Goal: Task Accomplishment & Management: Use online tool/utility

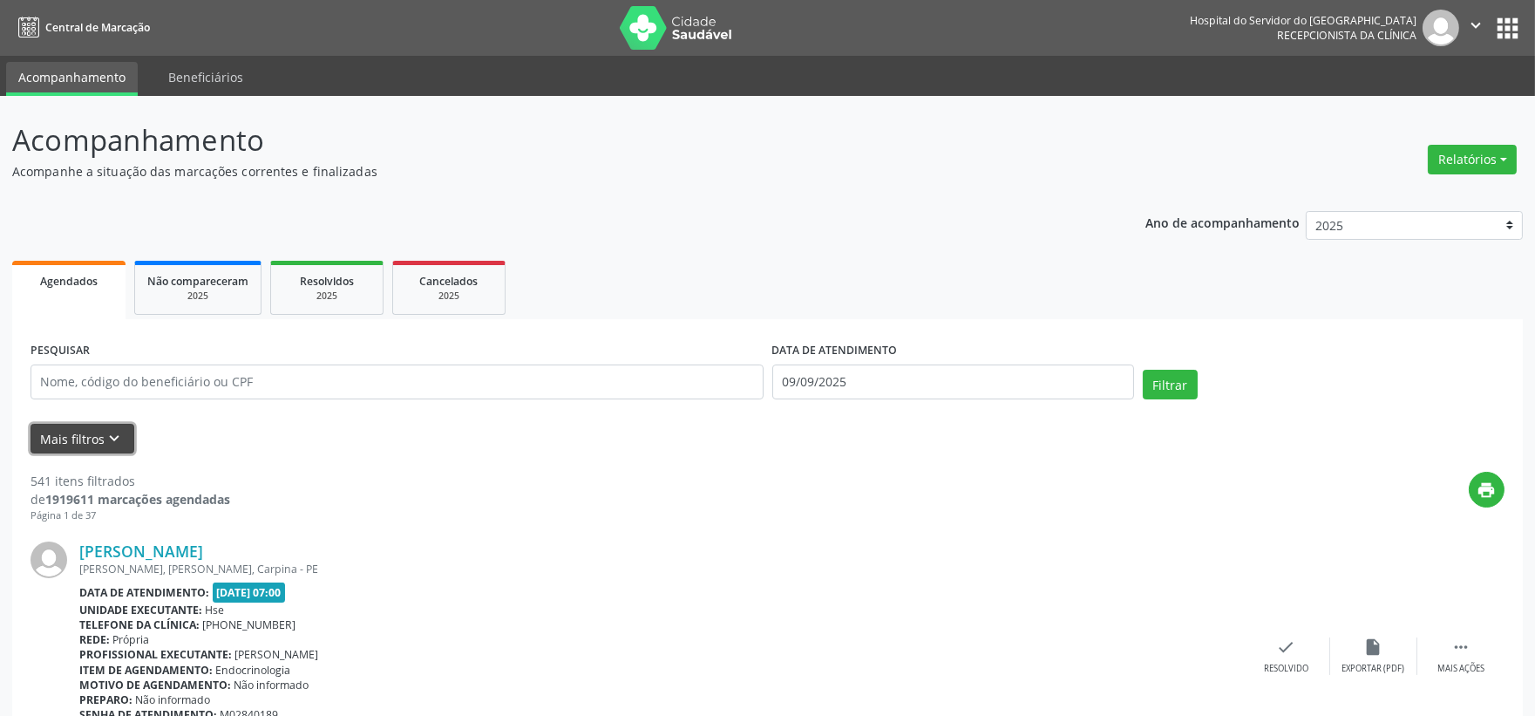
click at [91, 431] on button "Mais filtros keyboard_arrow_down" at bounding box center [83, 439] width 104 height 31
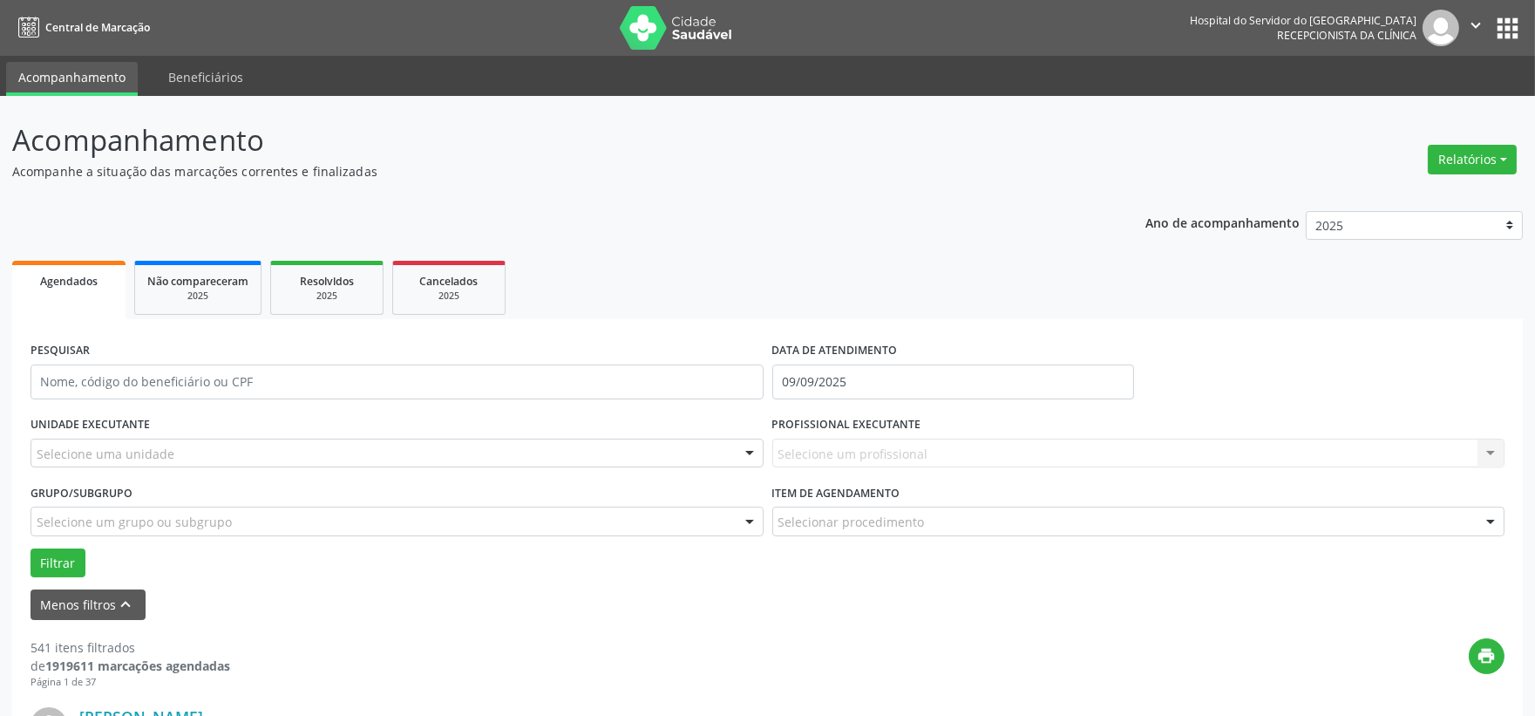
click at [116, 422] on label "UNIDADE EXECUTANTE" at bounding box center [90, 424] width 119 height 27
click at [118, 441] on div "Selecione uma unidade" at bounding box center [397, 453] width 733 height 30
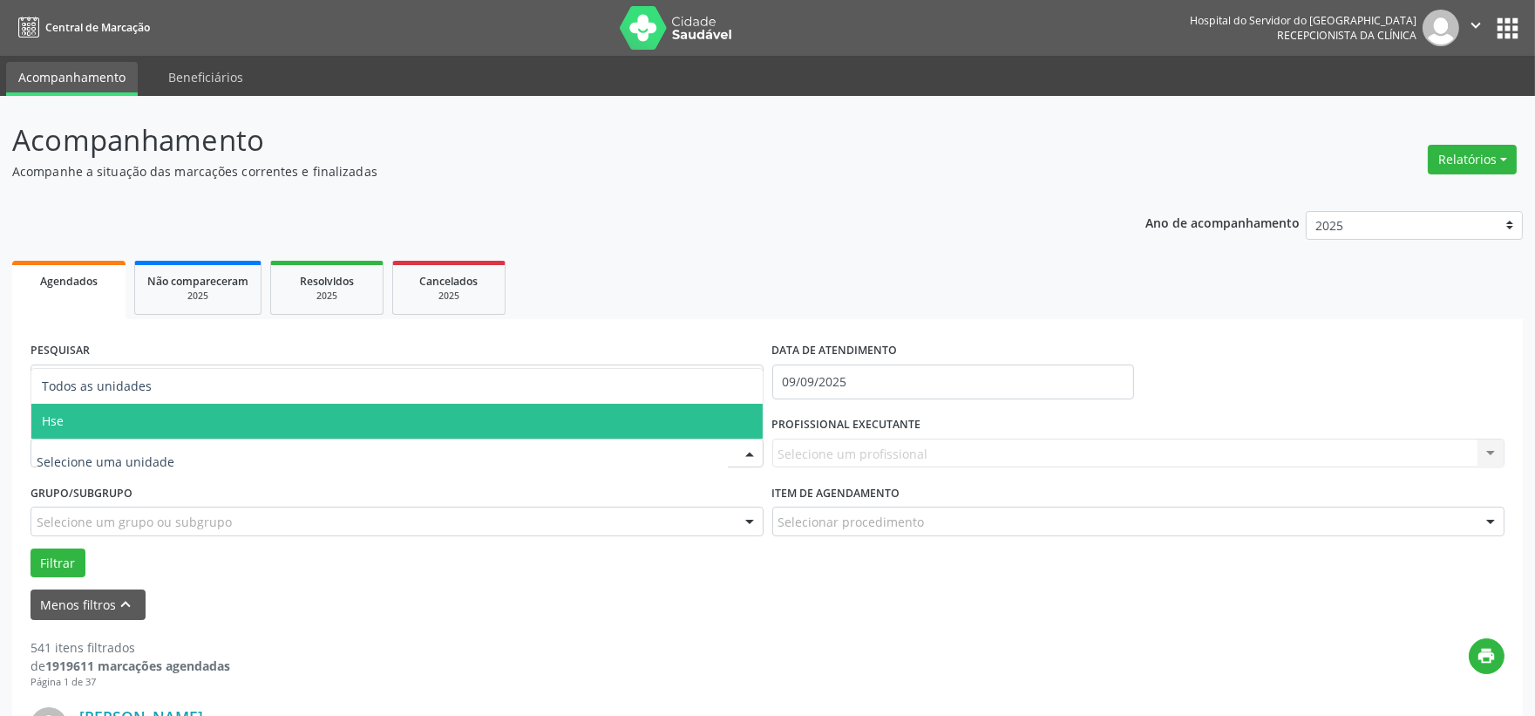
click at [116, 420] on span "Hse" at bounding box center [396, 421] width 731 height 35
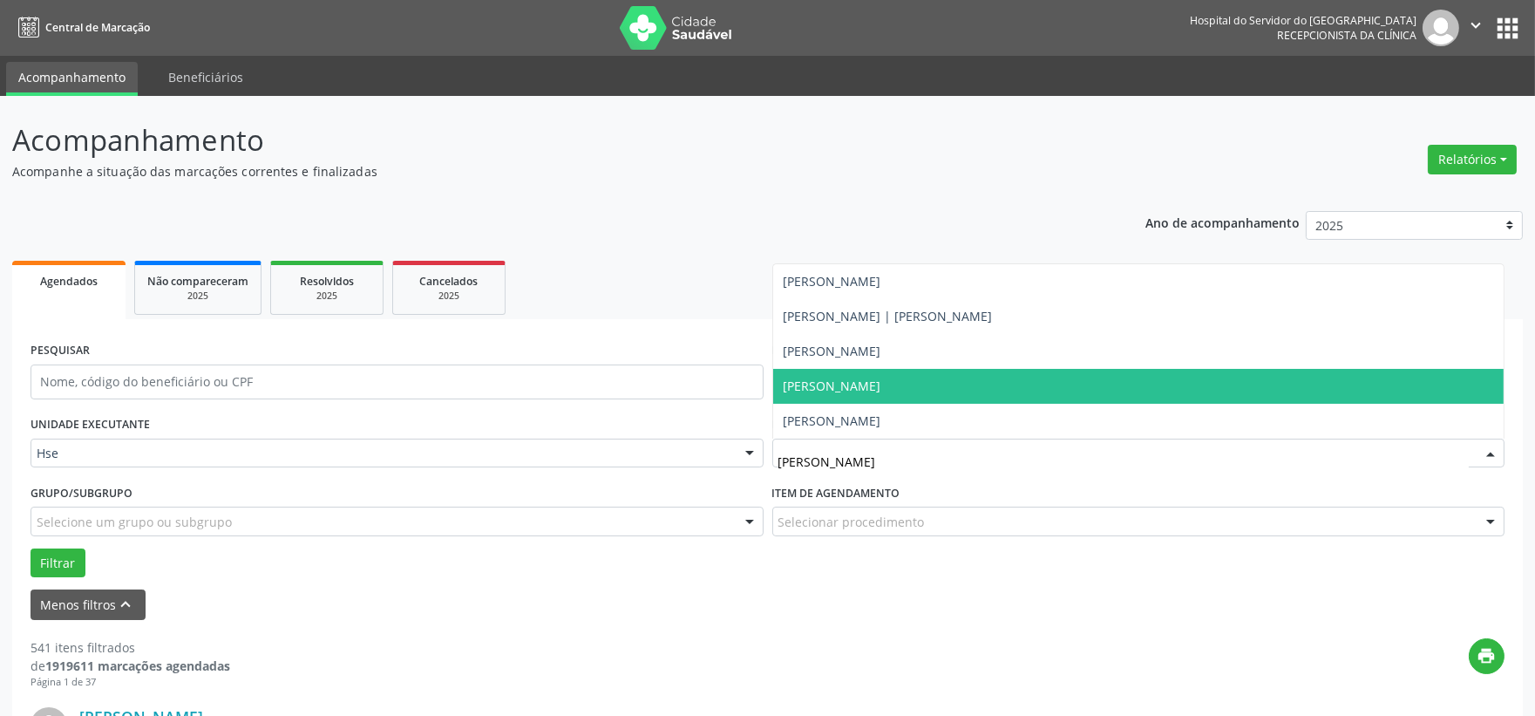
click at [861, 386] on span "[PERSON_NAME]" at bounding box center [833, 385] width 98 height 17
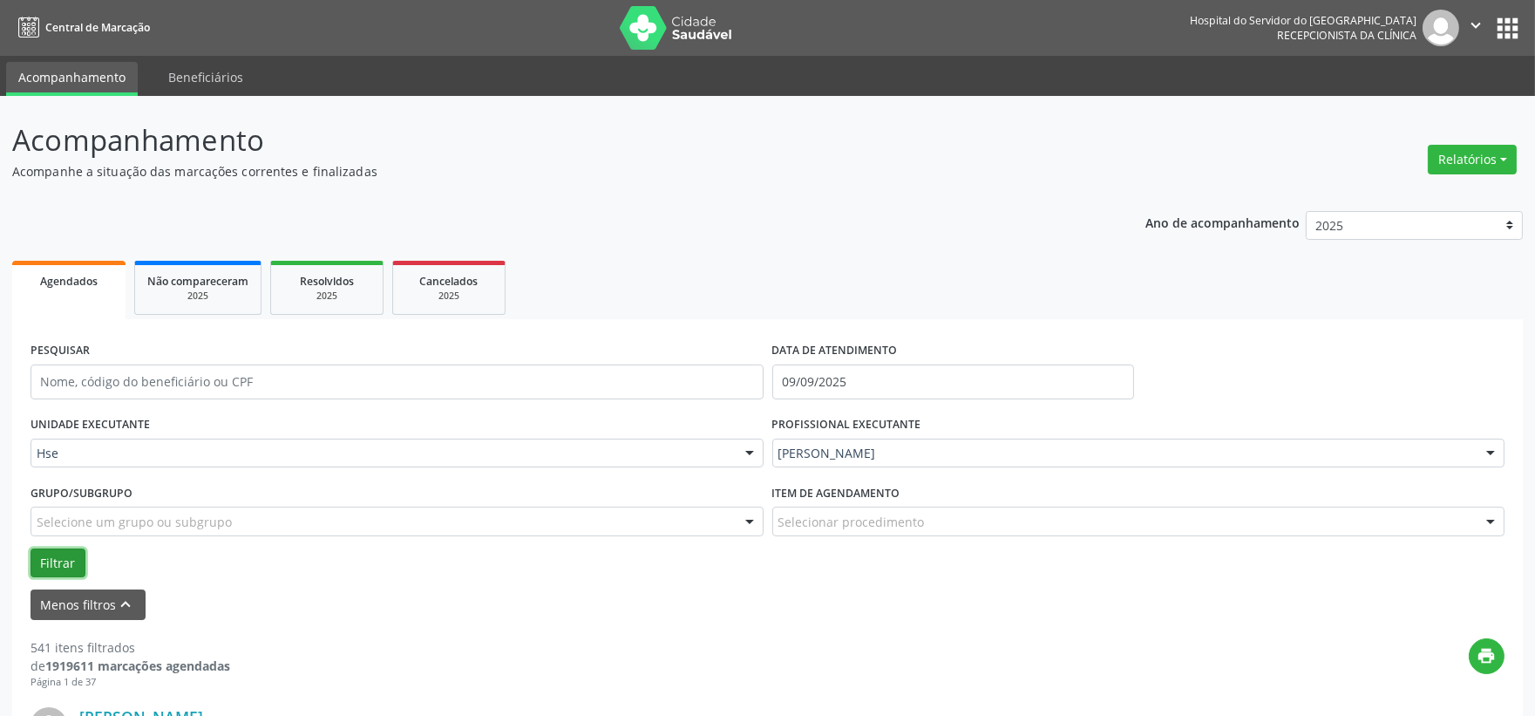
click at [63, 556] on button "Filtrar" at bounding box center [58, 563] width 55 height 30
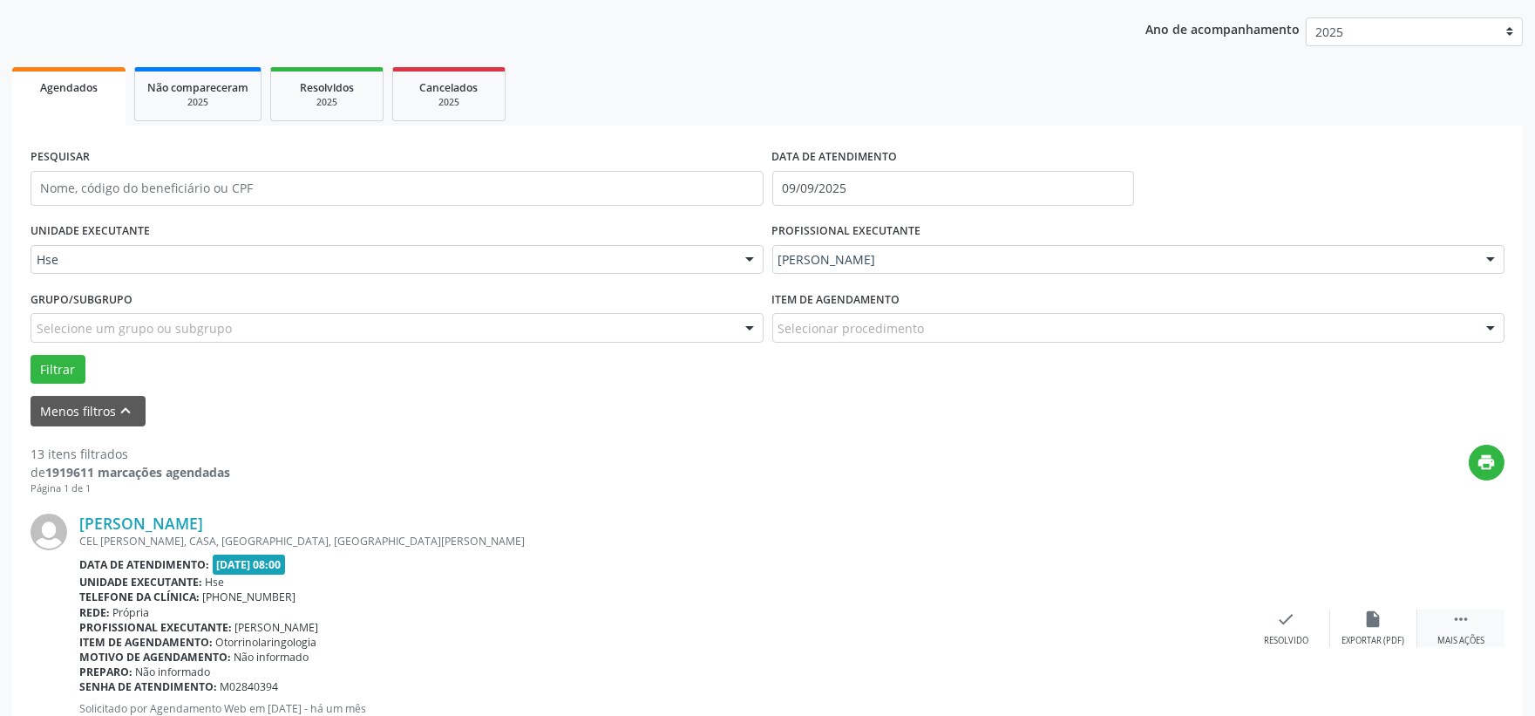
click at [1469, 613] on icon "" at bounding box center [1460, 618] width 19 height 19
click at [1384, 620] on div "alarm_off Não compareceu" at bounding box center [1373, 627] width 87 height 37
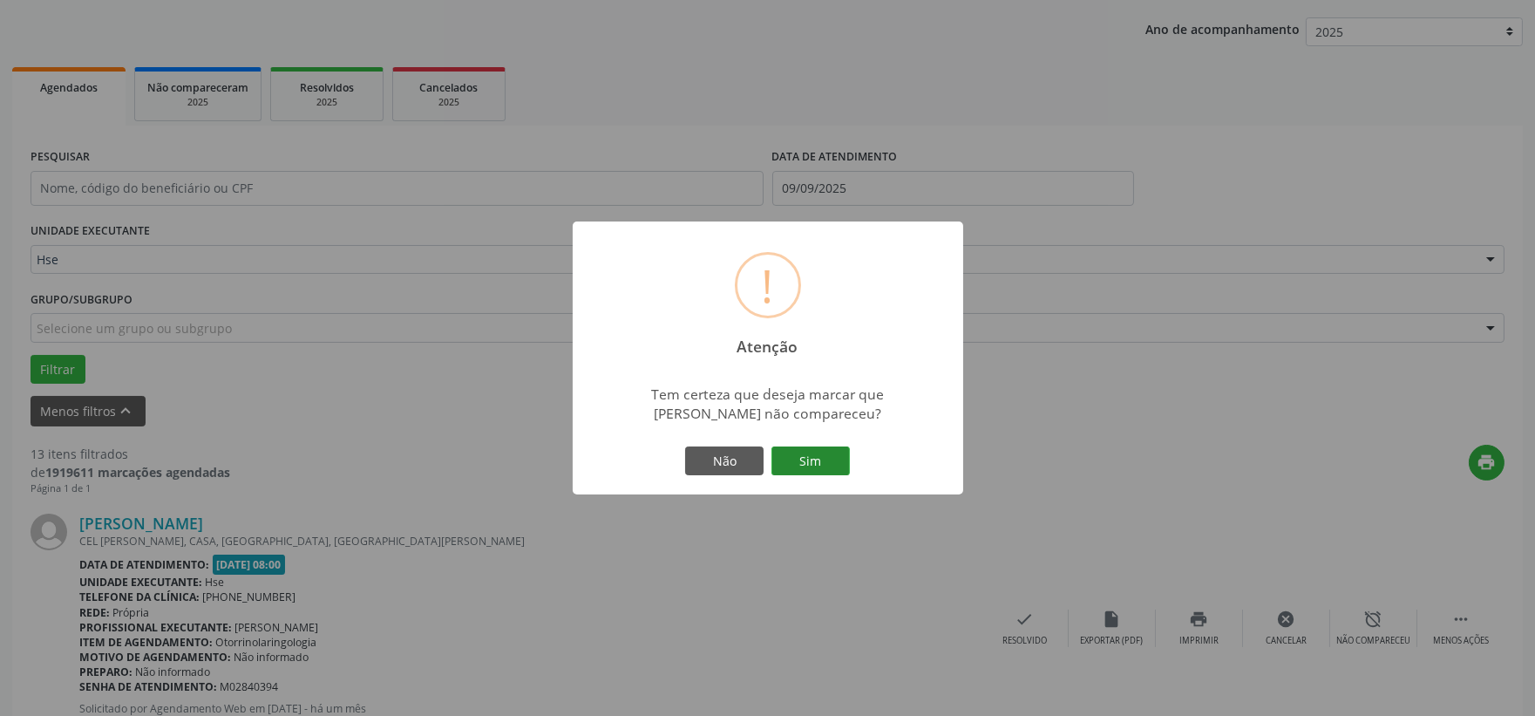
click at [815, 451] on button "Sim" at bounding box center [810, 461] width 78 height 30
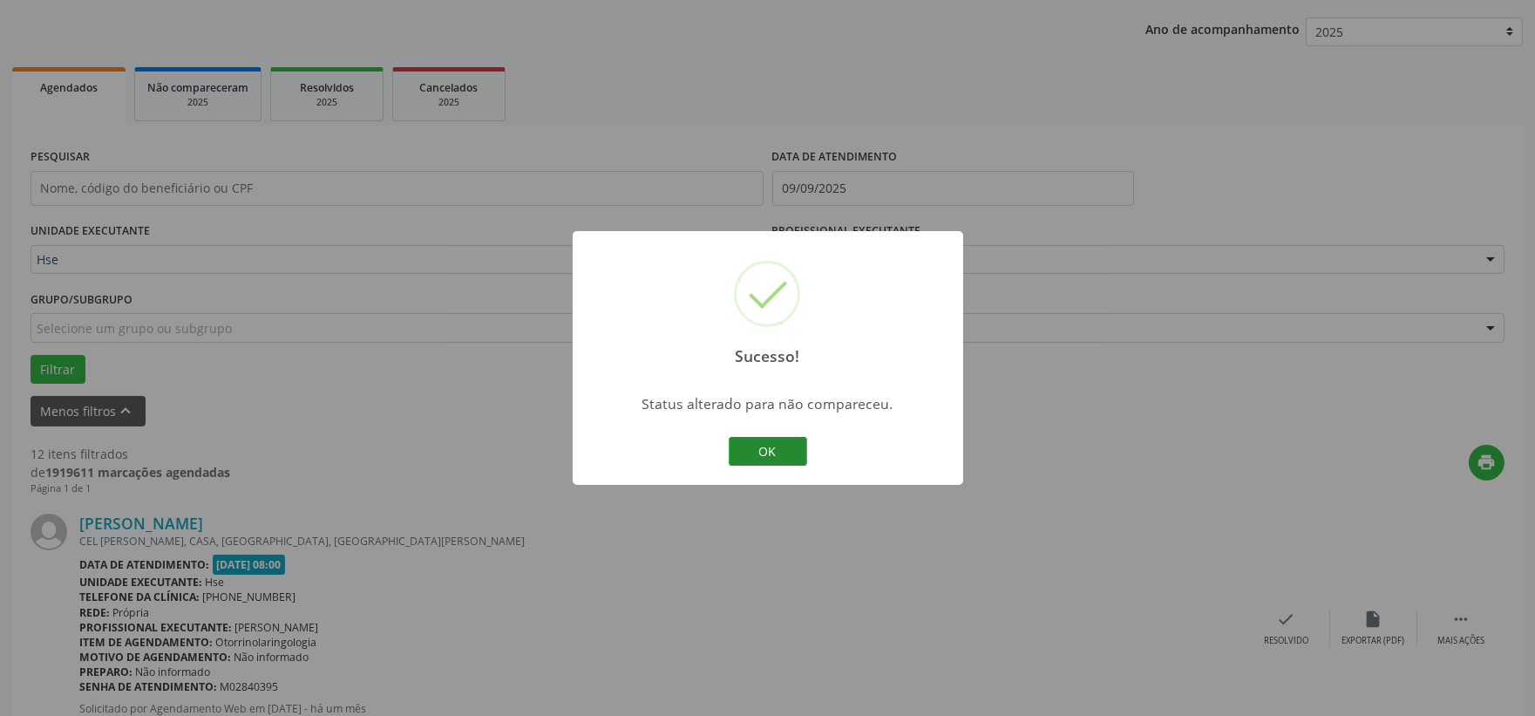
click at [762, 462] on button "OK" at bounding box center [768, 452] width 78 height 30
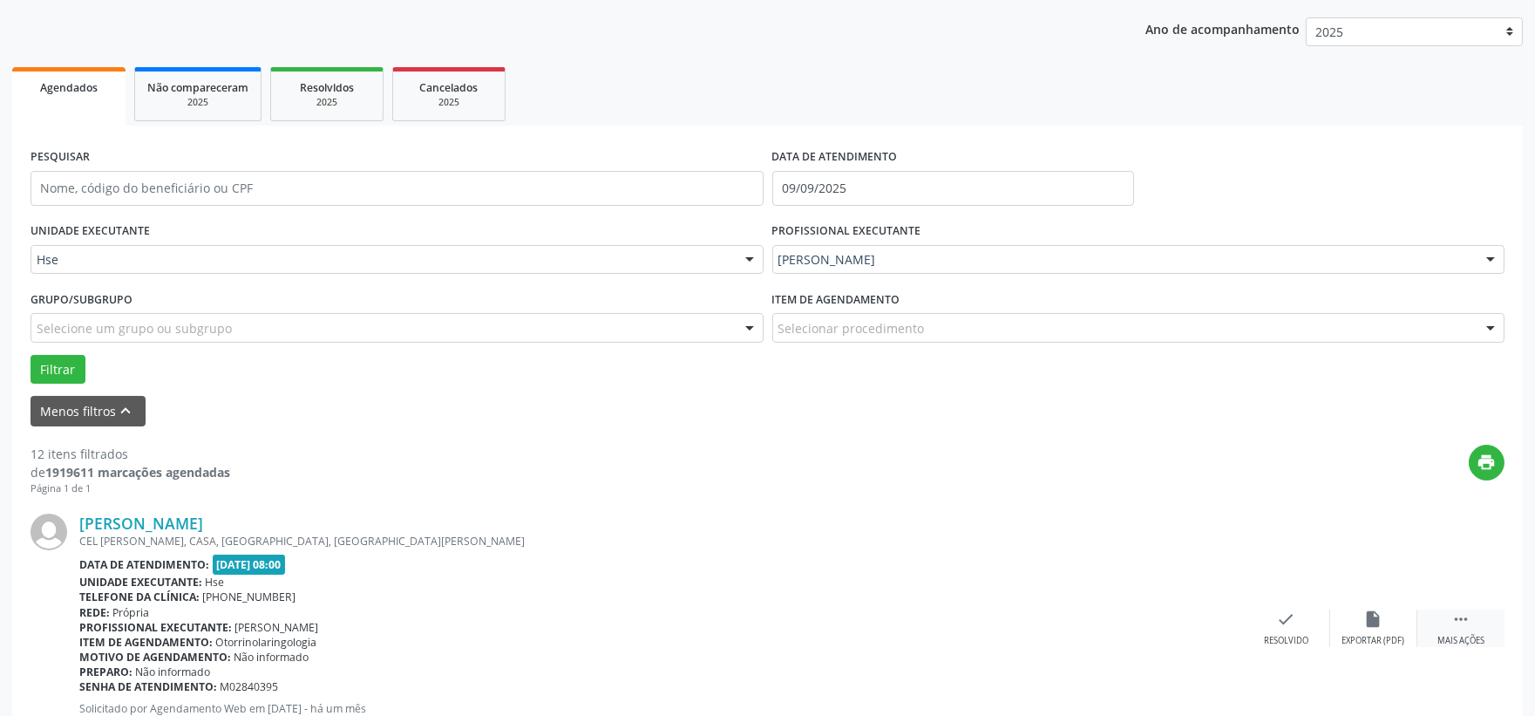
click at [1470, 628] on div " Mais ações" at bounding box center [1460, 627] width 87 height 37
click at [1367, 610] on icon "alarm_off" at bounding box center [1373, 618] width 19 height 19
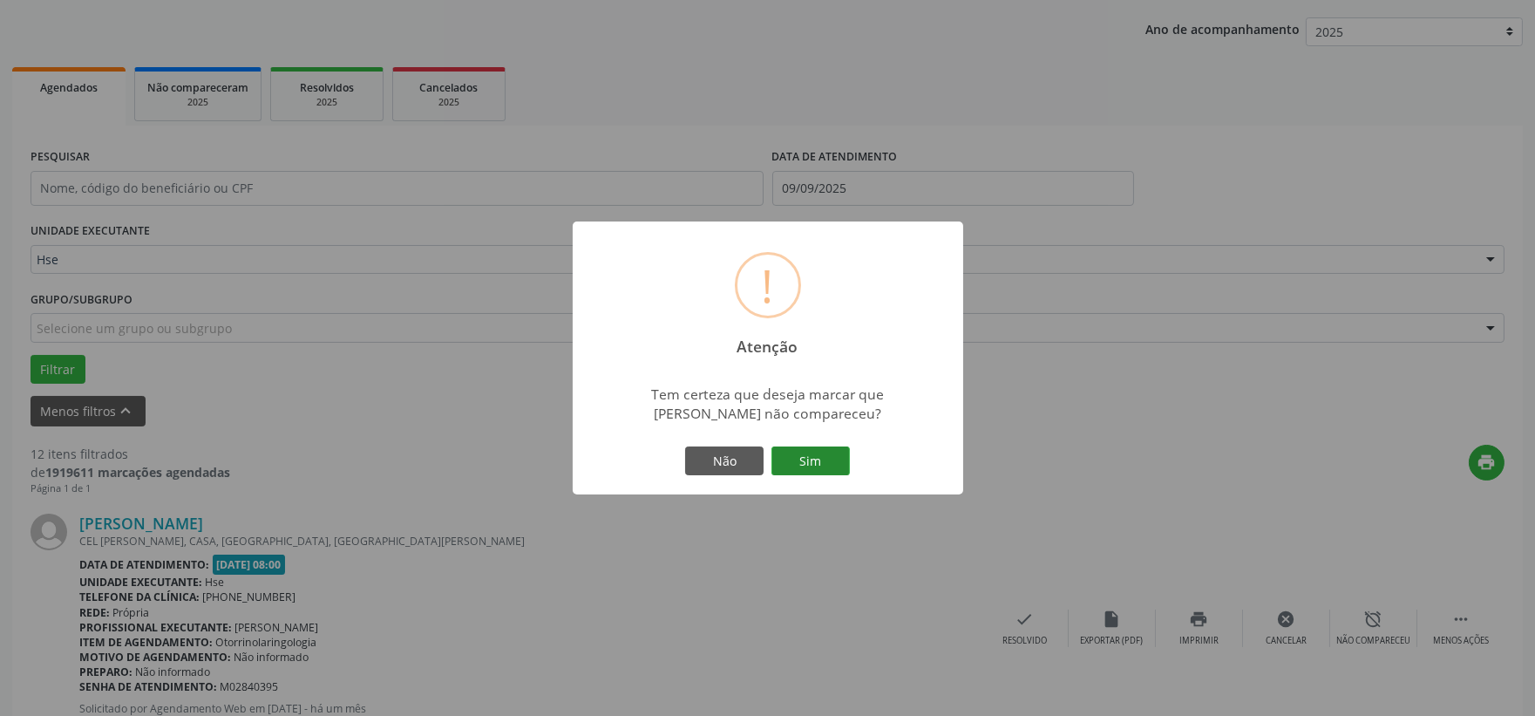
click at [802, 458] on button "Sim" at bounding box center [810, 461] width 78 height 30
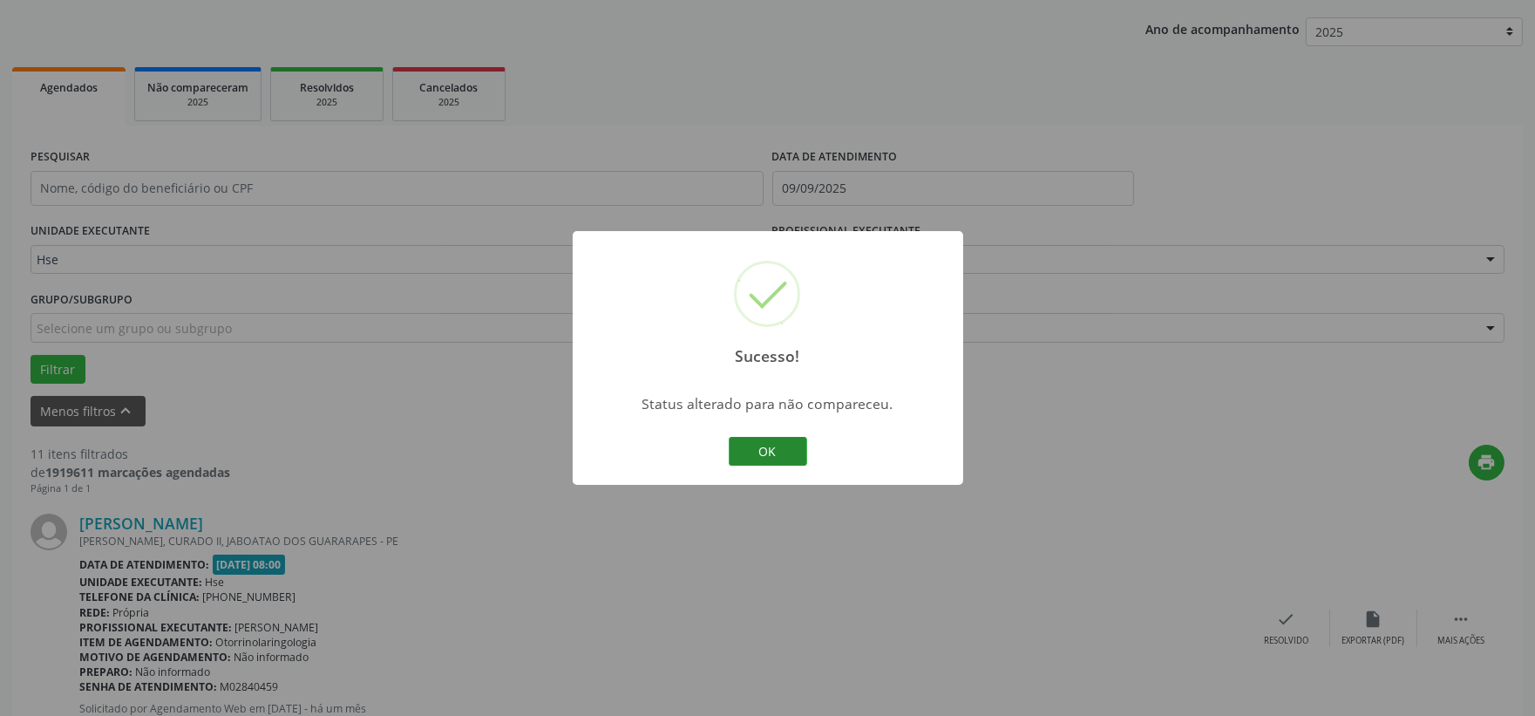
click at [781, 448] on button "OK" at bounding box center [768, 452] width 78 height 30
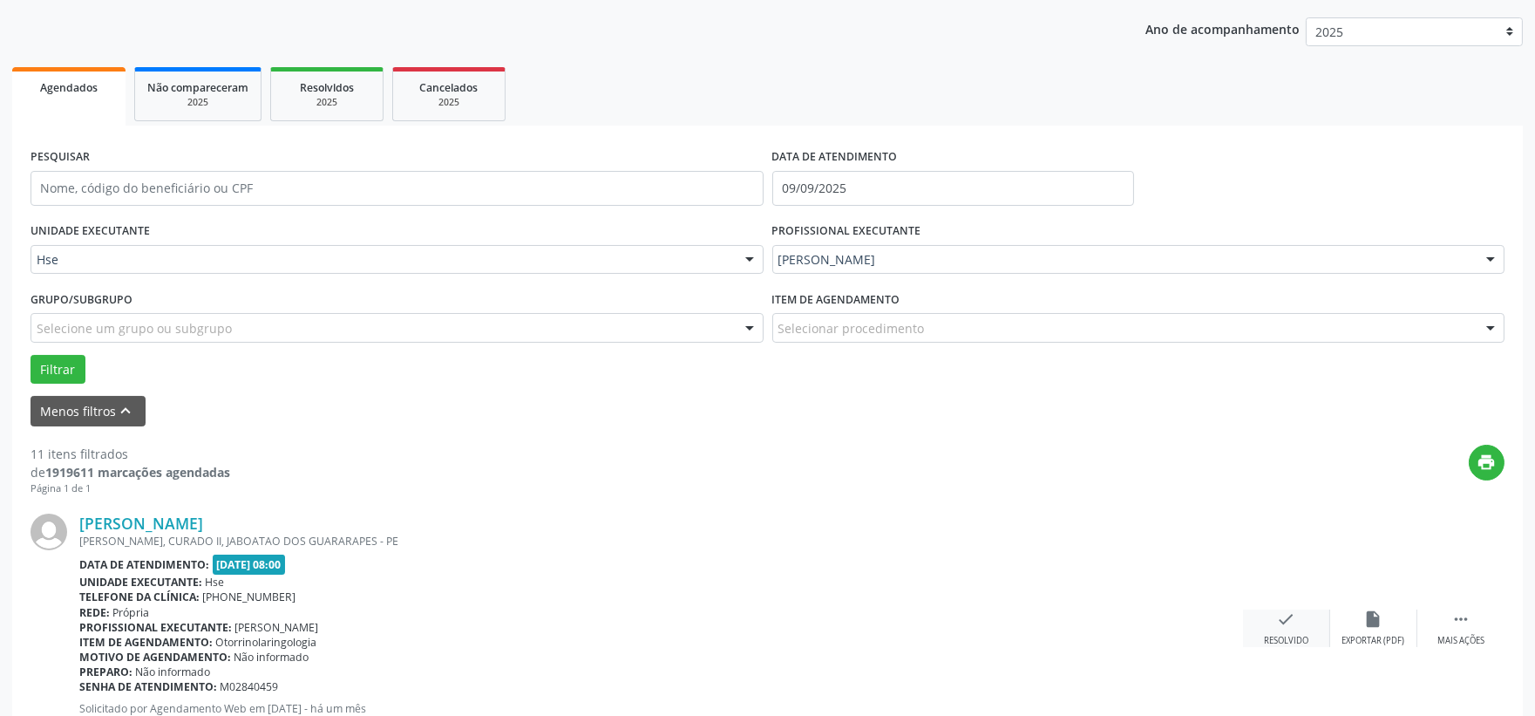
click at [1277, 635] on div "Resolvido" at bounding box center [1286, 641] width 44 height 12
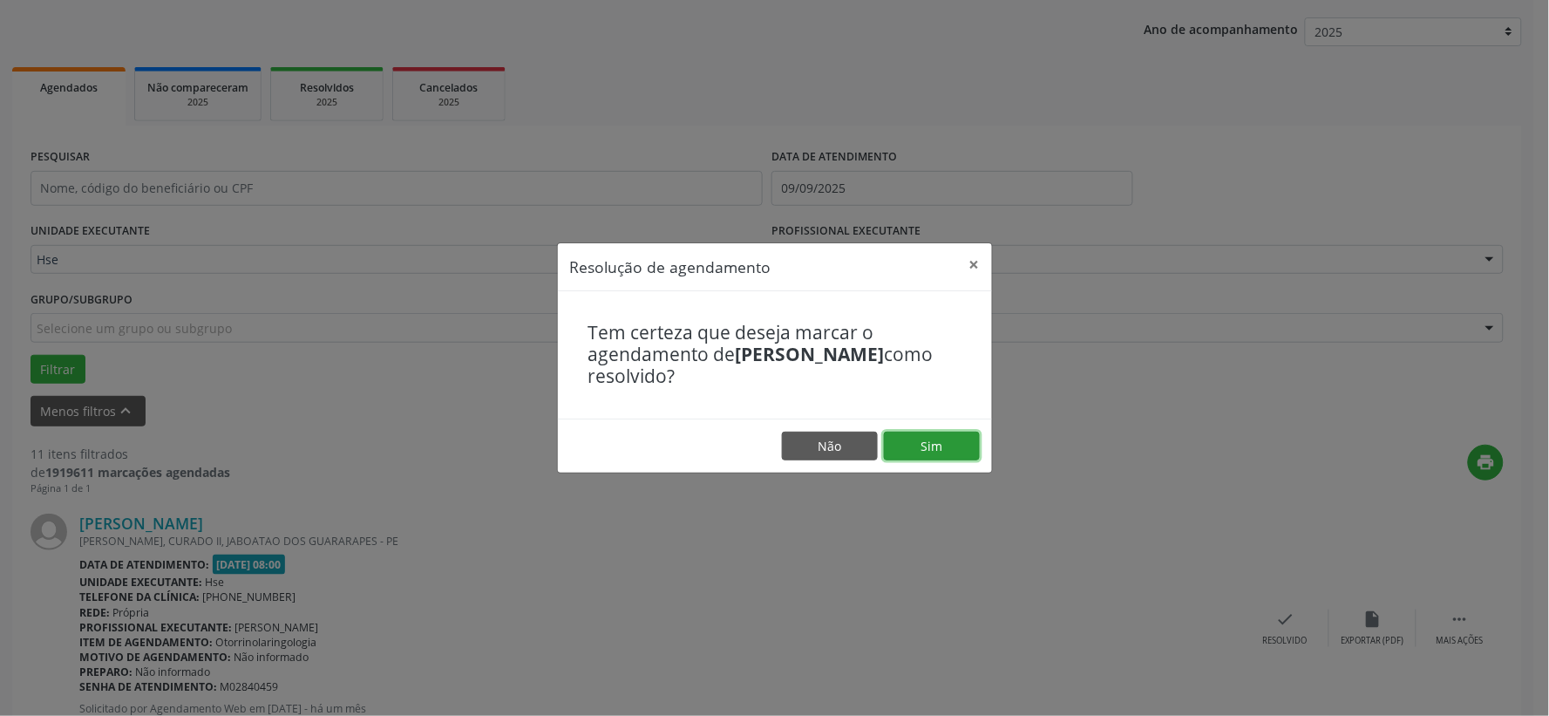
click at [935, 441] on button "Sim" at bounding box center [932, 446] width 96 height 30
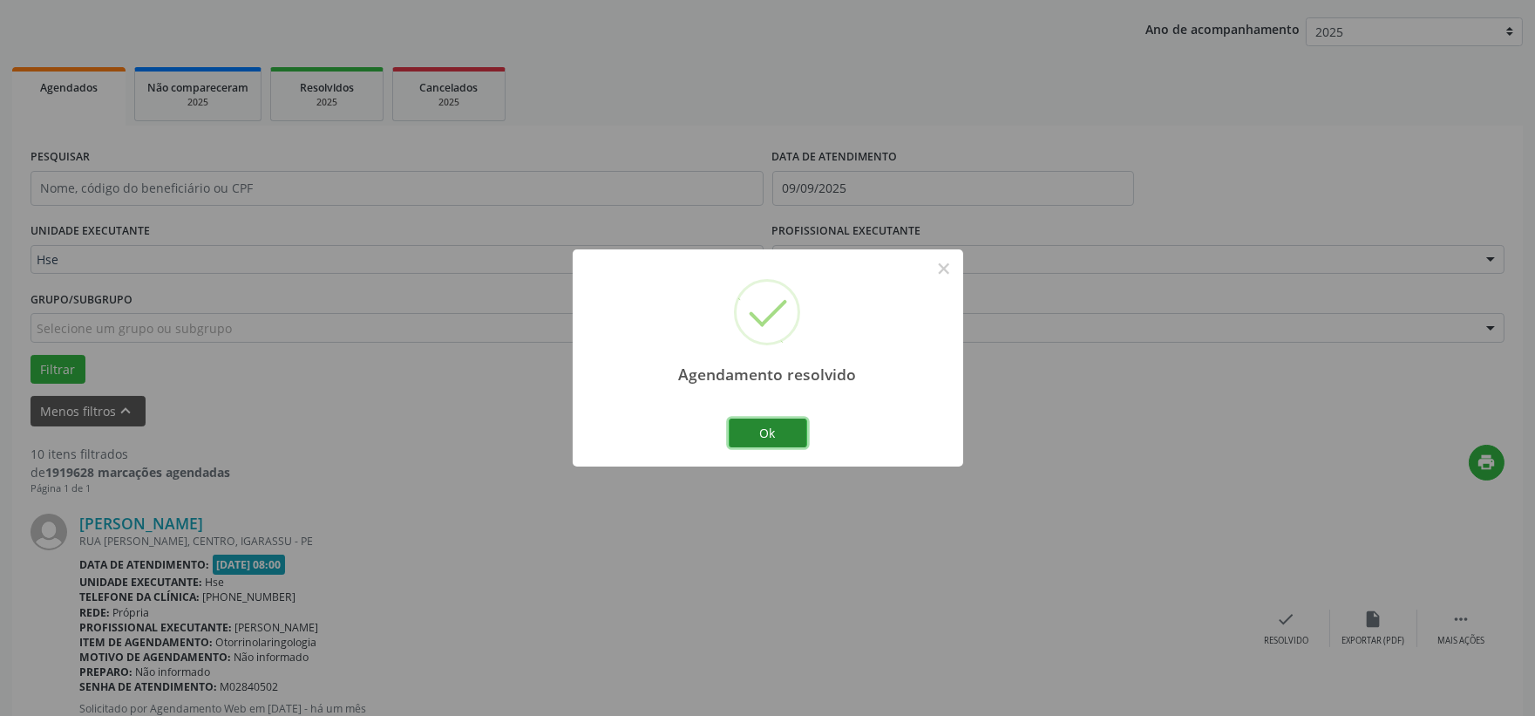
click at [773, 422] on button "Ok" at bounding box center [768, 433] width 78 height 30
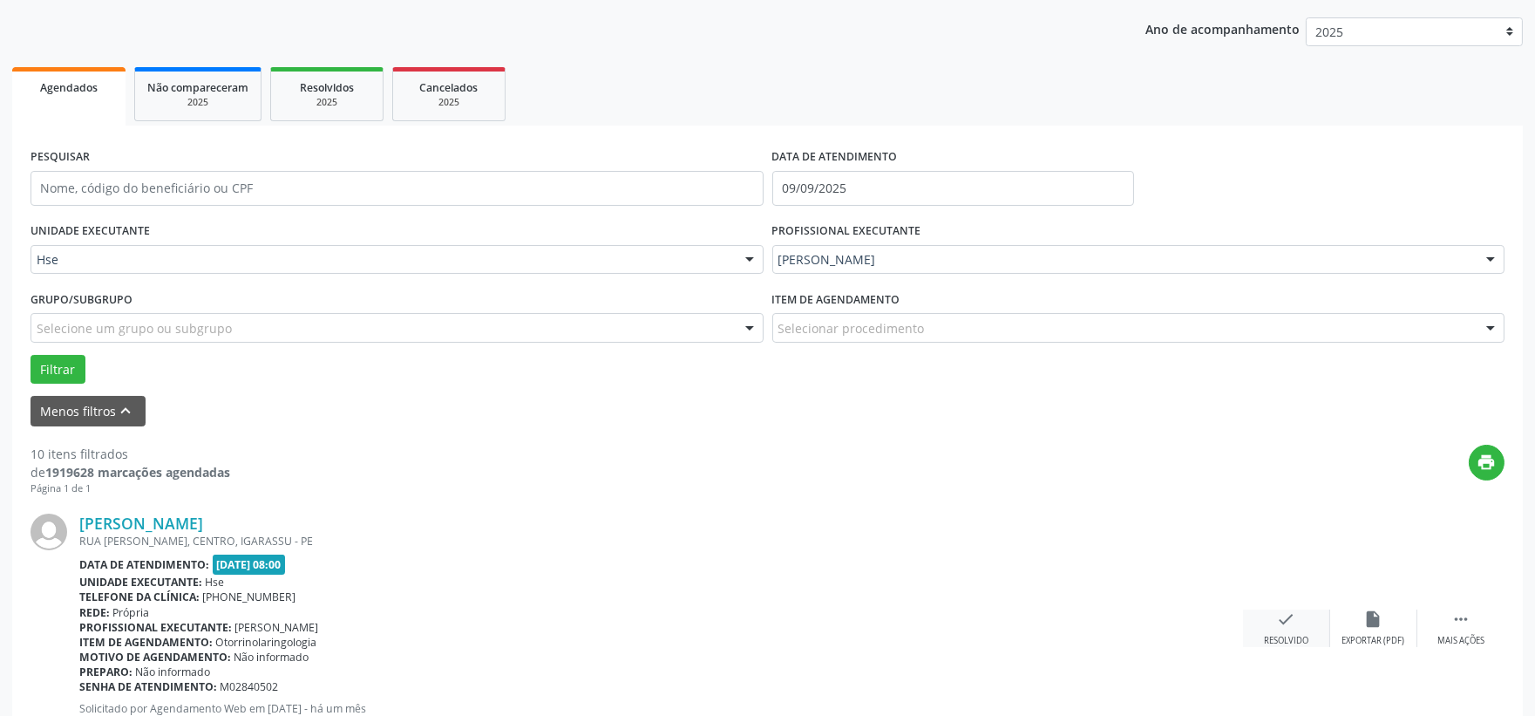
click at [1293, 631] on div "check Resolvido" at bounding box center [1286, 627] width 87 height 37
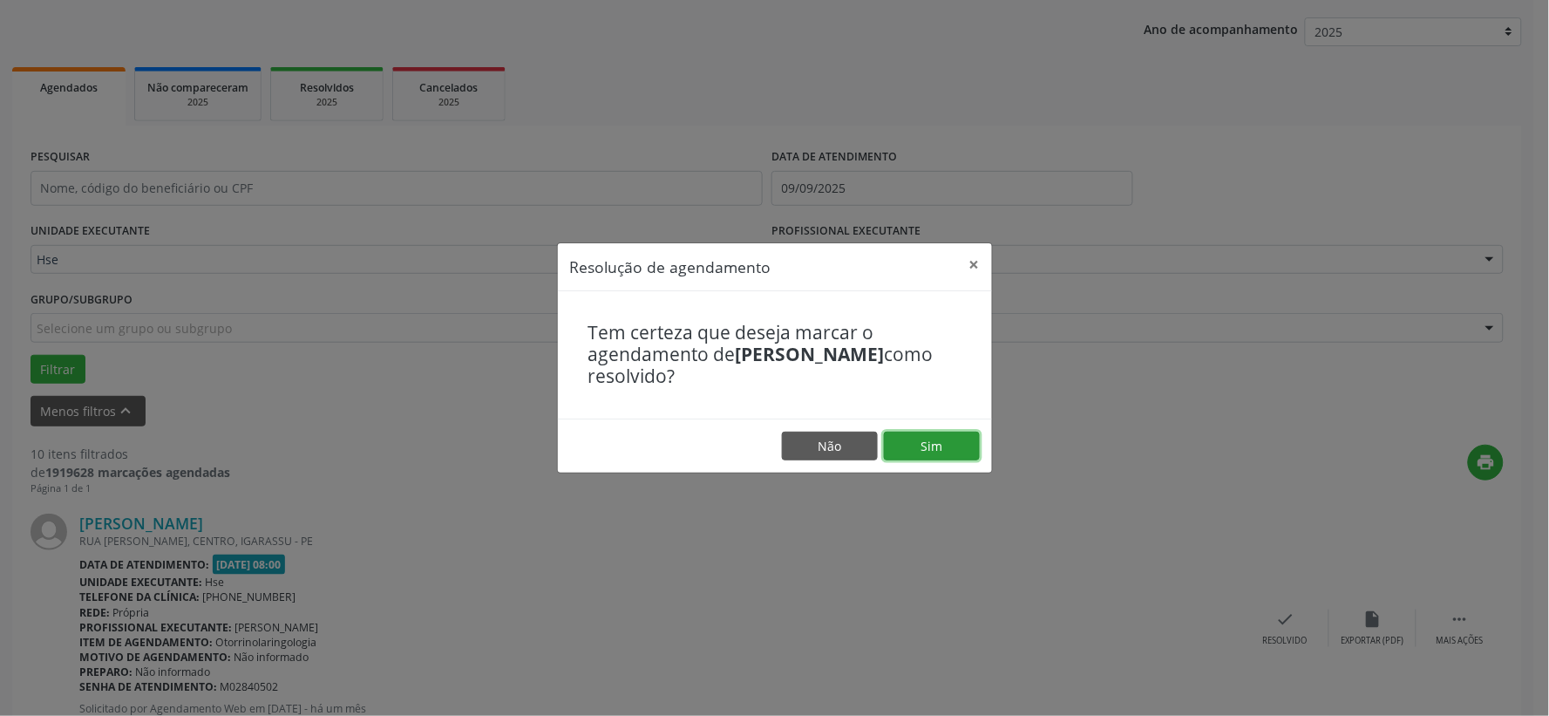
click at [966, 452] on button "Sim" at bounding box center [932, 446] width 96 height 30
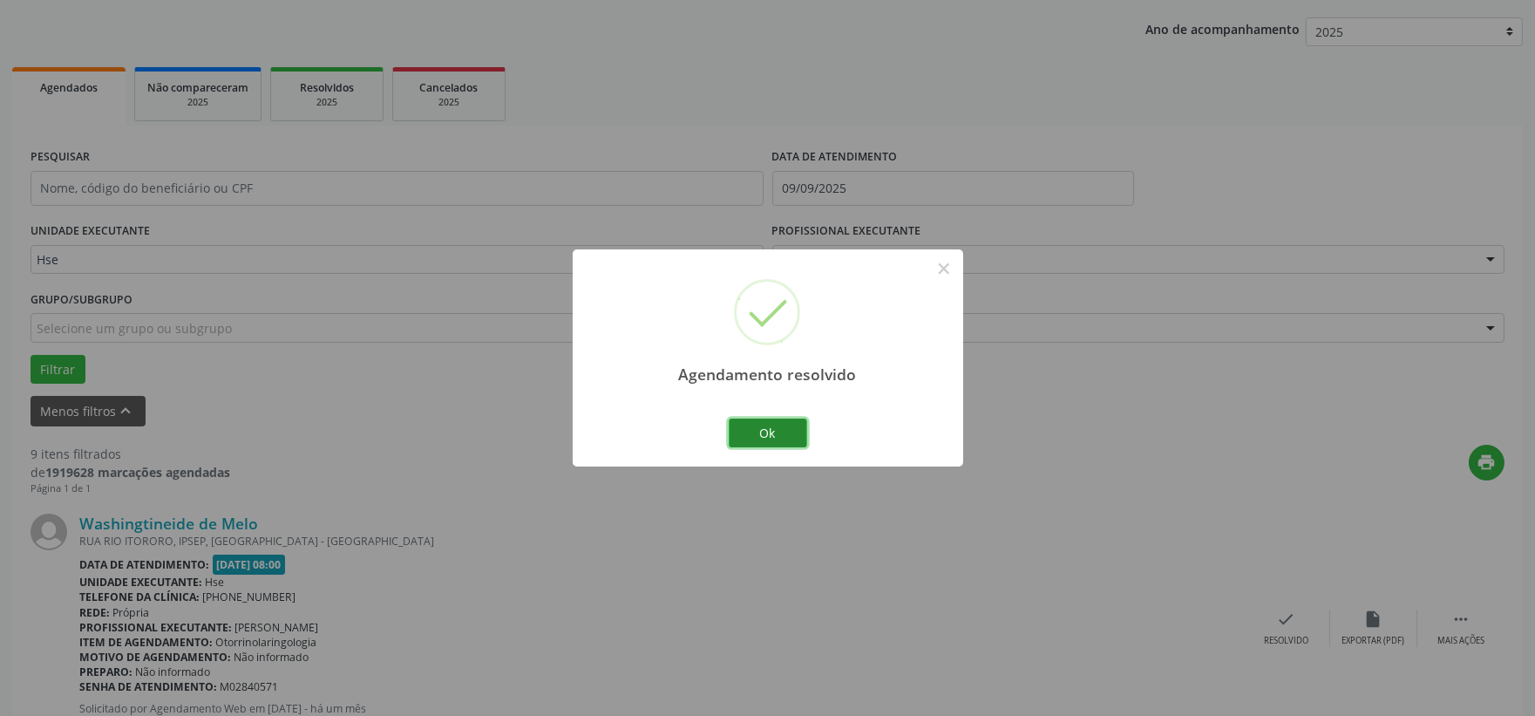
click at [750, 423] on button "Ok" at bounding box center [768, 433] width 78 height 30
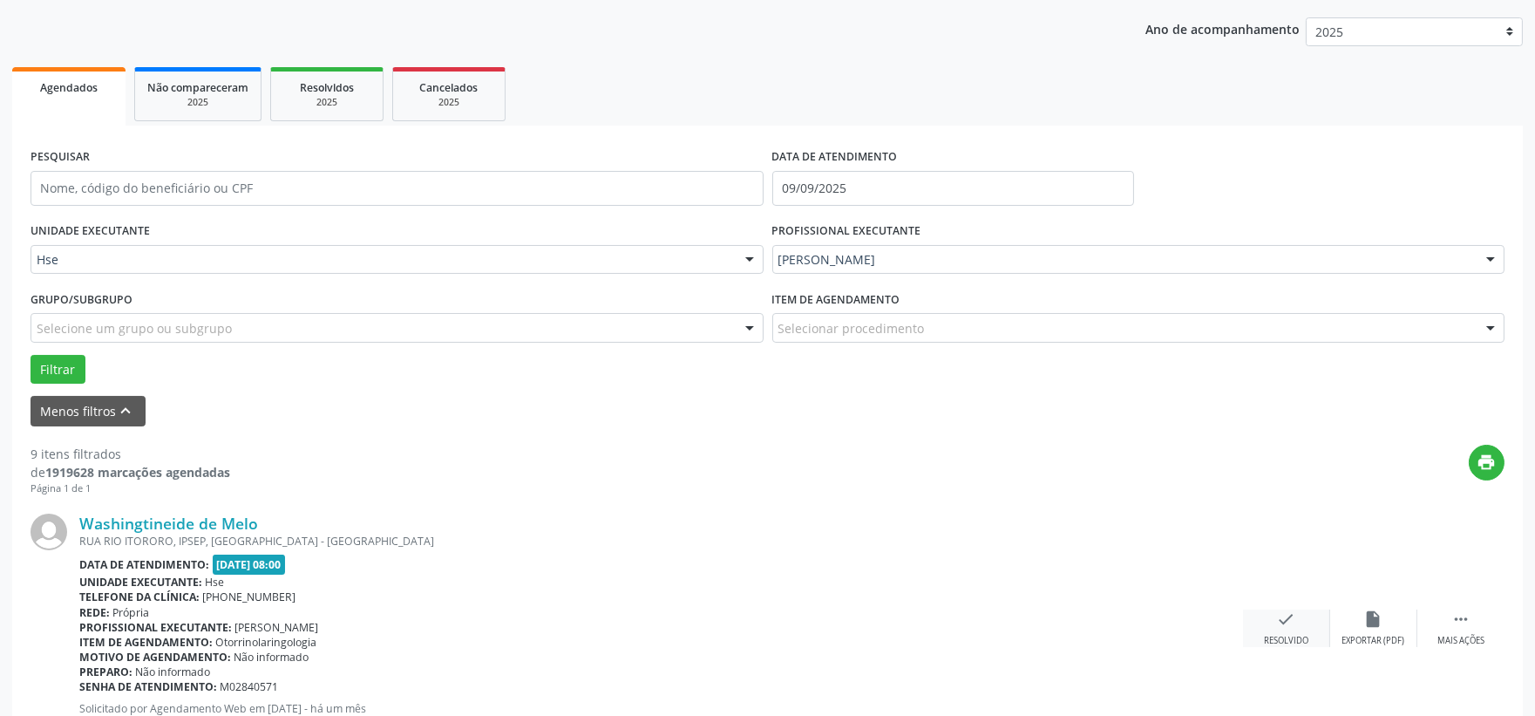
click at [1299, 628] on div "check Resolvido" at bounding box center [1286, 627] width 87 height 37
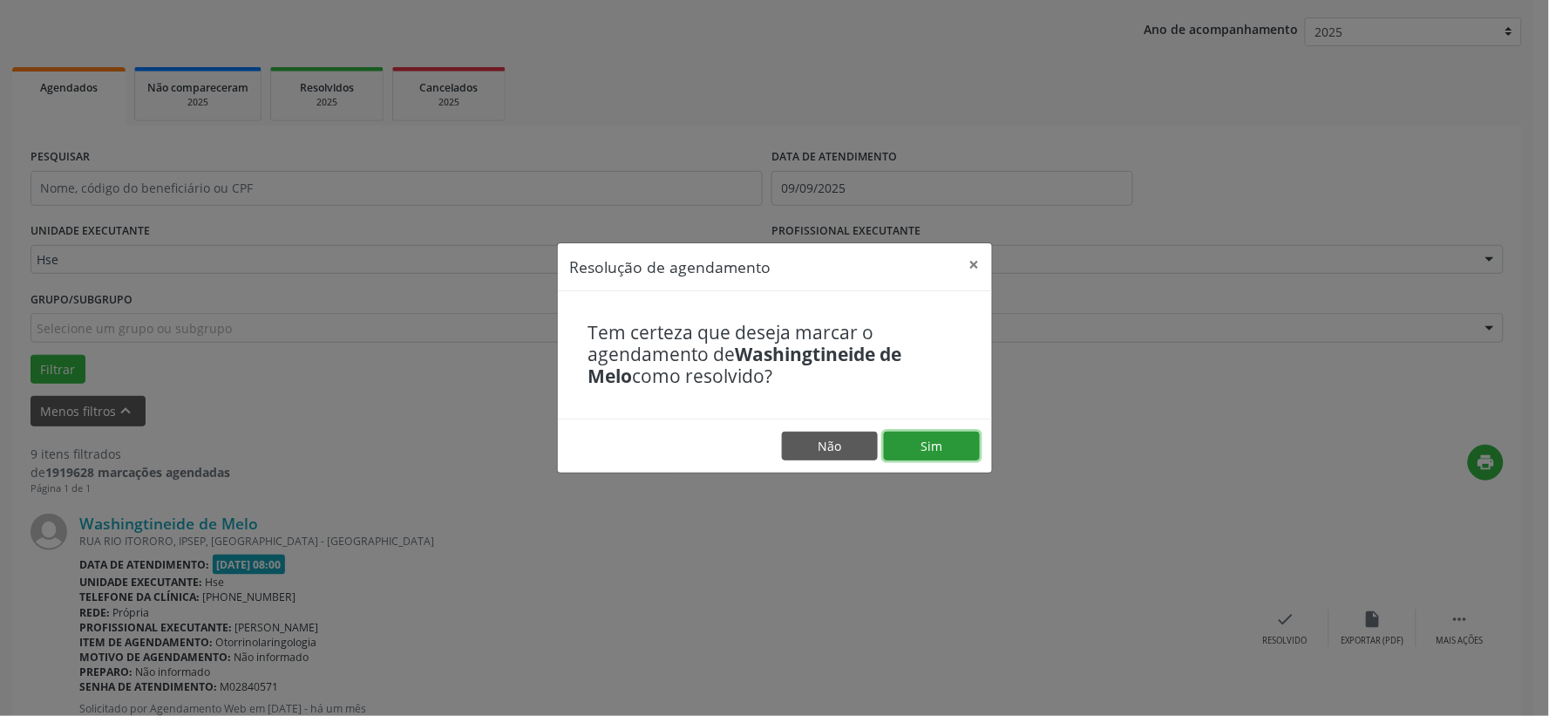
click at [935, 434] on button "Sim" at bounding box center [932, 446] width 96 height 30
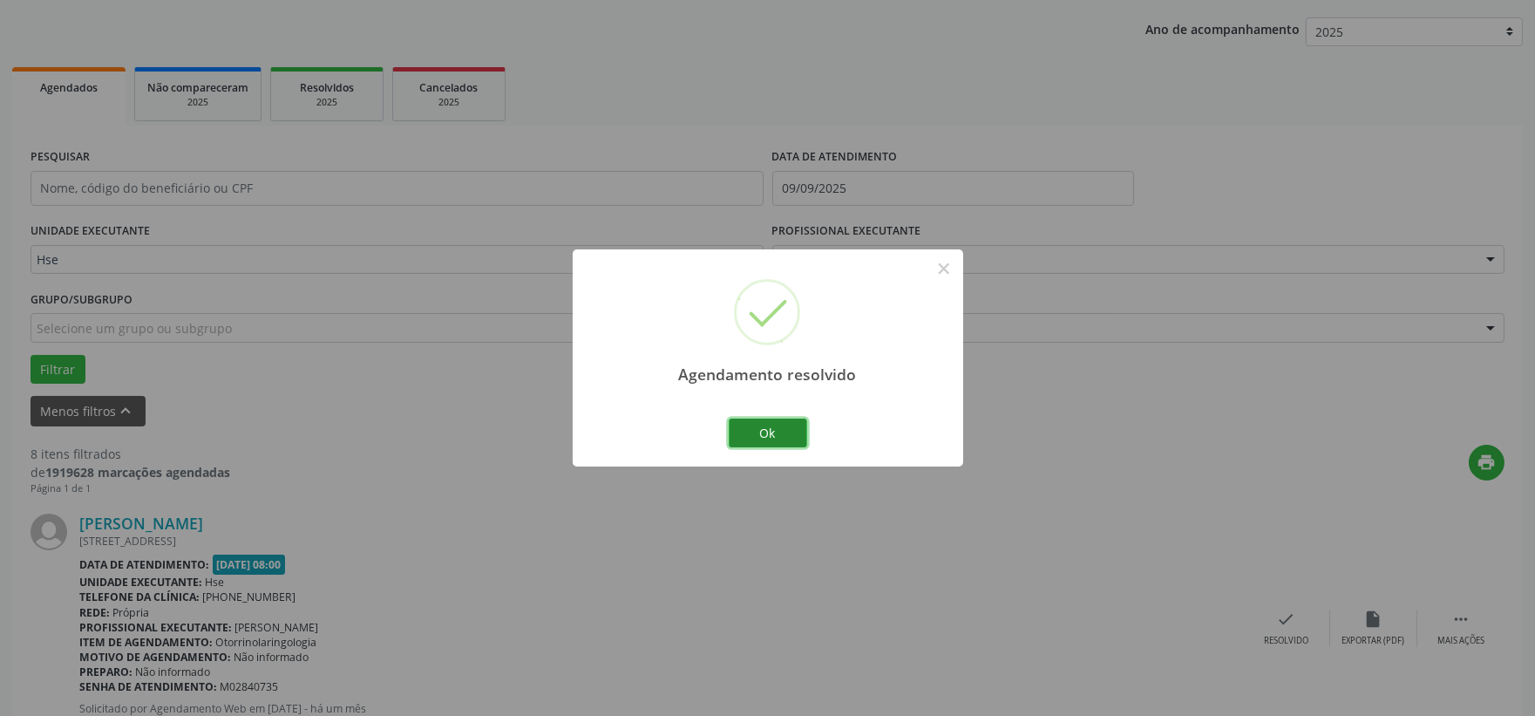
click at [798, 431] on button "Ok" at bounding box center [768, 433] width 78 height 30
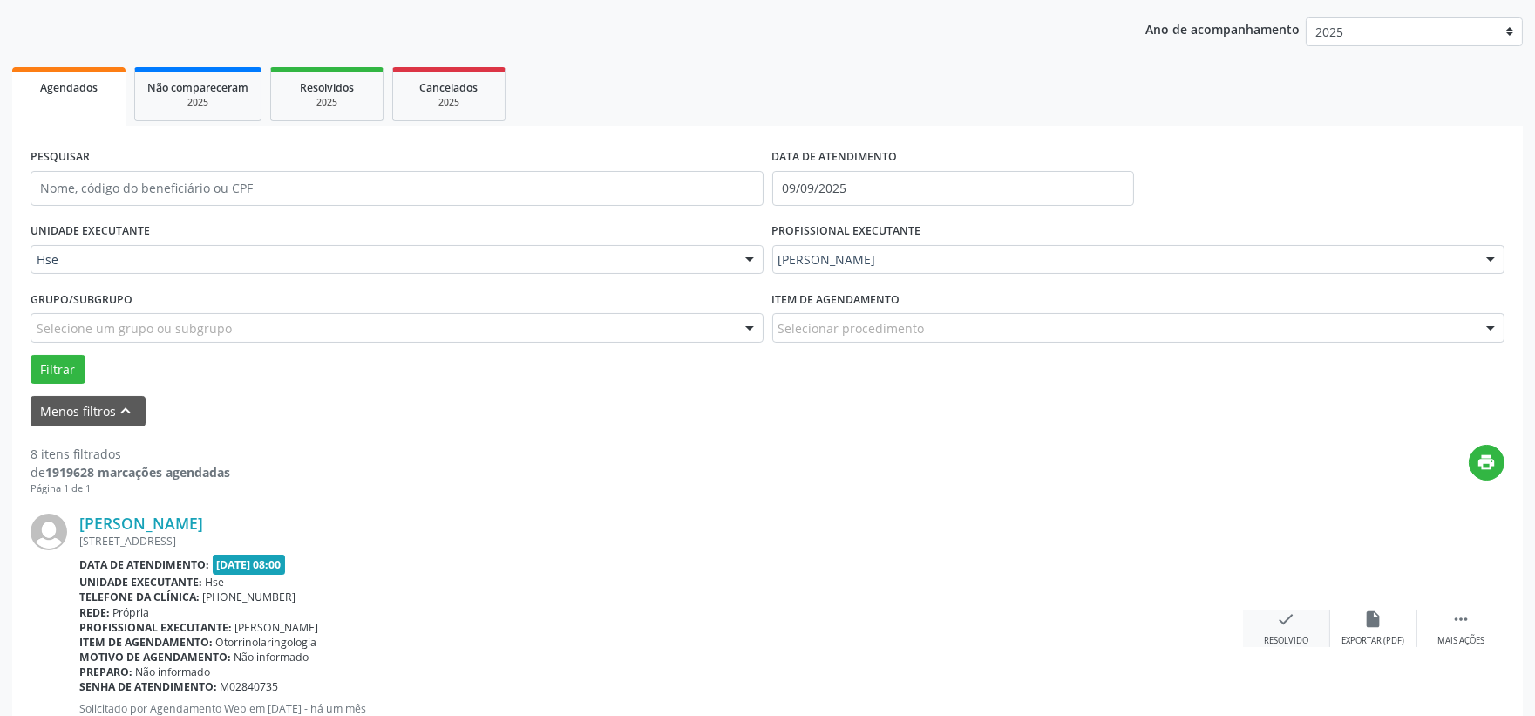
click at [1287, 628] on icon "check" at bounding box center [1286, 618] width 19 height 19
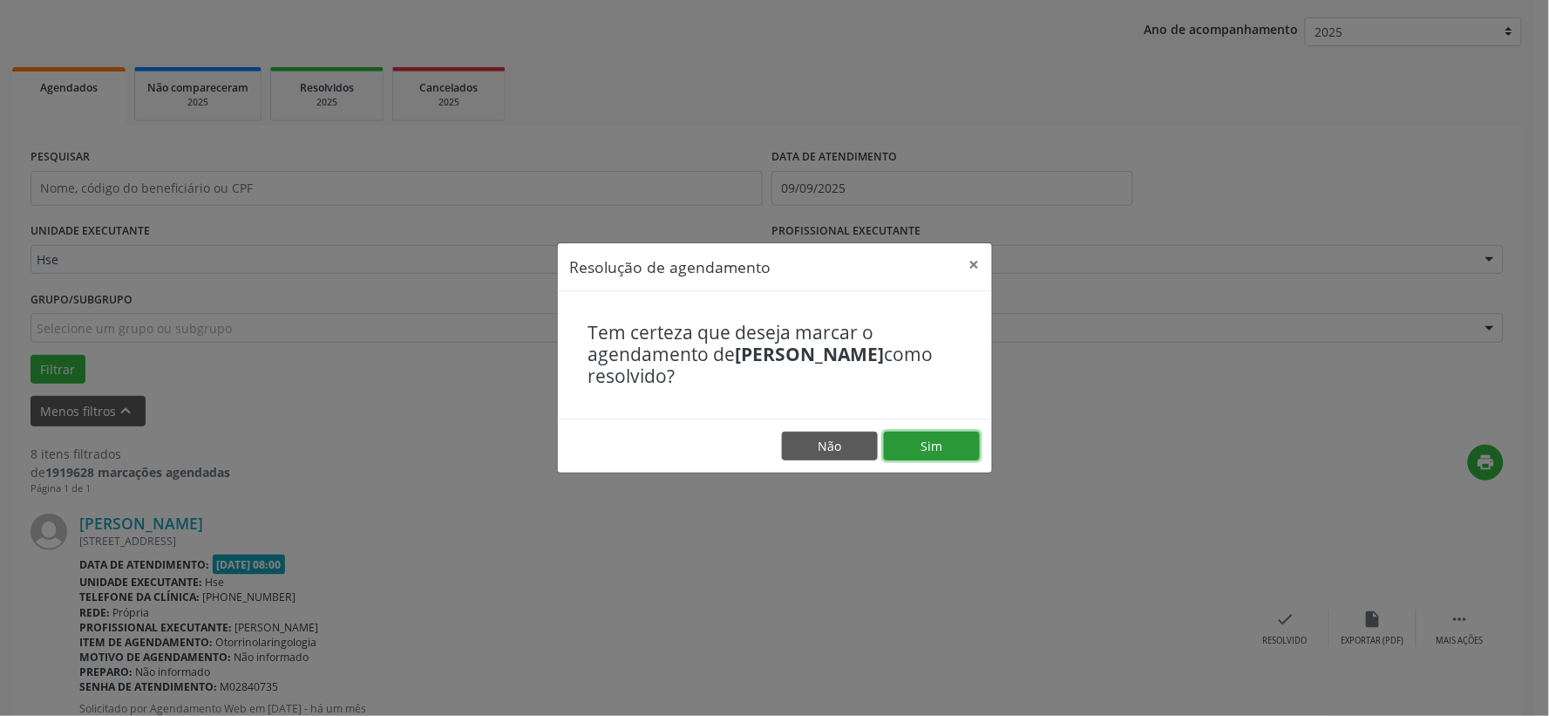
click at [938, 447] on button "Sim" at bounding box center [932, 446] width 96 height 30
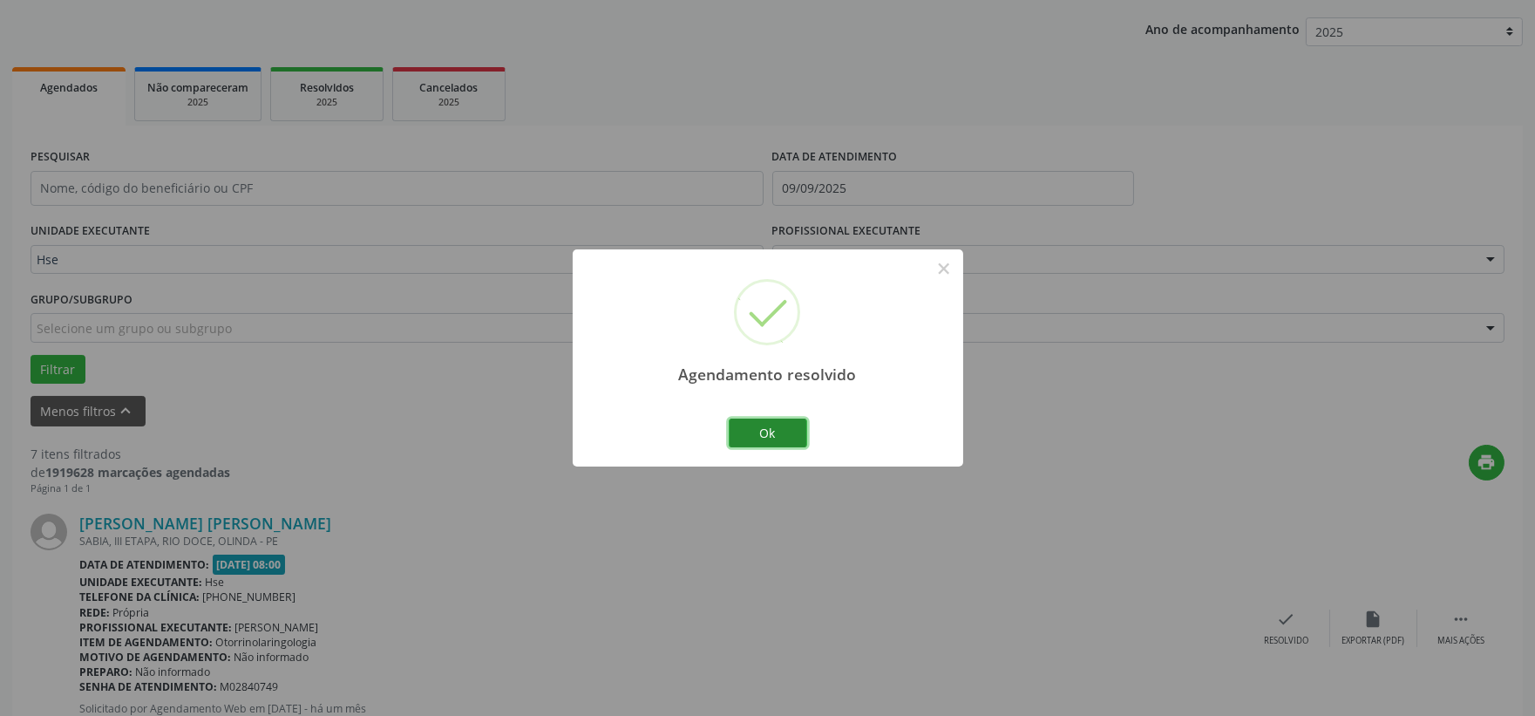
click at [764, 433] on button "Ok" at bounding box center [768, 433] width 78 height 30
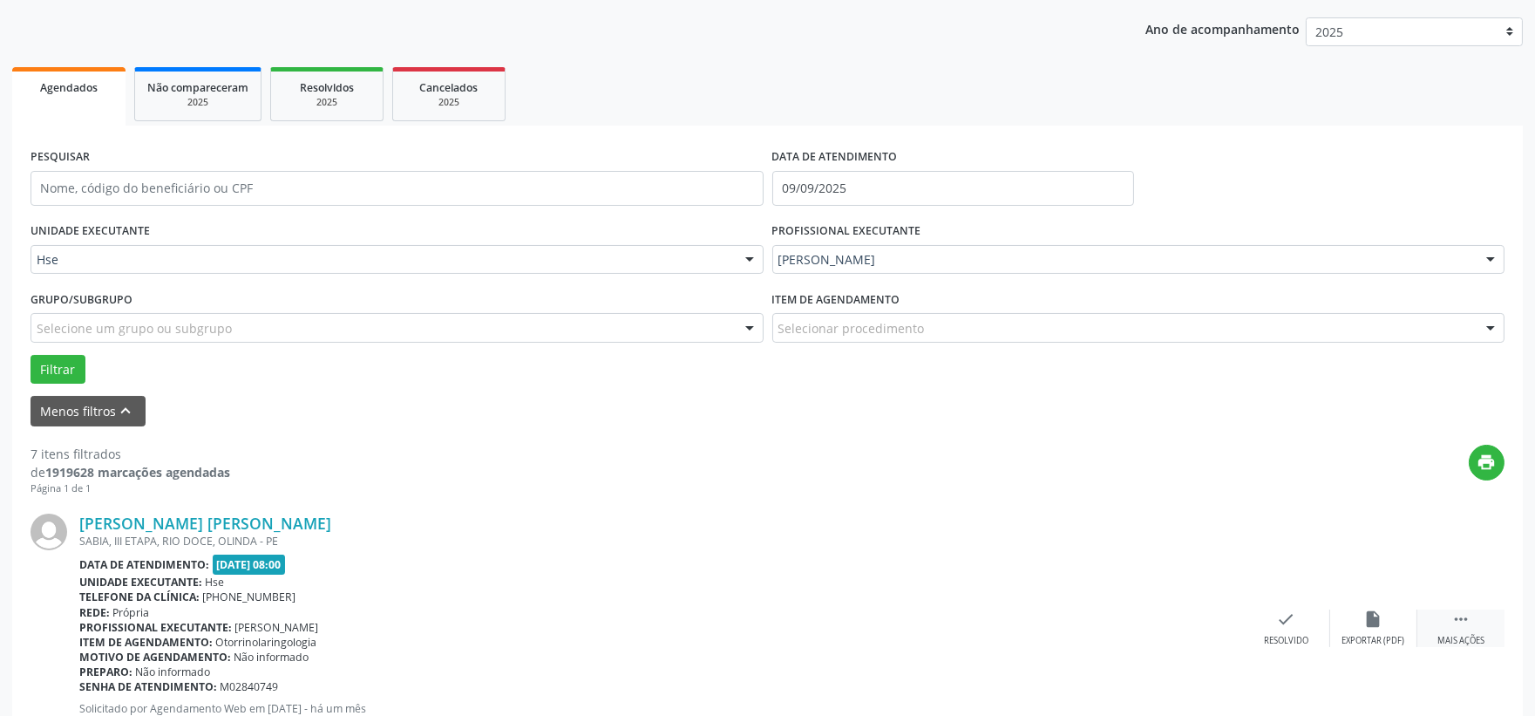
click at [1467, 631] on div " Mais ações" at bounding box center [1460, 627] width 87 height 37
click at [1357, 614] on div "alarm_off Não compareceu" at bounding box center [1373, 627] width 87 height 37
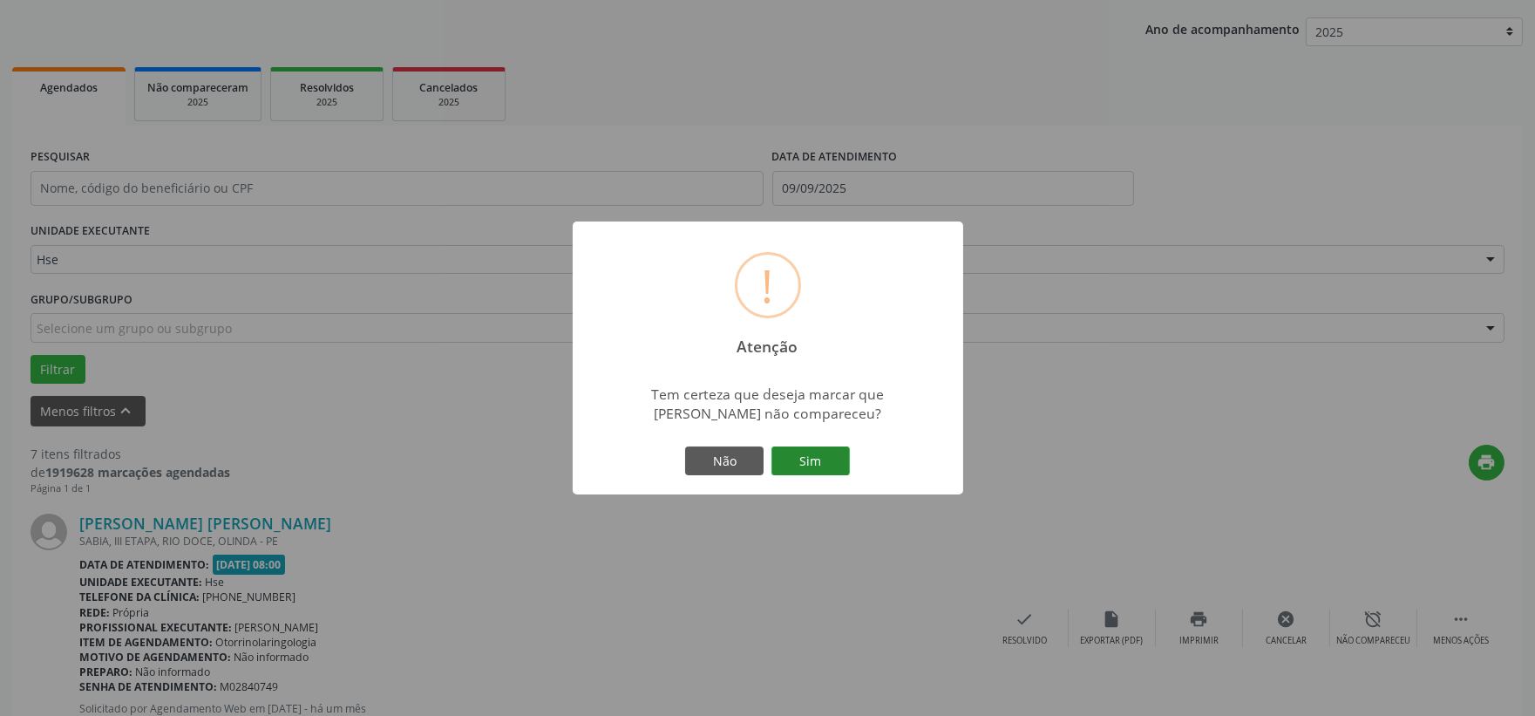
click at [834, 456] on button "Sim" at bounding box center [810, 461] width 78 height 30
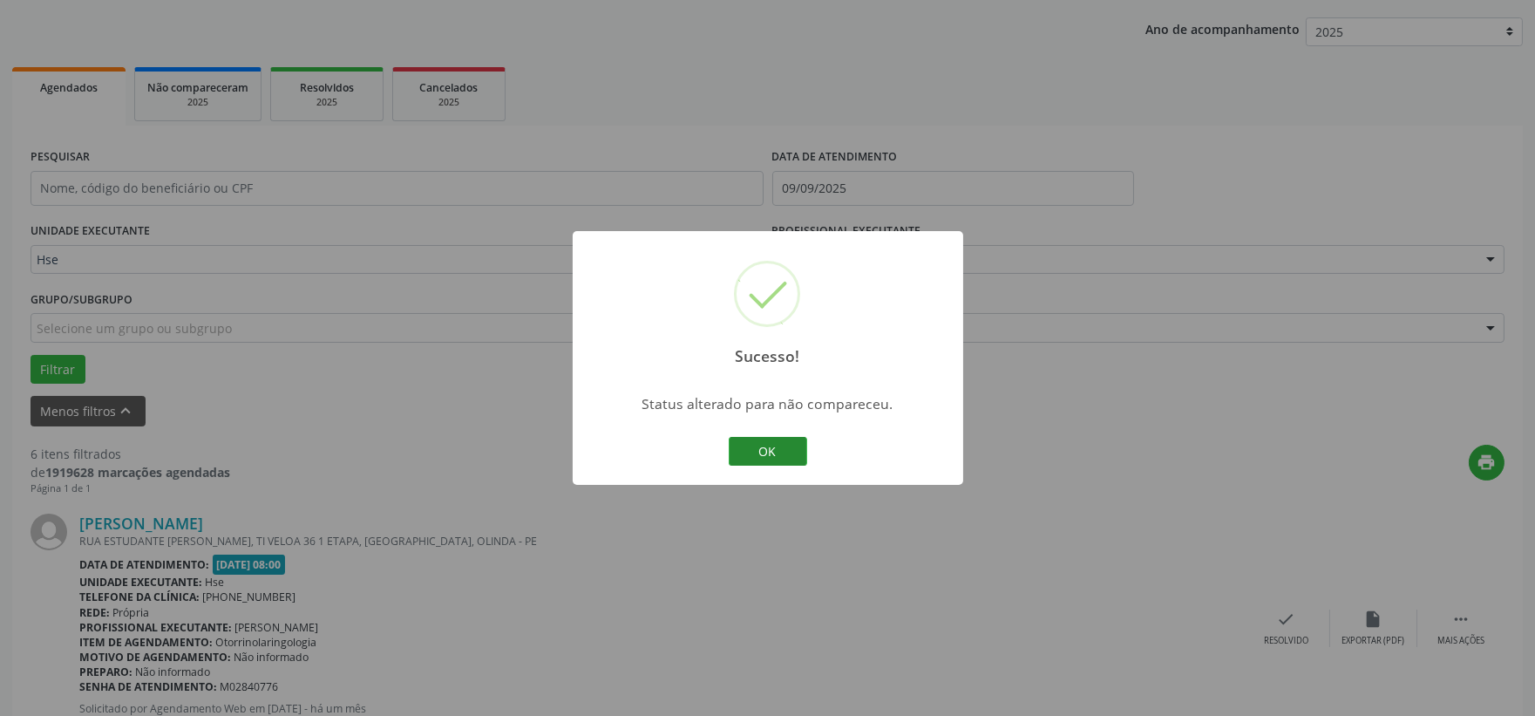
click at [754, 448] on button "OK" at bounding box center [768, 452] width 78 height 30
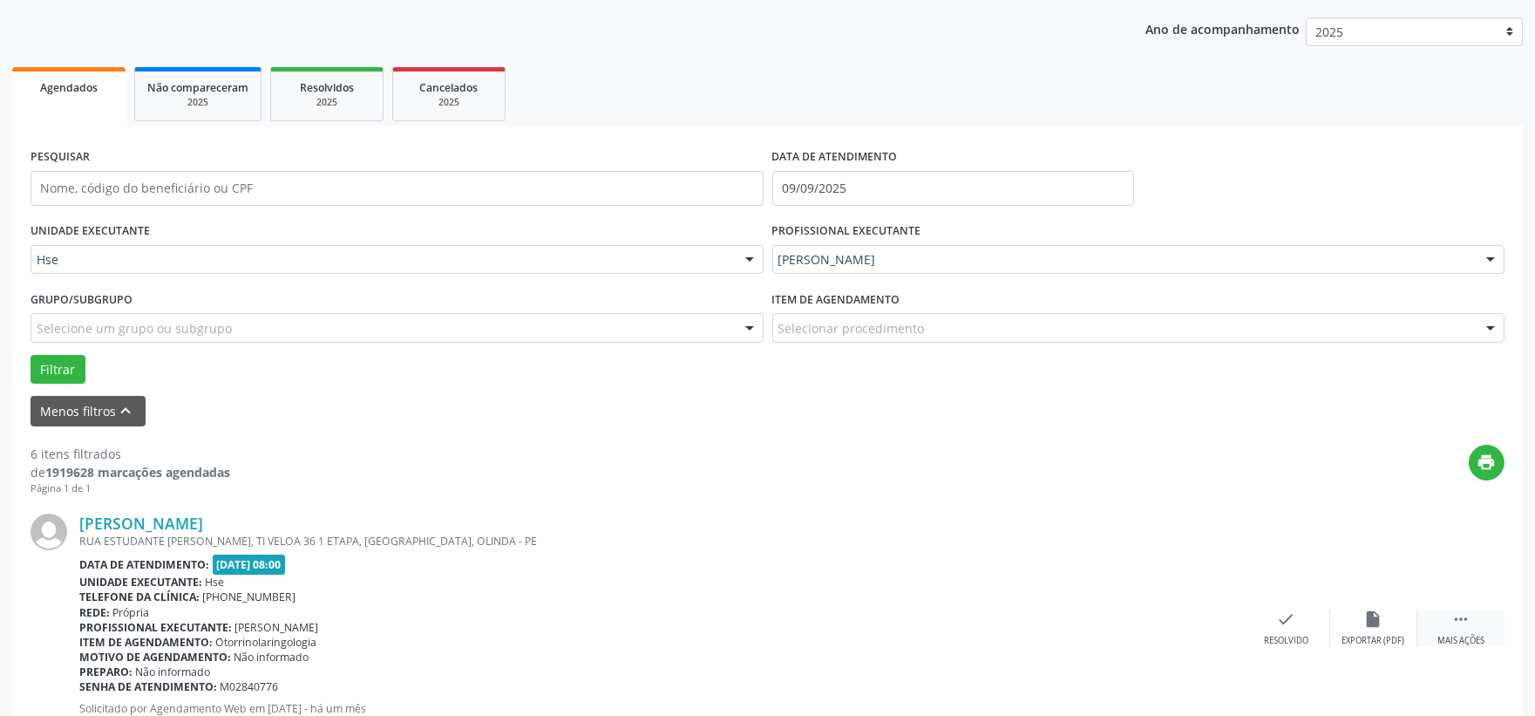
click at [1484, 636] on div "Mais ações" at bounding box center [1460, 641] width 47 height 12
click at [1364, 616] on icon "alarm_off" at bounding box center [1373, 618] width 19 height 19
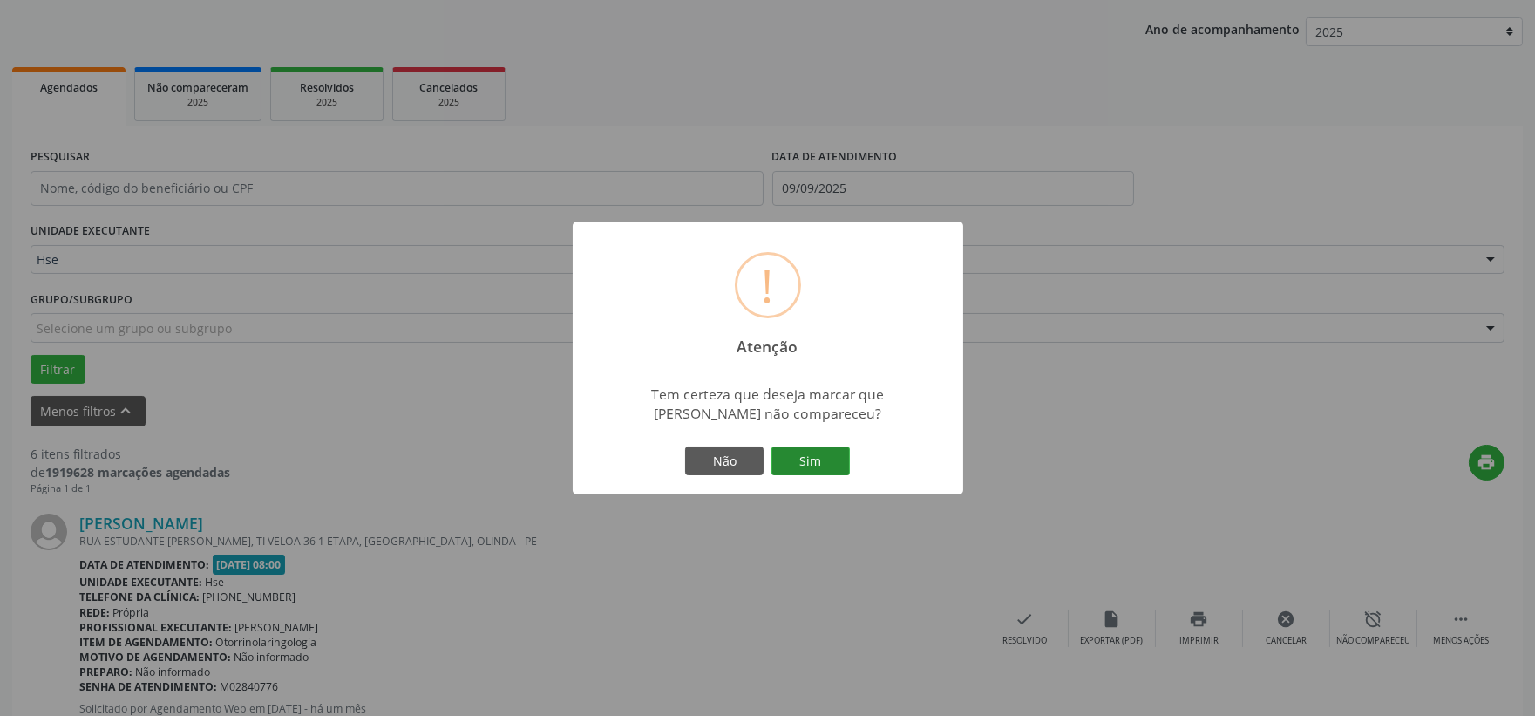
click at [805, 450] on button "Sim" at bounding box center [810, 461] width 78 height 30
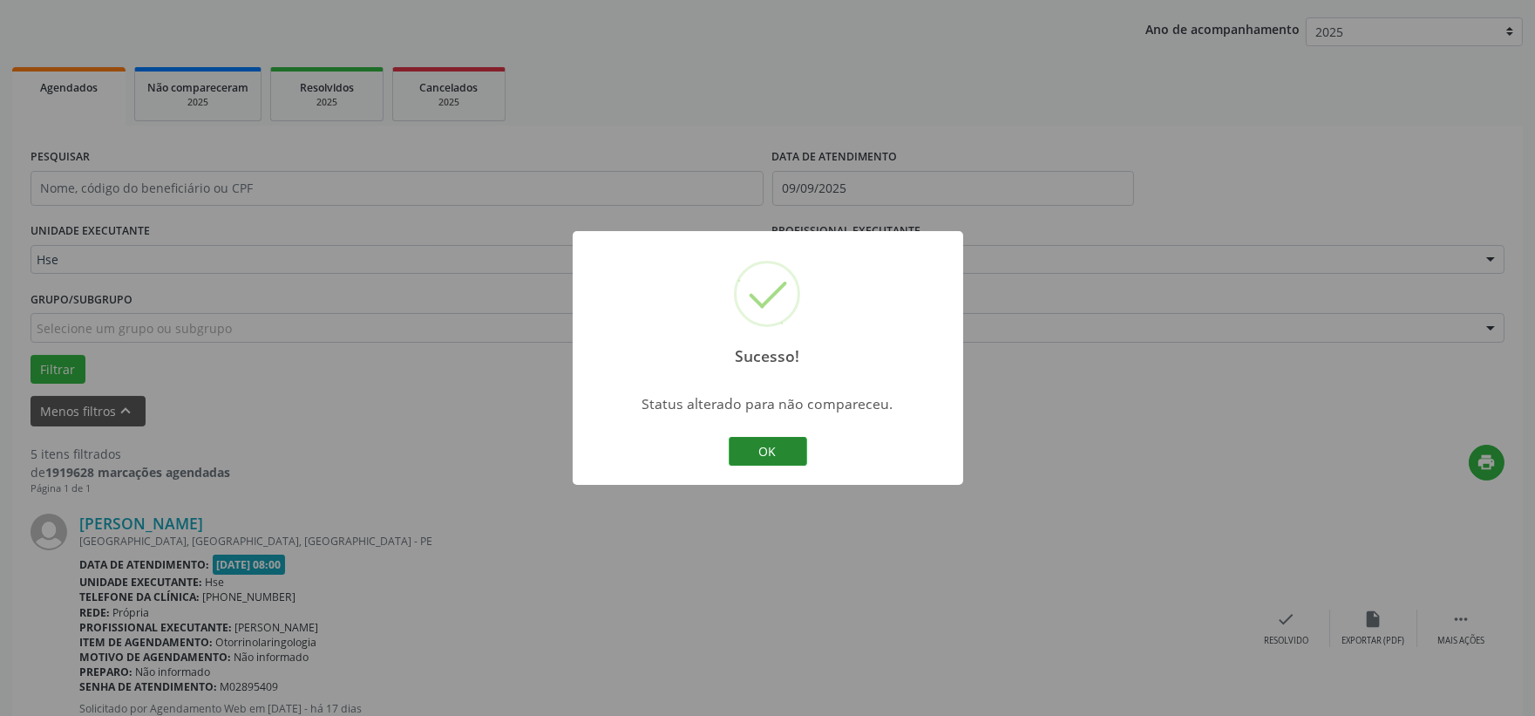
click at [743, 448] on button "OK" at bounding box center [768, 452] width 78 height 30
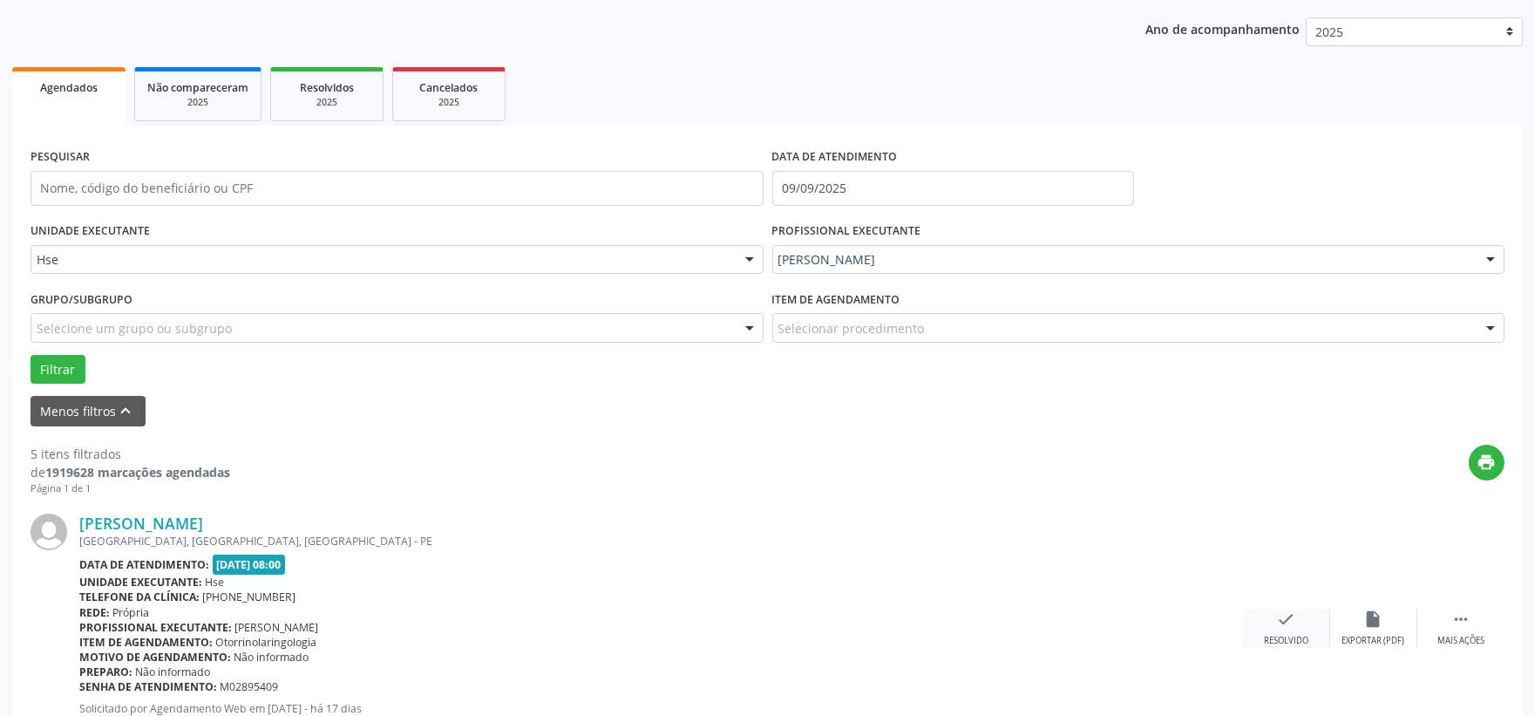
click at [1307, 628] on div "check Resolvido" at bounding box center [1286, 627] width 87 height 37
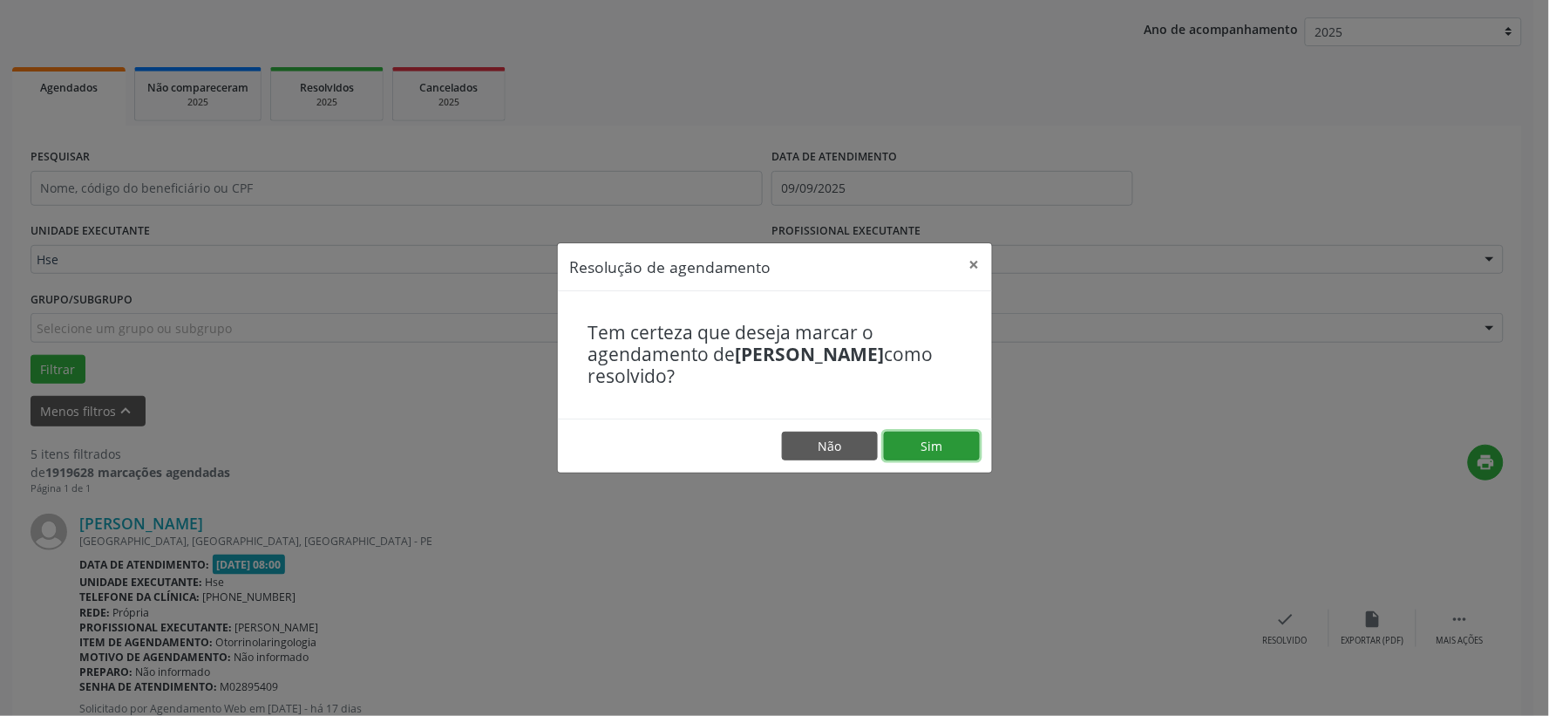
click at [928, 432] on button "Sim" at bounding box center [932, 446] width 96 height 30
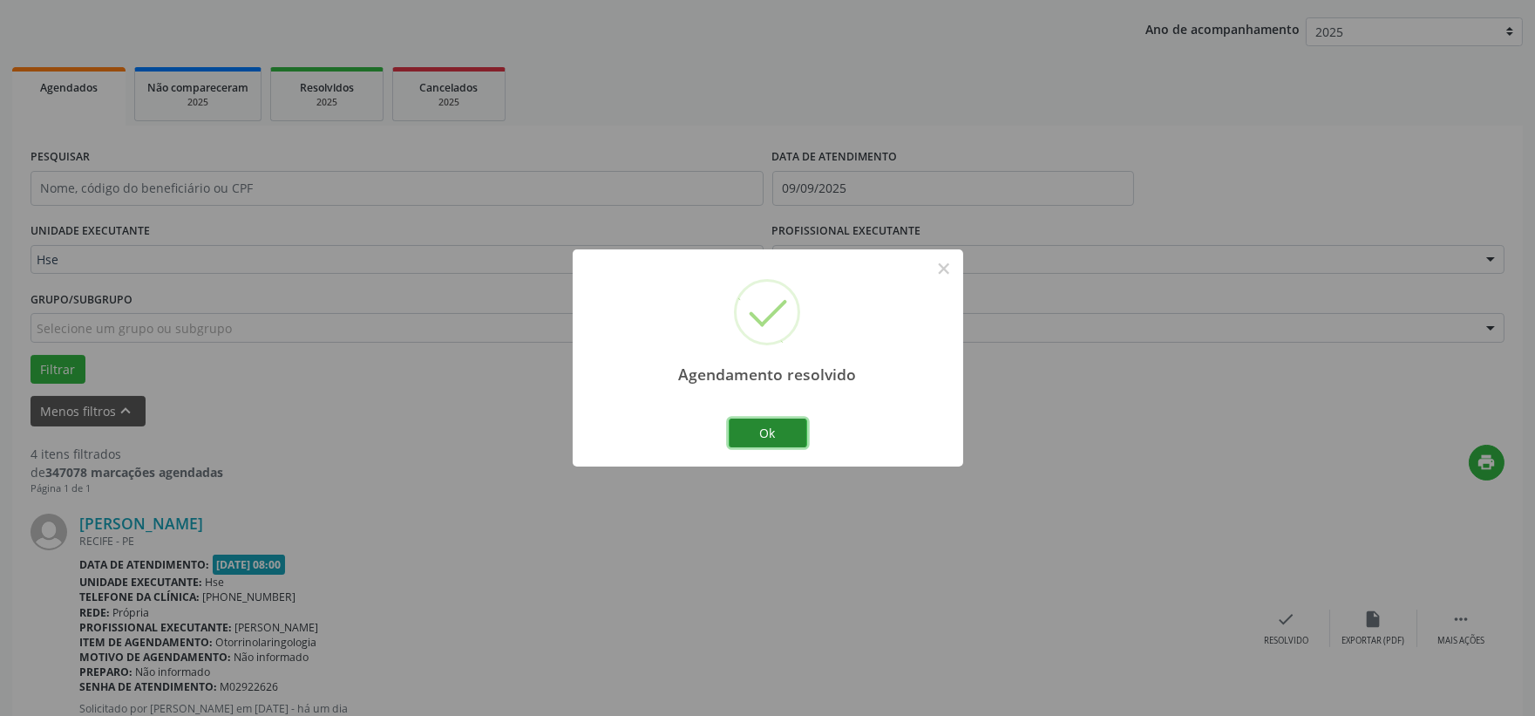
click at [771, 430] on button "Ok" at bounding box center [768, 433] width 78 height 30
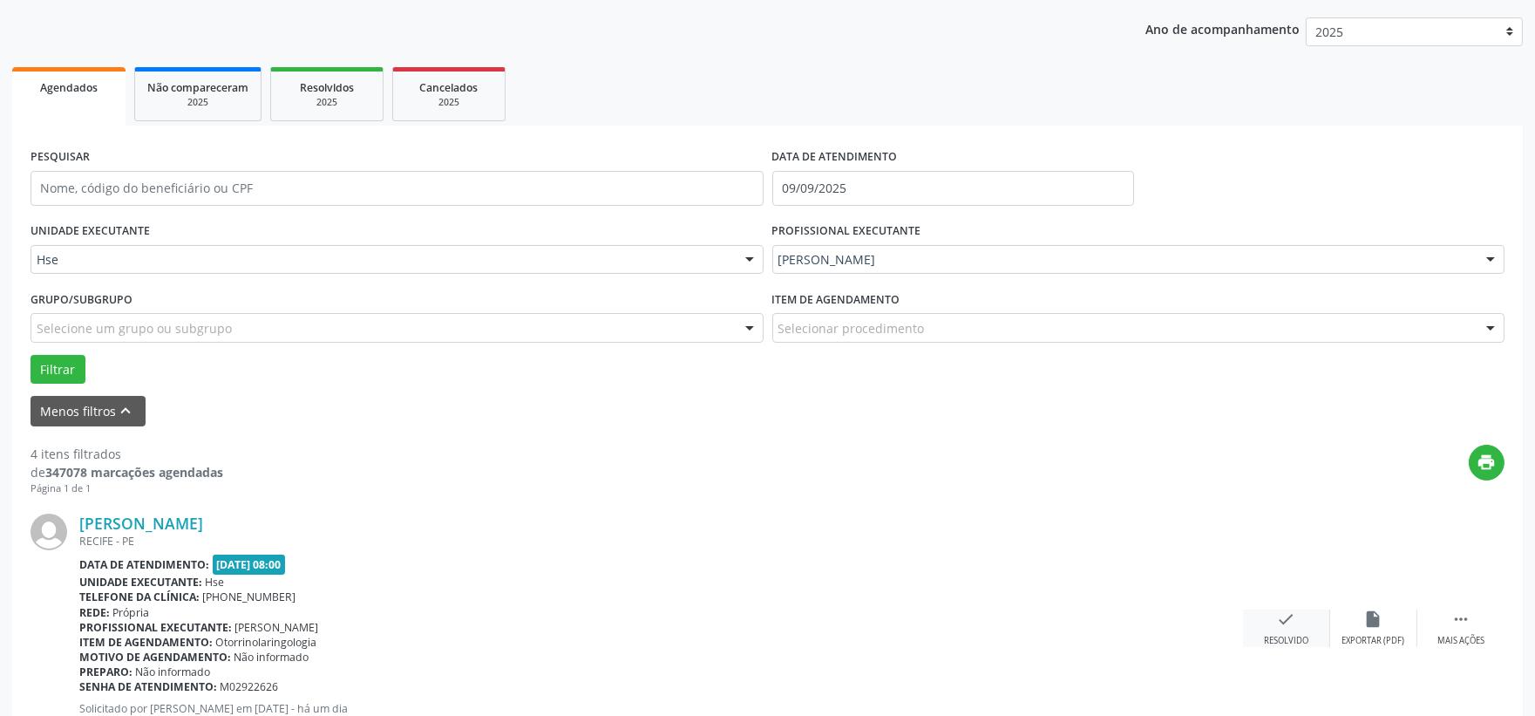
click at [1273, 623] on div "check Resolvido" at bounding box center [1286, 627] width 87 height 37
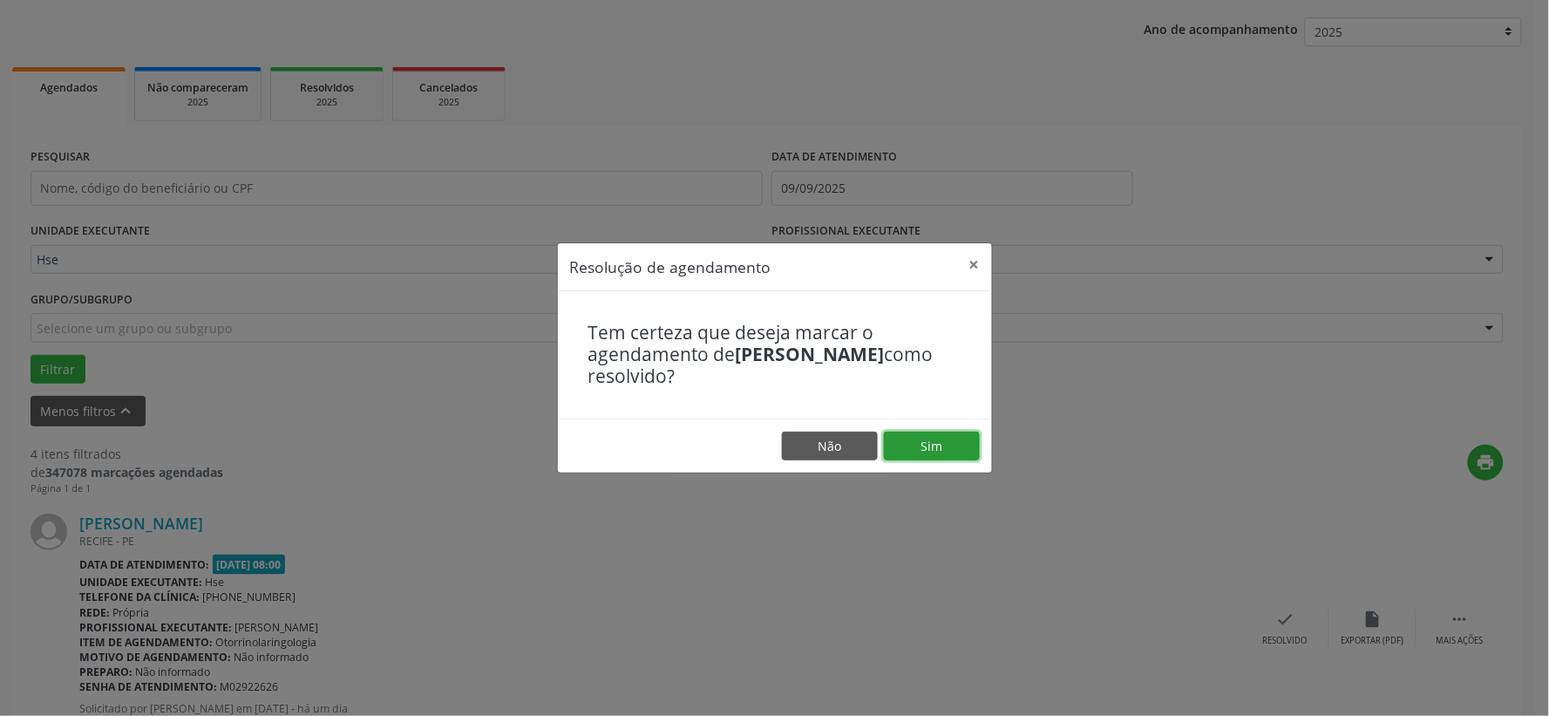
click at [933, 453] on button "Sim" at bounding box center [932, 446] width 96 height 30
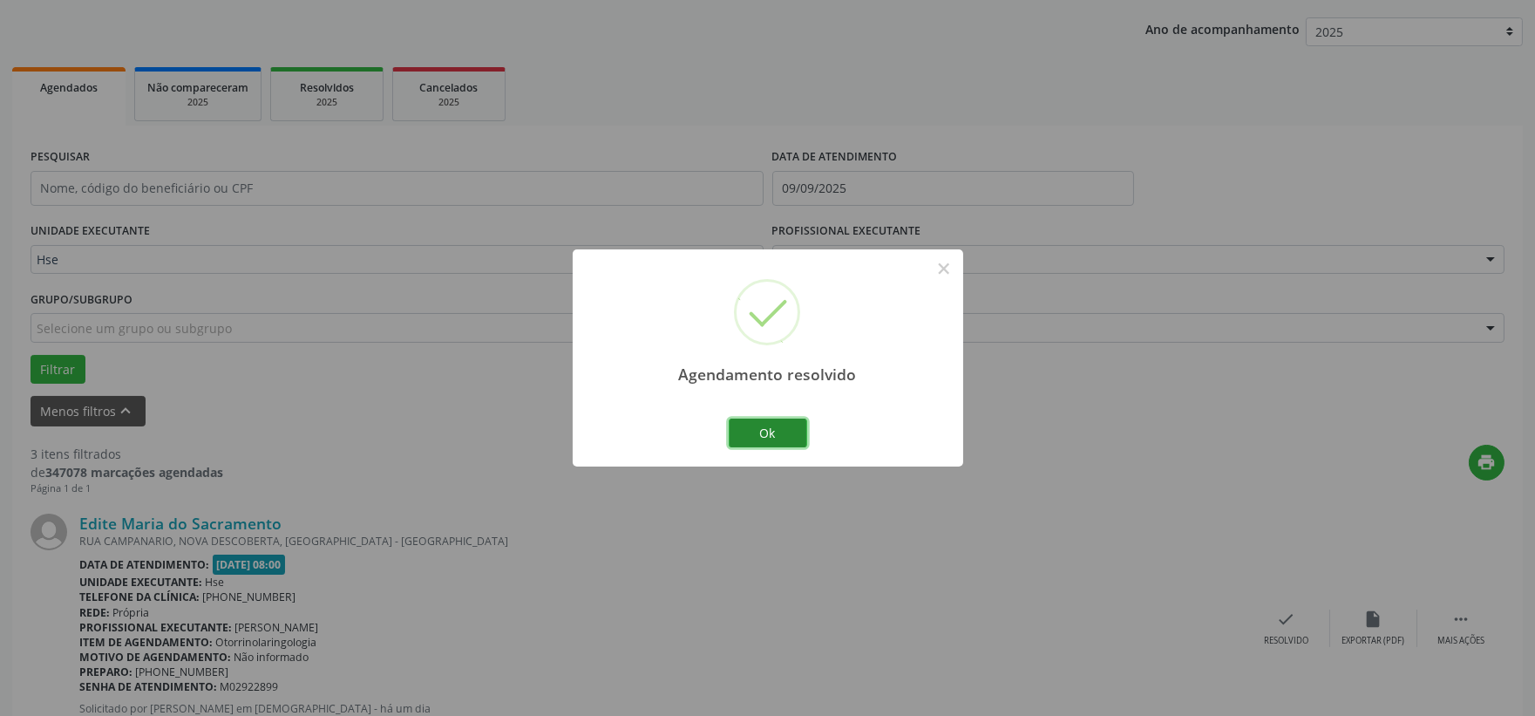
click at [777, 424] on button "Ok" at bounding box center [768, 433] width 78 height 30
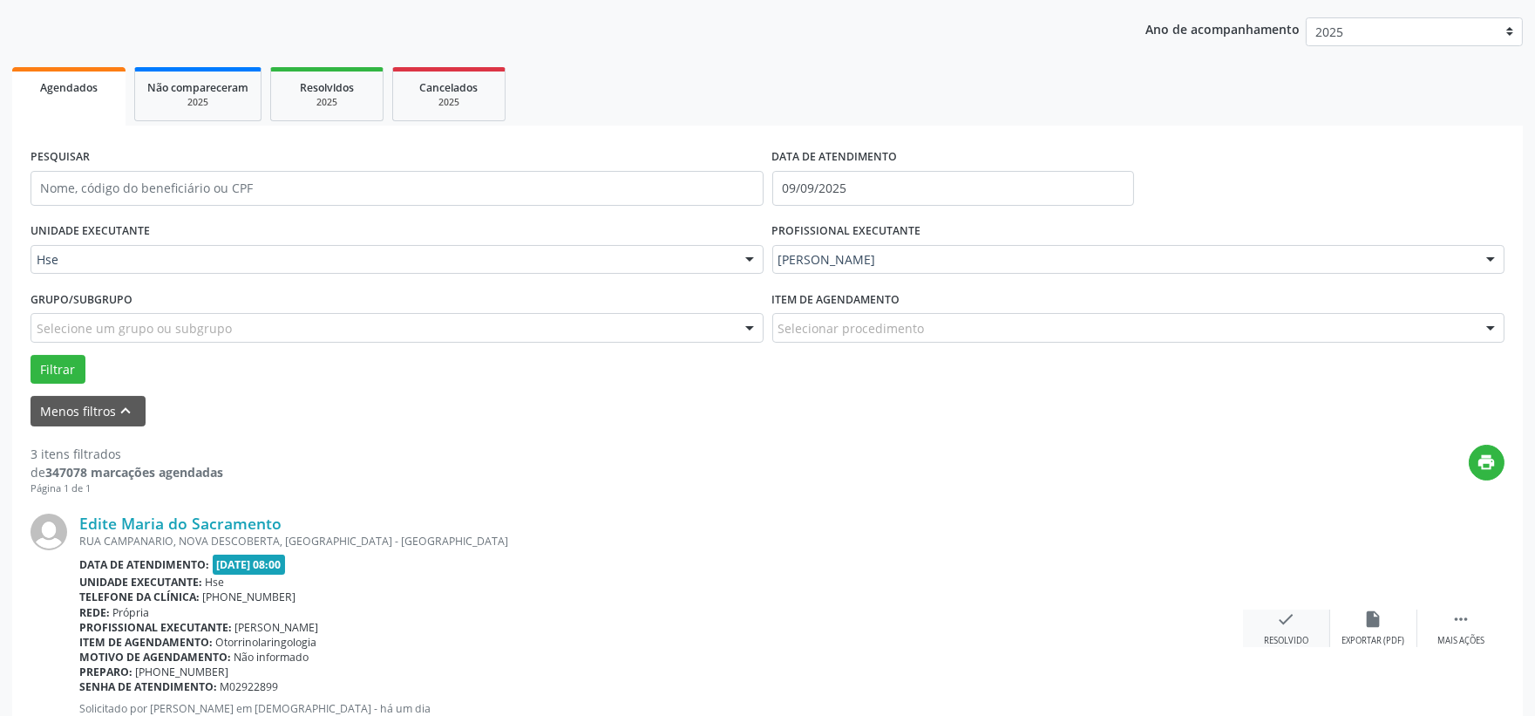
click at [1260, 630] on div "check Resolvido" at bounding box center [1286, 627] width 87 height 37
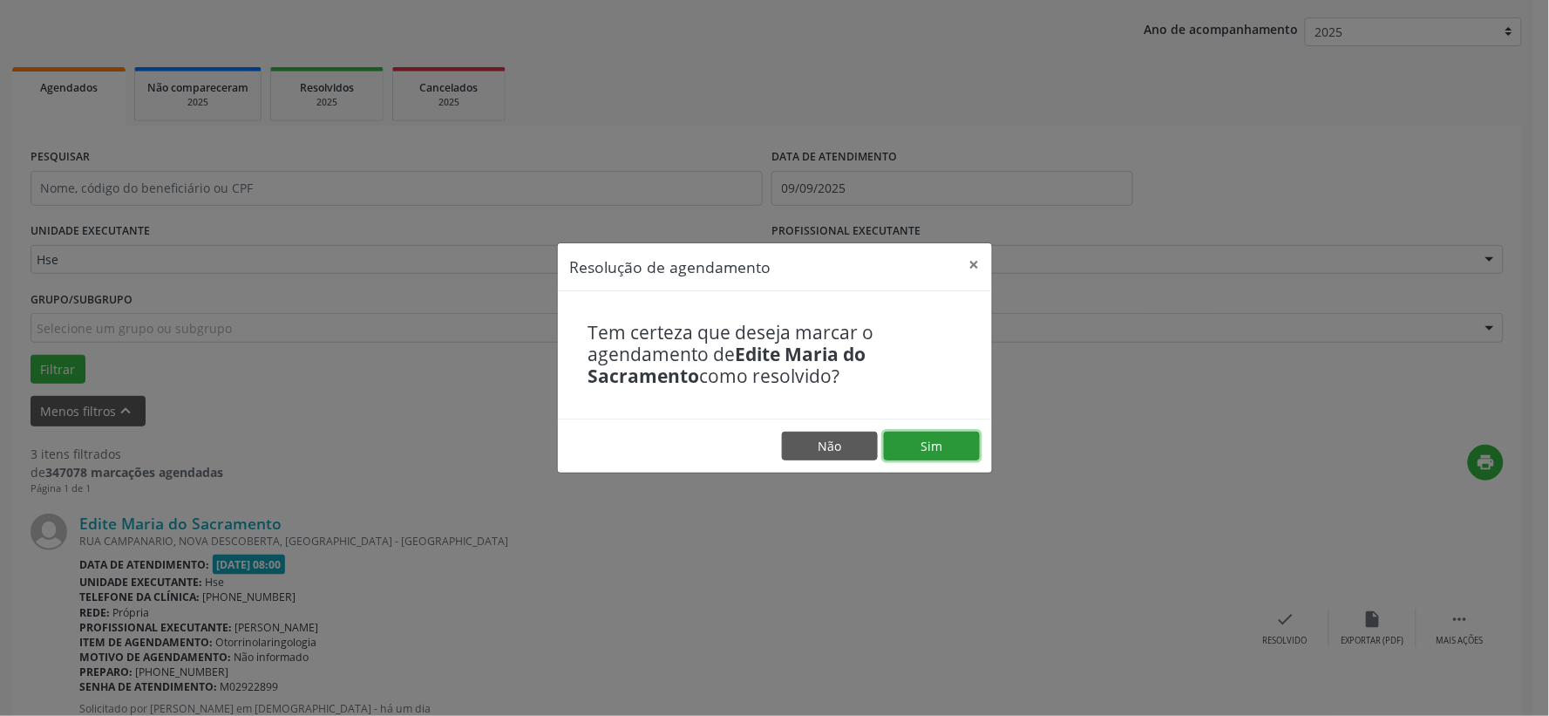
click at [954, 456] on button "Sim" at bounding box center [932, 446] width 96 height 30
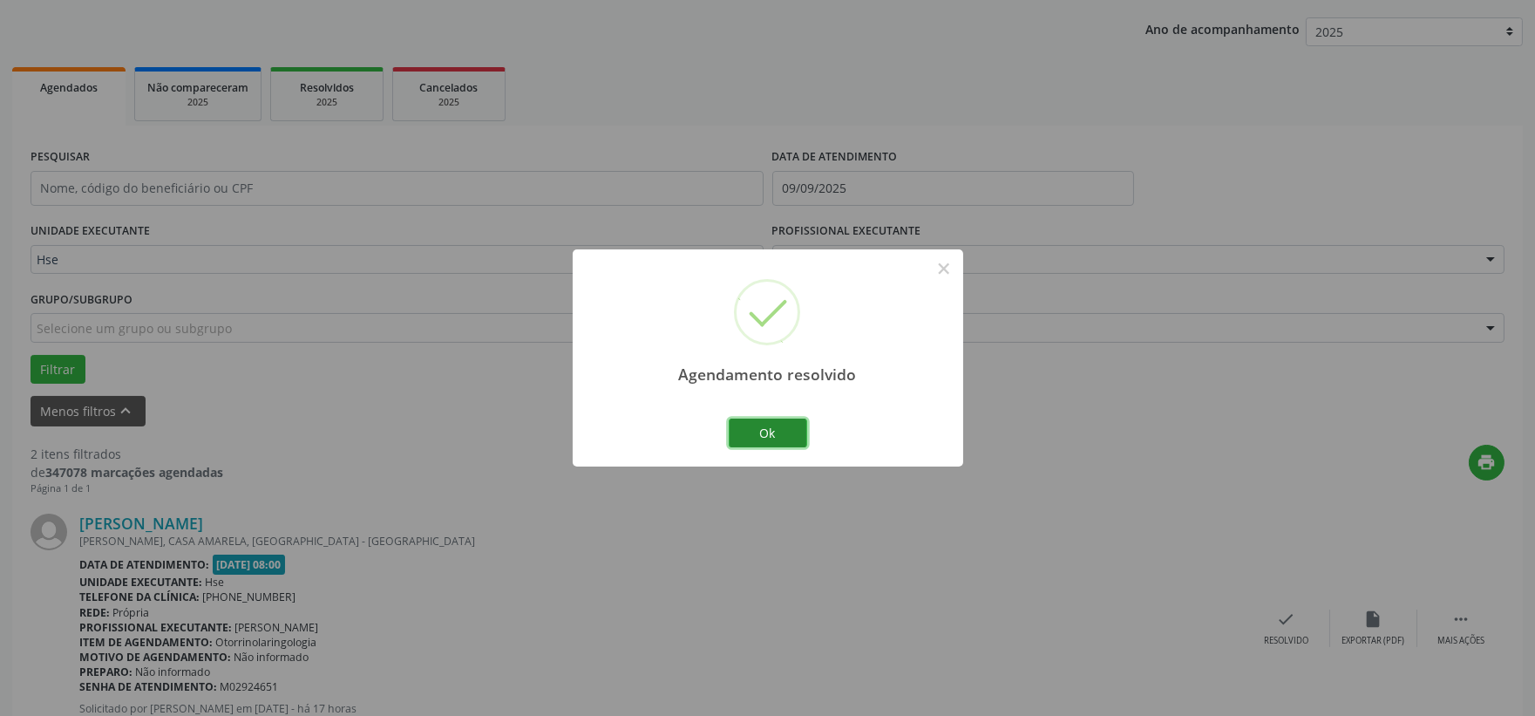
click at [777, 424] on button "Ok" at bounding box center [768, 433] width 78 height 30
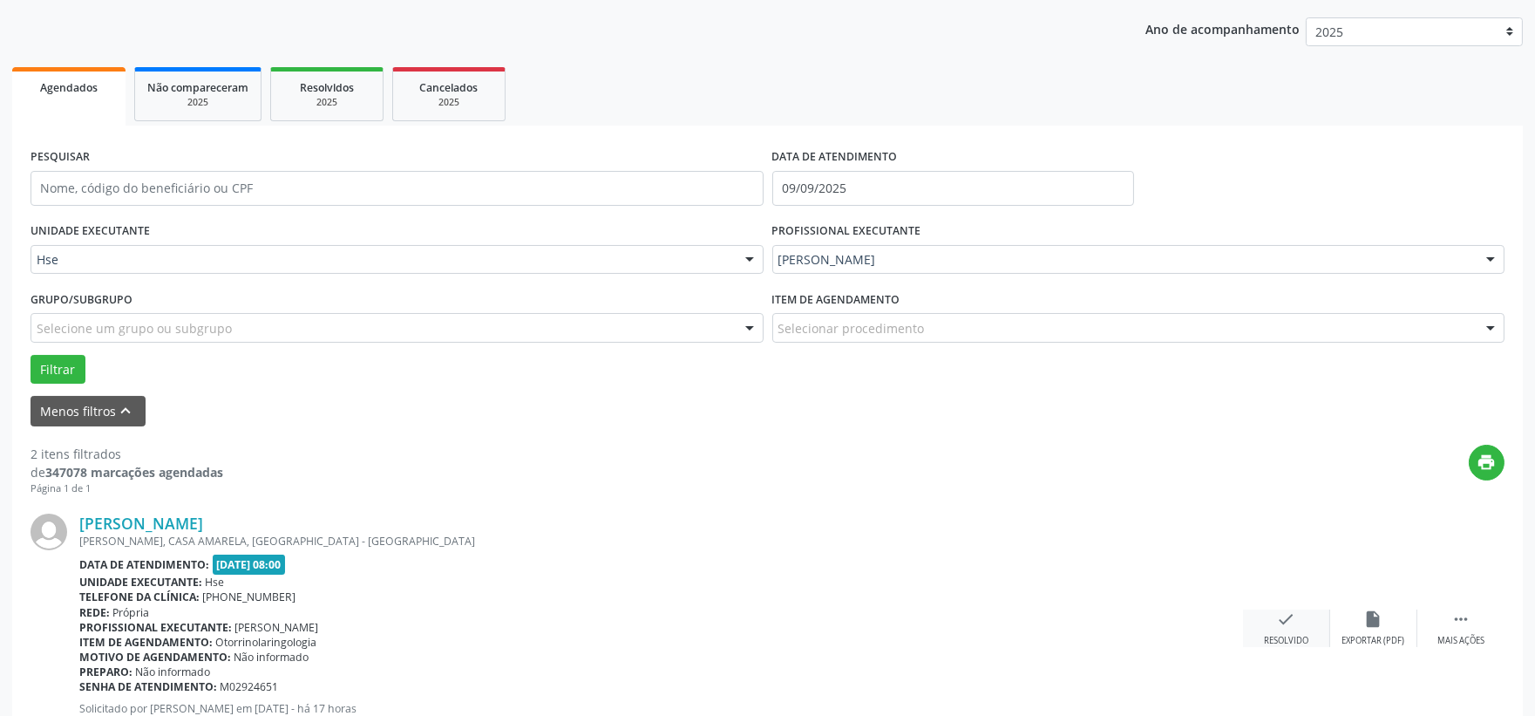
click at [1284, 616] on icon "check" at bounding box center [1286, 618] width 19 height 19
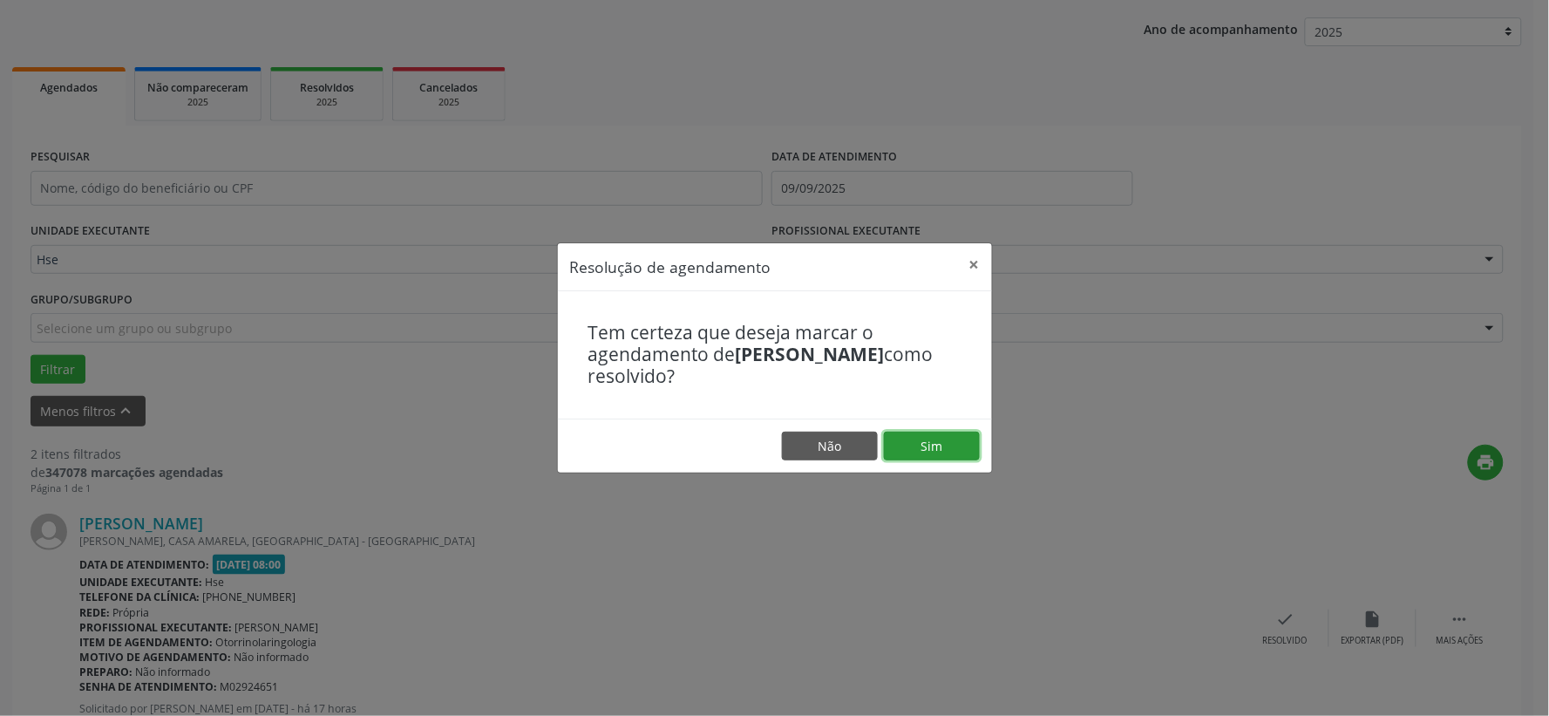
click at [934, 461] on button "Sim" at bounding box center [932, 446] width 96 height 30
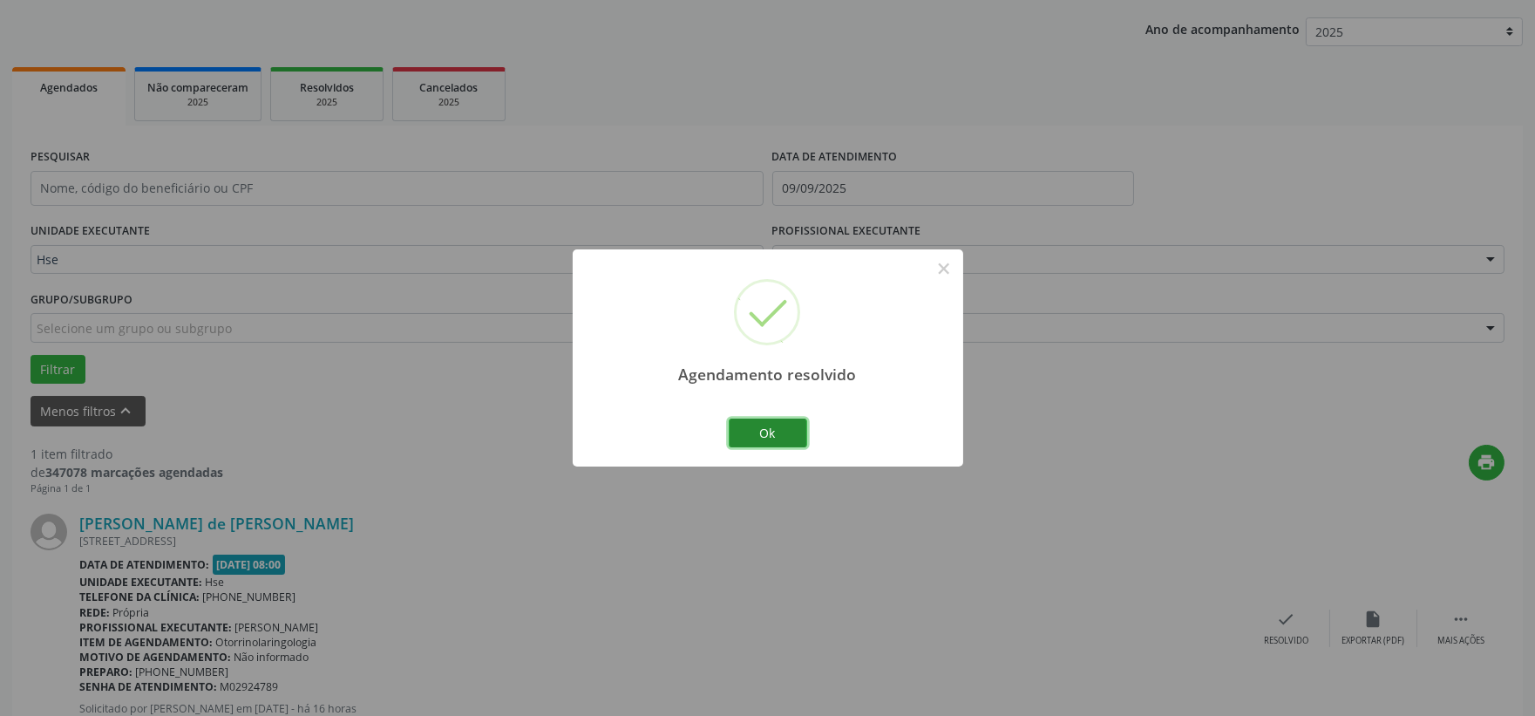
click at [777, 445] on button "Ok" at bounding box center [768, 433] width 78 height 30
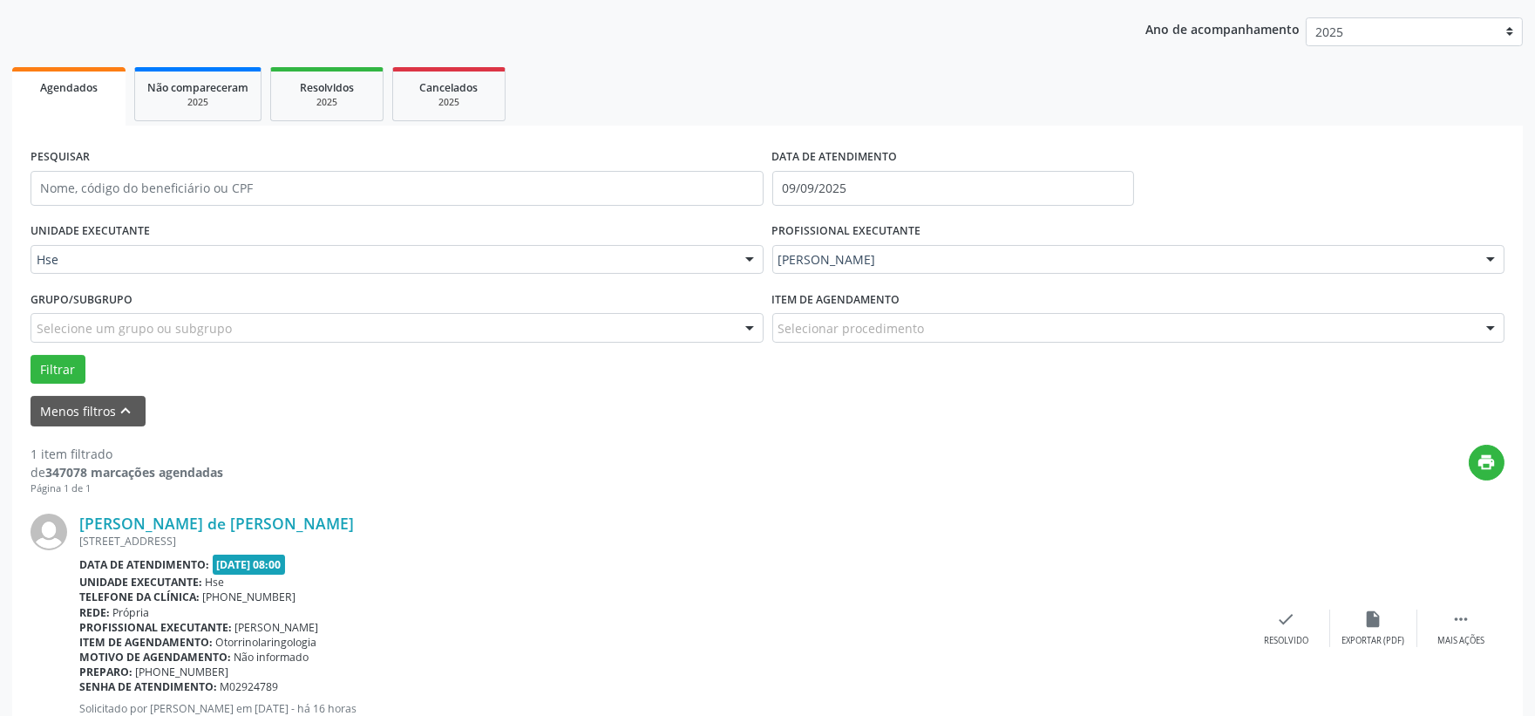
scroll to position [268, 0]
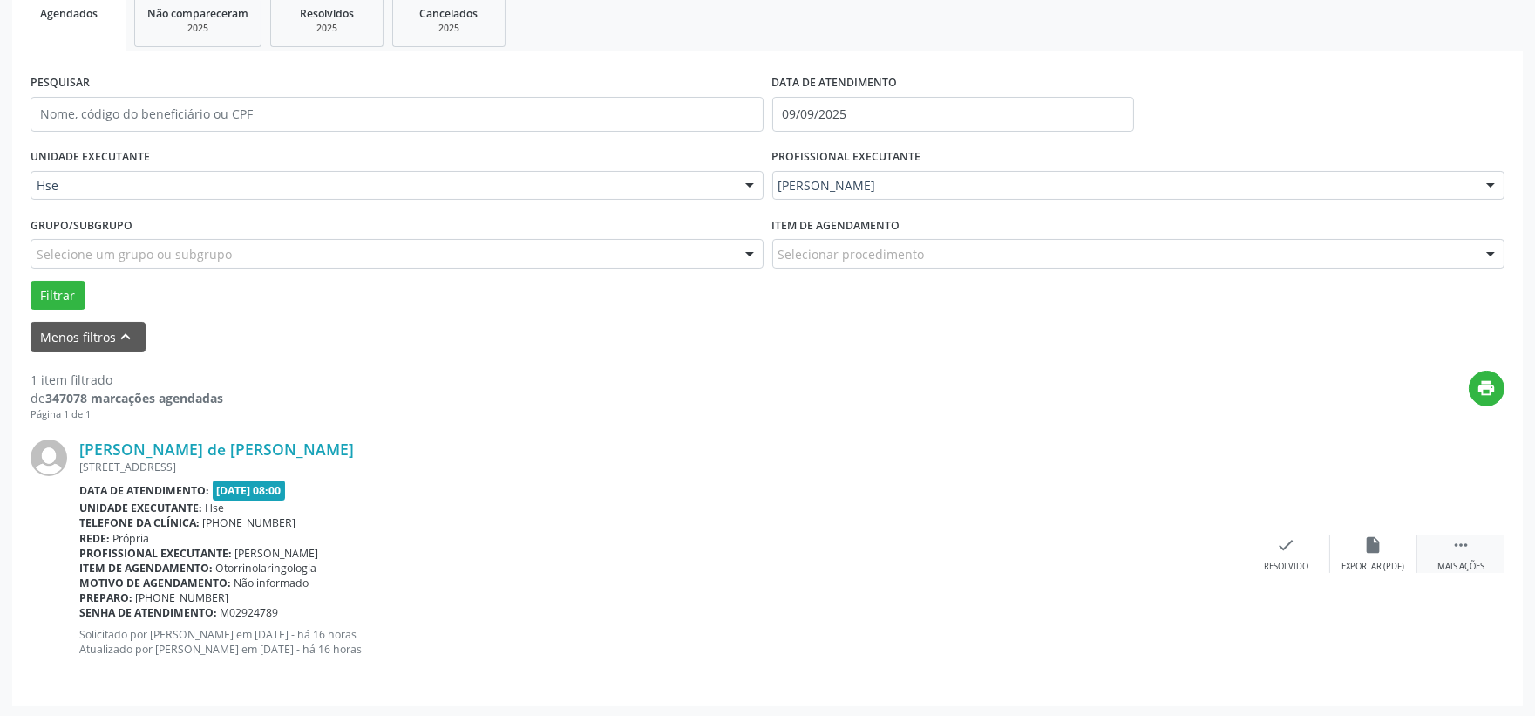
click at [1464, 562] on div "Mais ações" at bounding box center [1460, 566] width 47 height 12
click at [1384, 547] on div "alarm_off Não compareceu" at bounding box center [1373, 553] width 87 height 37
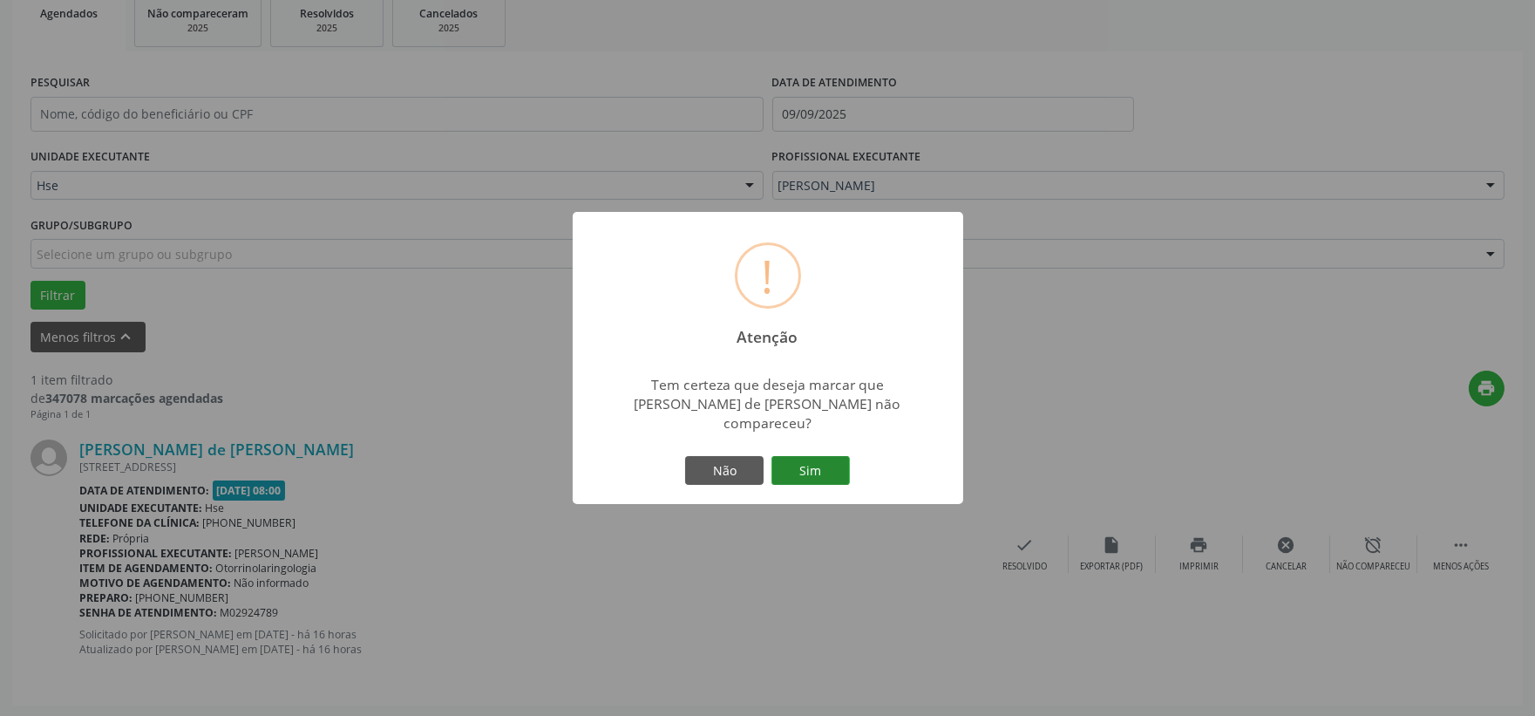
click at [829, 458] on button "Sim" at bounding box center [810, 471] width 78 height 30
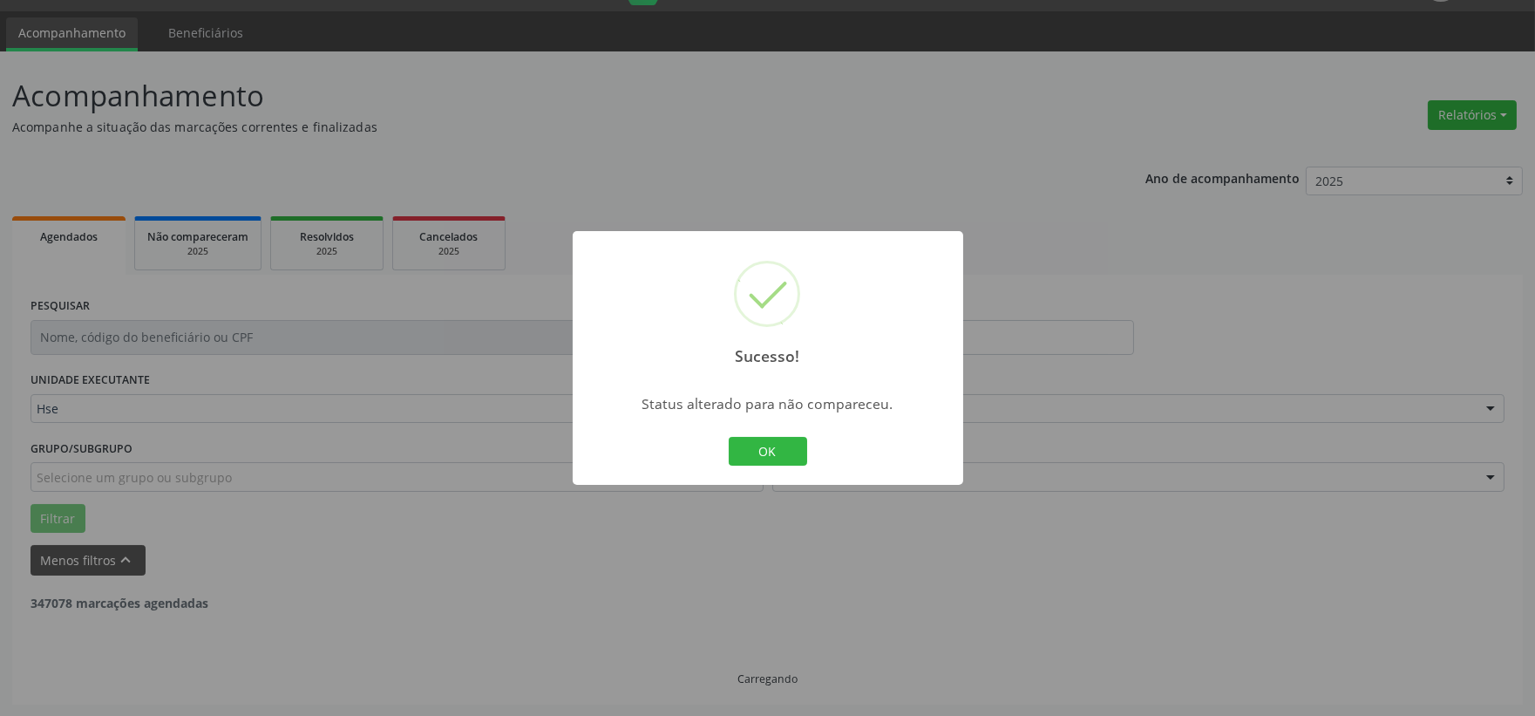
scroll to position [0, 0]
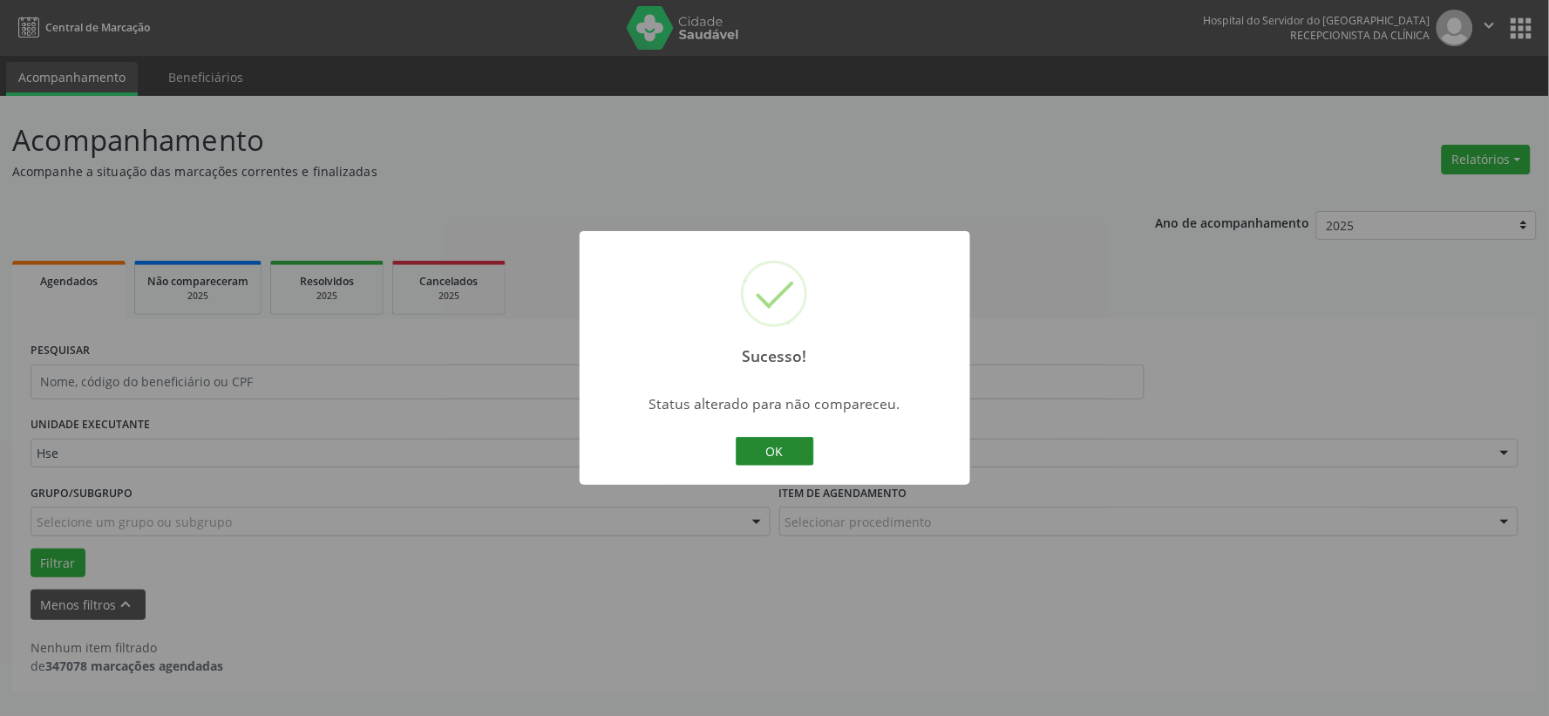
click at [777, 456] on button "OK" at bounding box center [775, 452] width 78 height 30
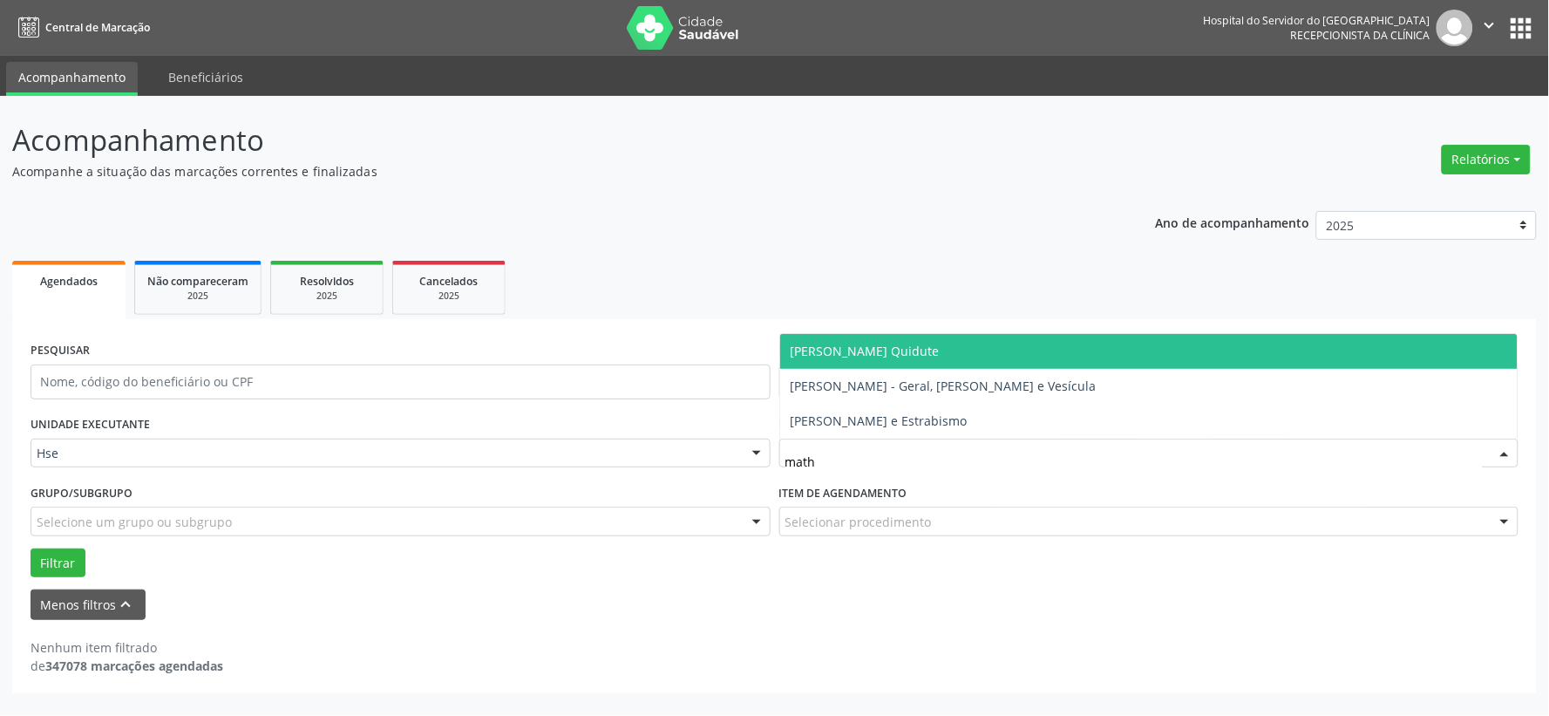
click at [894, 355] on span "[PERSON_NAME] Quidute" at bounding box center [865, 351] width 149 height 17
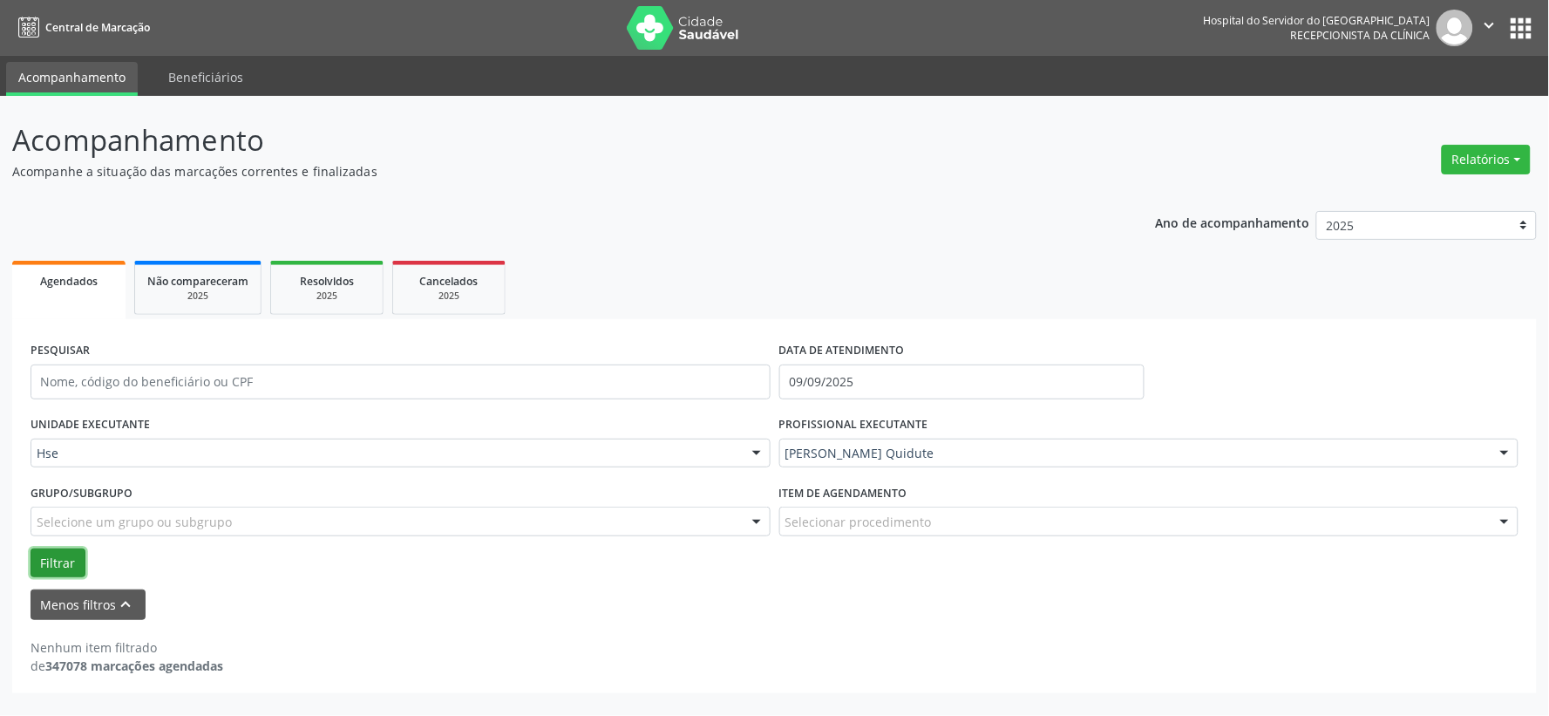
click at [67, 560] on button "Filtrar" at bounding box center [58, 563] width 55 height 30
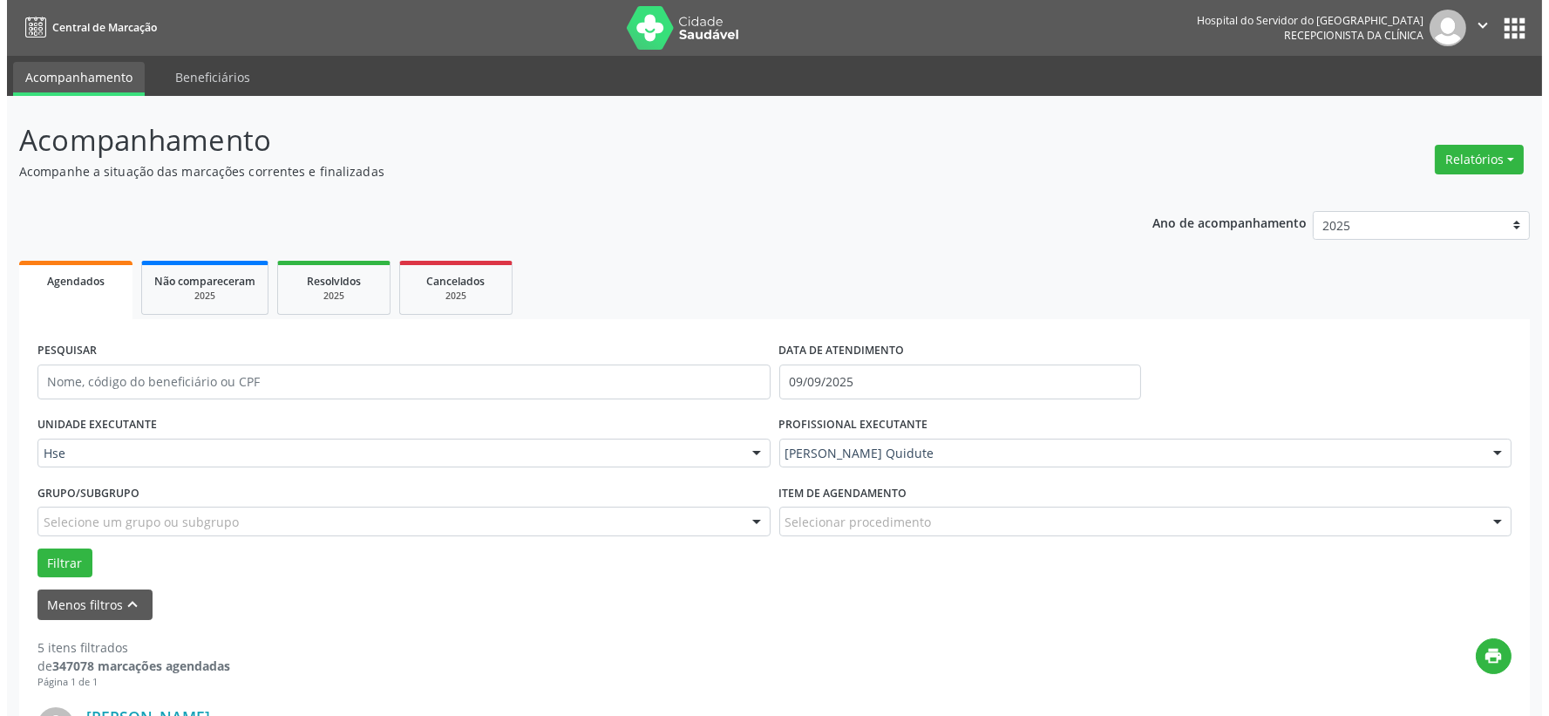
scroll to position [194, 0]
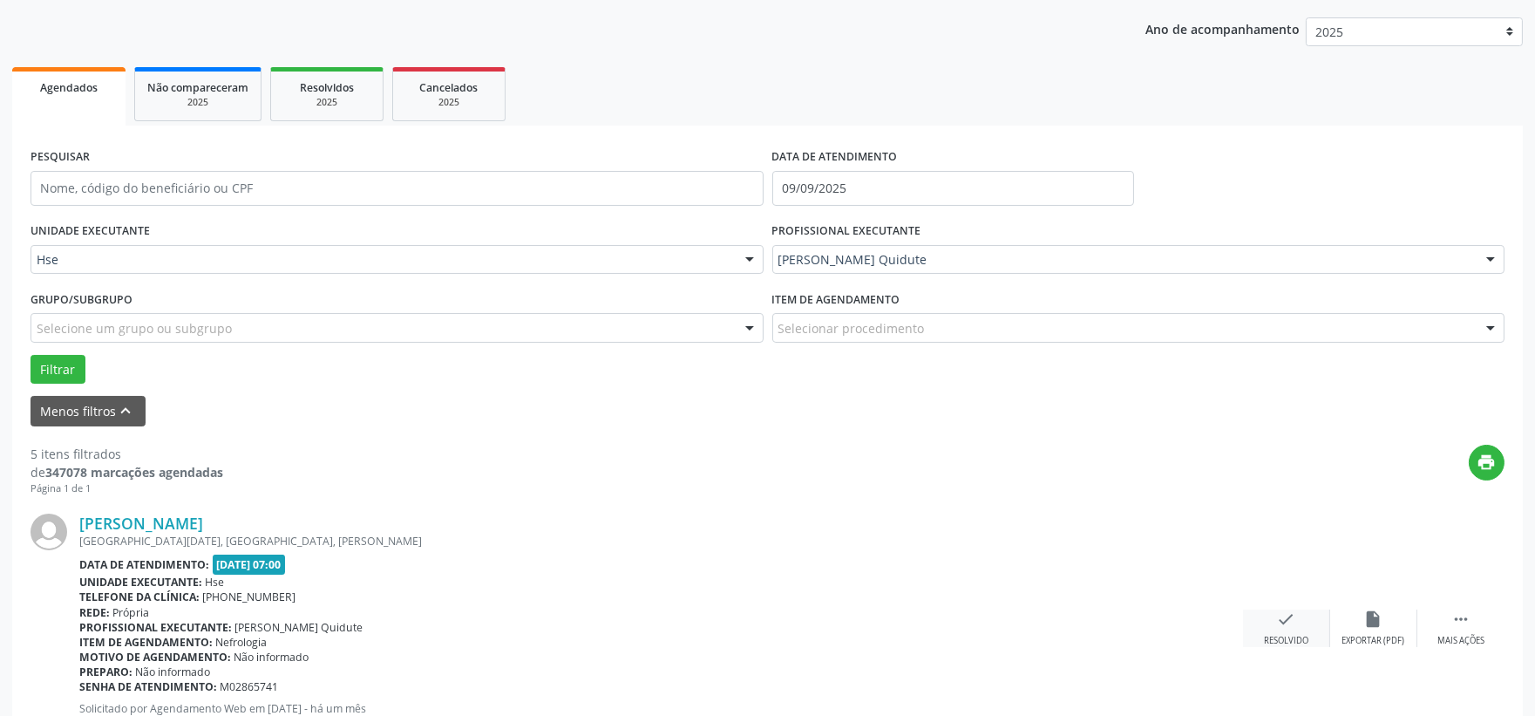
click at [1265, 619] on div "check Resolvido" at bounding box center [1286, 627] width 87 height 37
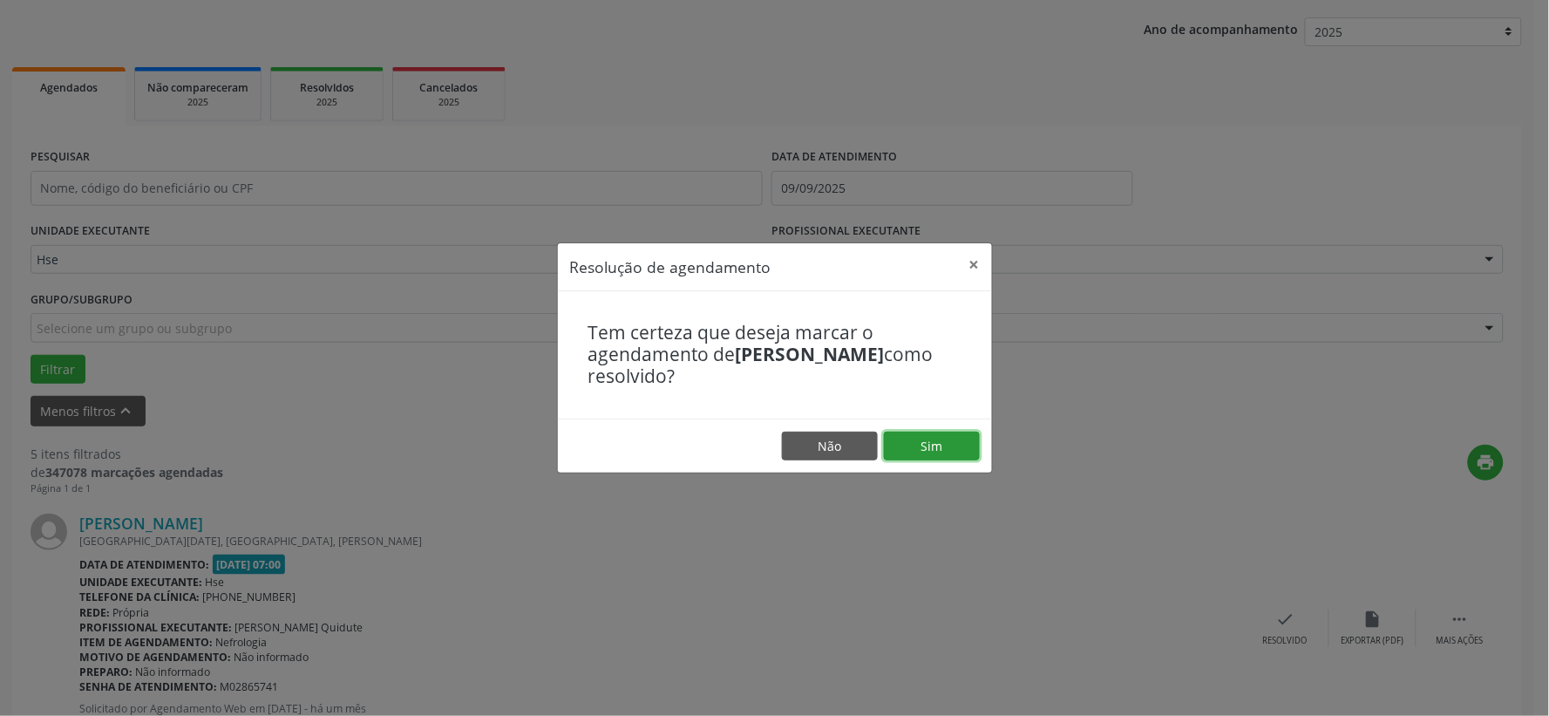
click at [955, 458] on button "Sim" at bounding box center [932, 446] width 96 height 30
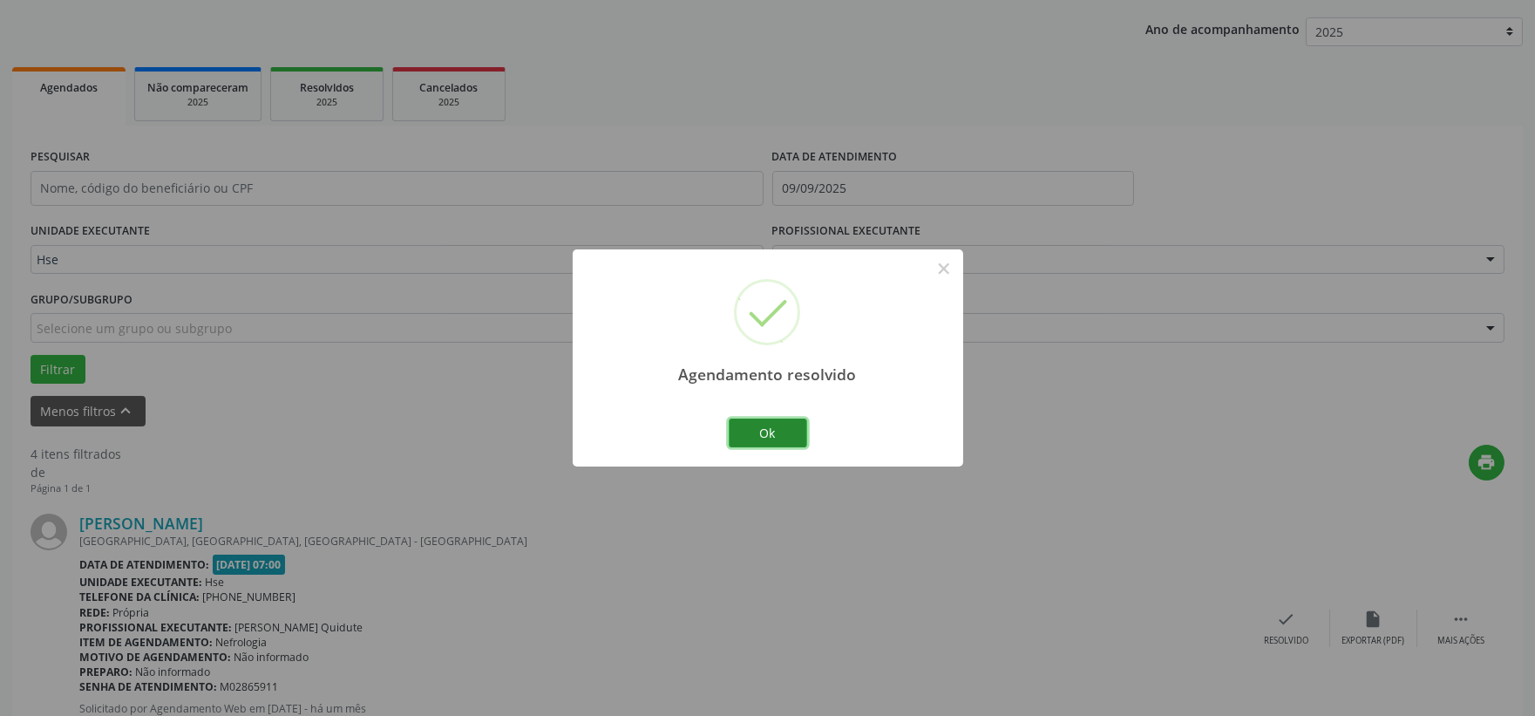
click at [769, 425] on button "Ok" at bounding box center [768, 433] width 78 height 30
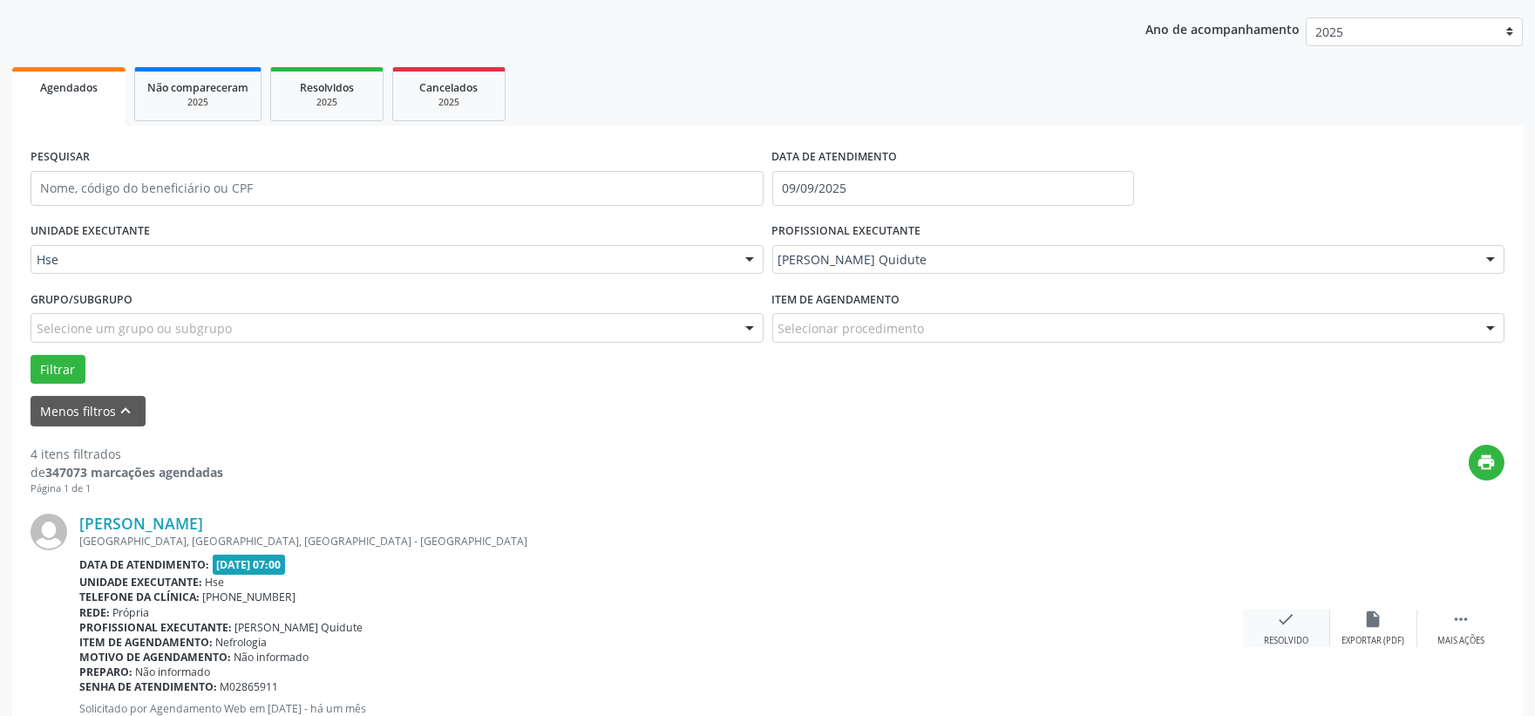
click at [1295, 635] on div "Resolvido" at bounding box center [1286, 641] width 44 height 12
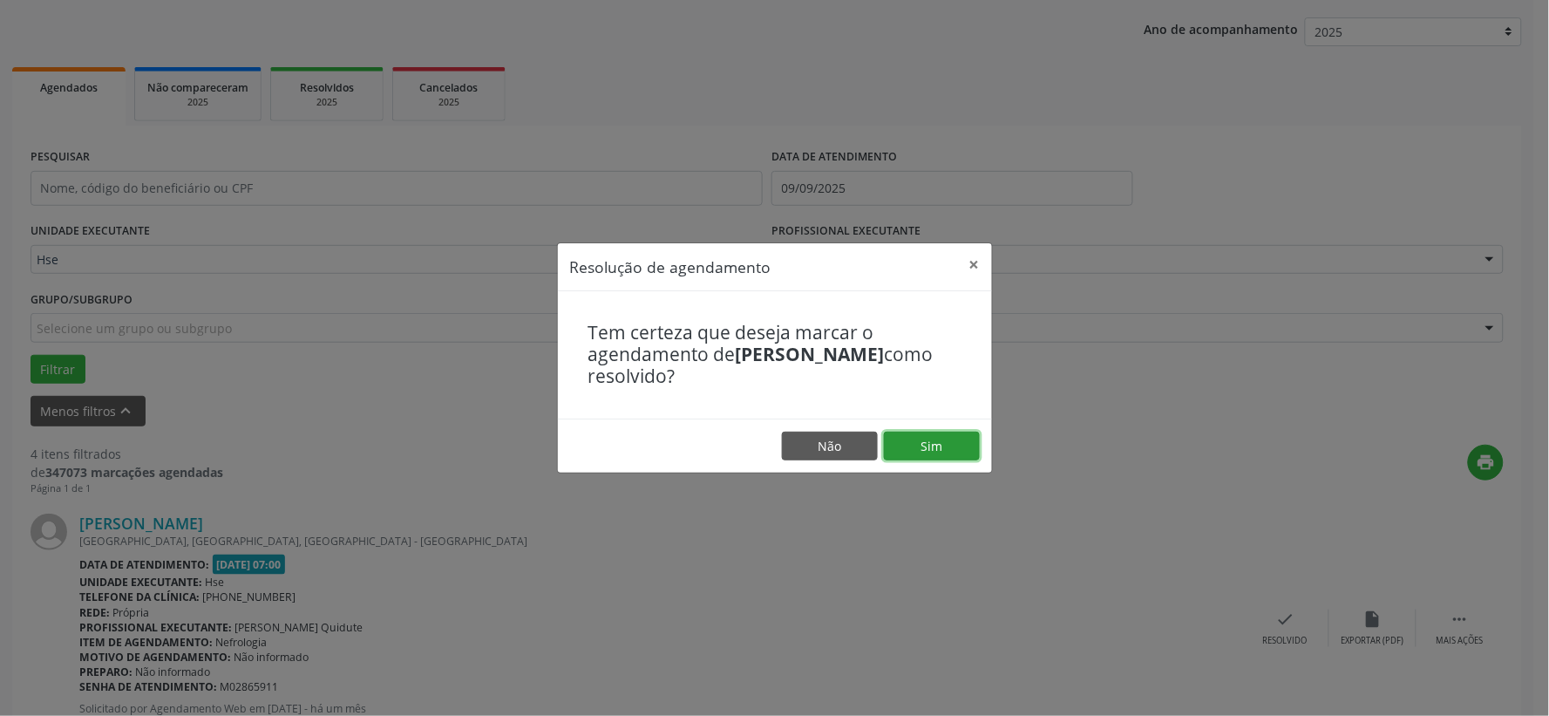
click at [961, 445] on button "Sim" at bounding box center [932, 446] width 96 height 30
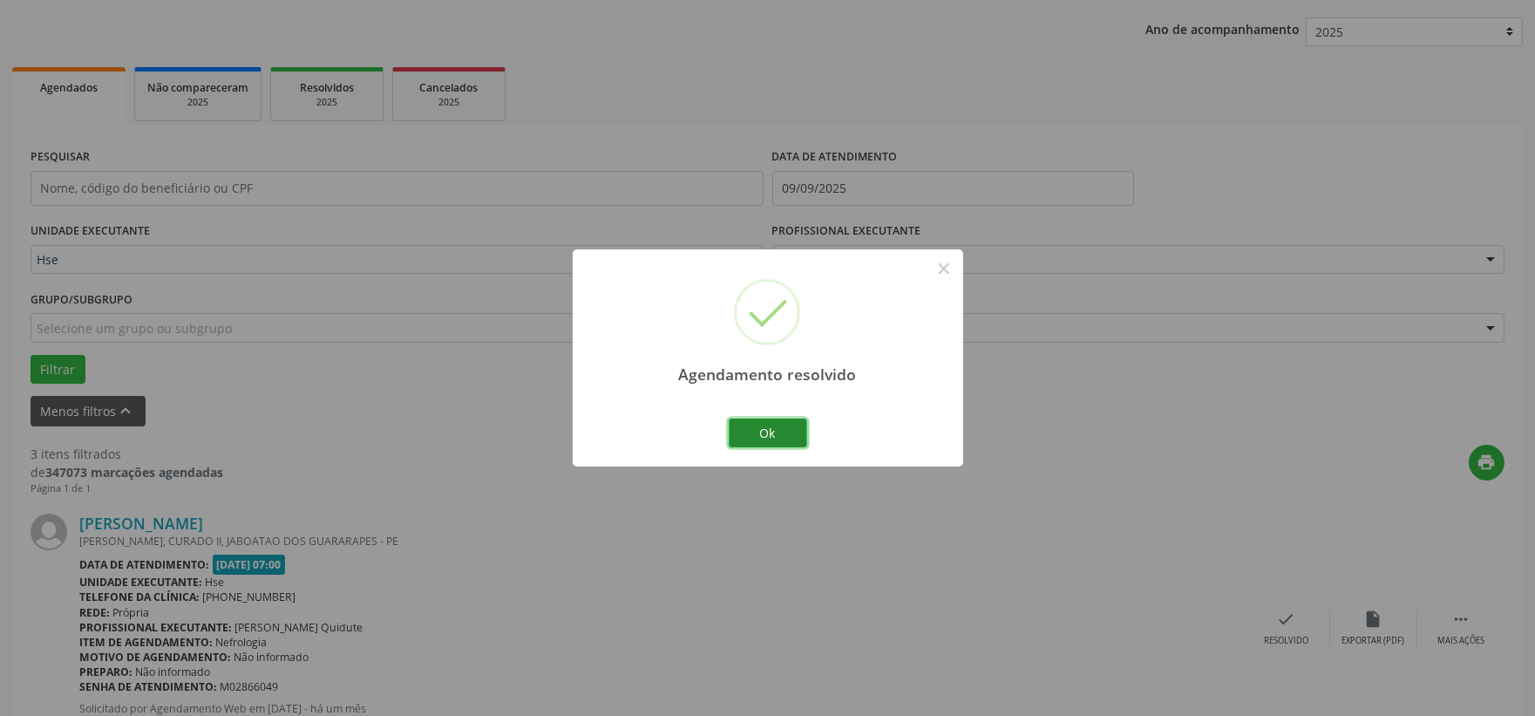
click at [764, 424] on button "Ok" at bounding box center [768, 433] width 78 height 30
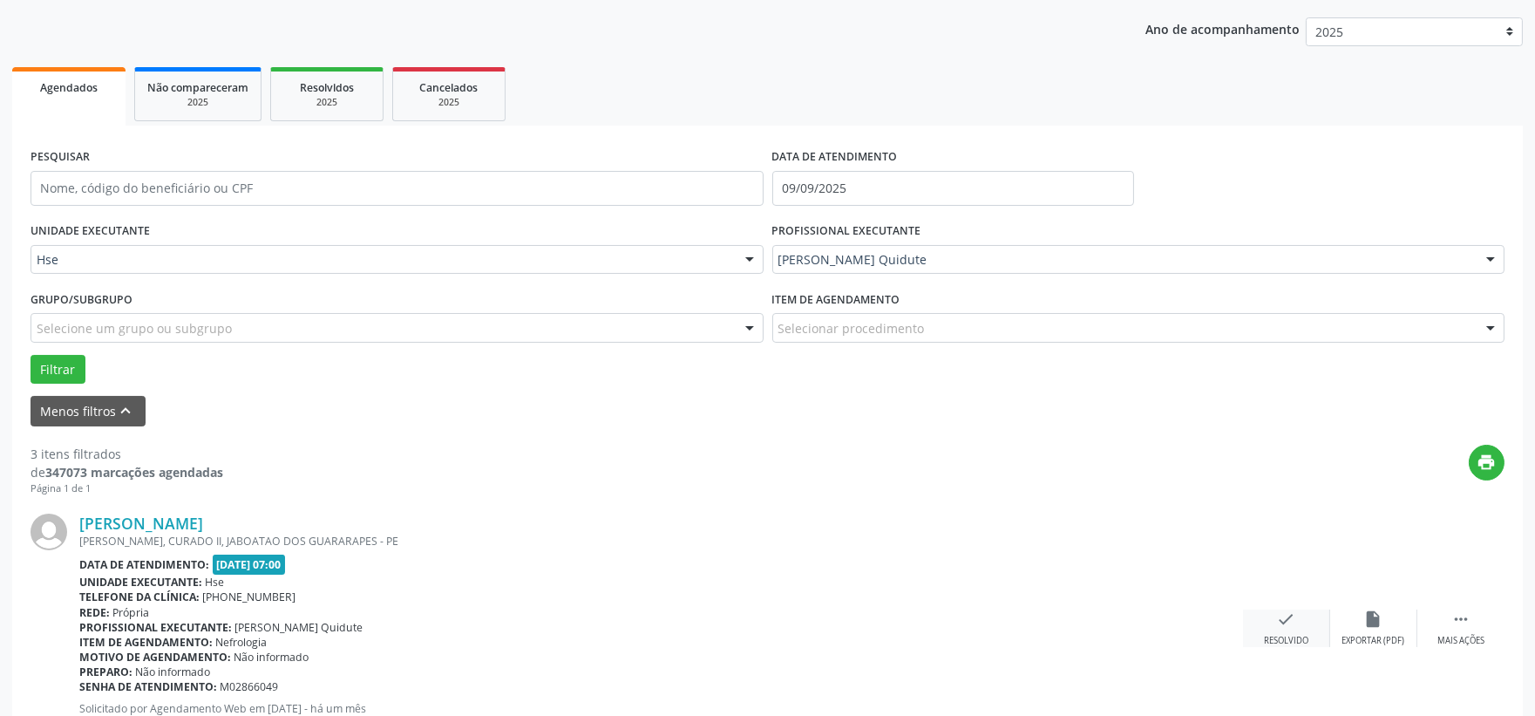
click at [1269, 628] on div "check Resolvido" at bounding box center [1286, 627] width 87 height 37
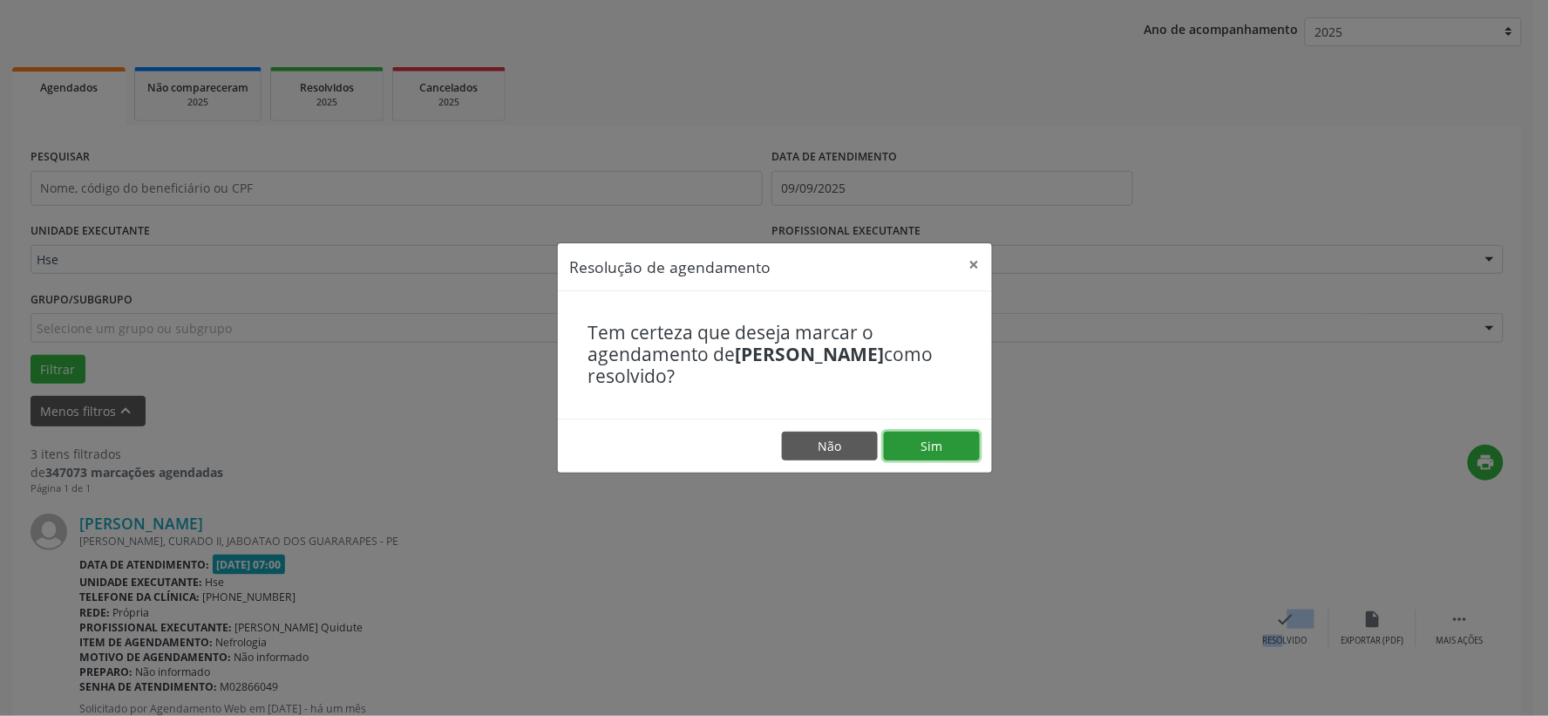
click at [947, 449] on button "Sim" at bounding box center [932, 446] width 96 height 30
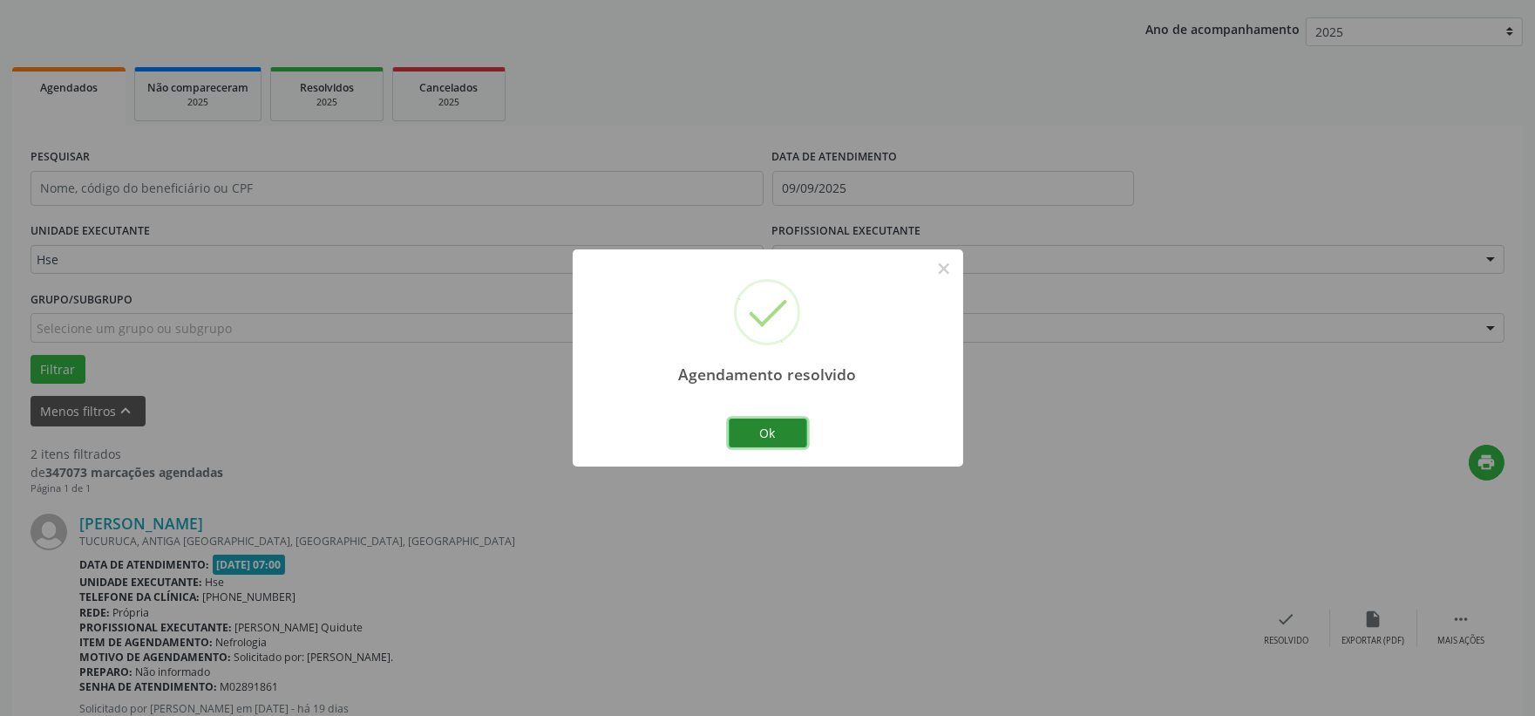
click at [790, 431] on button "Ok" at bounding box center [768, 433] width 78 height 30
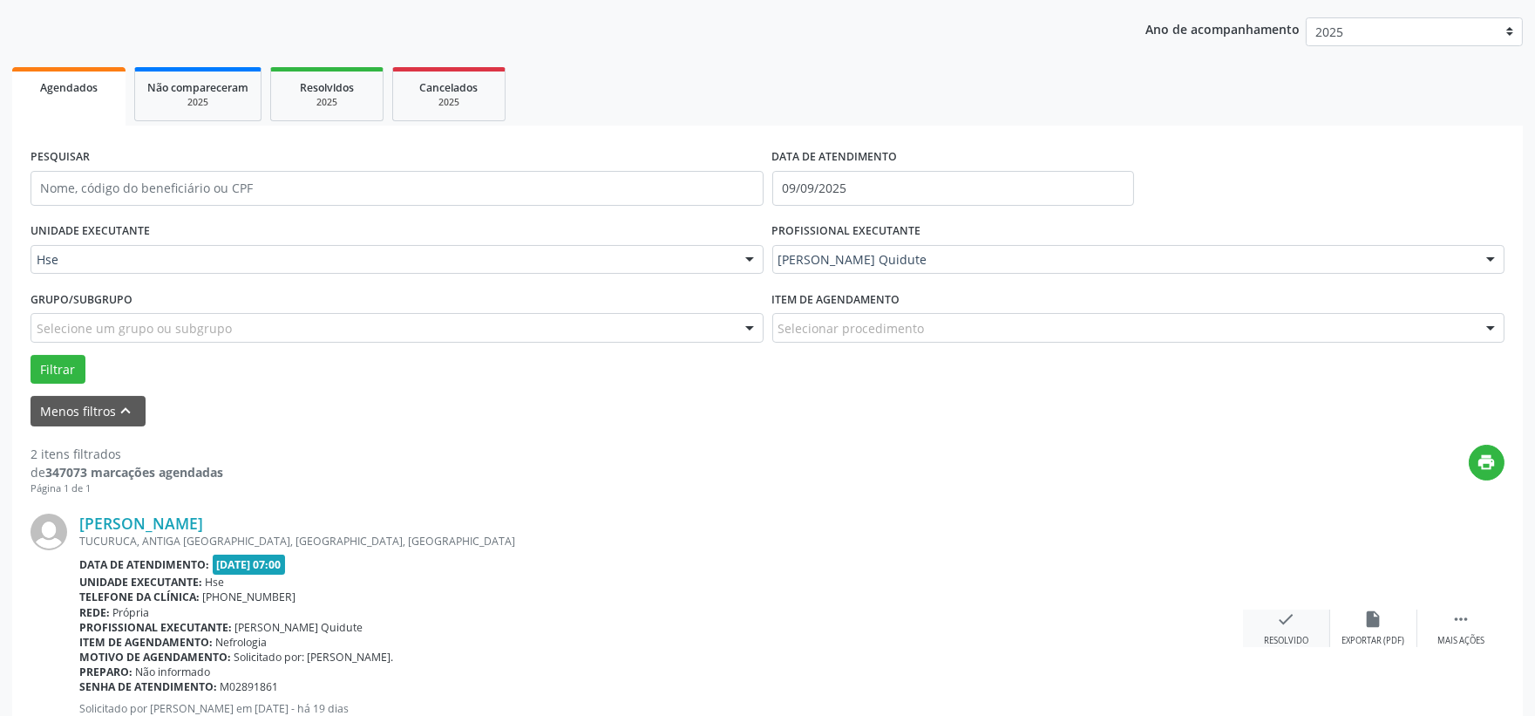
click at [1285, 610] on icon "check" at bounding box center [1286, 618] width 19 height 19
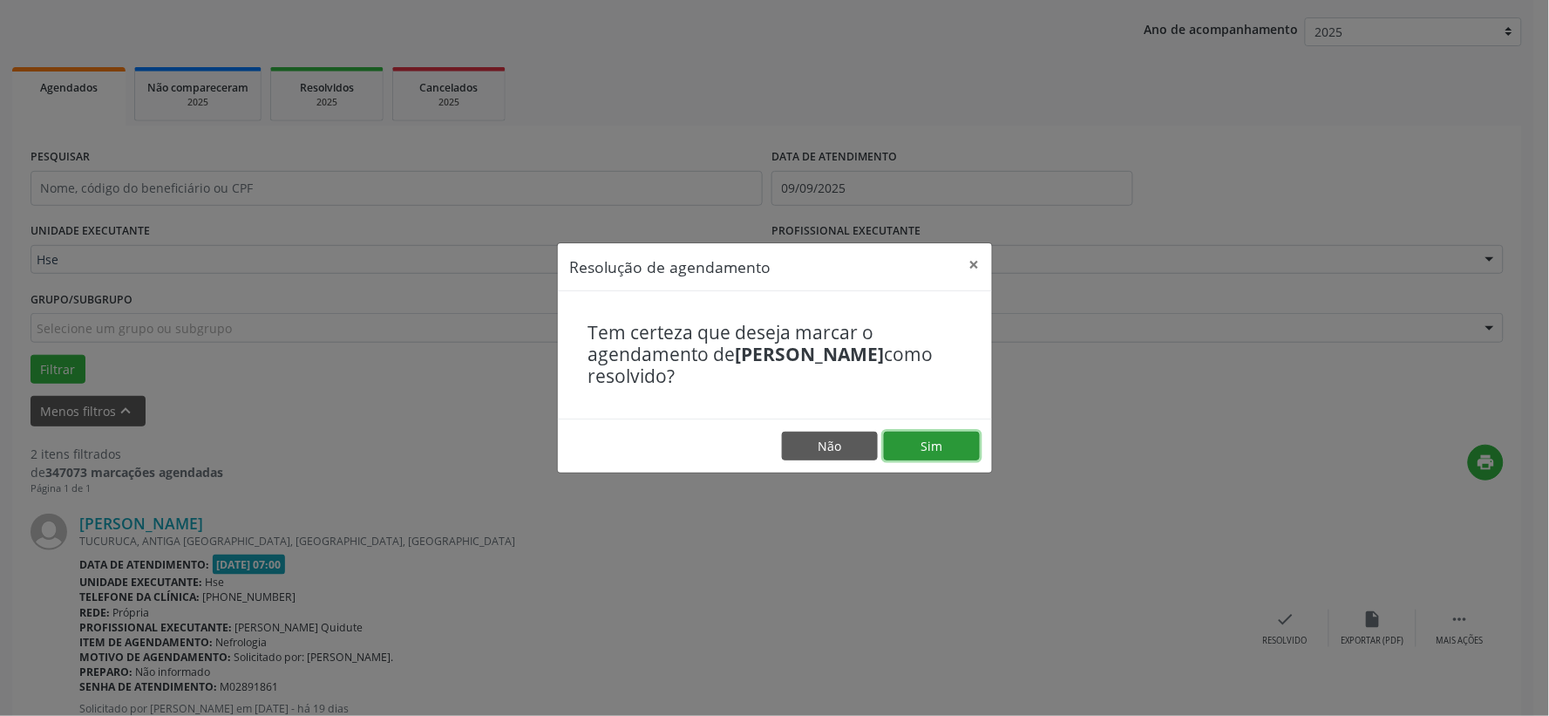
click at [956, 459] on button "Sim" at bounding box center [932, 446] width 96 height 30
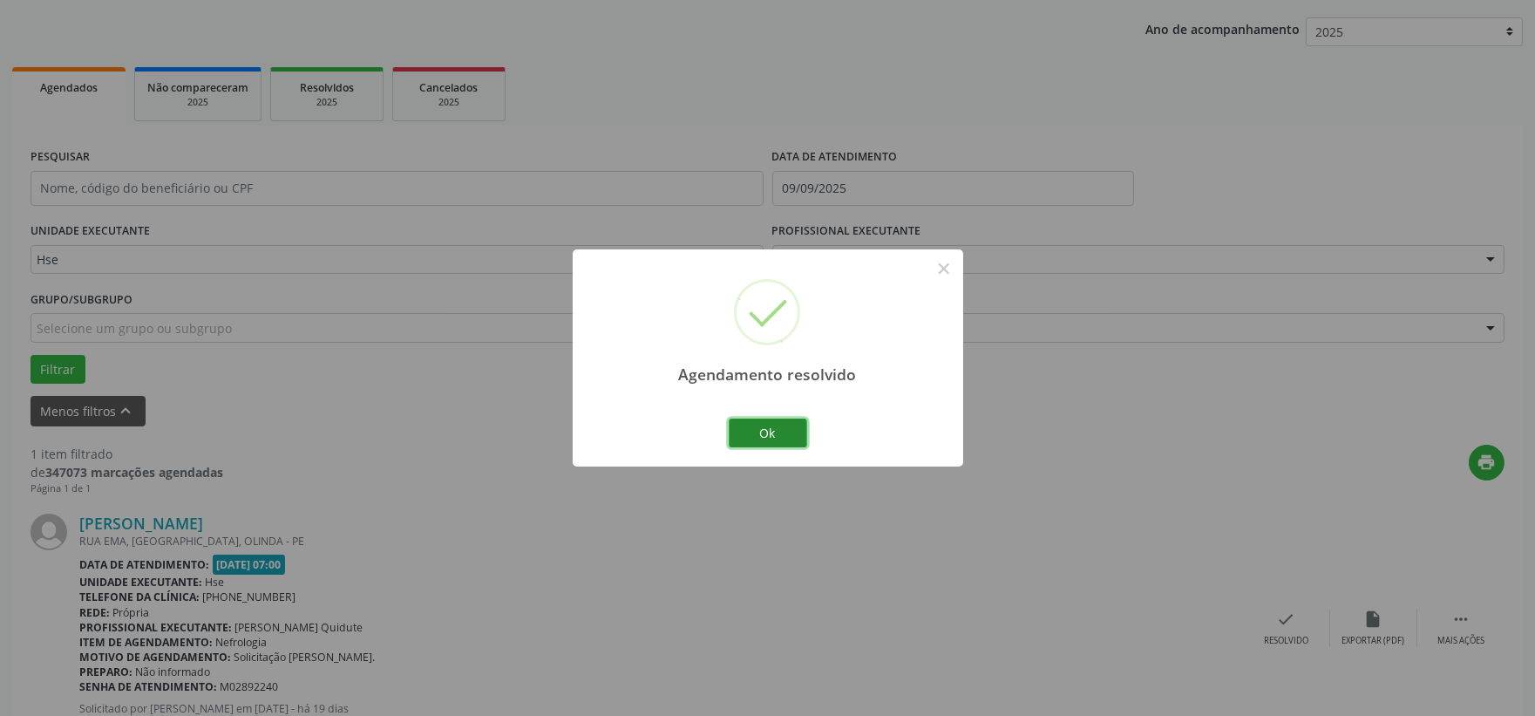
click at [780, 429] on button "Ok" at bounding box center [768, 433] width 78 height 30
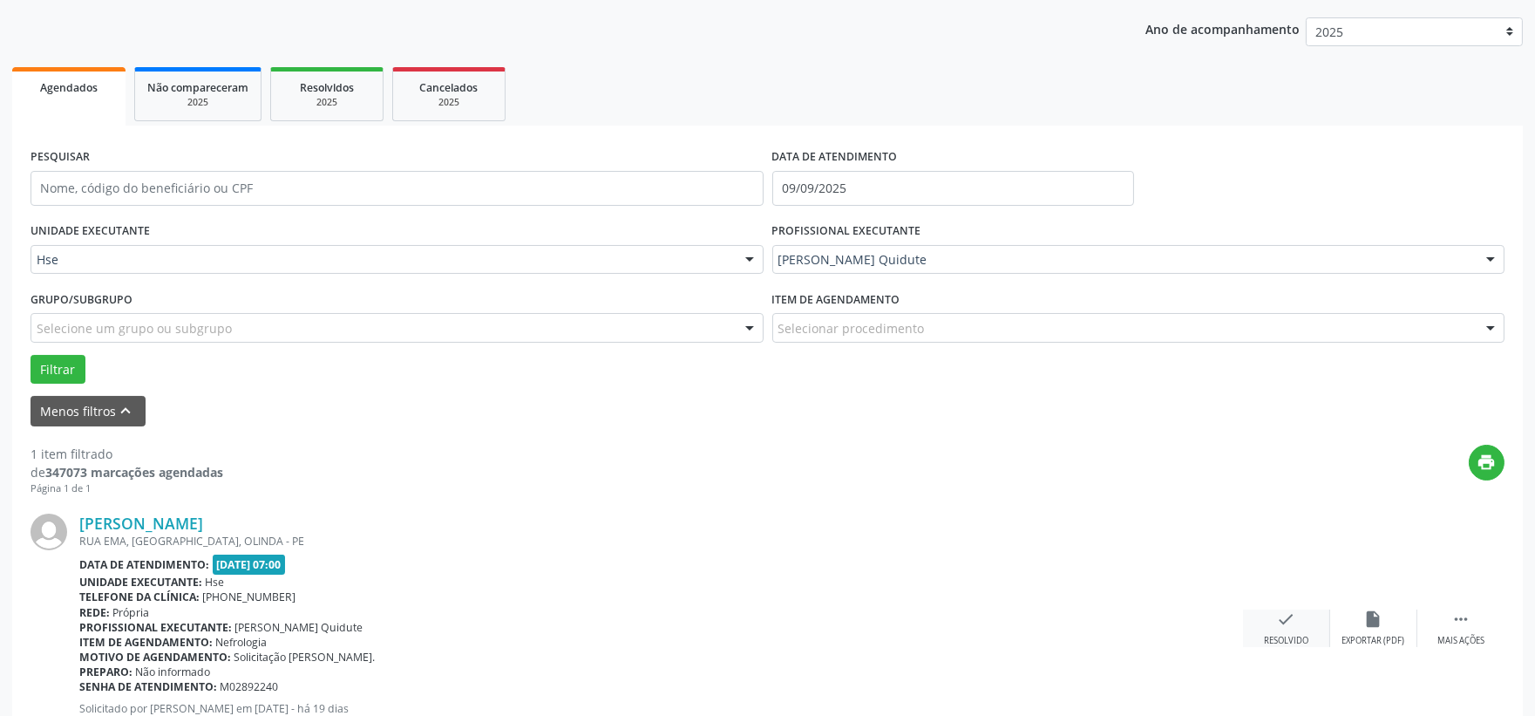
click at [1282, 628] on icon "check" at bounding box center [1286, 618] width 19 height 19
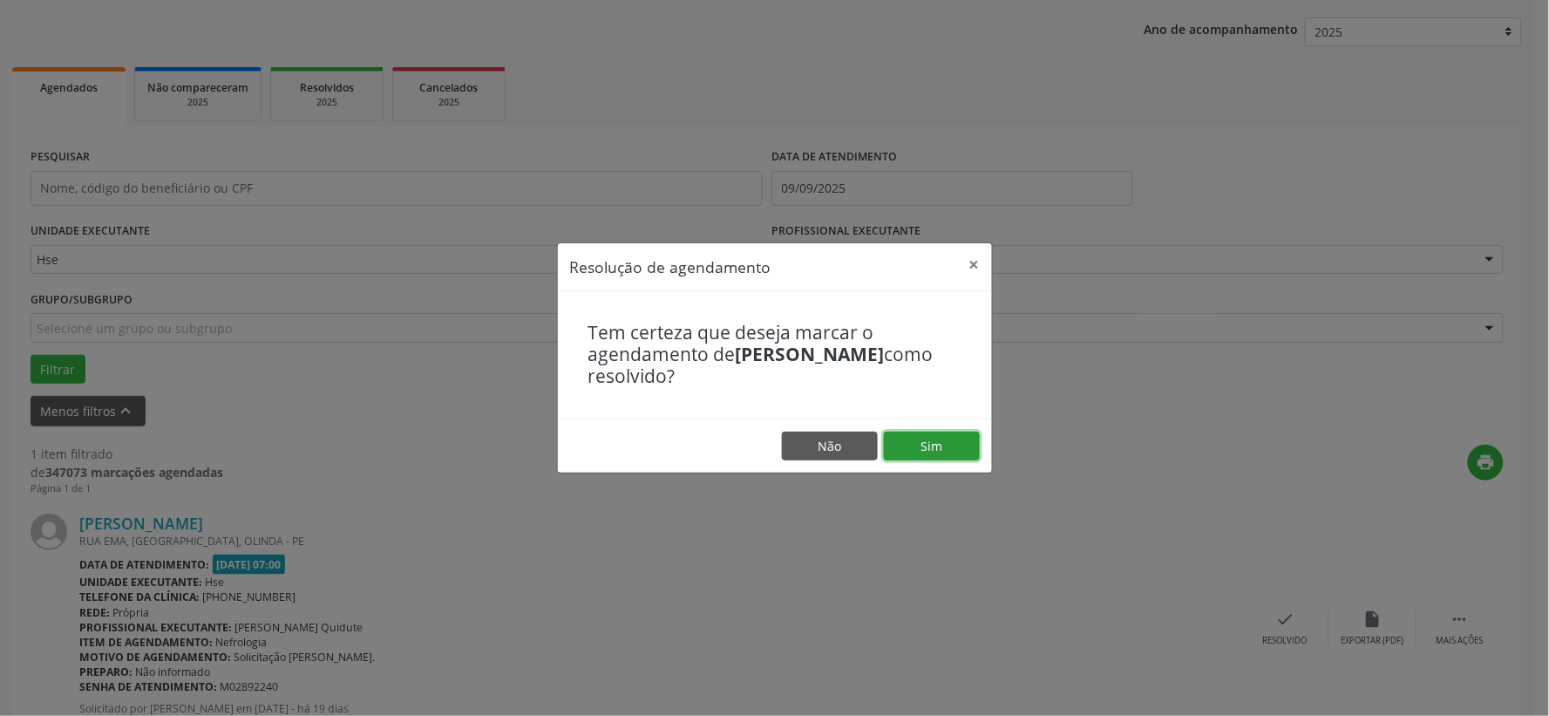
click at [929, 445] on button "Sim" at bounding box center [932, 446] width 96 height 30
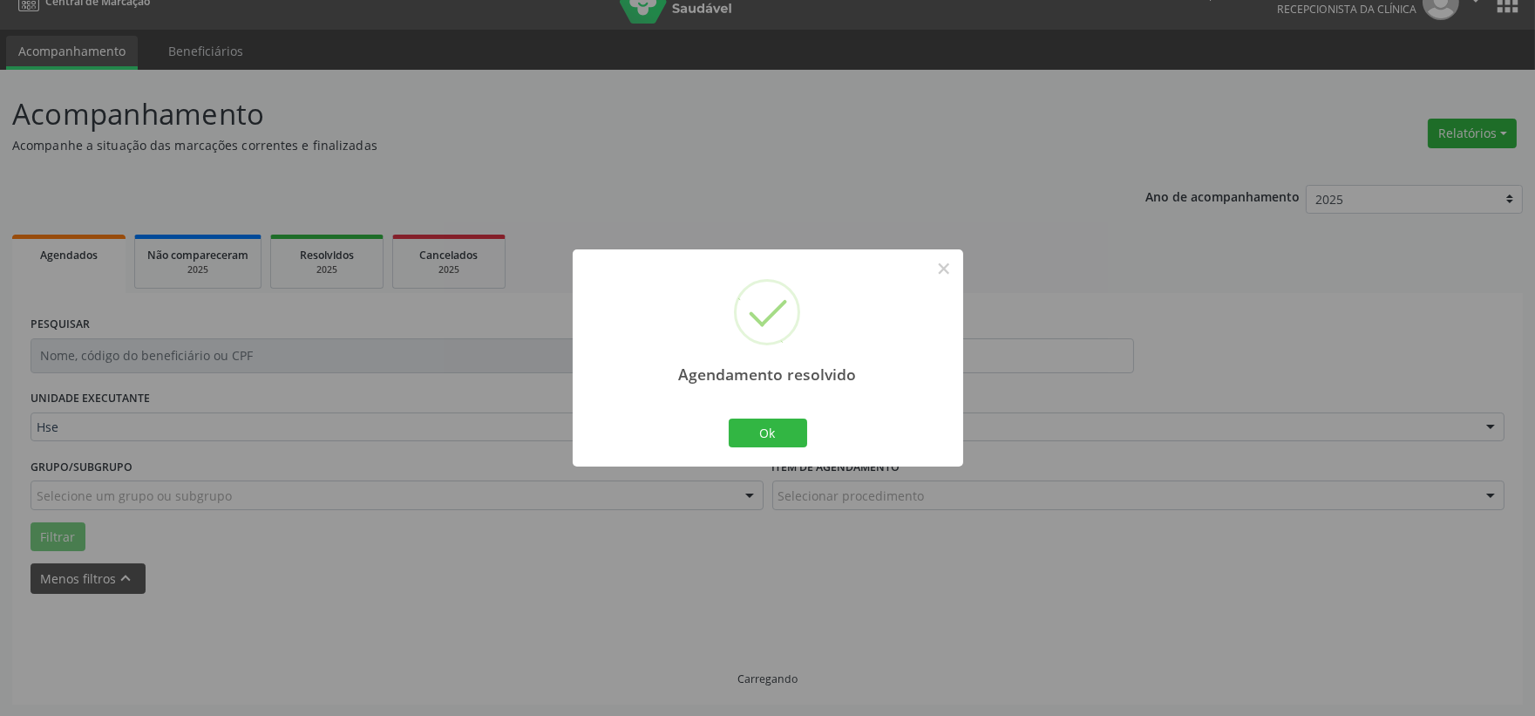
scroll to position [0, 0]
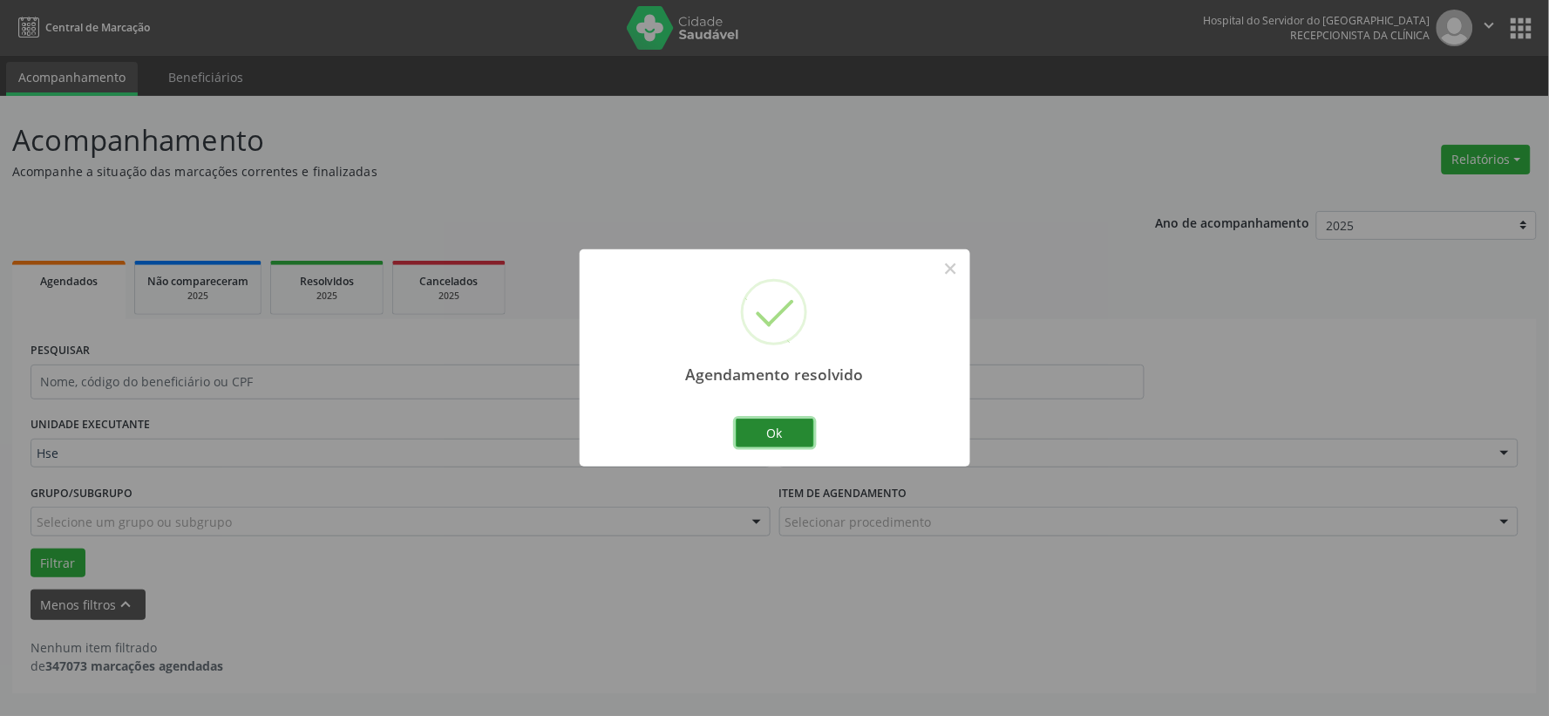
click at [763, 437] on button "Ok" at bounding box center [775, 433] width 78 height 30
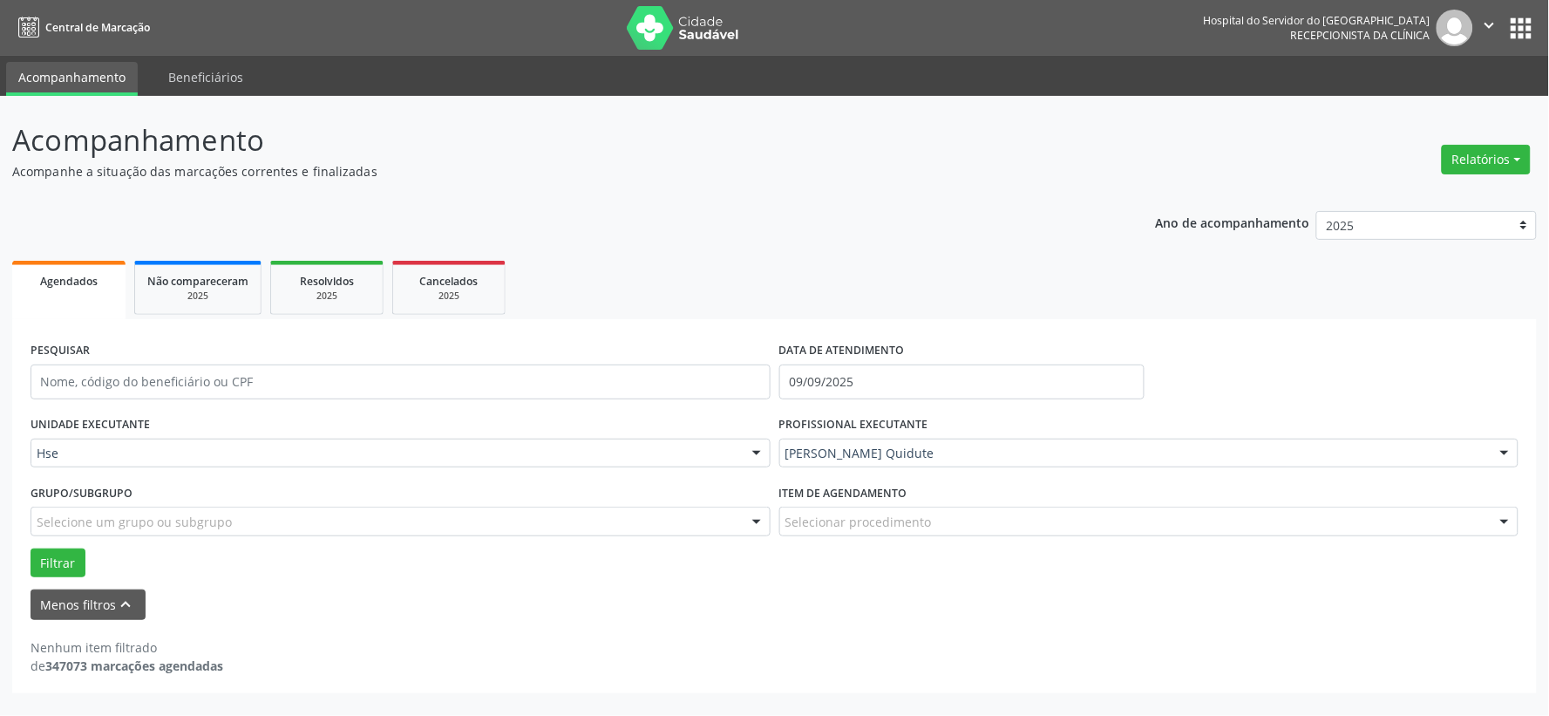
click at [821, 445] on div "PROFISSIONAL EXECUTANTE [PERSON_NAME] Quidute Todos os profissionais [PERSON_NA…" at bounding box center [1149, 445] width 749 height 68
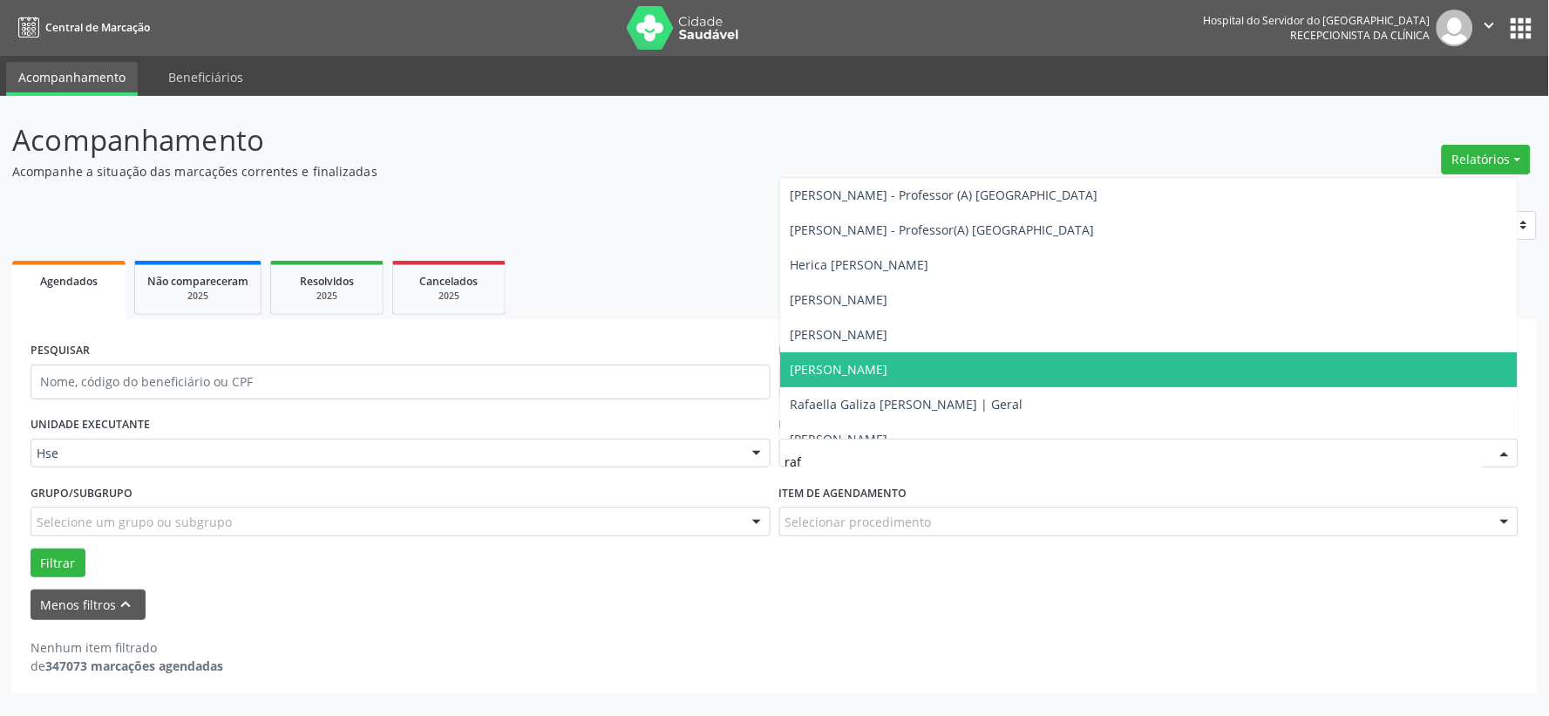
type input "rafa"
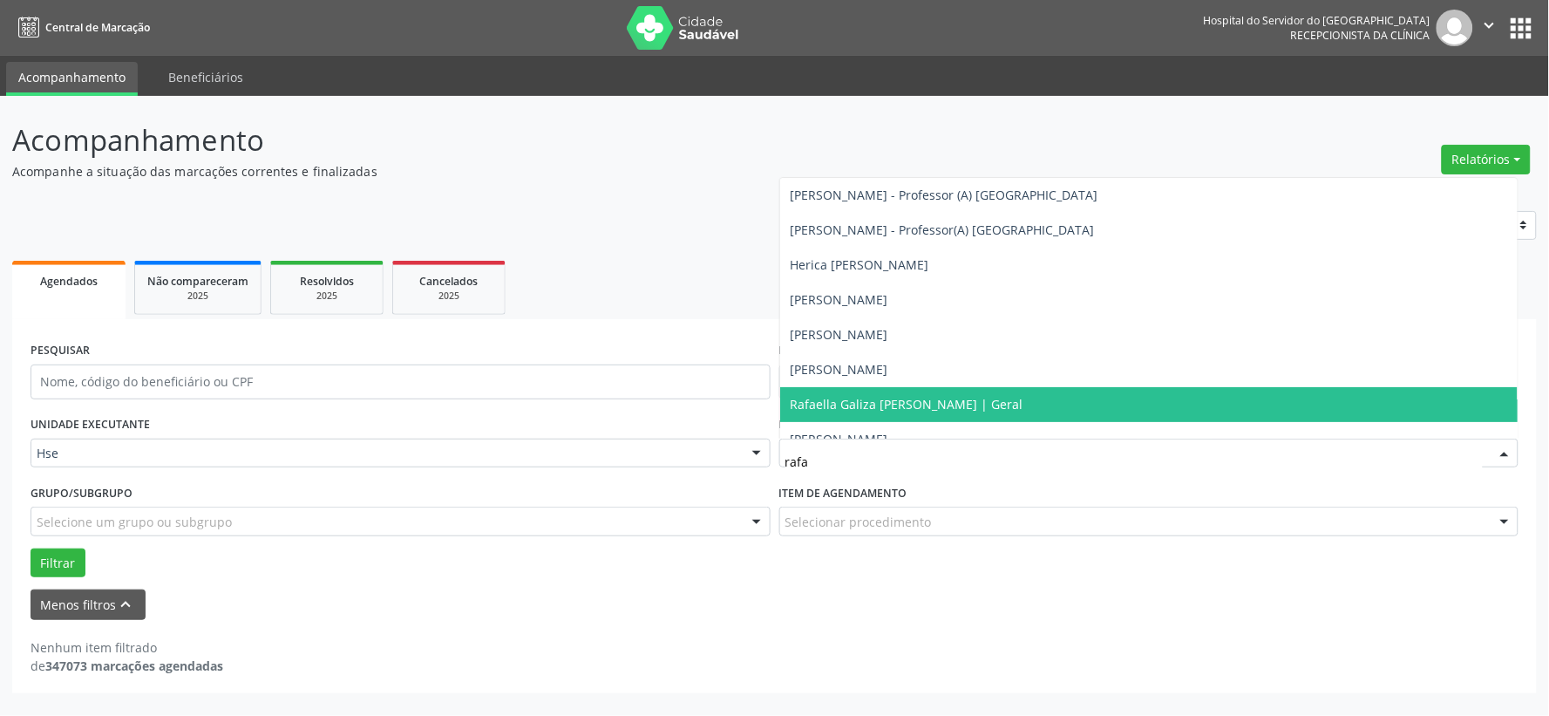
click at [933, 411] on span "Rafaella Galiza [PERSON_NAME] | Geral" at bounding box center [1149, 404] width 738 height 35
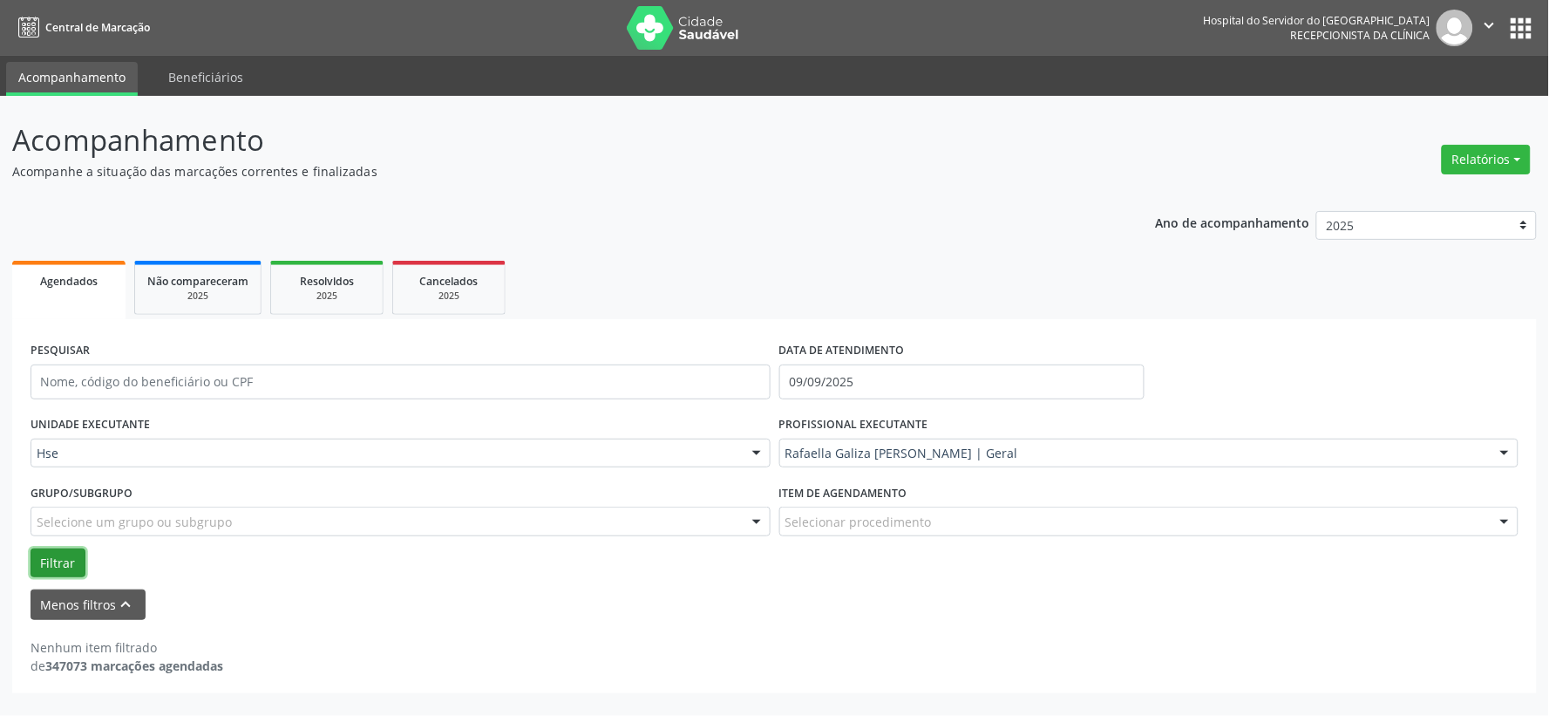
click at [58, 556] on button "Filtrar" at bounding box center [58, 563] width 55 height 30
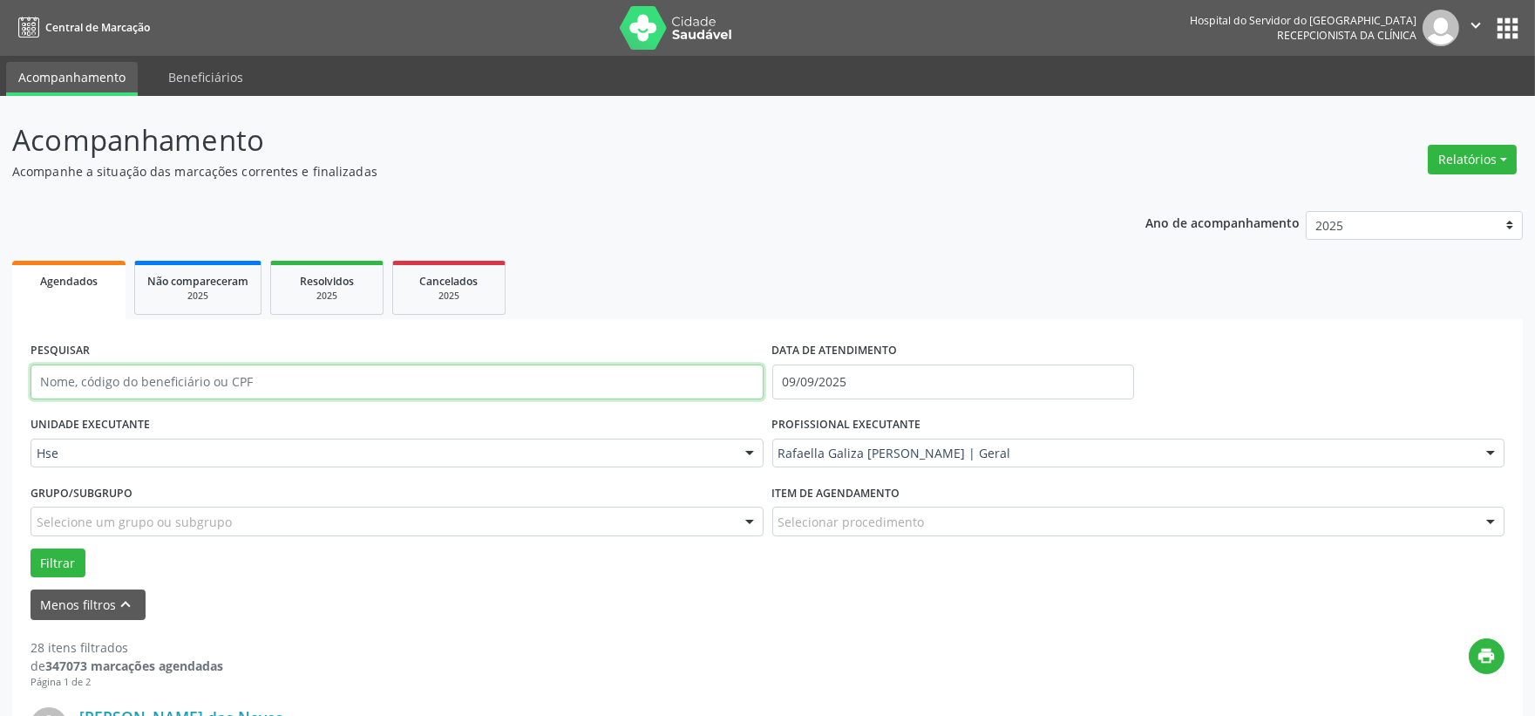
click at [481, 388] on input "text" at bounding box center [397, 381] width 733 height 35
click at [31, 548] on button "Filtrar" at bounding box center [58, 563] width 55 height 30
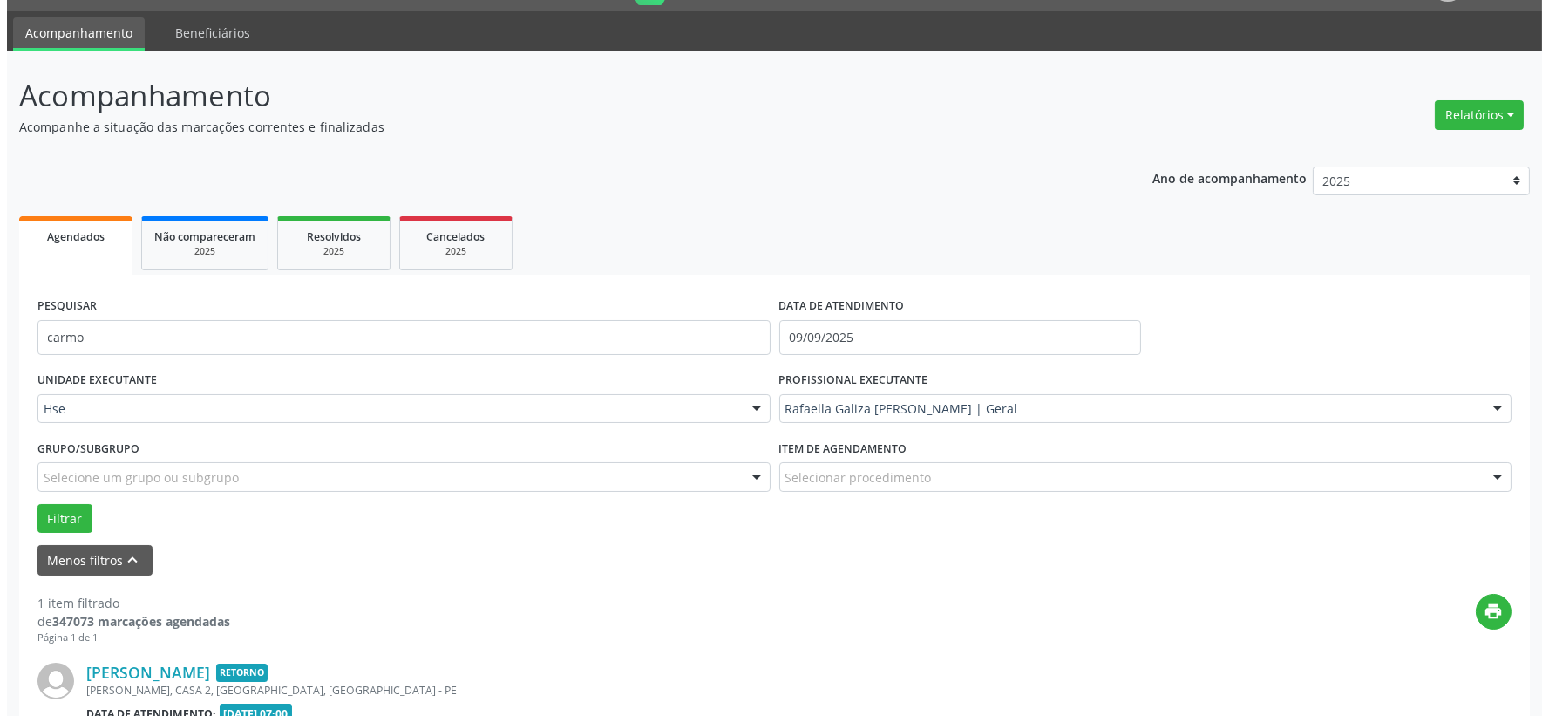
scroll to position [268, 0]
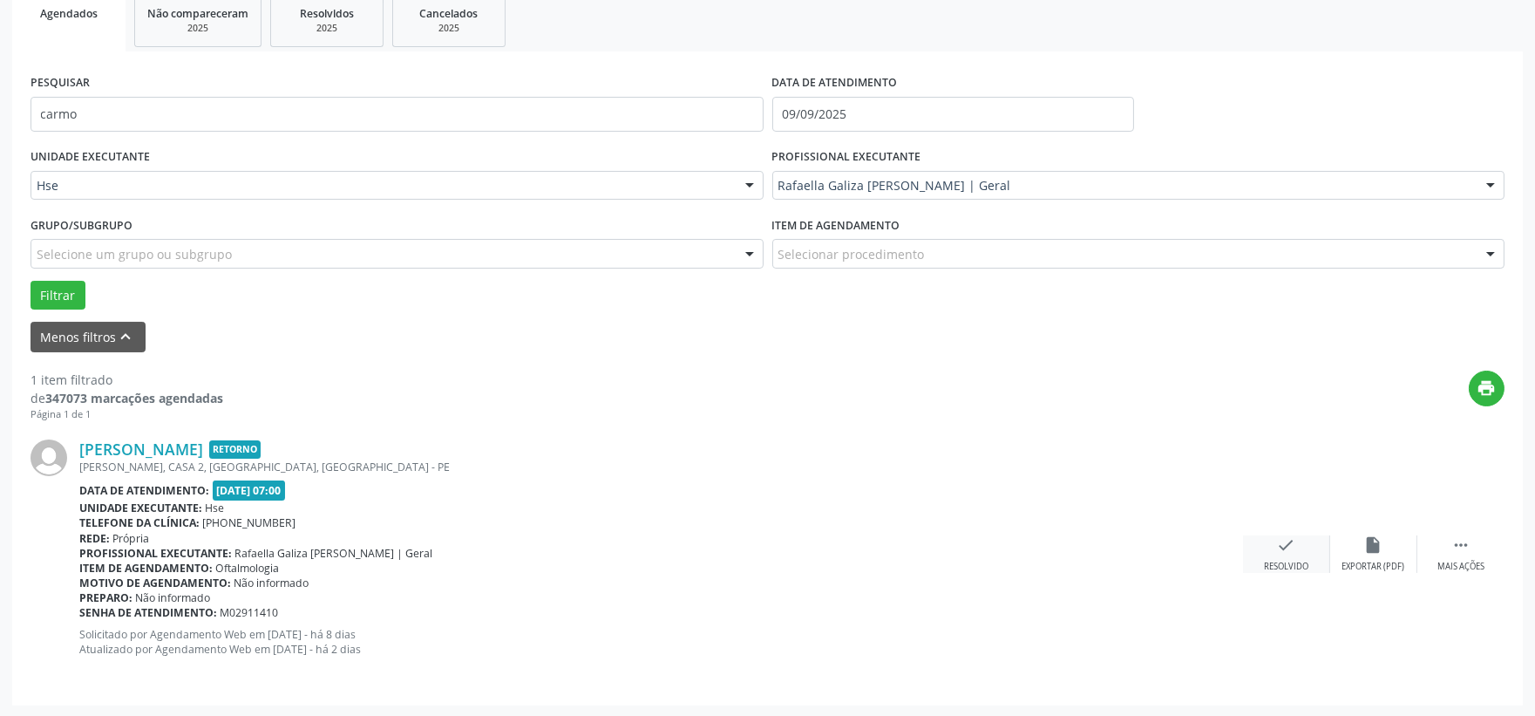
click at [1290, 550] on icon "check" at bounding box center [1286, 544] width 19 height 19
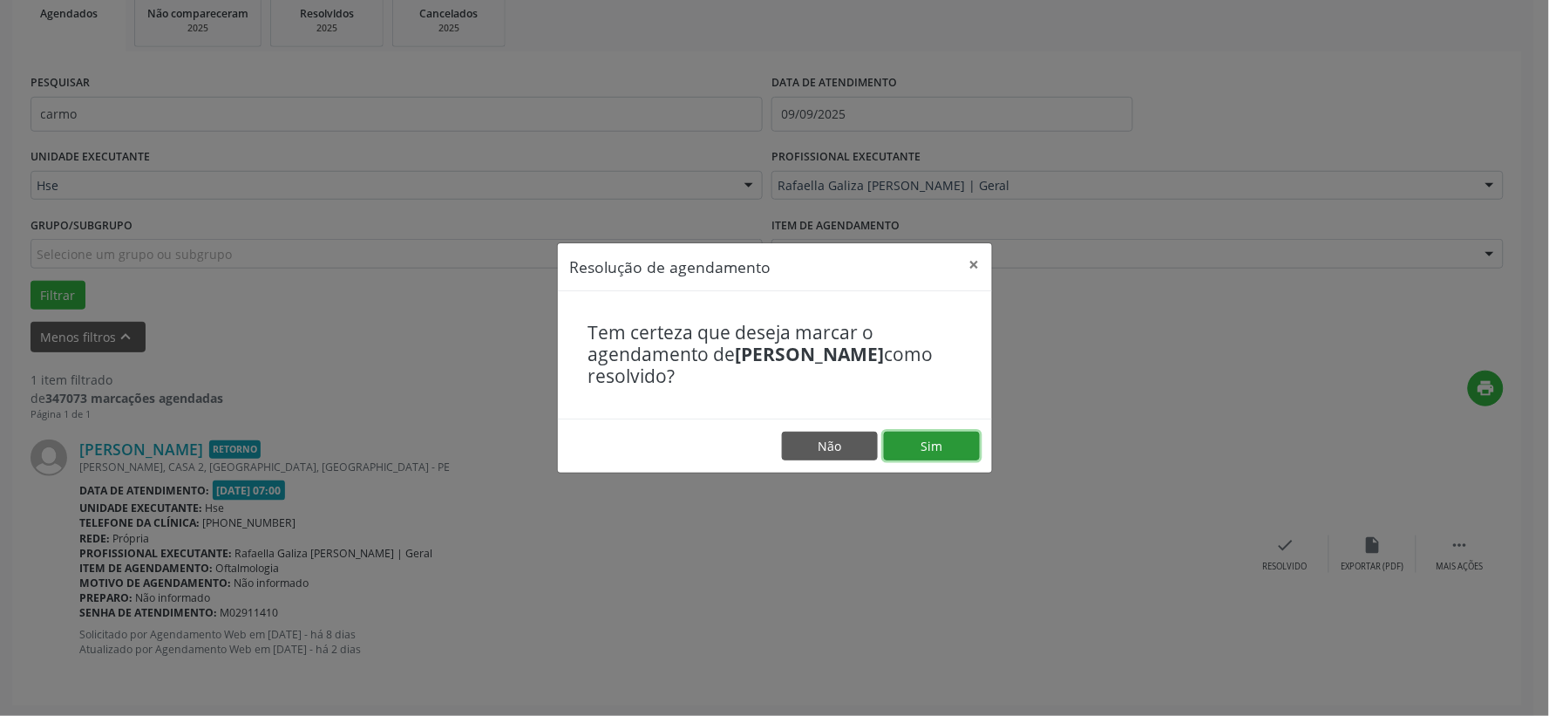
click at [951, 458] on button "Sim" at bounding box center [932, 446] width 96 height 30
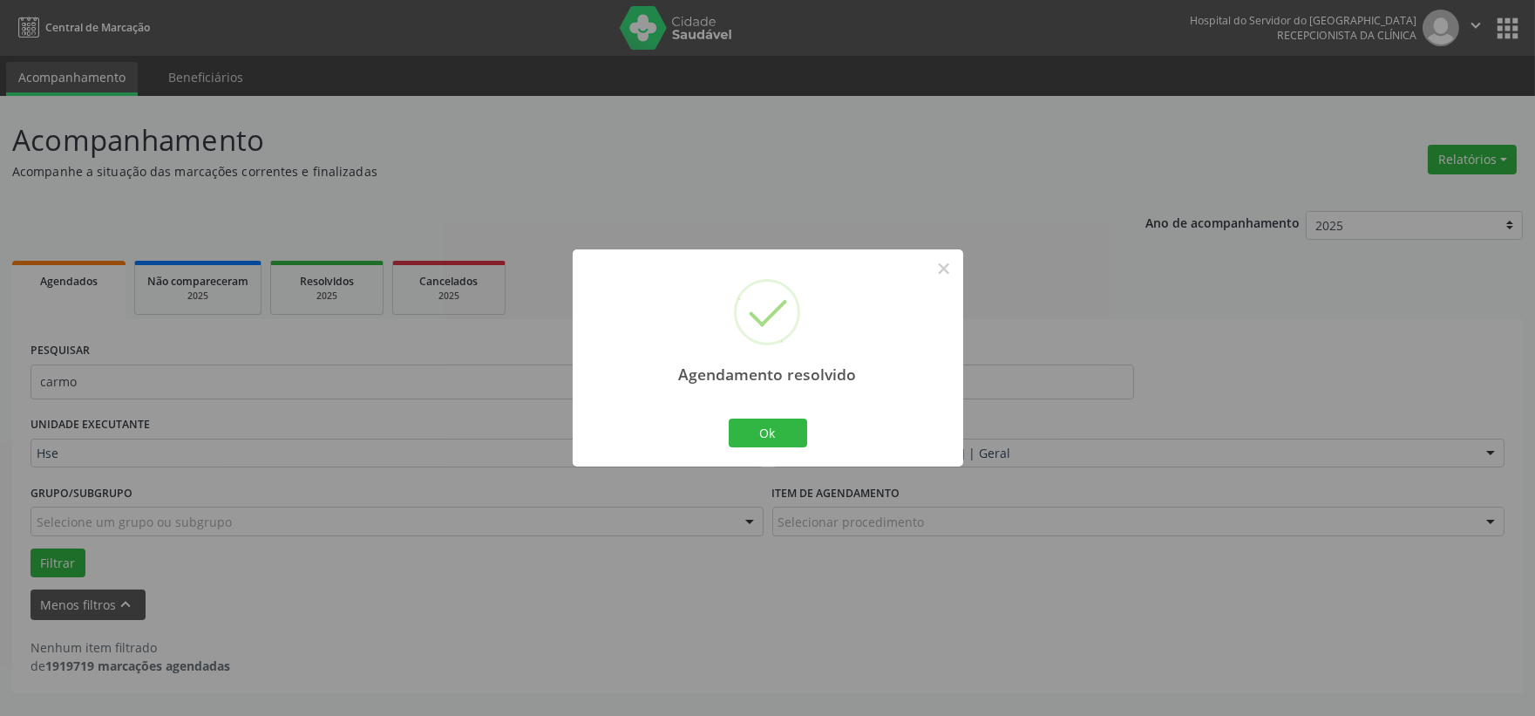
scroll to position [0, 0]
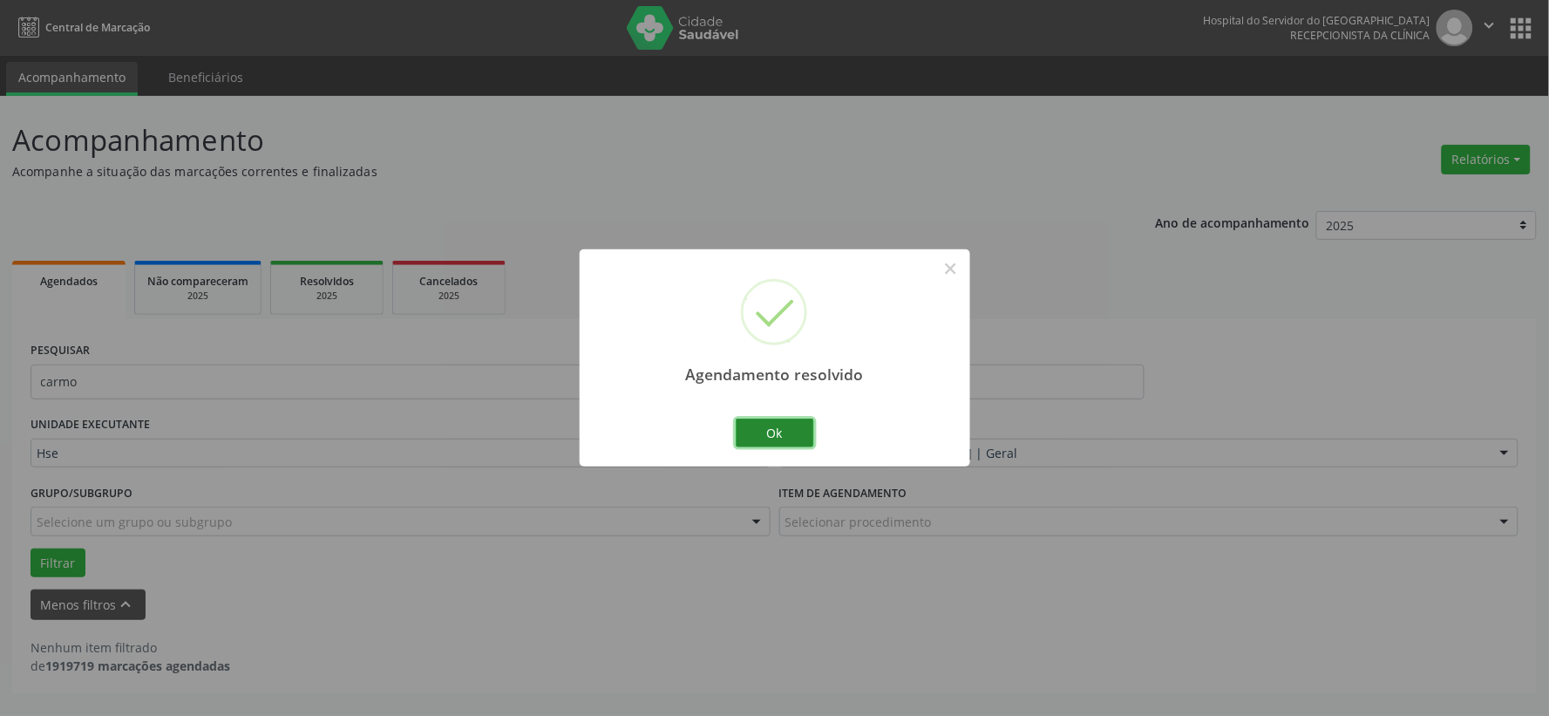
click at [794, 436] on button "Ok" at bounding box center [775, 433] width 78 height 30
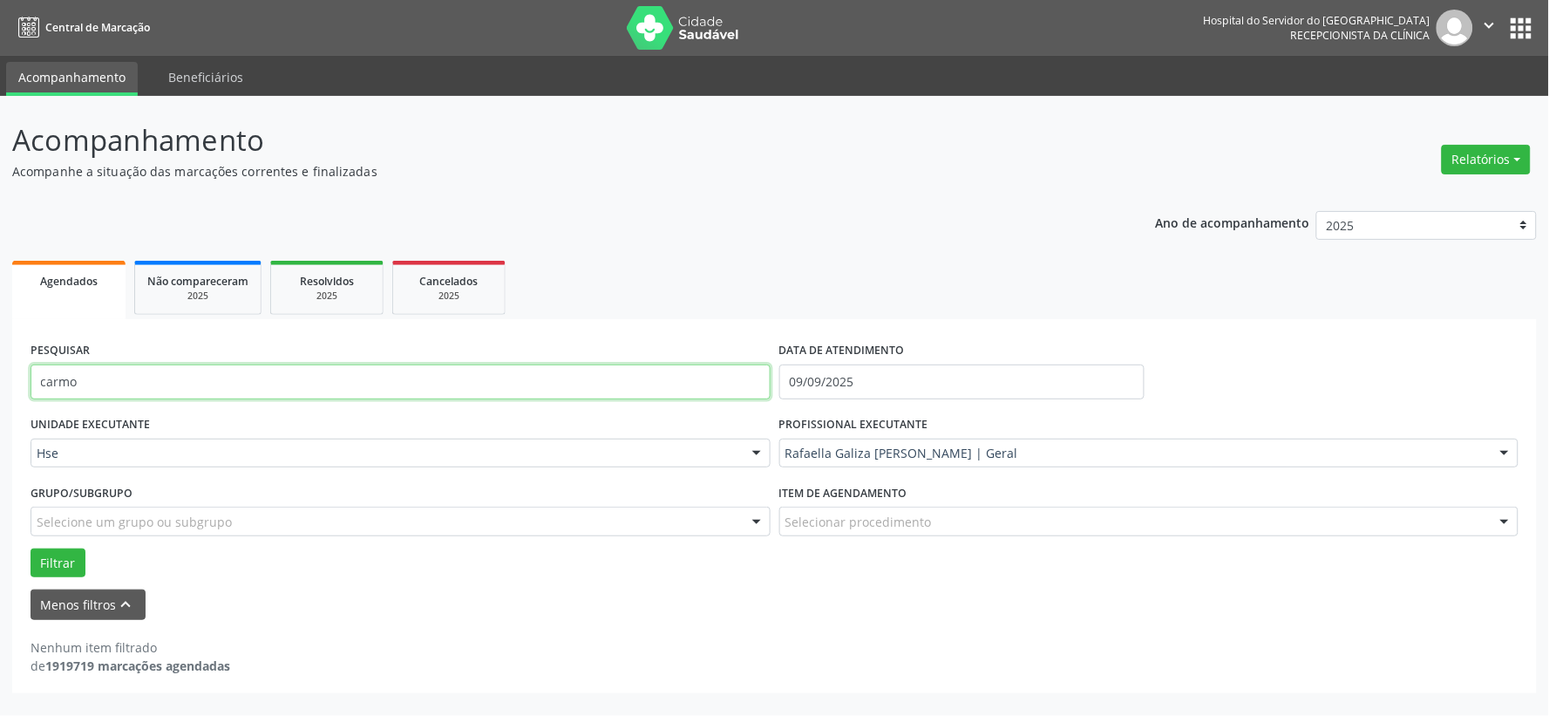
click at [636, 384] on input "carmo" at bounding box center [401, 381] width 740 height 35
click at [633, 382] on input "carmo" at bounding box center [401, 381] width 740 height 35
click at [31, 548] on button "Filtrar" at bounding box center [58, 563] width 55 height 30
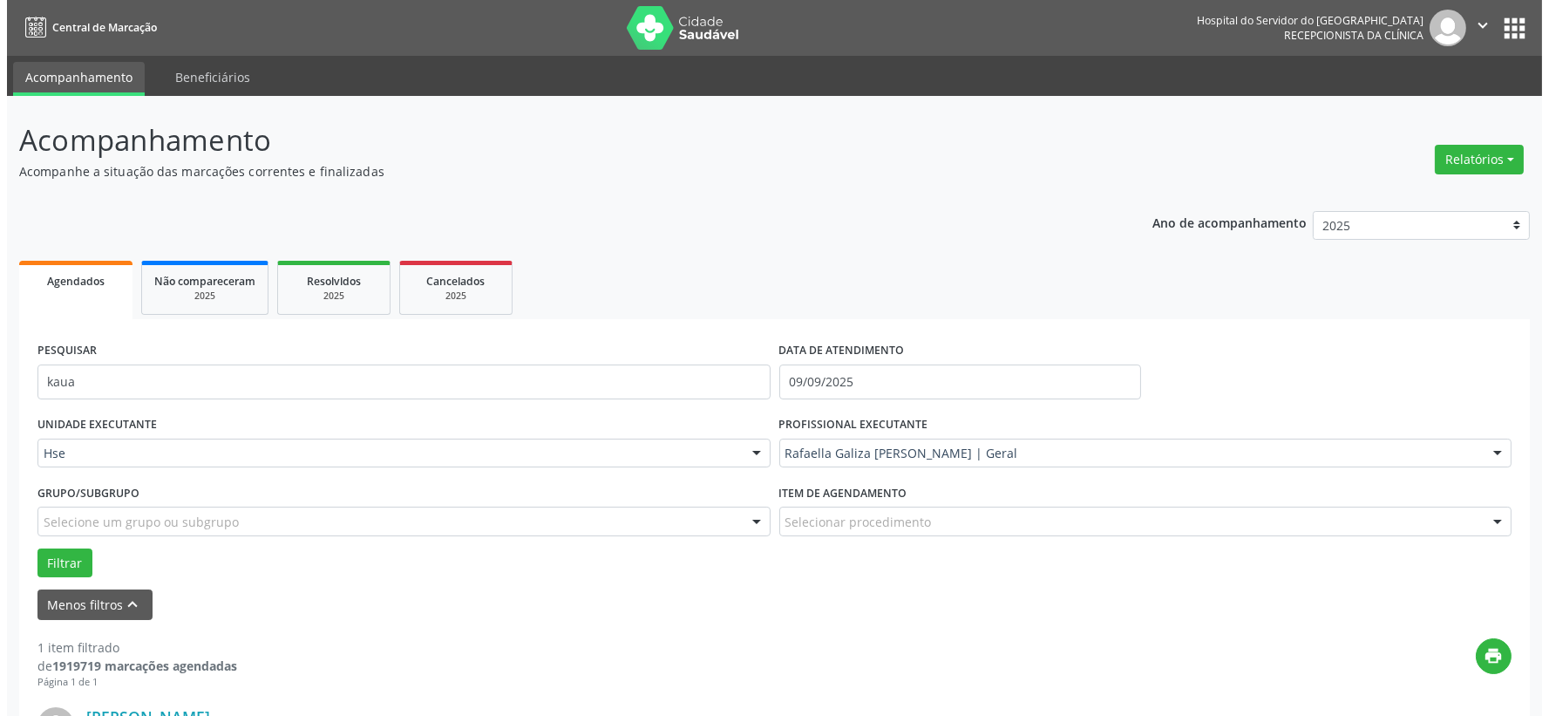
scroll to position [194, 0]
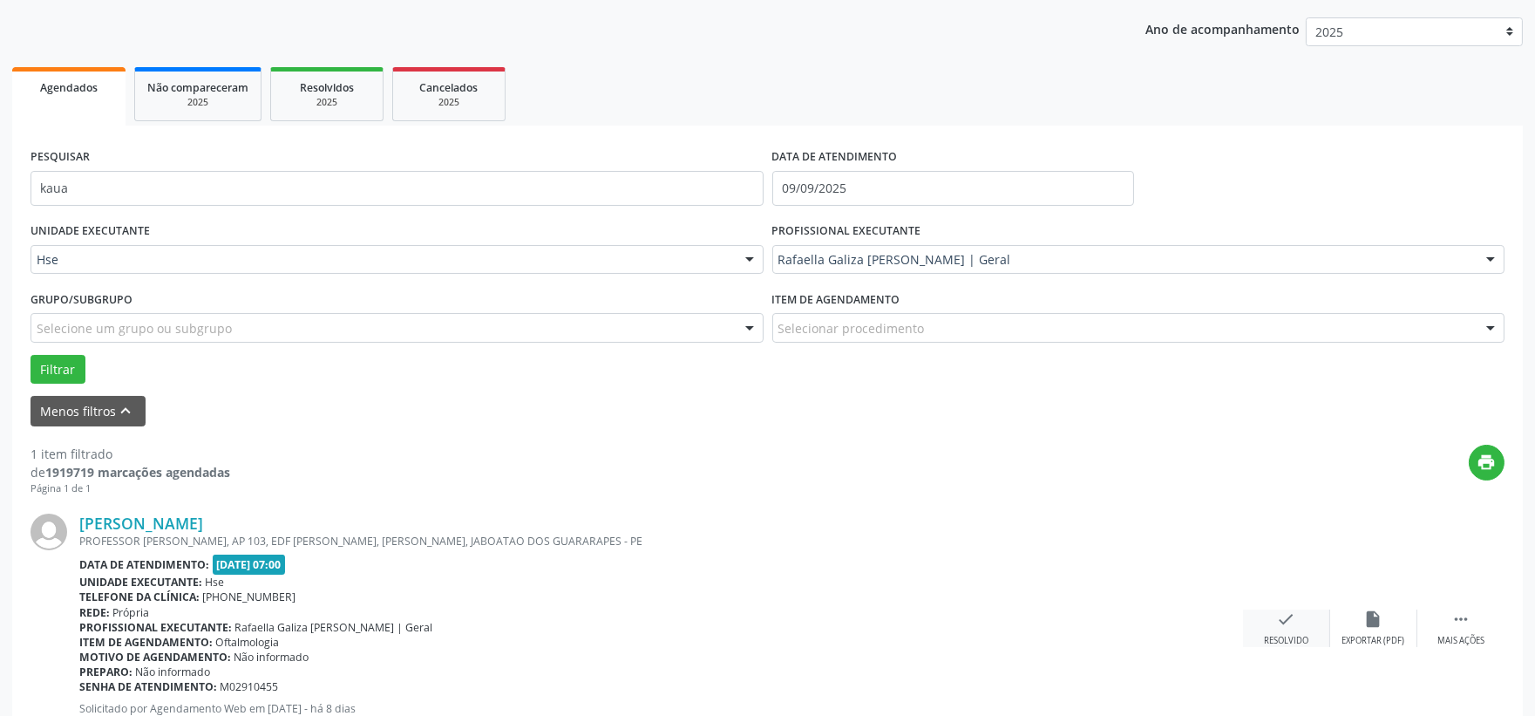
click at [1259, 616] on div "check Resolvido" at bounding box center [1286, 627] width 87 height 37
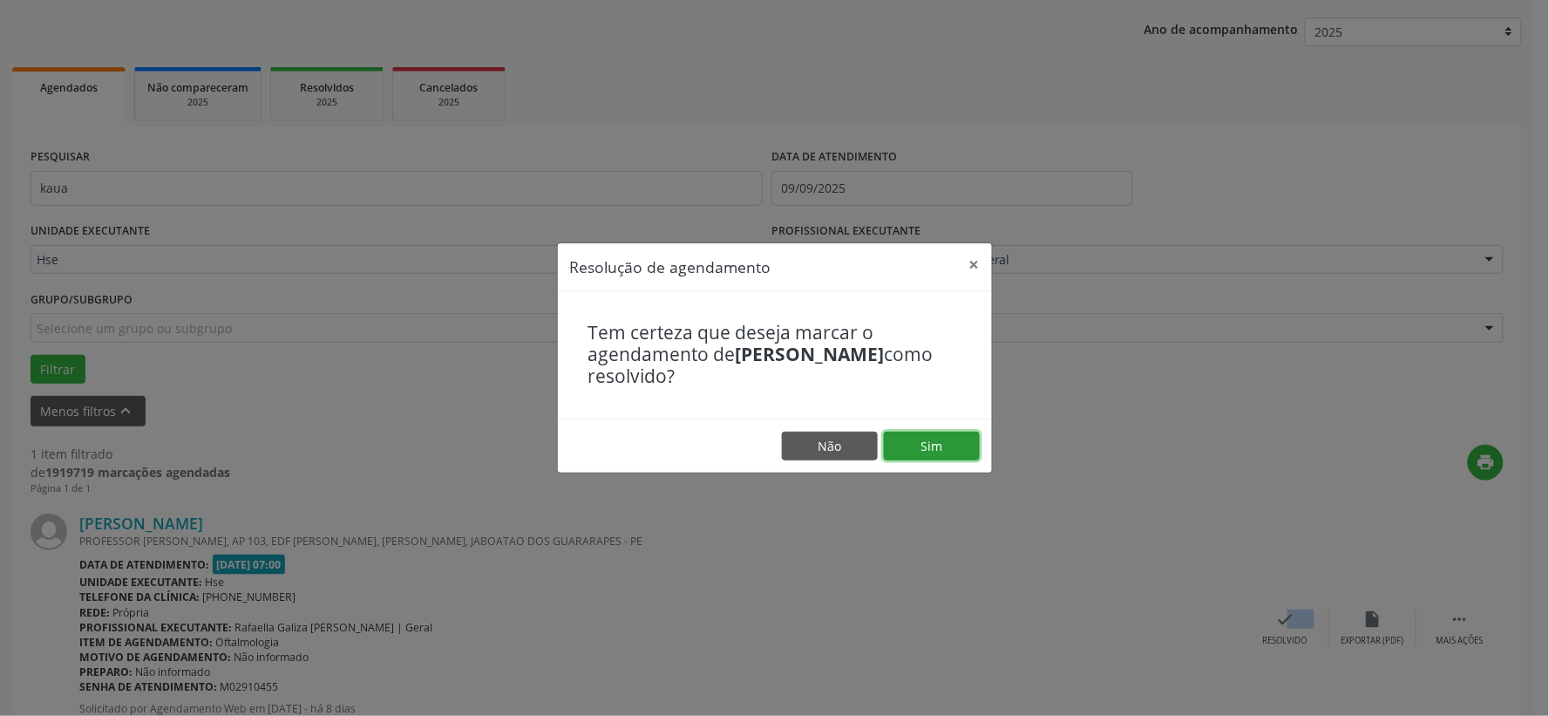
click at [941, 455] on button "Sim" at bounding box center [932, 446] width 96 height 30
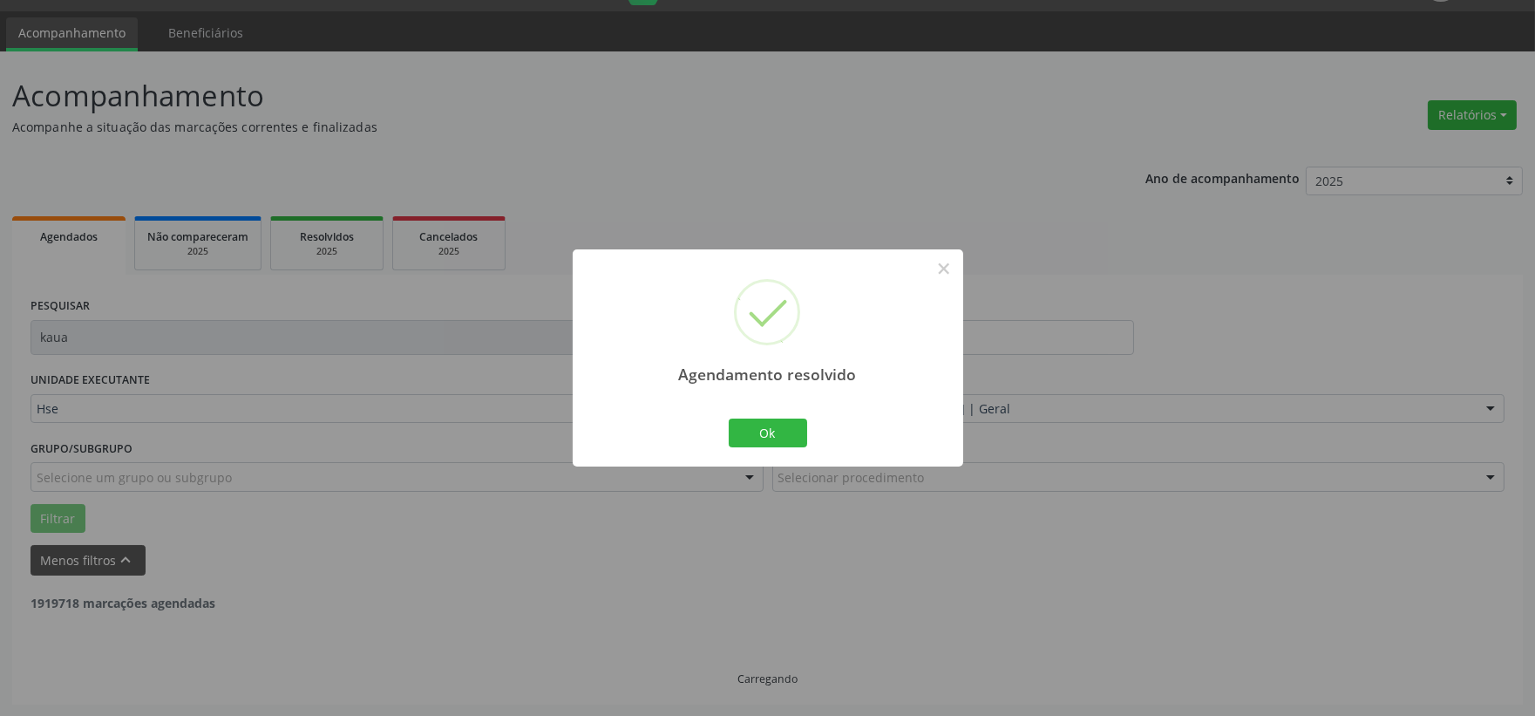
scroll to position [0, 0]
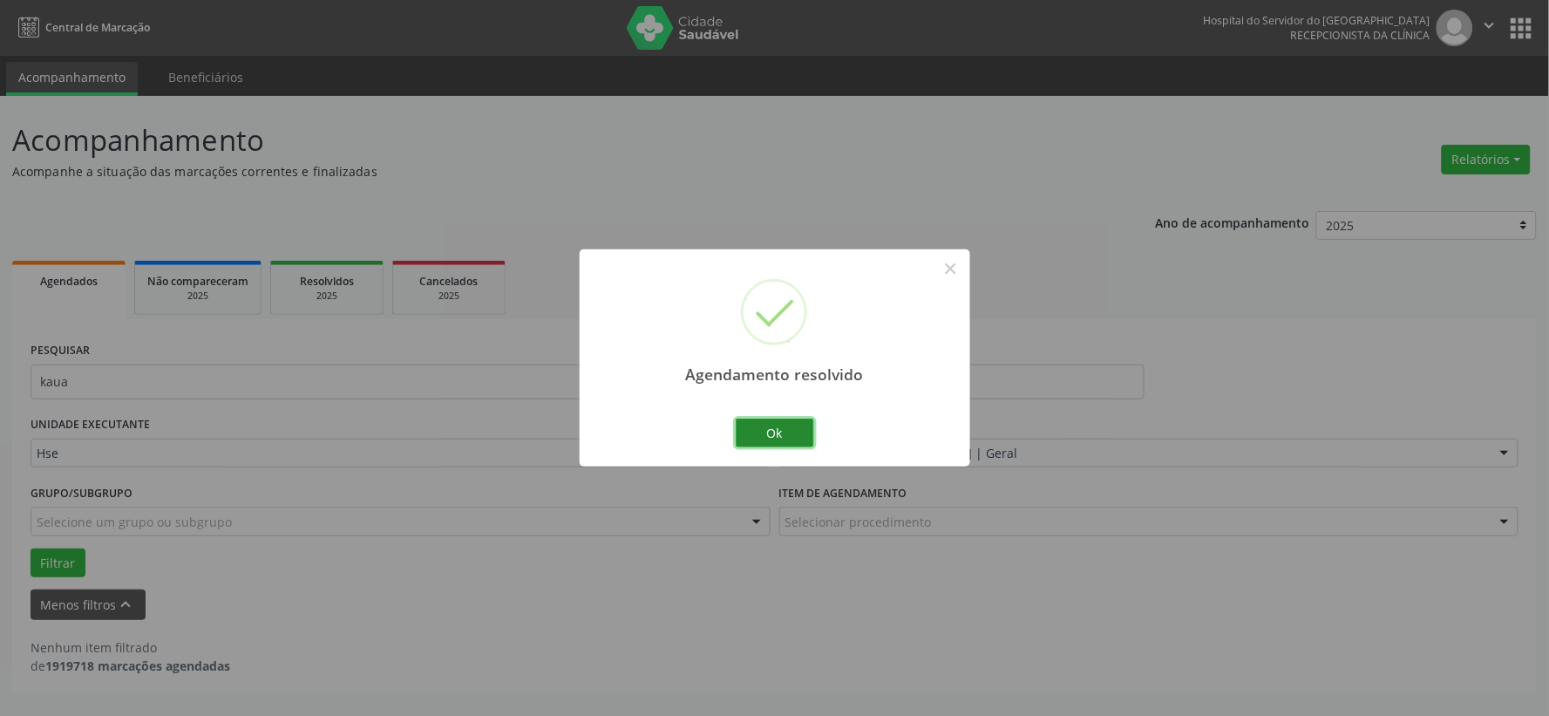
click at [783, 437] on button "Ok" at bounding box center [775, 433] width 78 height 30
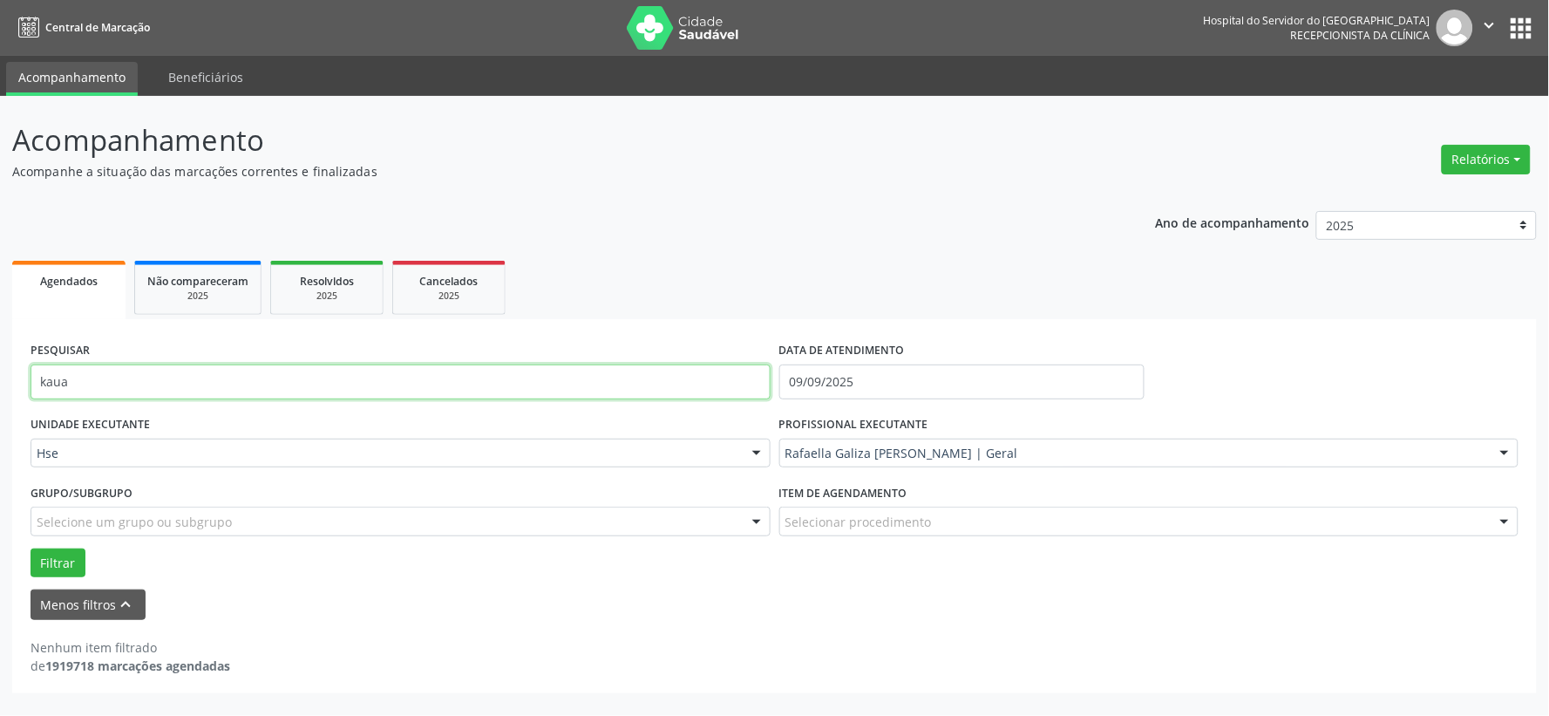
click at [711, 390] on input "kaua" at bounding box center [401, 381] width 740 height 35
click at [31, 548] on button "Filtrar" at bounding box center [58, 563] width 55 height 30
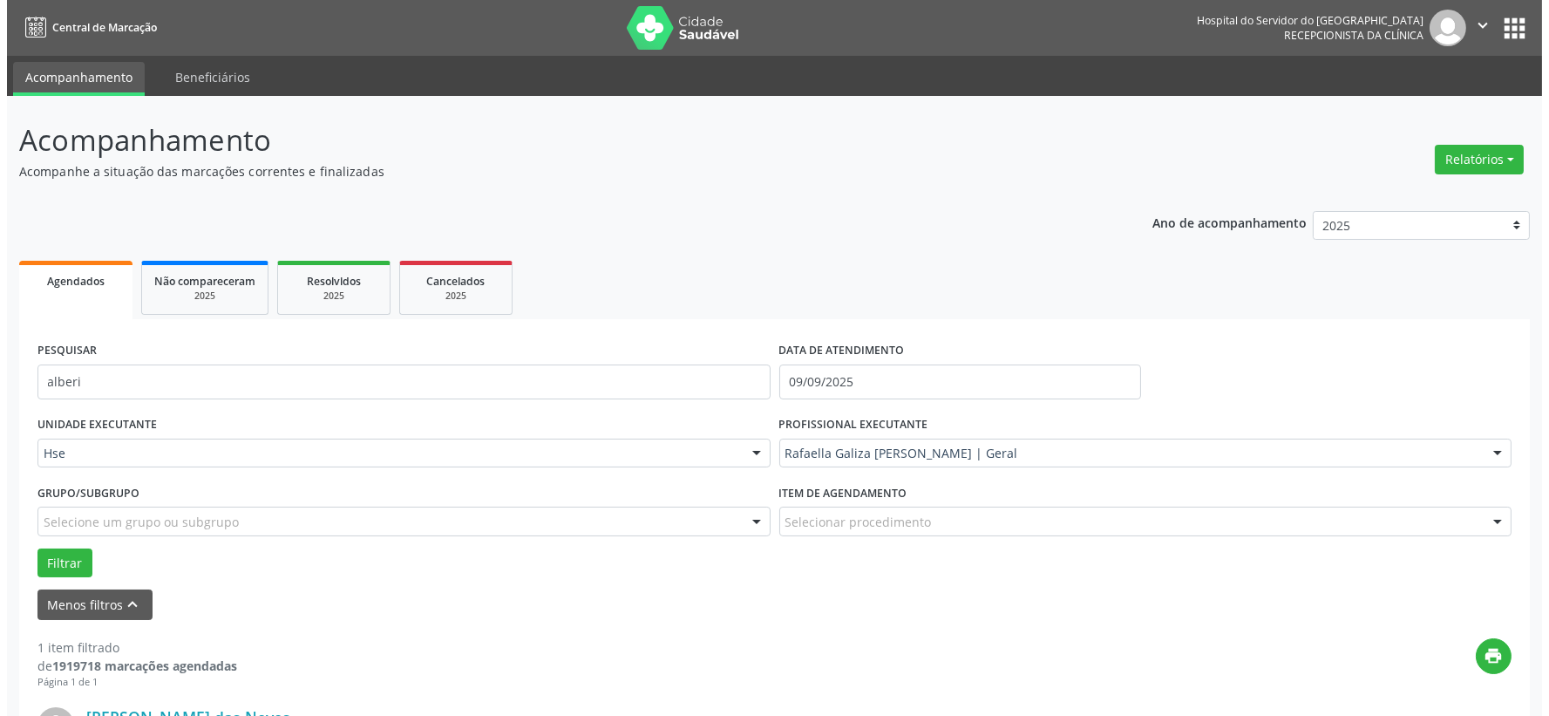
scroll to position [268, 0]
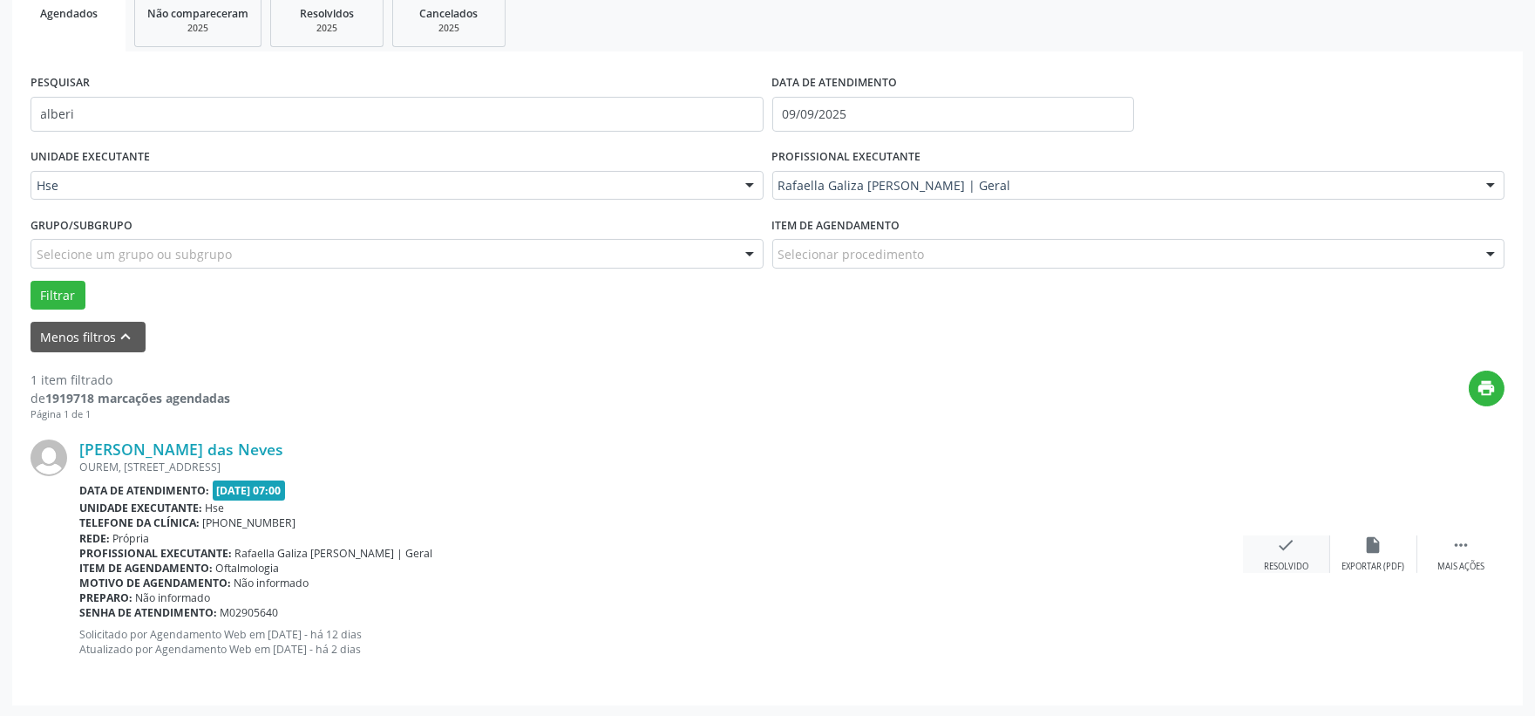
click at [1270, 541] on div "check Resolvido" at bounding box center [1286, 553] width 87 height 37
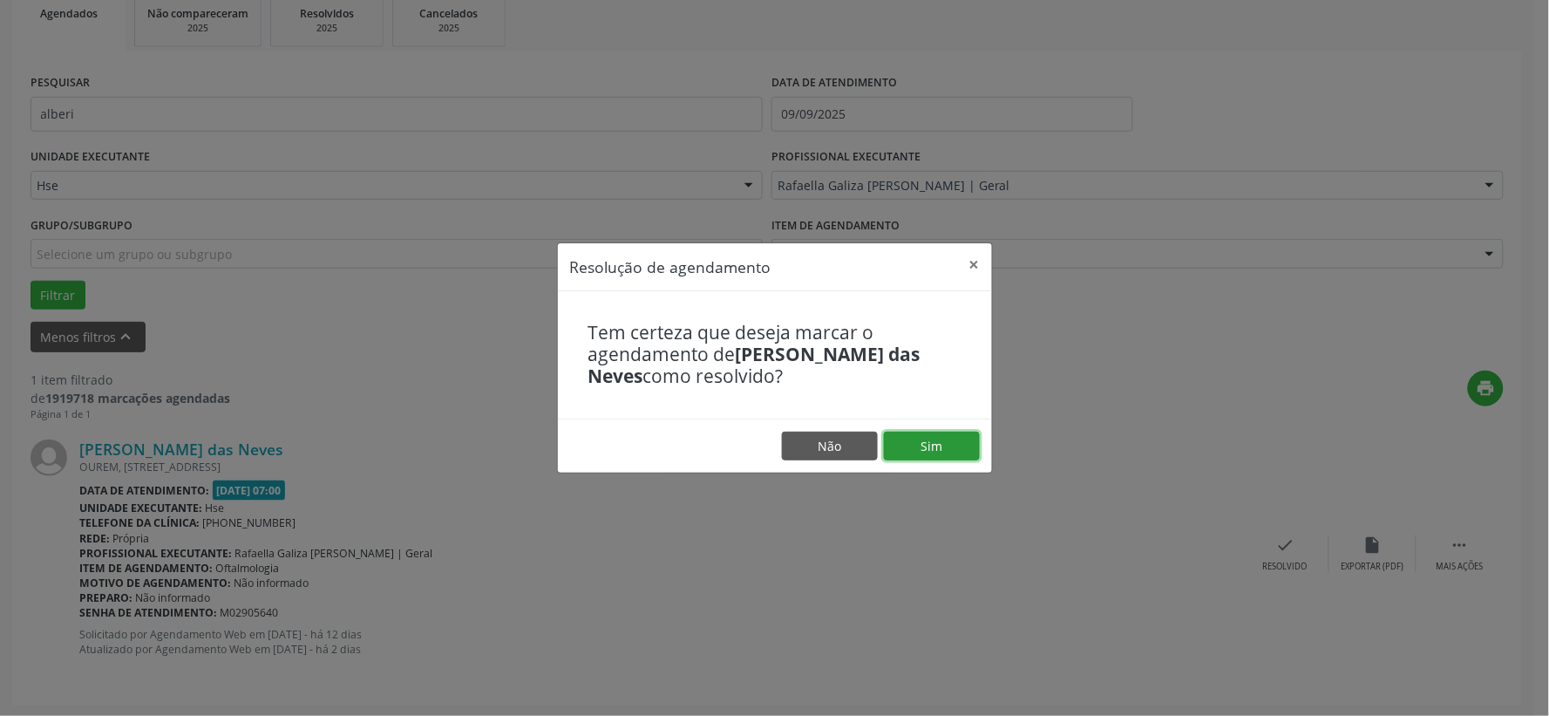
click at [918, 443] on button "Sim" at bounding box center [932, 446] width 96 height 30
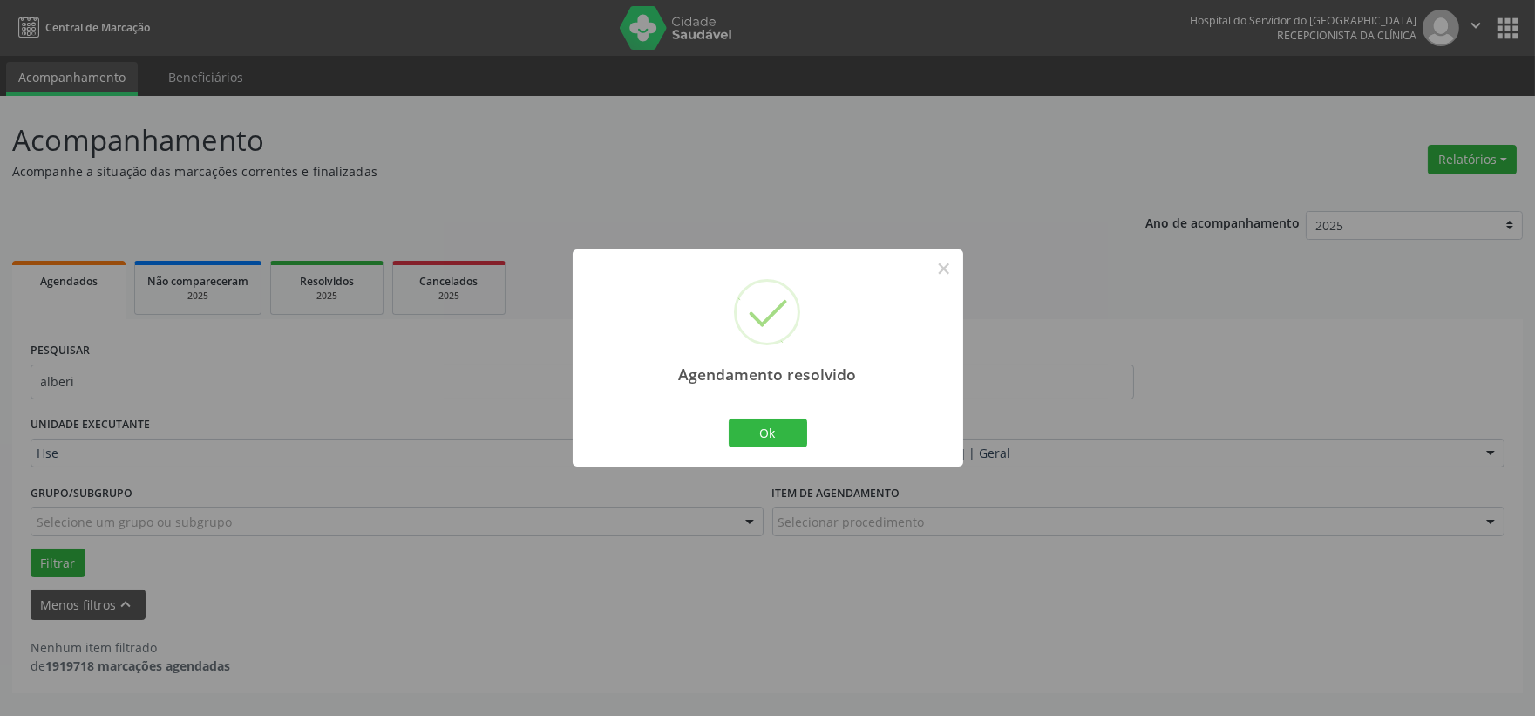
scroll to position [0, 0]
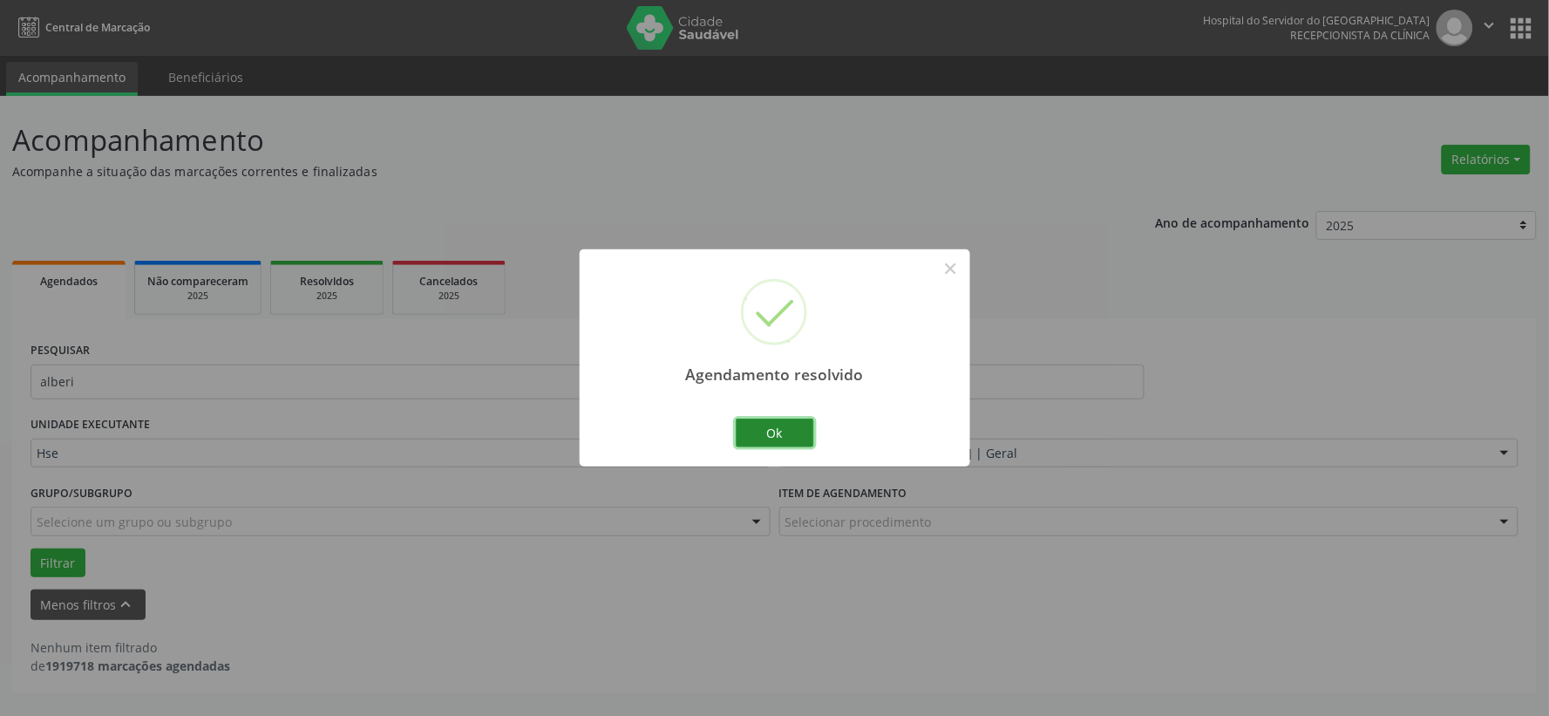
click at [741, 434] on button "Ok" at bounding box center [775, 433] width 78 height 30
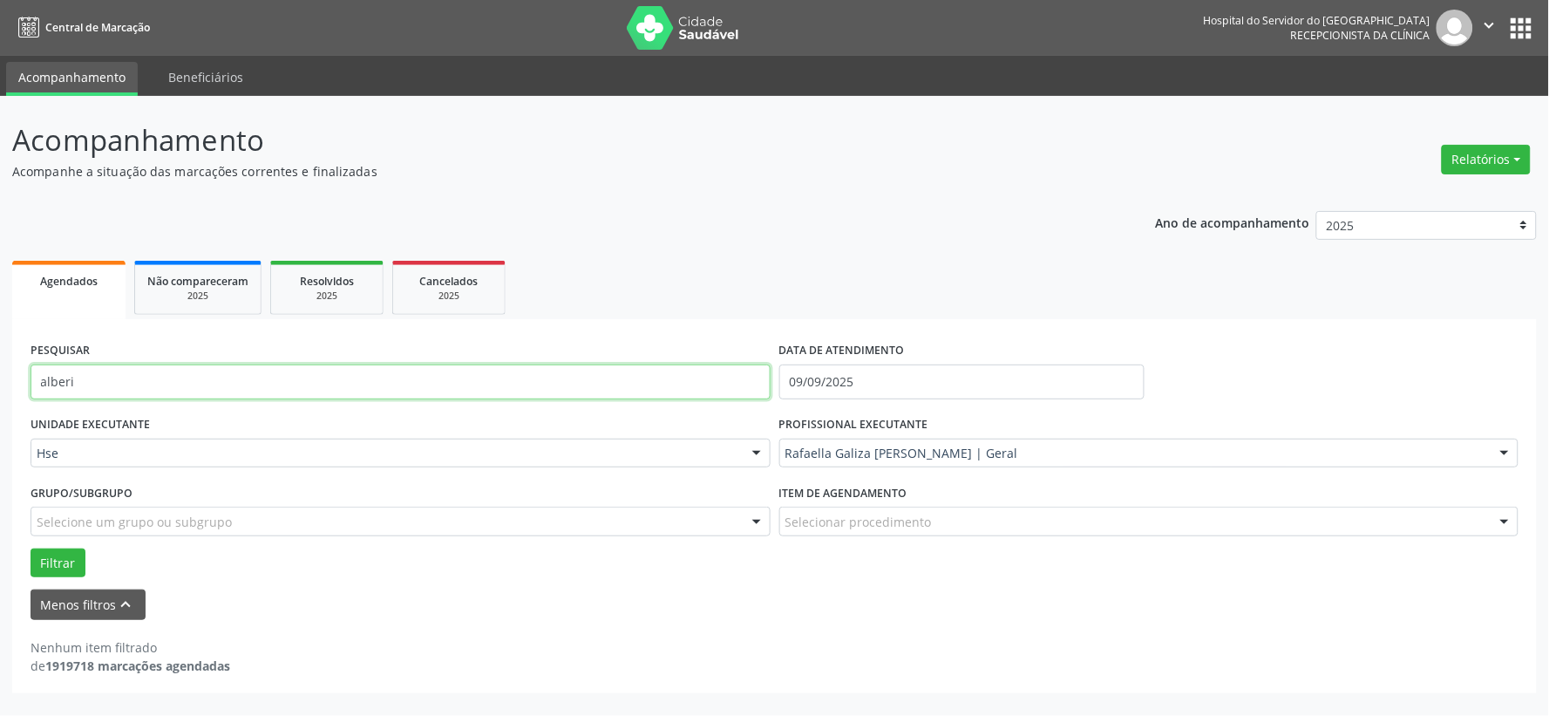
click at [635, 397] on input "alberi" at bounding box center [401, 381] width 740 height 35
click at [31, 548] on button "Filtrar" at bounding box center [58, 563] width 55 height 30
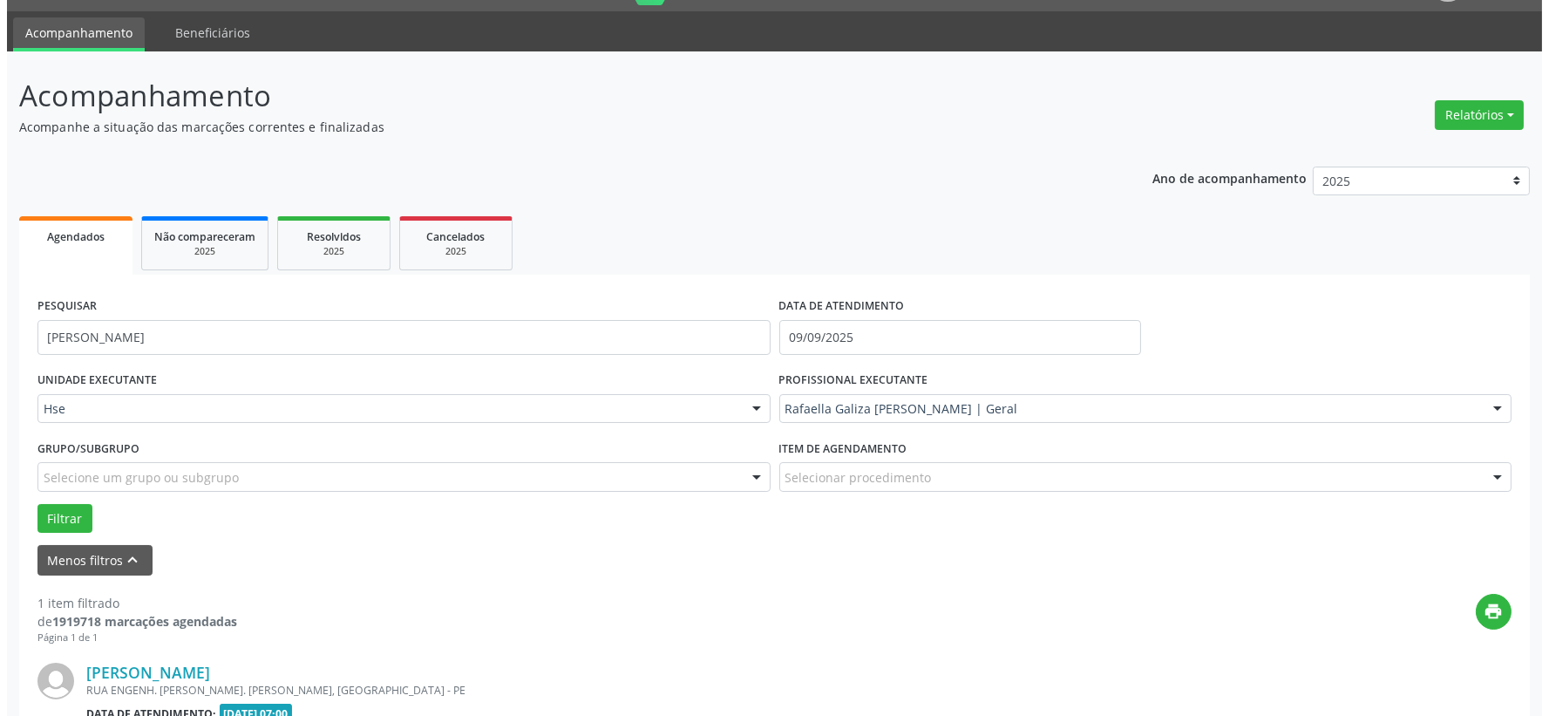
scroll to position [268, 0]
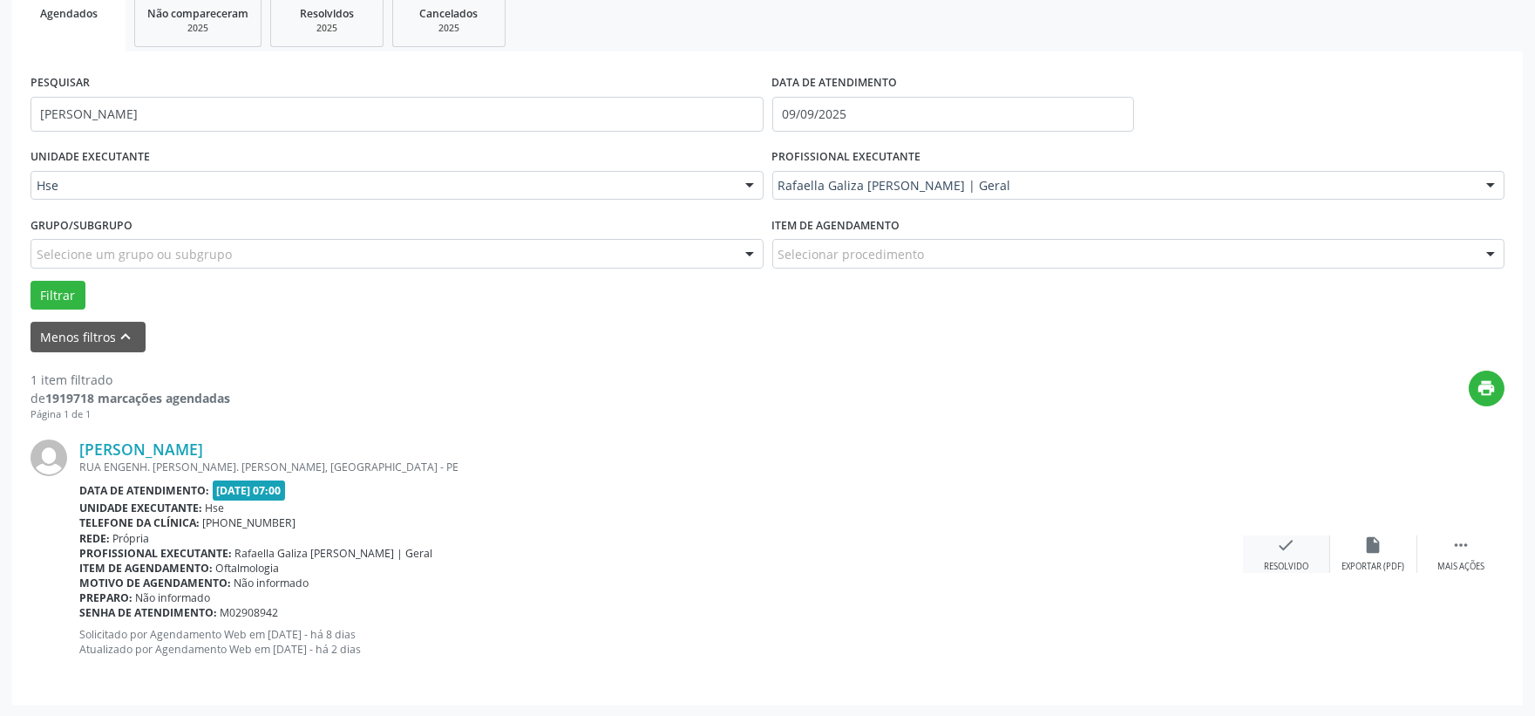
click at [1279, 553] on icon "check" at bounding box center [1286, 544] width 19 height 19
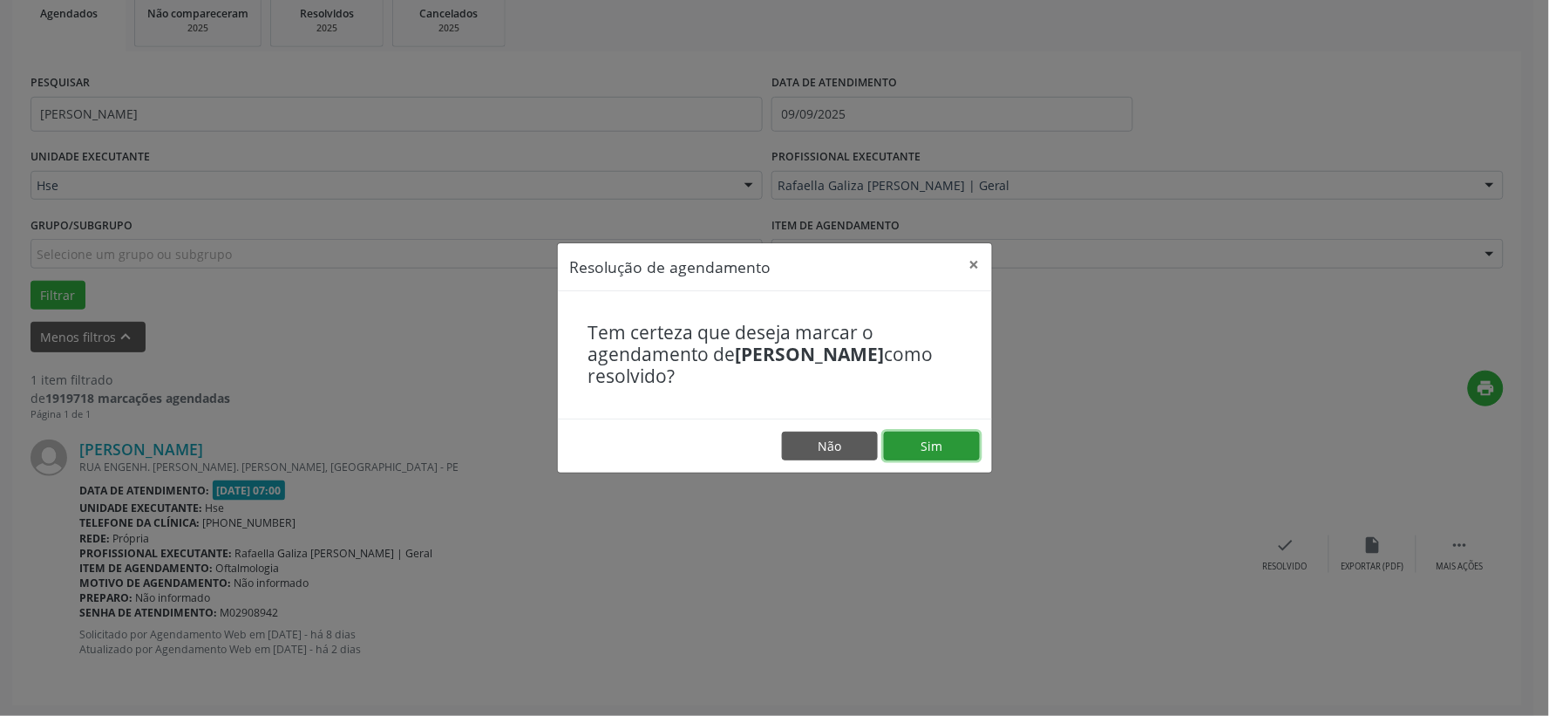
click at [943, 440] on button "Sim" at bounding box center [932, 446] width 96 height 30
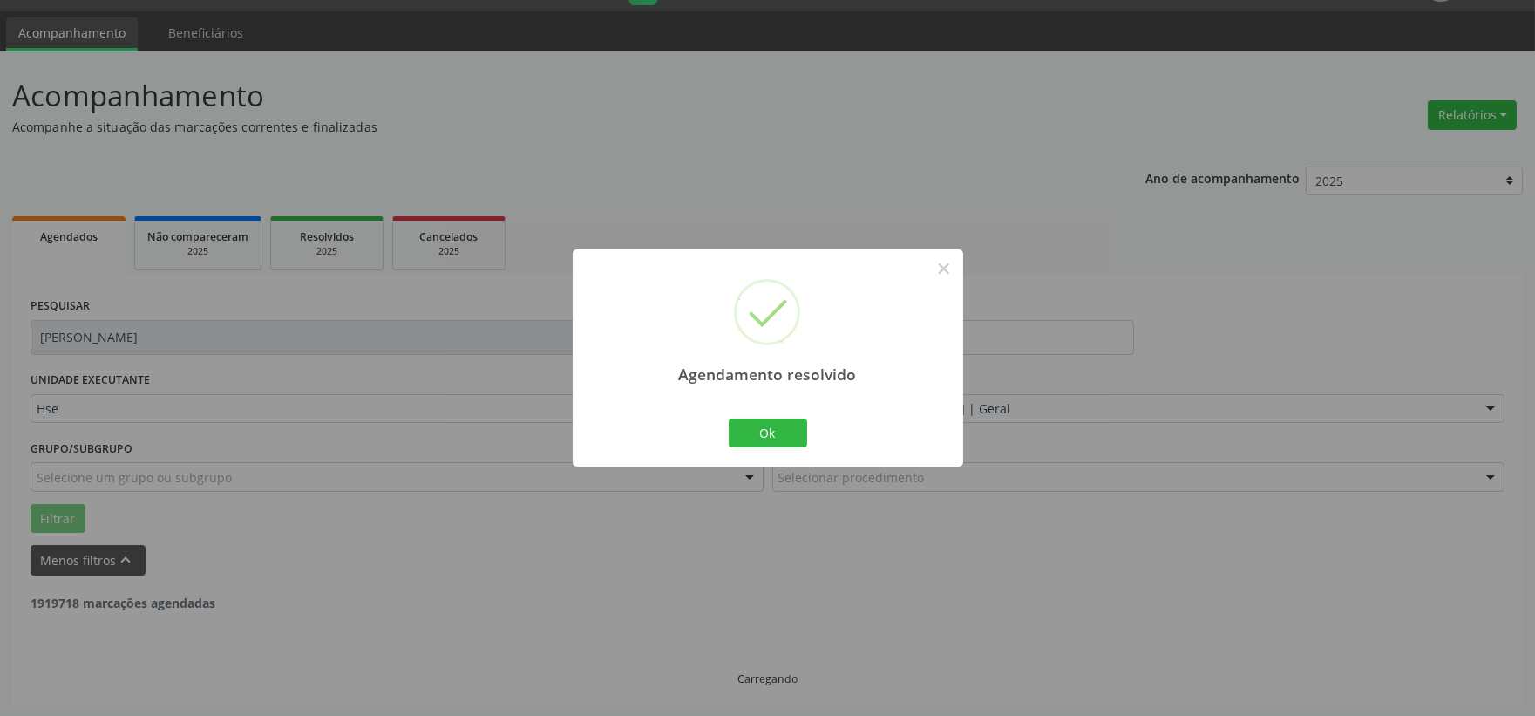
scroll to position [0, 0]
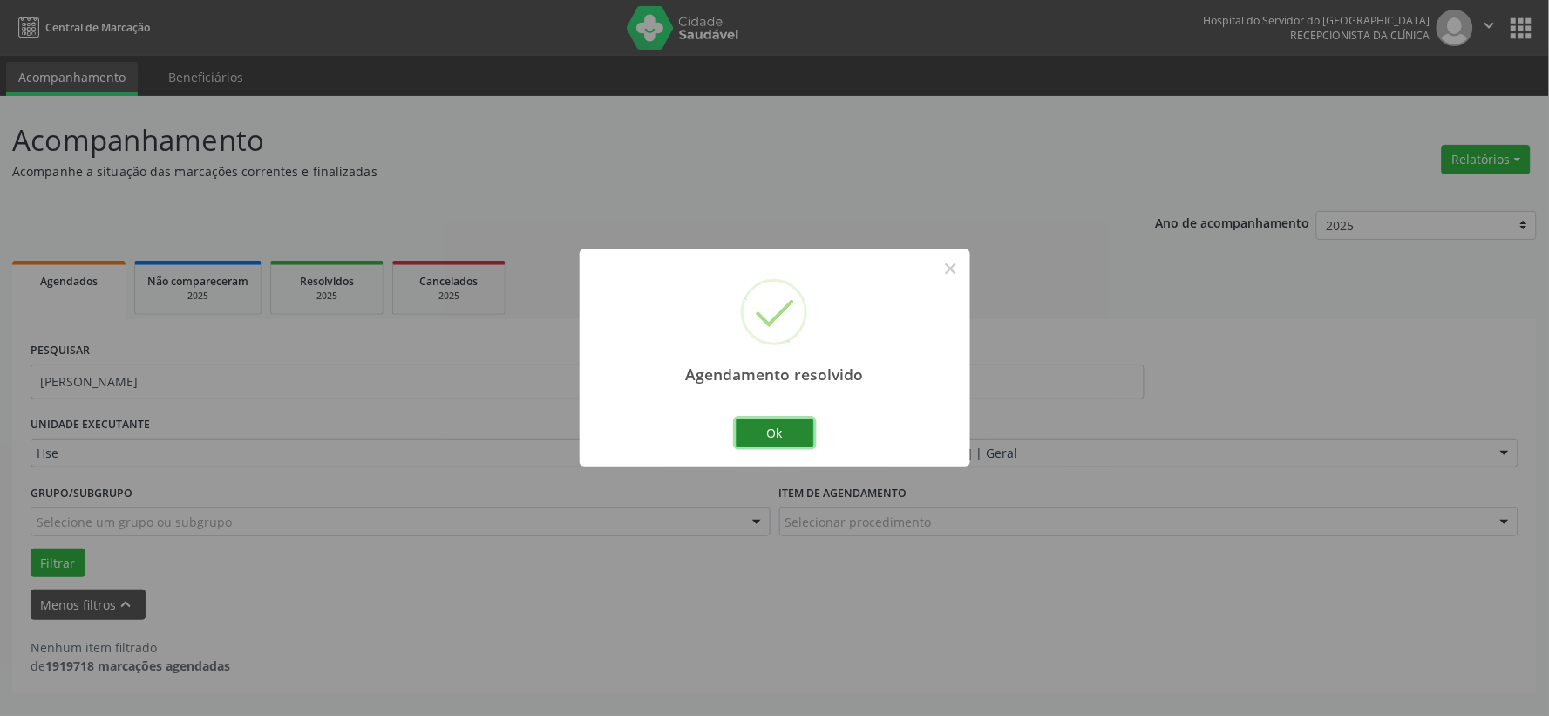
click at [757, 442] on button "Ok" at bounding box center [775, 433] width 78 height 30
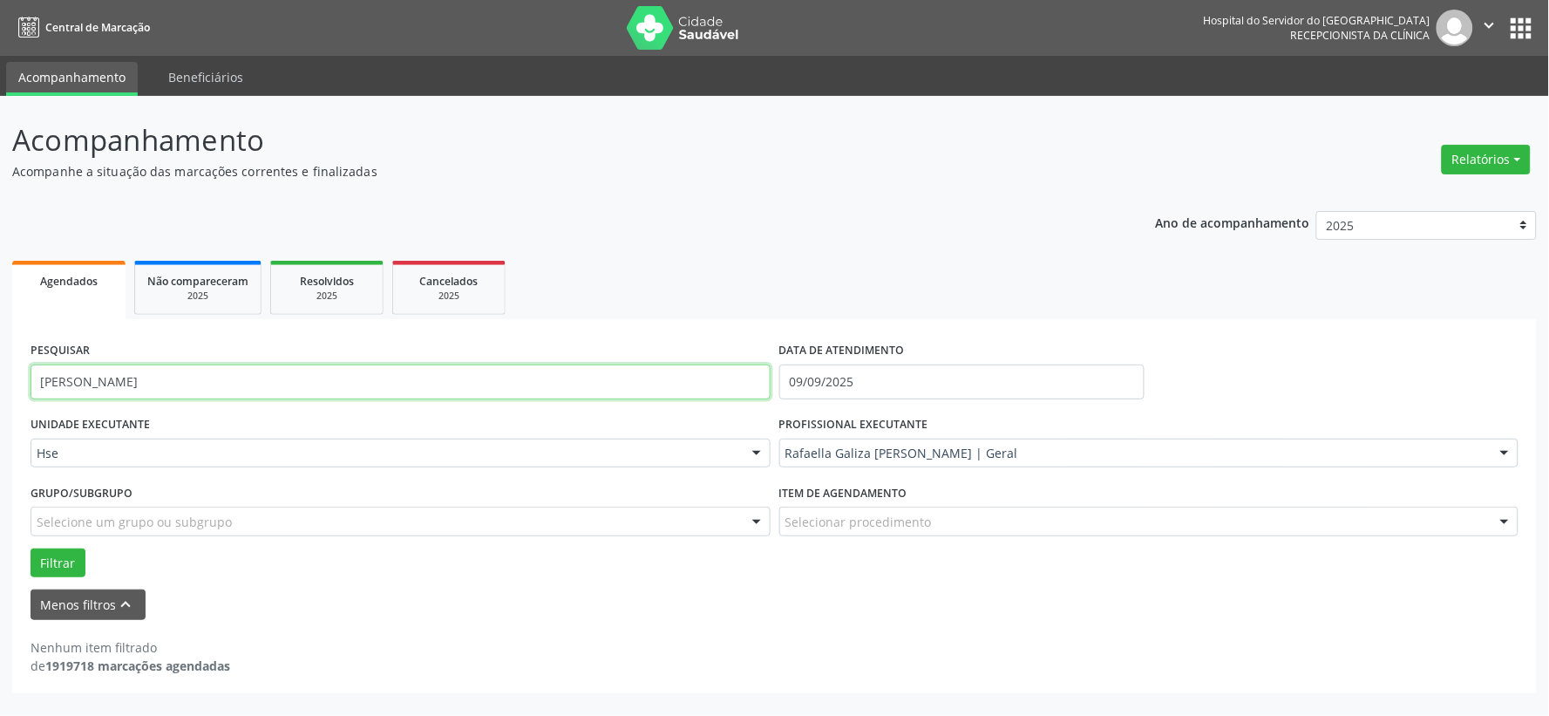
click at [722, 394] on input "[PERSON_NAME]" at bounding box center [401, 381] width 740 height 35
click at [31, 548] on button "Filtrar" at bounding box center [58, 563] width 55 height 30
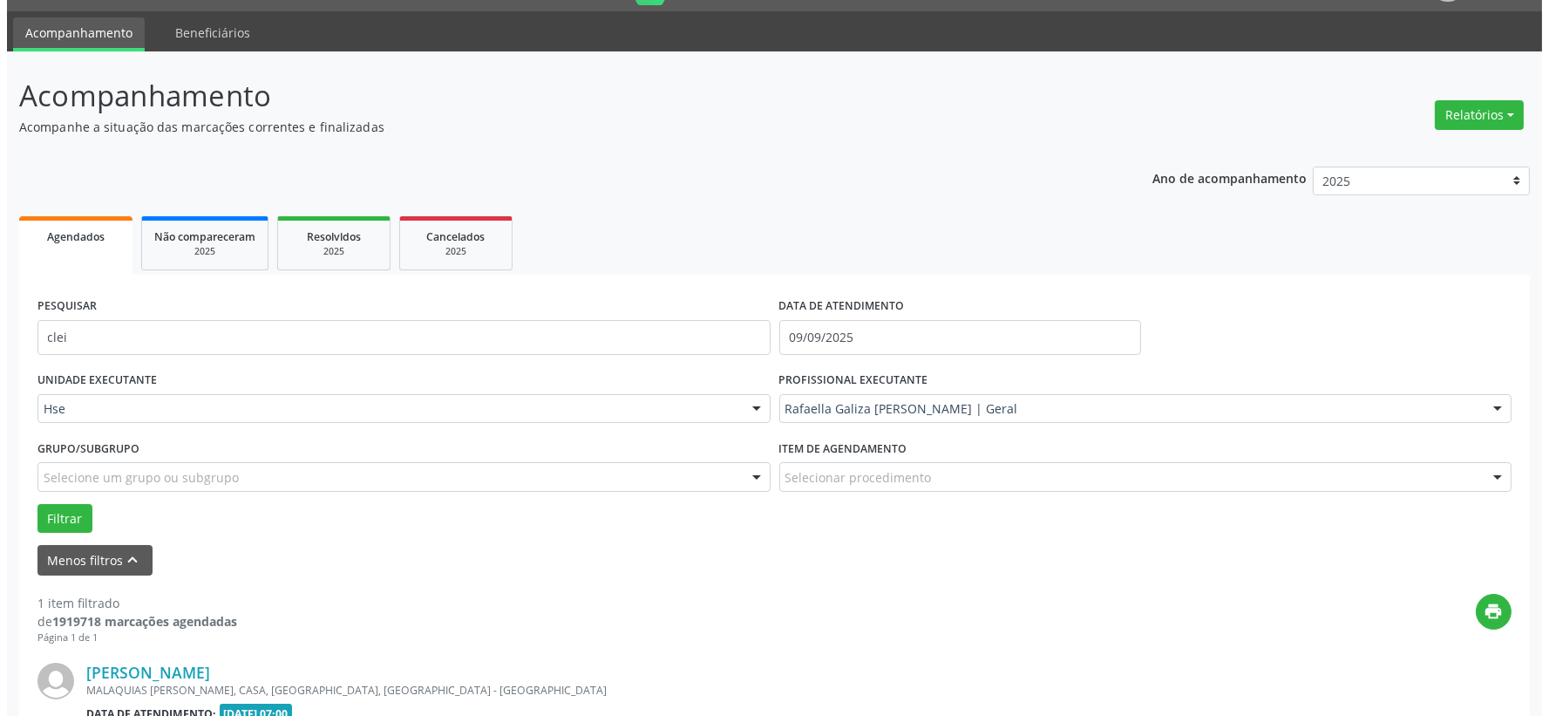
scroll to position [268, 0]
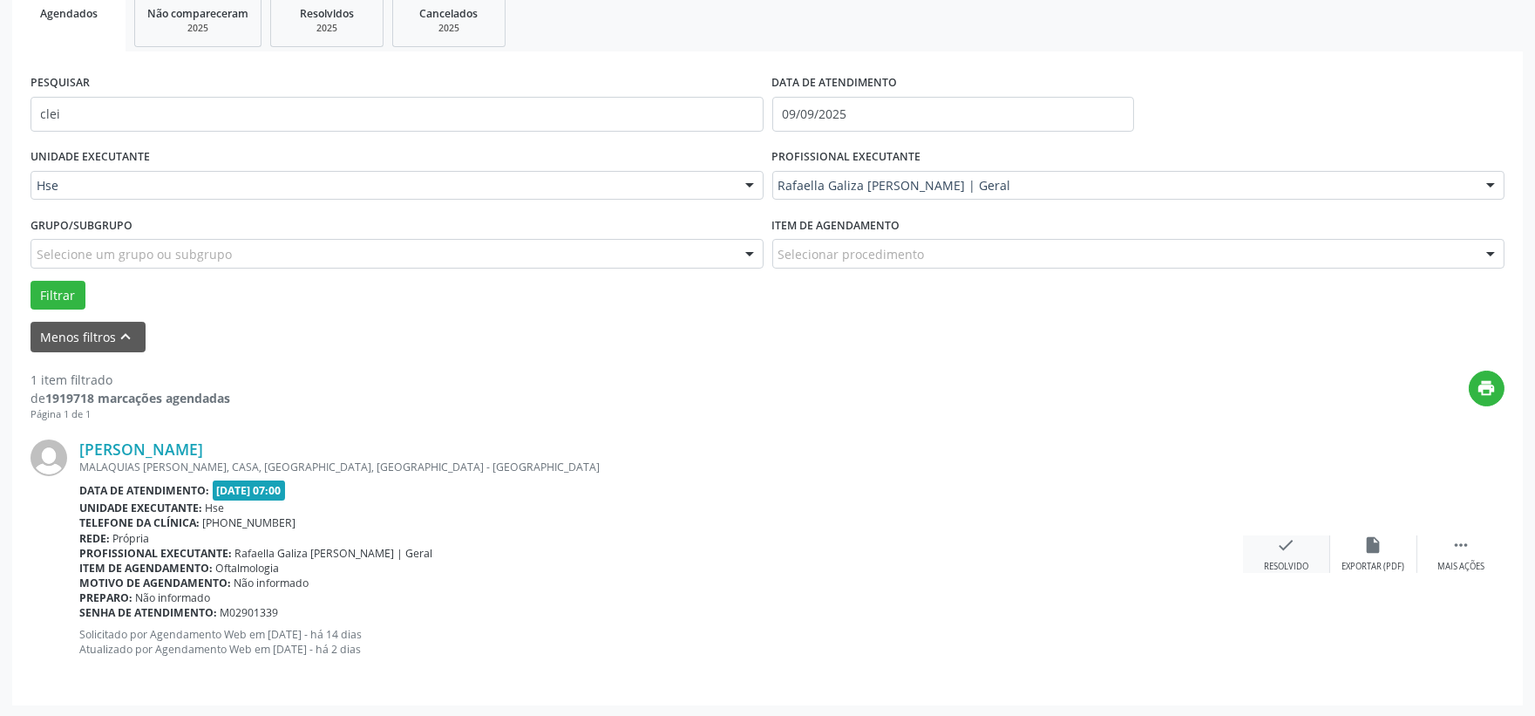
click at [1277, 545] on icon "check" at bounding box center [1286, 544] width 19 height 19
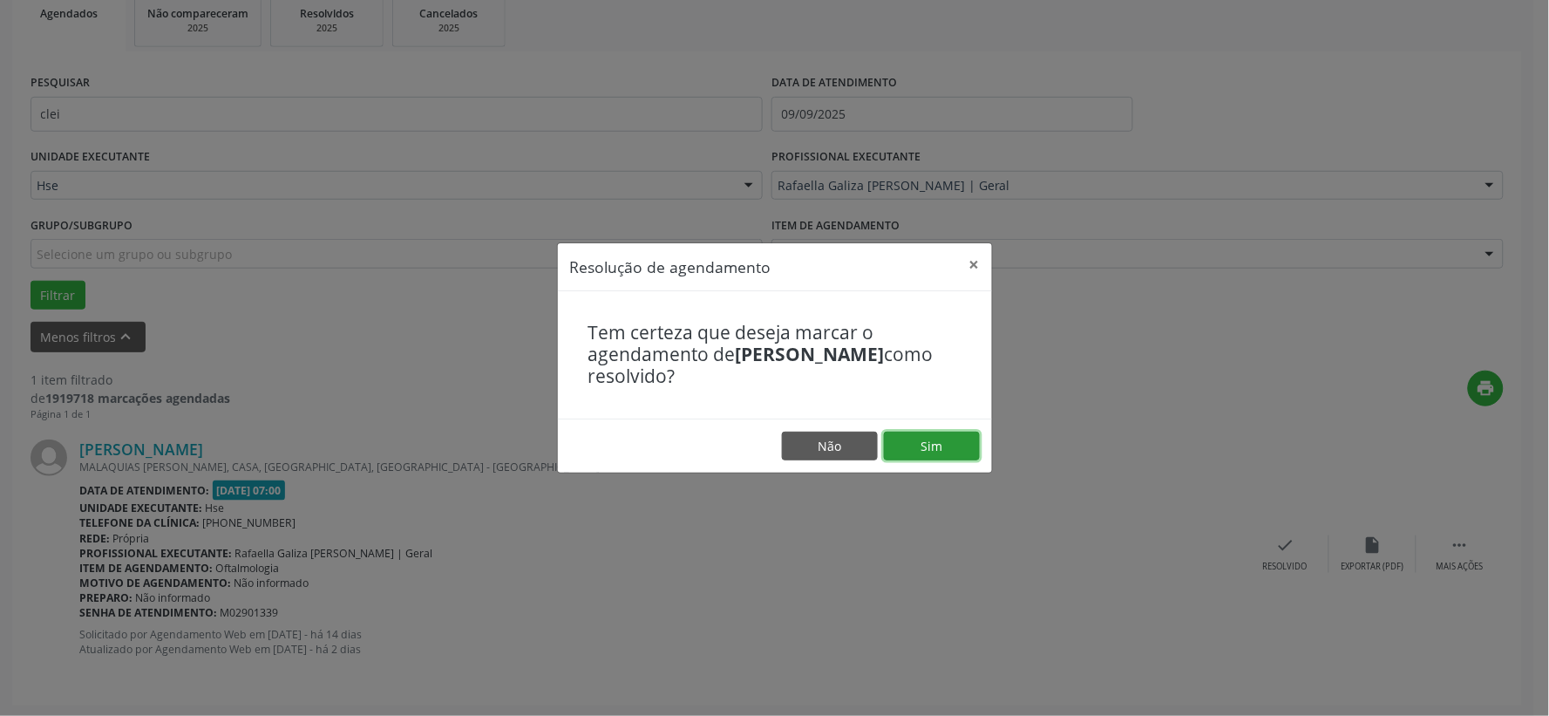
click at [966, 439] on button "Sim" at bounding box center [932, 446] width 96 height 30
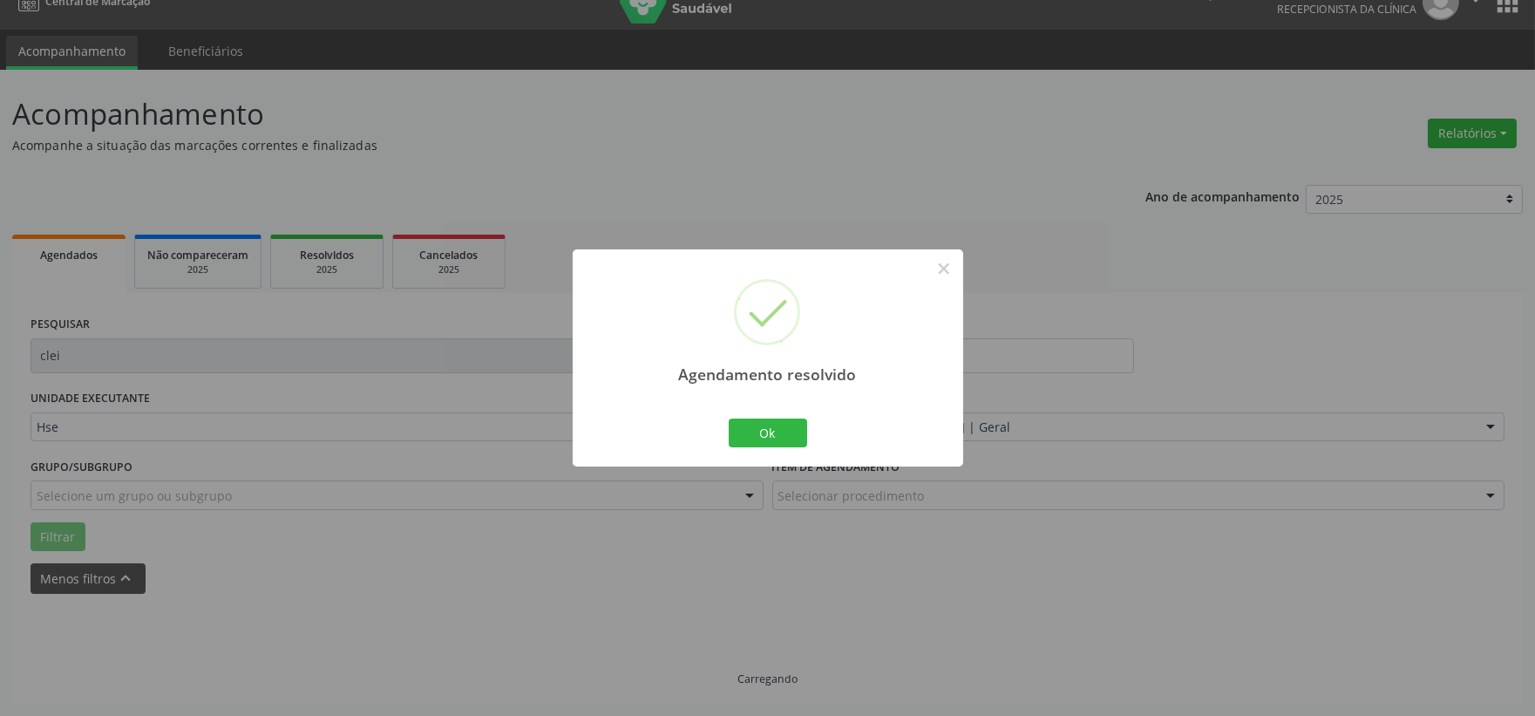
scroll to position [44, 0]
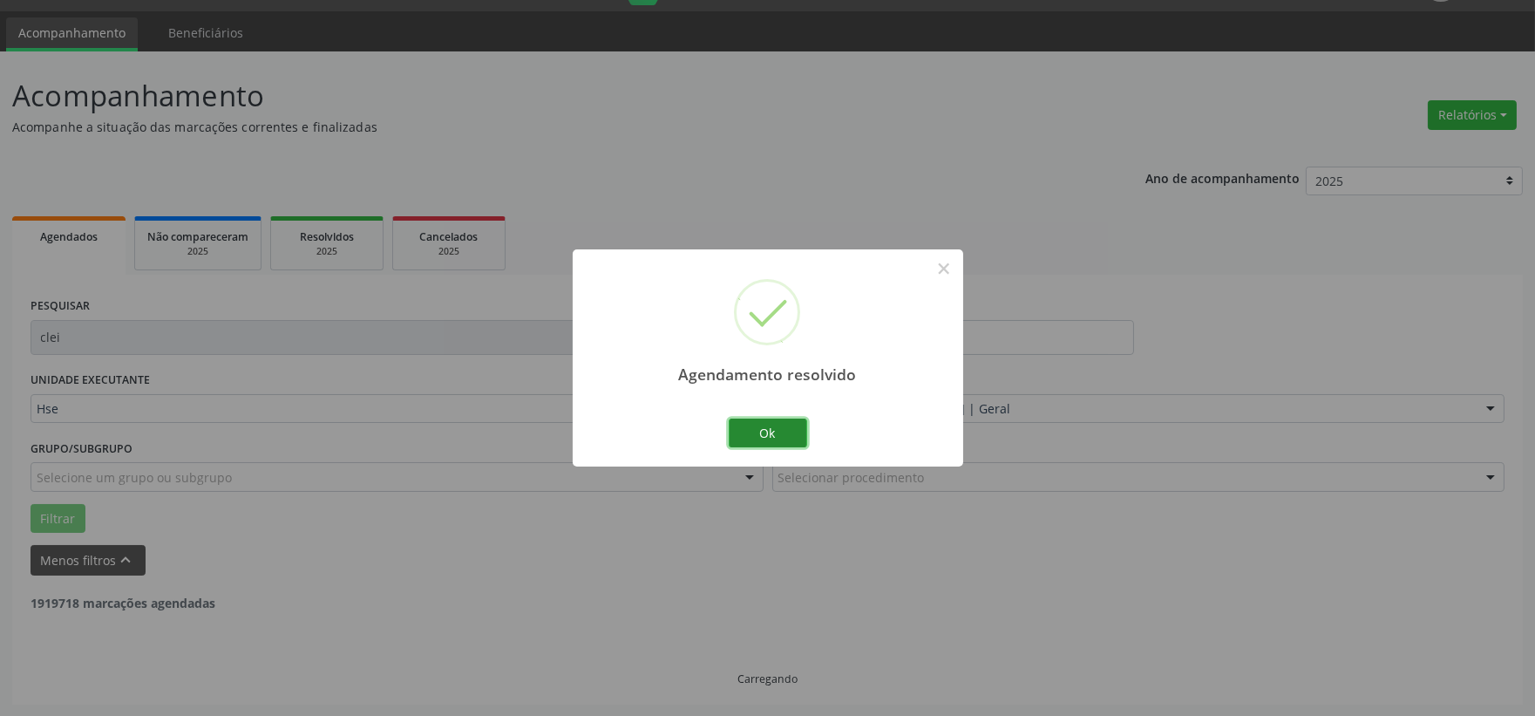
click at [753, 438] on button "Ok" at bounding box center [768, 433] width 78 height 30
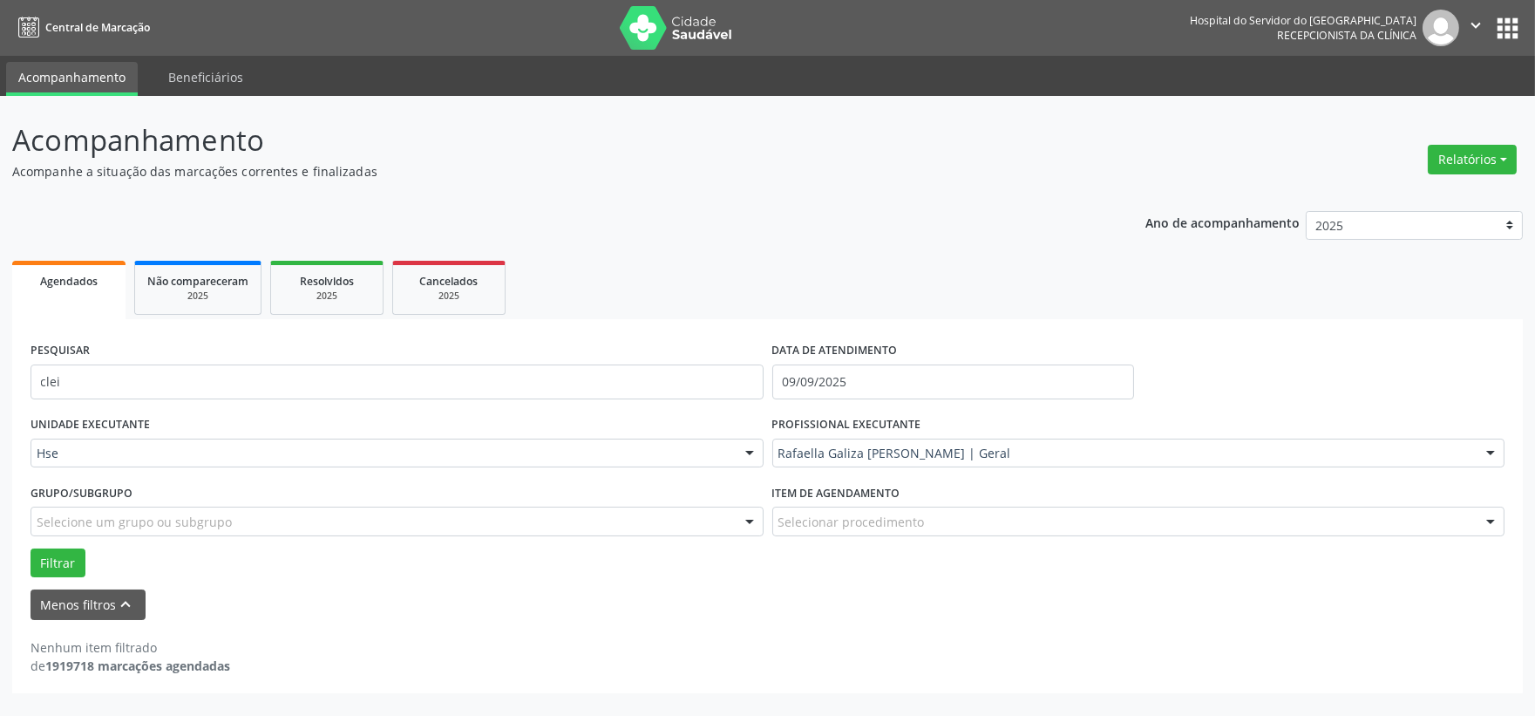
scroll to position [0, 0]
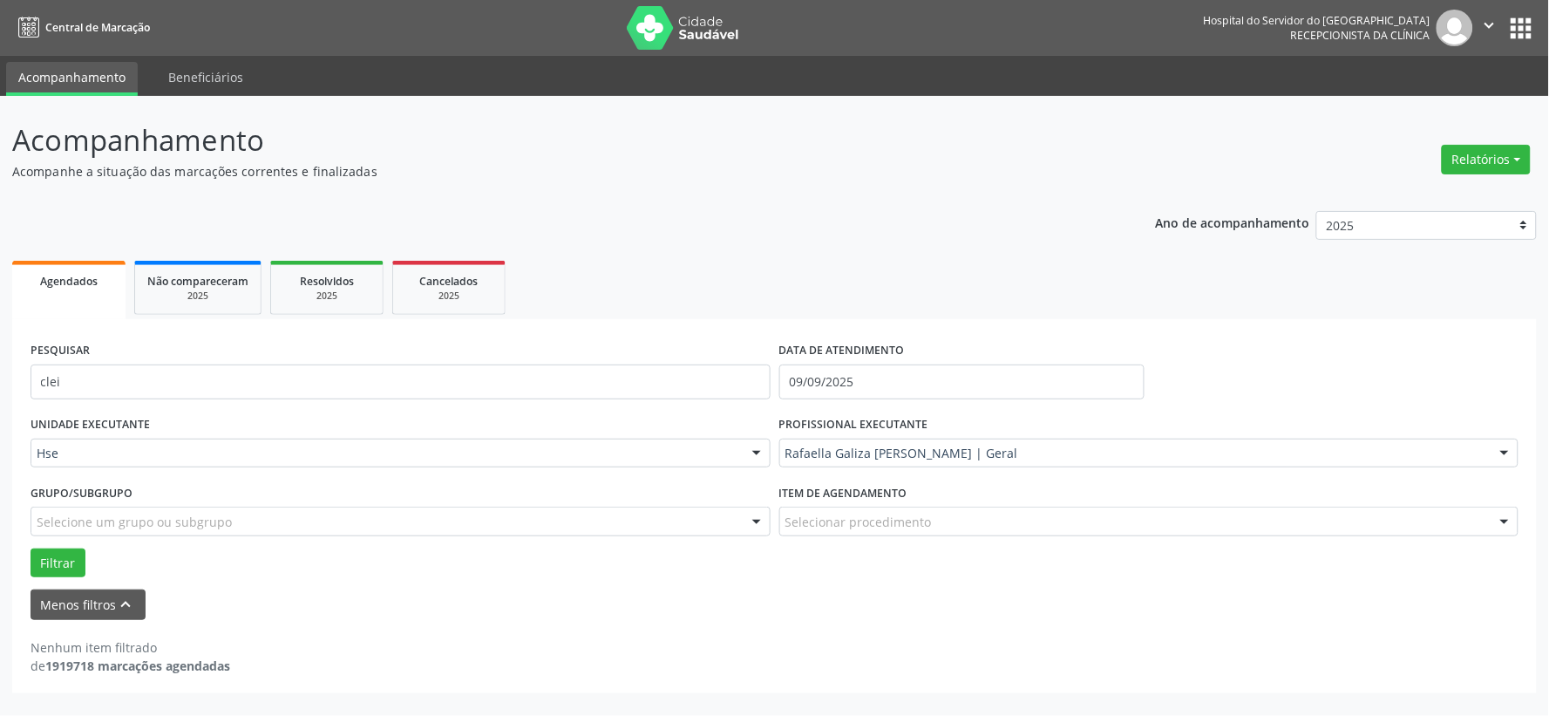
click at [601, 319] on div "PESQUISAR clei DATA DE ATENDIMENTO [DATE] UNIDADE EXECUTANTE Hse Todos as unida…" at bounding box center [774, 506] width 1524 height 374
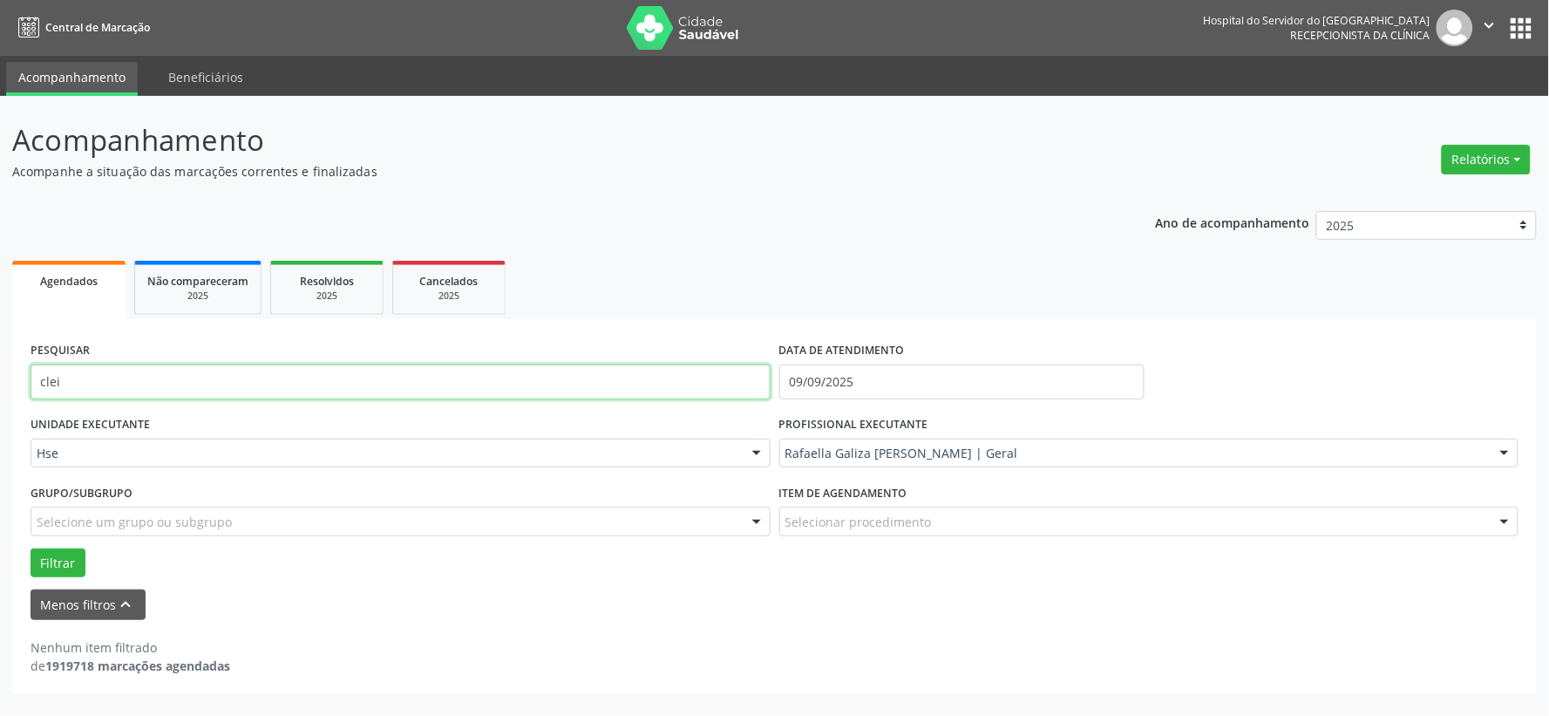
click at [584, 370] on input "clei" at bounding box center [401, 381] width 740 height 35
type input "c"
click at [31, 548] on button "Filtrar" at bounding box center [58, 563] width 55 height 30
click at [501, 387] on input "[PERSON_NAME]" at bounding box center [401, 381] width 740 height 35
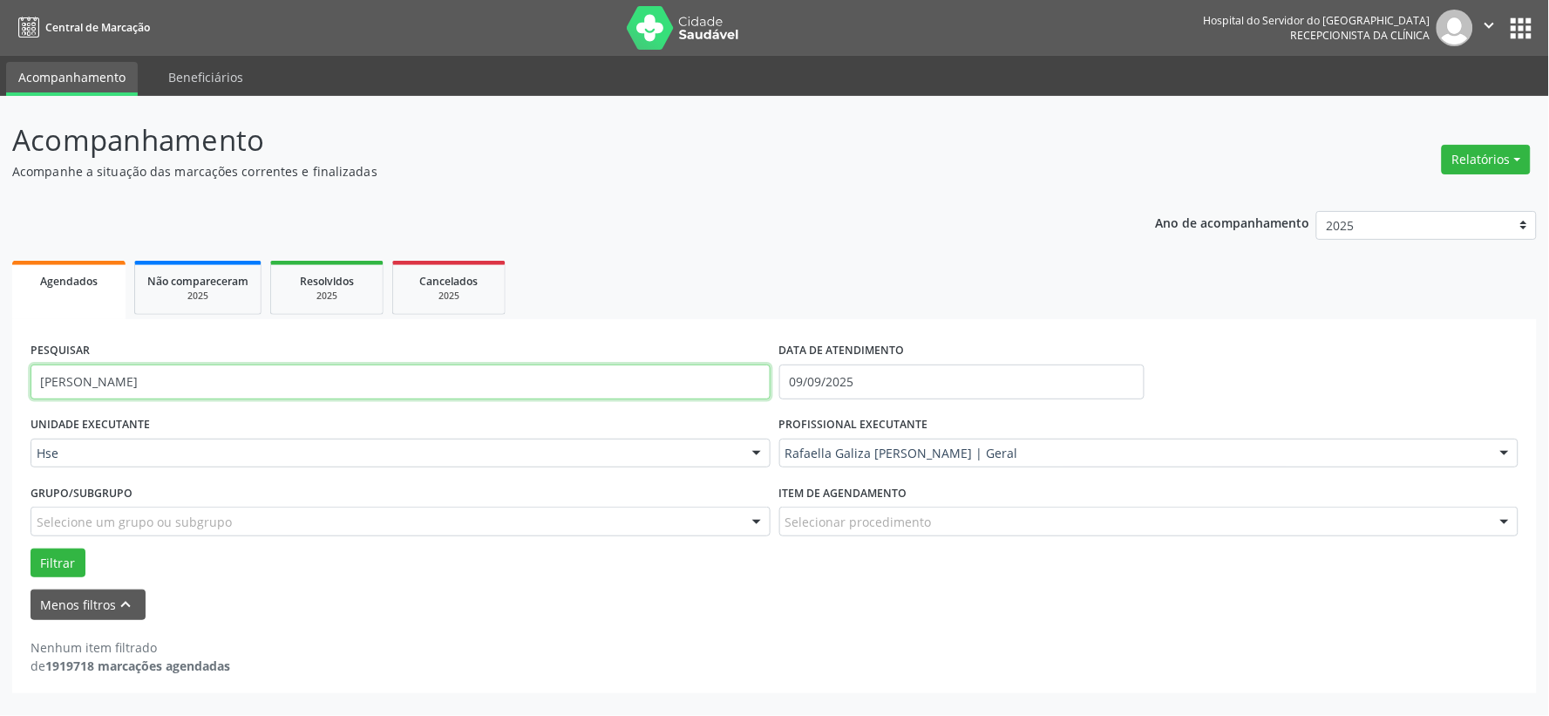
click at [501, 387] on input "[PERSON_NAME]" at bounding box center [401, 381] width 740 height 35
click at [31, 548] on button "Filtrar" at bounding box center [58, 563] width 55 height 30
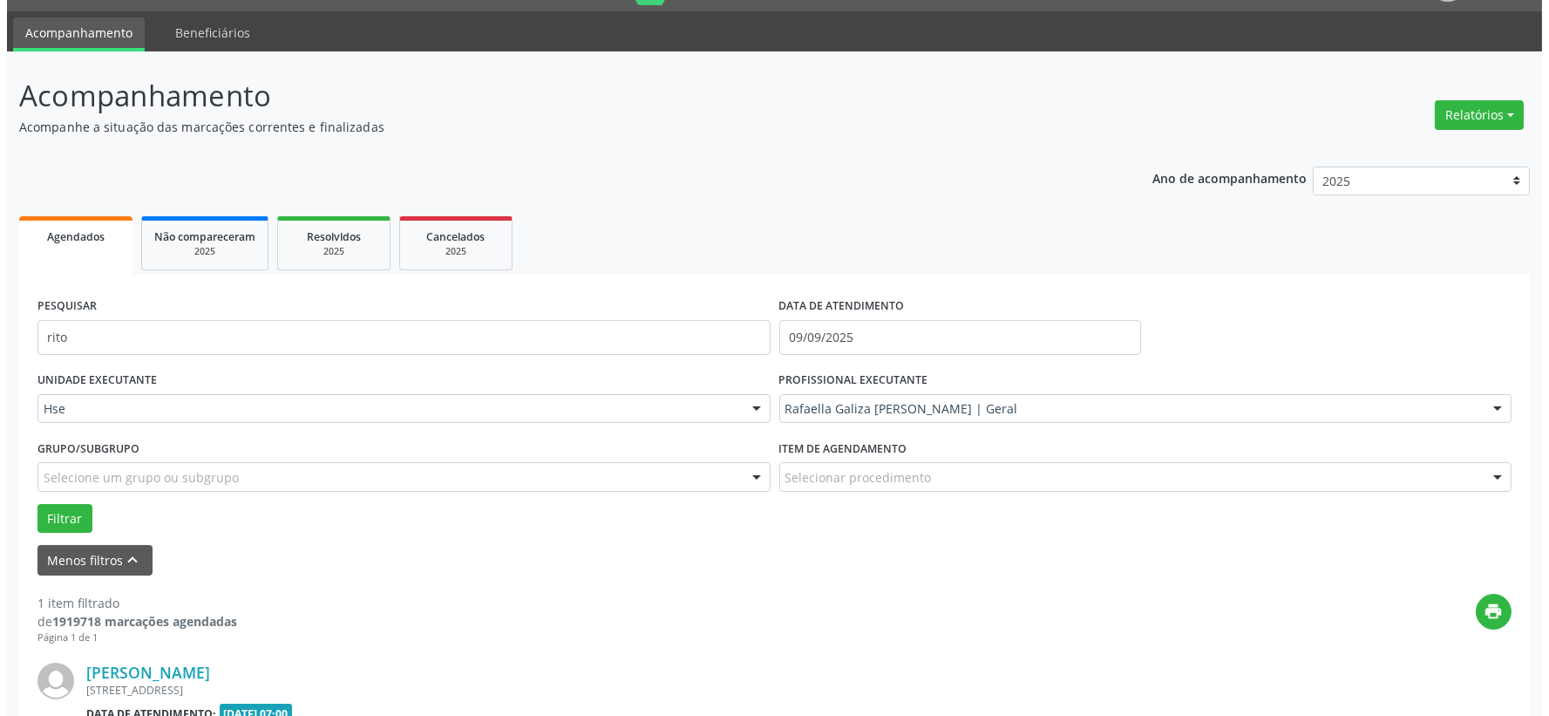
scroll to position [268, 0]
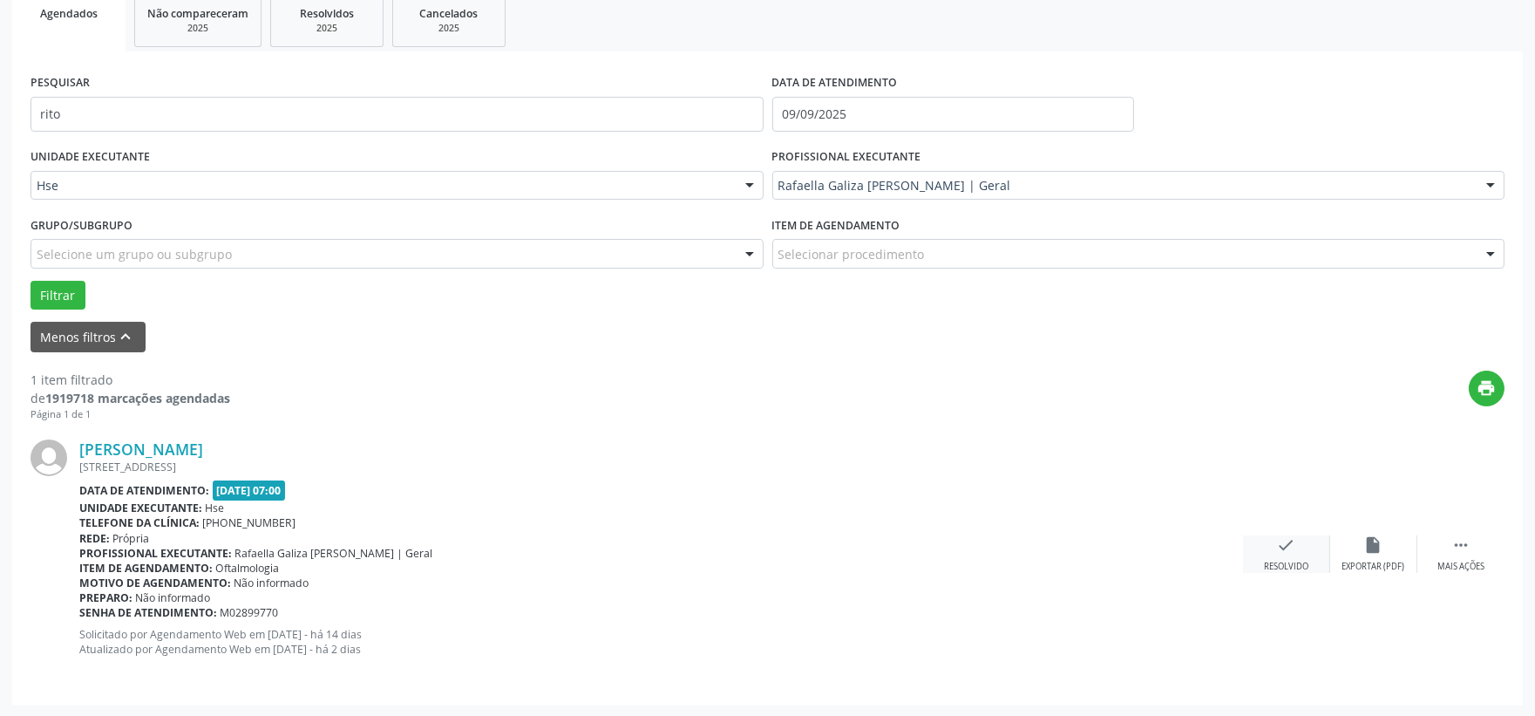
click at [1302, 545] on div "check Resolvido" at bounding box center [1286, 553] width 87 height 37
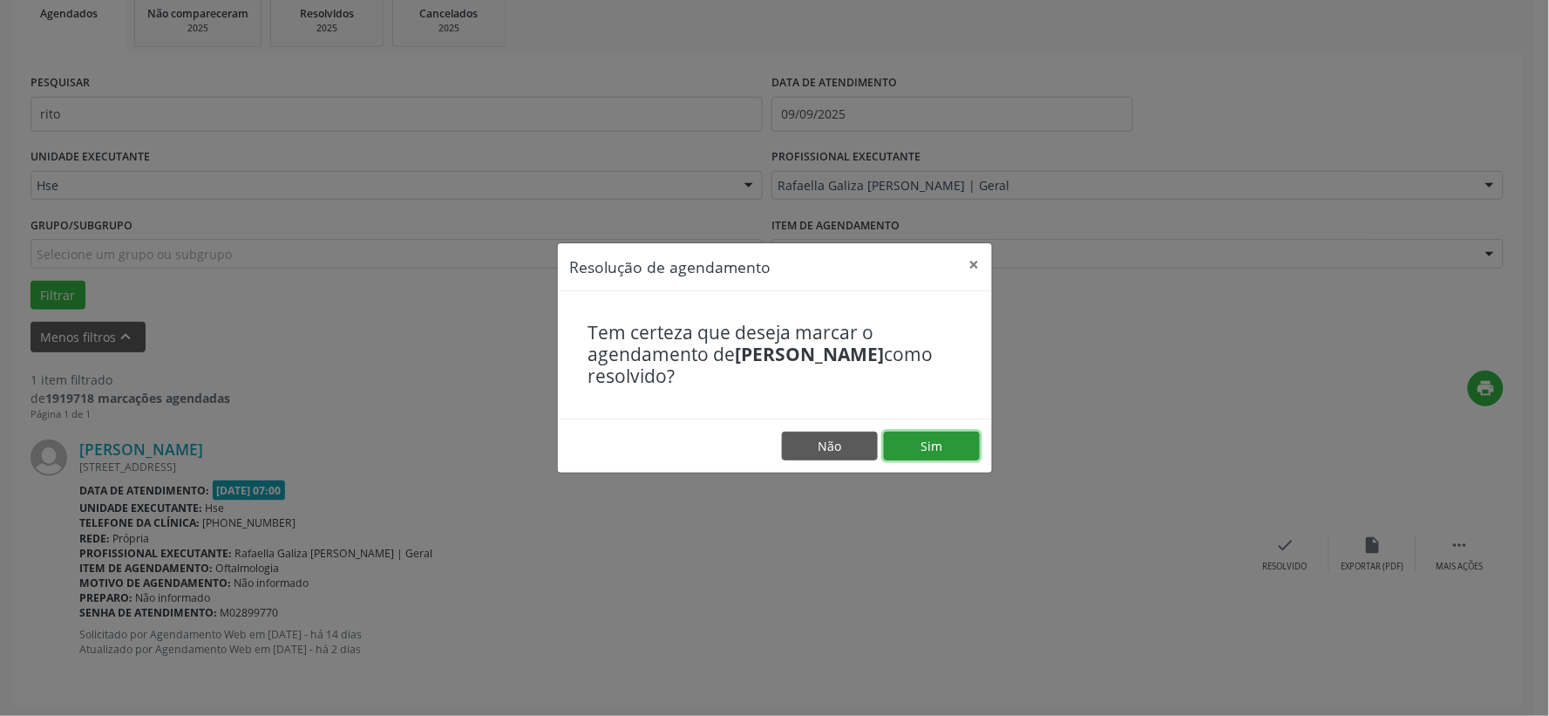
click at [968, 437] on button "Sim" at bounding box center [932, 446] width 96 height 30
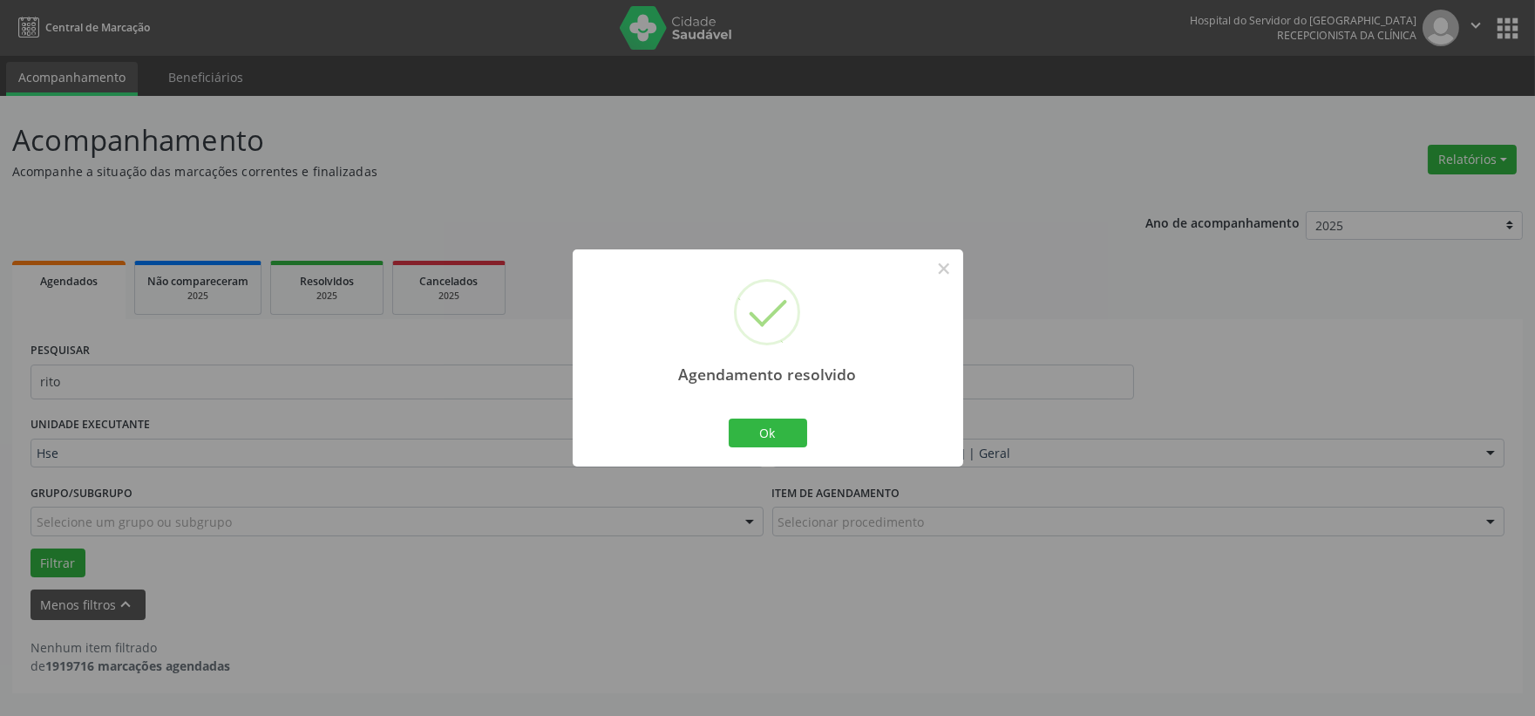
scroll to position [0, 0]
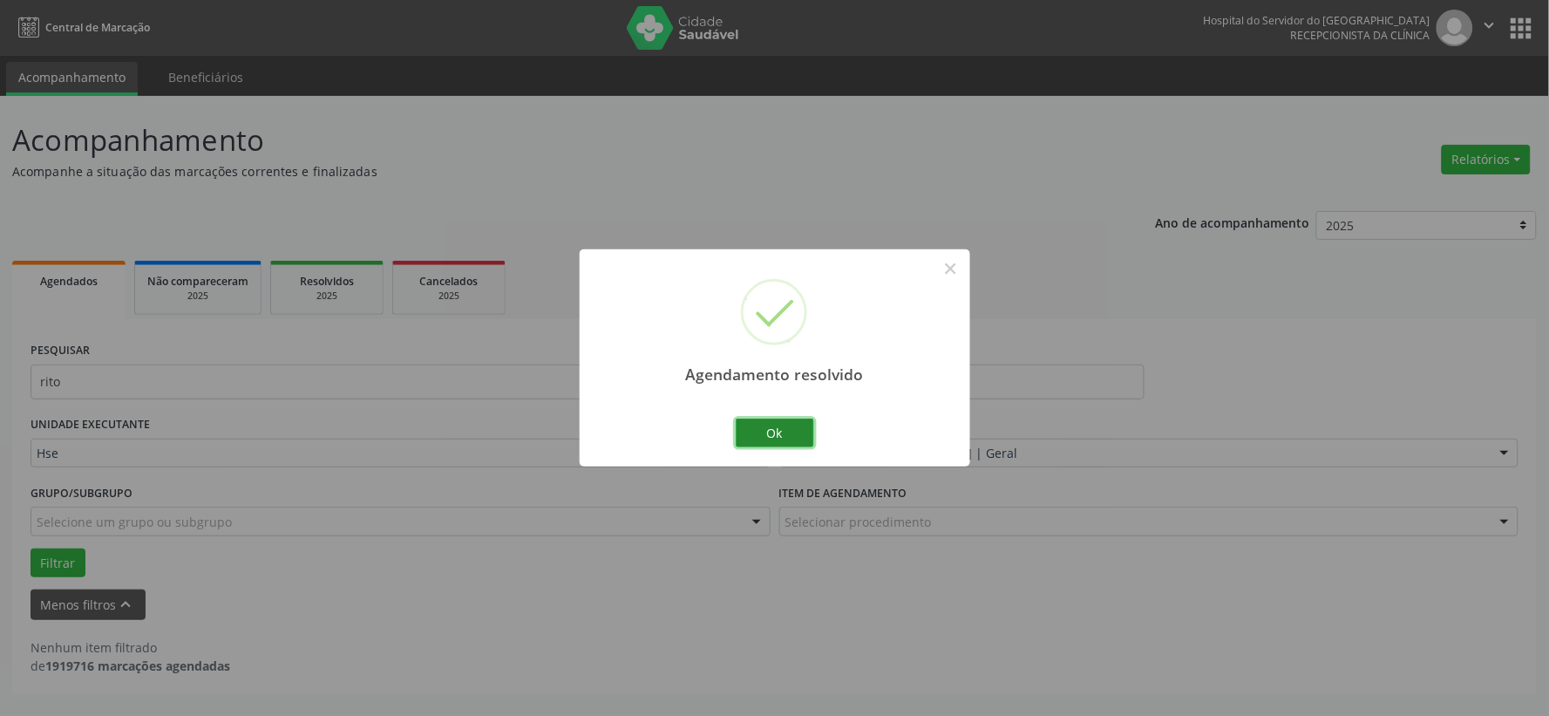
click at [788, 443] on button "Ok" at bounding box center [775, 433] width 78 height 30
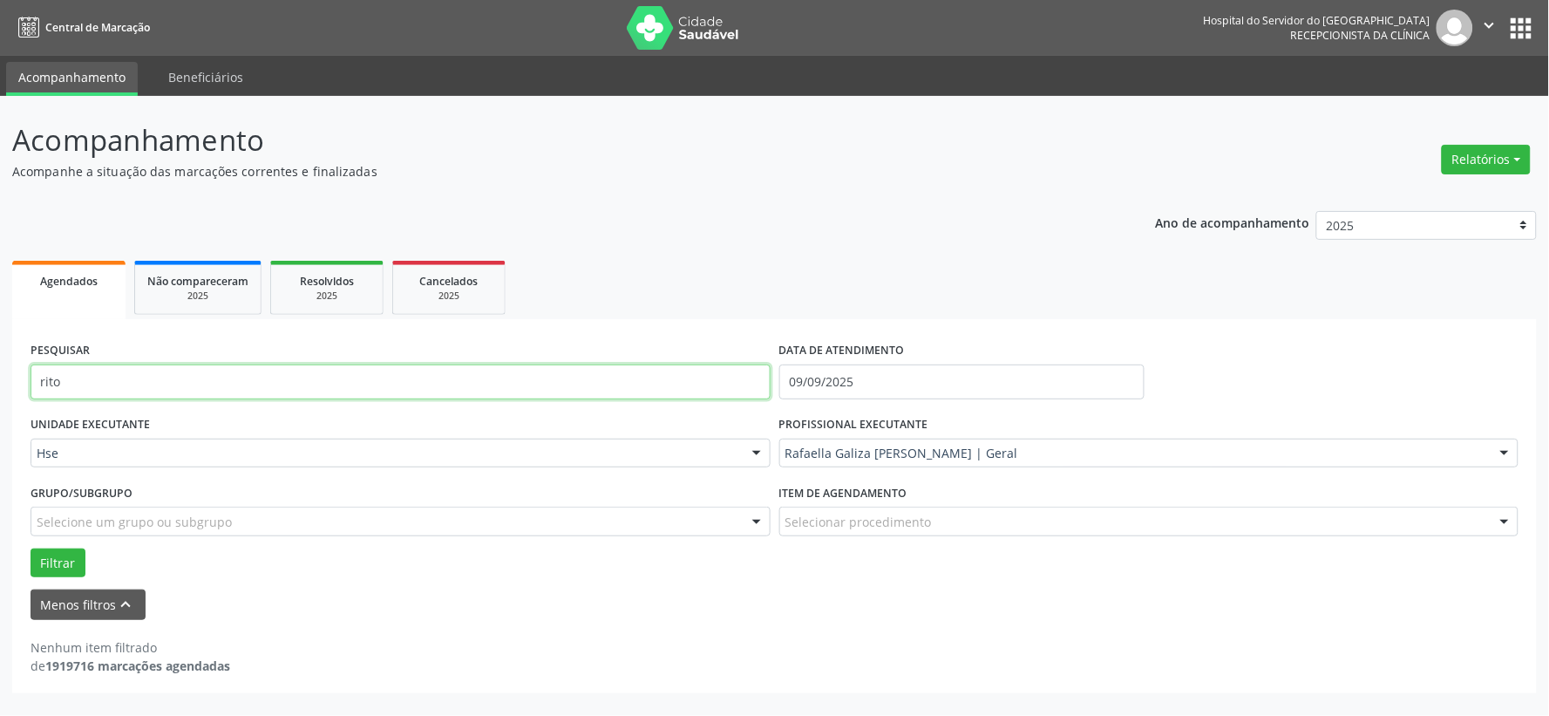
click at [698, 380] on input "rito" at bounding box center [401, 381] width 740 height 35
click at [31, 548] on button "Filtrar" at bounding box center [58, 563] width 55 height 30
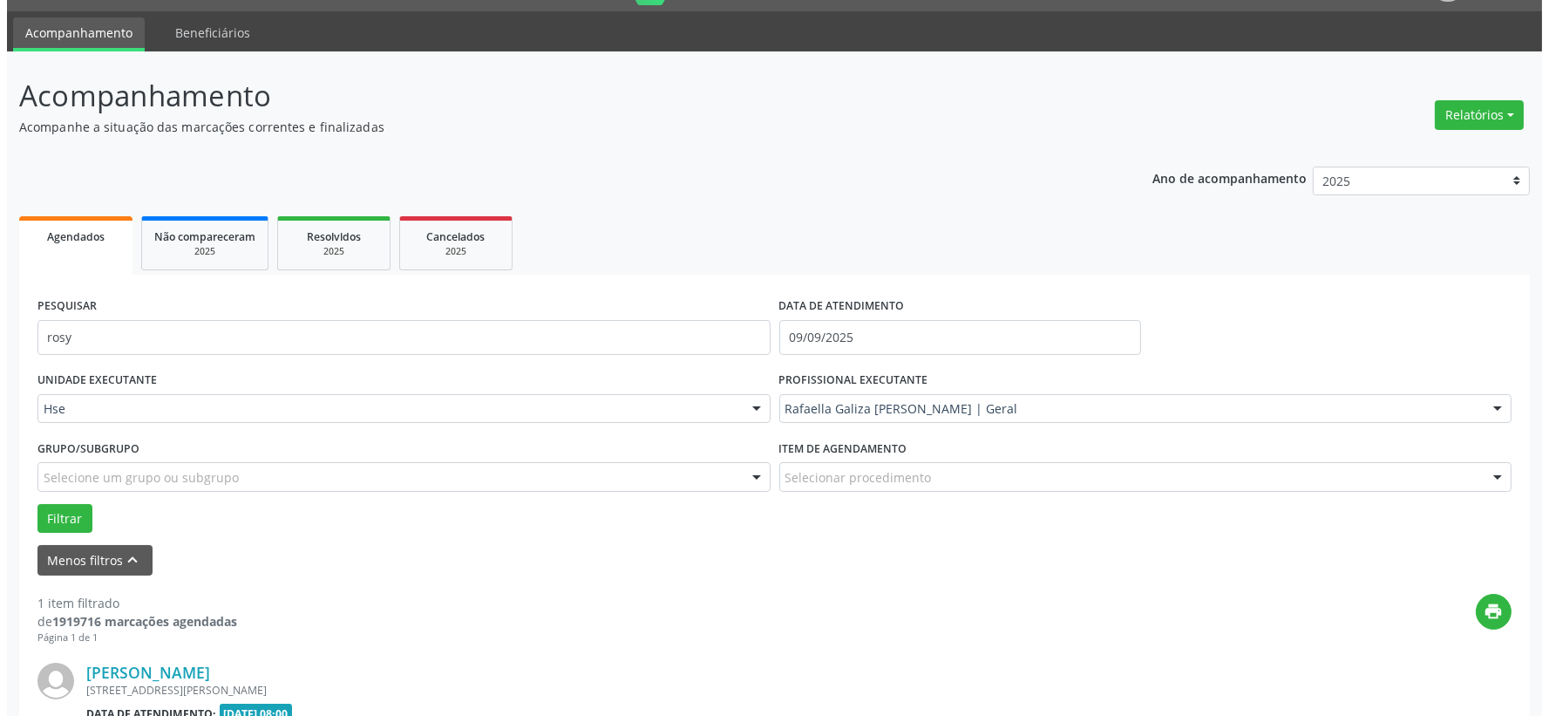
scroll to position [268, 0]
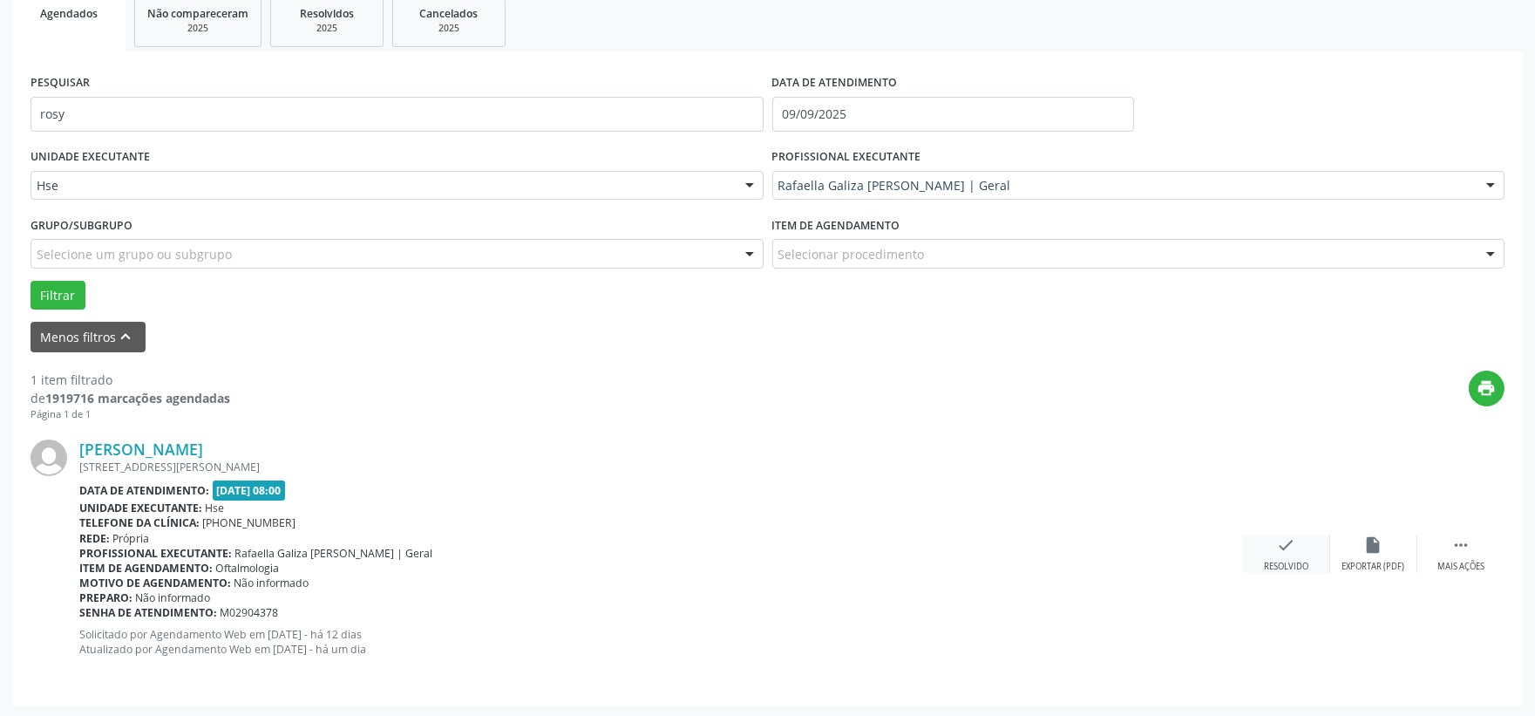
click at [1294, 551] on icon "check" at bounding box center [1286, 544] width 19 height 19
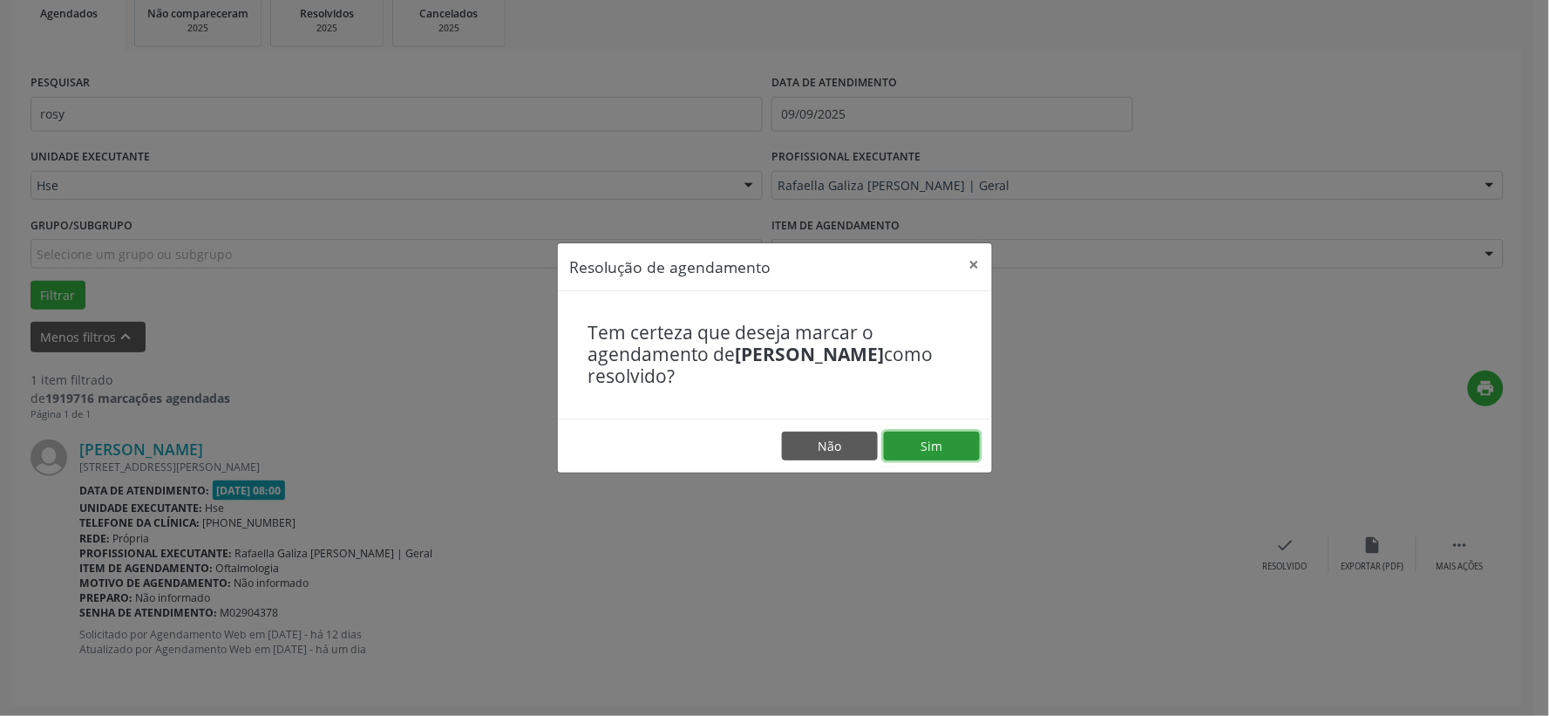
click at [957, 450] on button "Sim" at bounding box center [932, 446] width 96 height 30
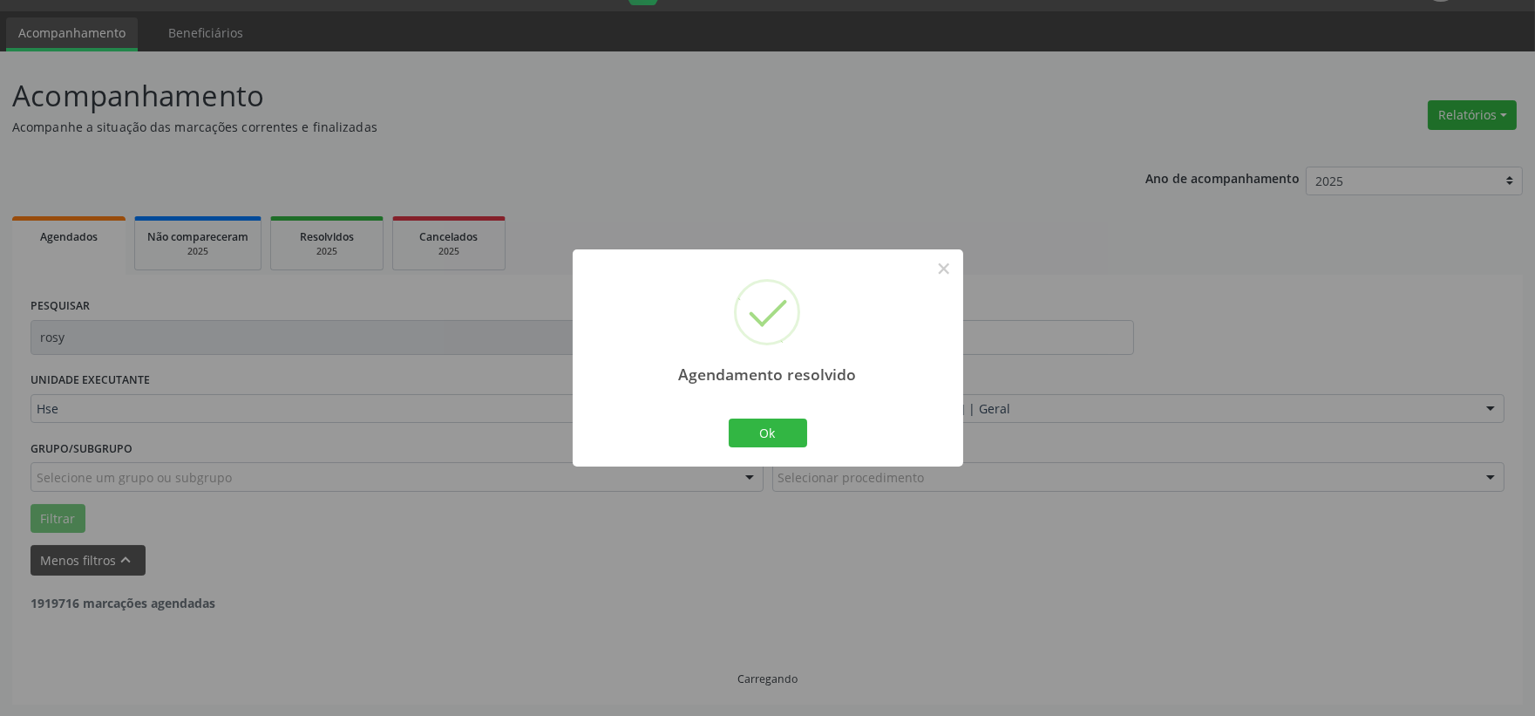
scroll to position [0, 0]
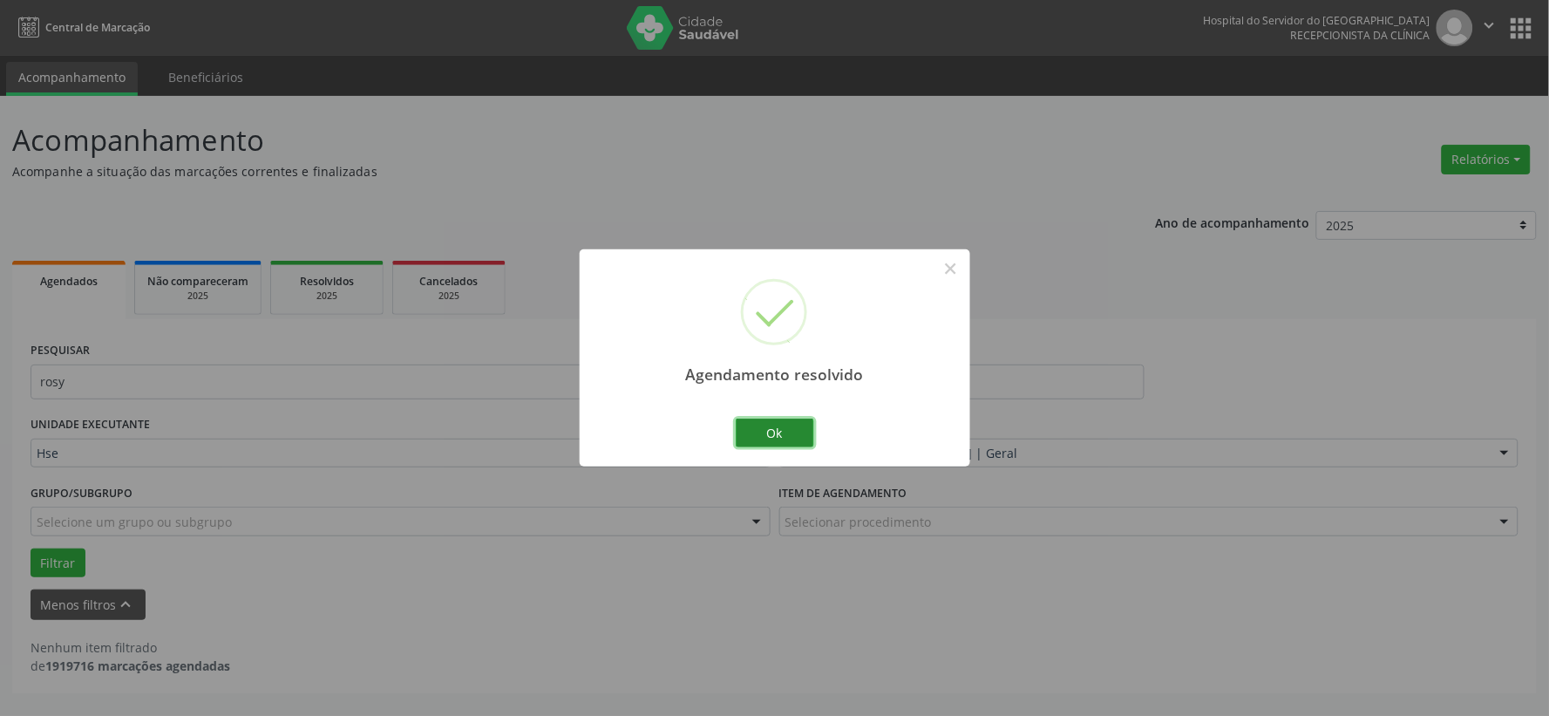
click at [780, 421] on button "Ok" at bounding box center [775, 433] width 78 height 30
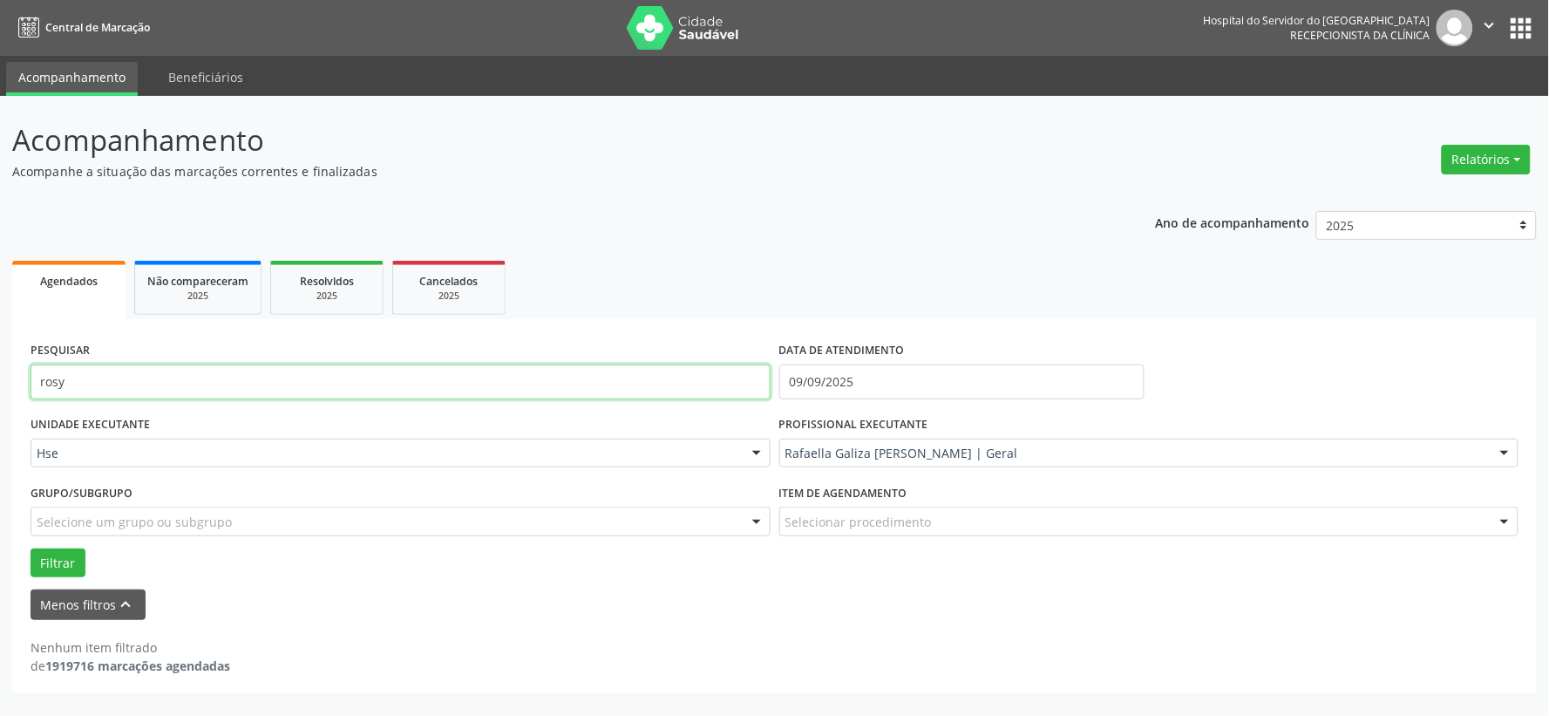
click at [692, 385] on input "rosy" at bounding box center [401, 381] width 740 height 35
click at [31, 548] on button "Filtrar" at bounding box center [58, 563] width 55 height 30
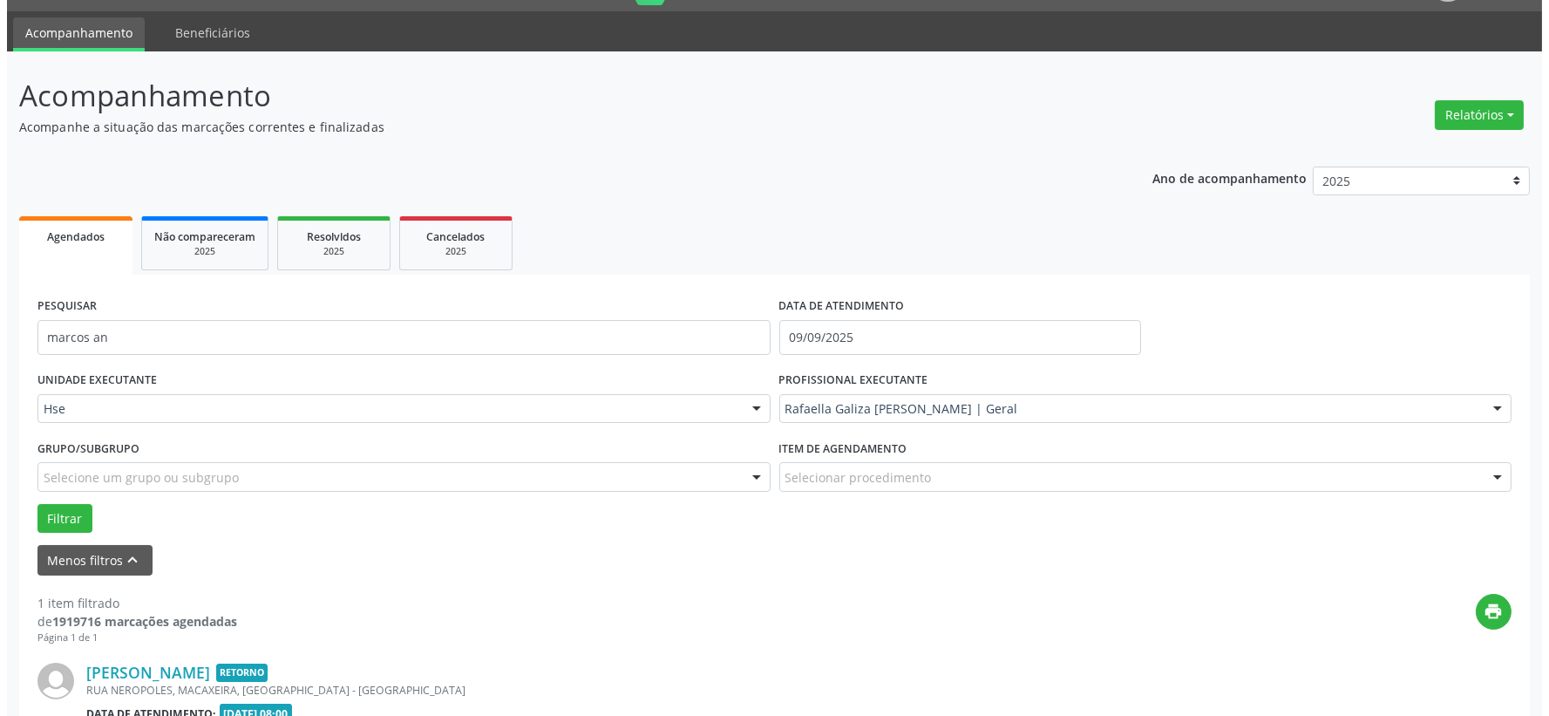
scroll to position [268, 0]
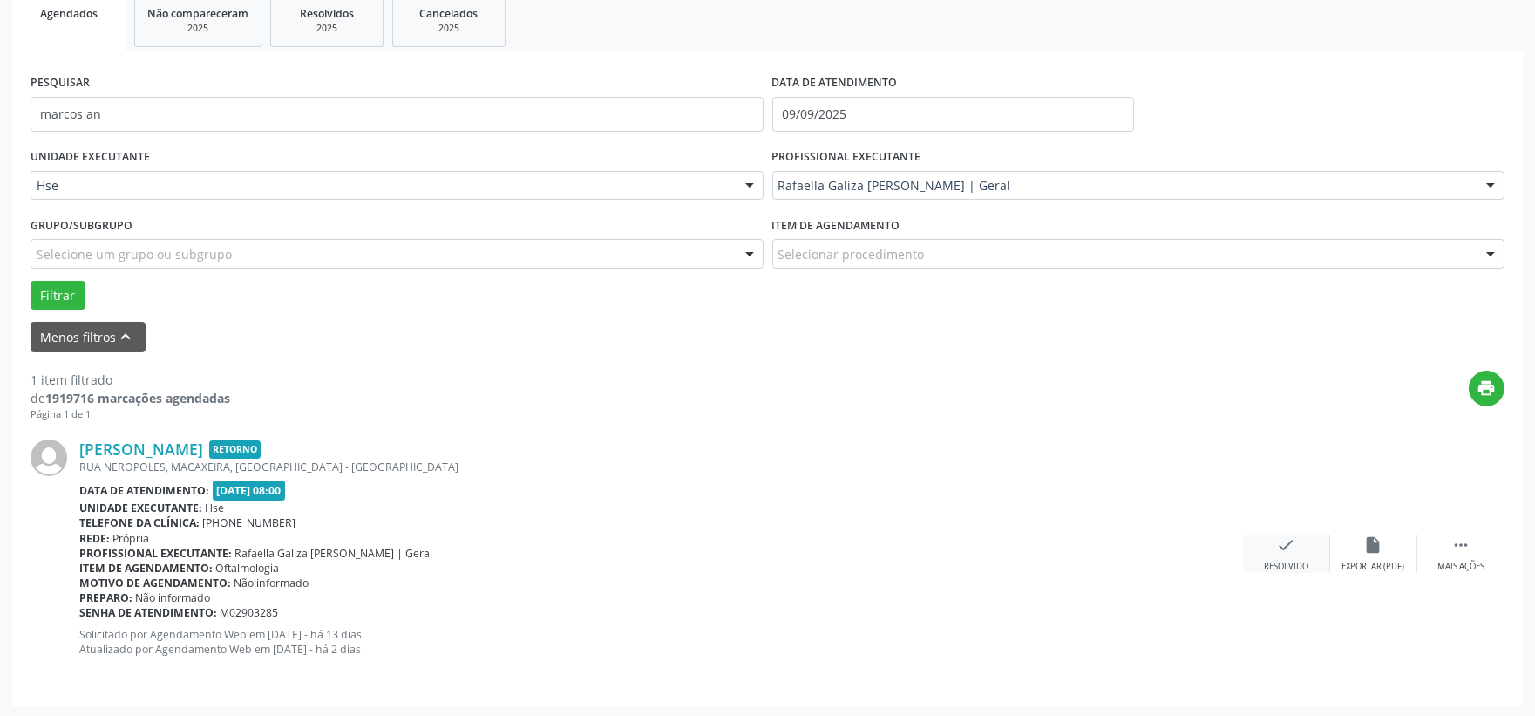
click at [1279, 541] on icon "check" at bounding box center [1286, 544] width 19 height 19
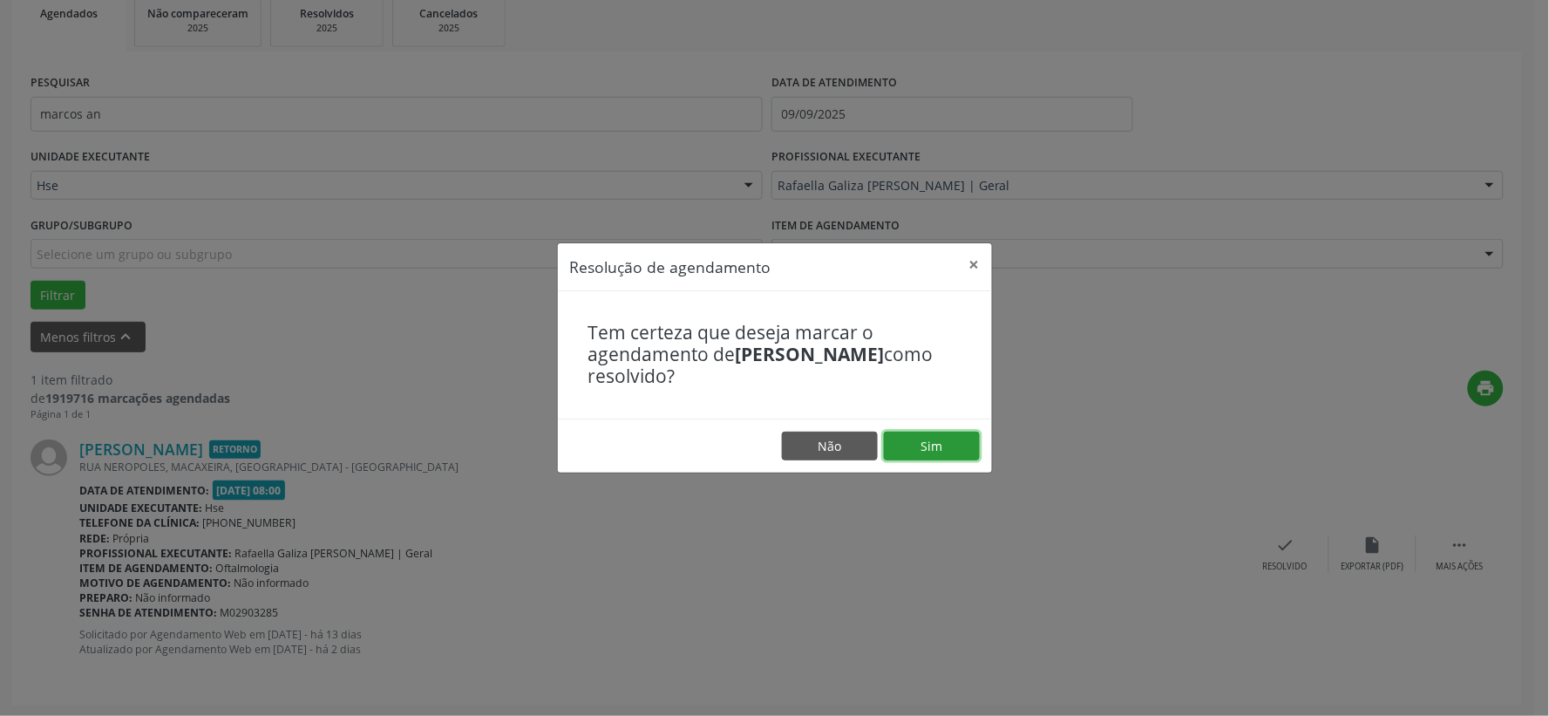
click at [948, 443] on button "Sim" at bounding box center [932, 446] width 96 height 30
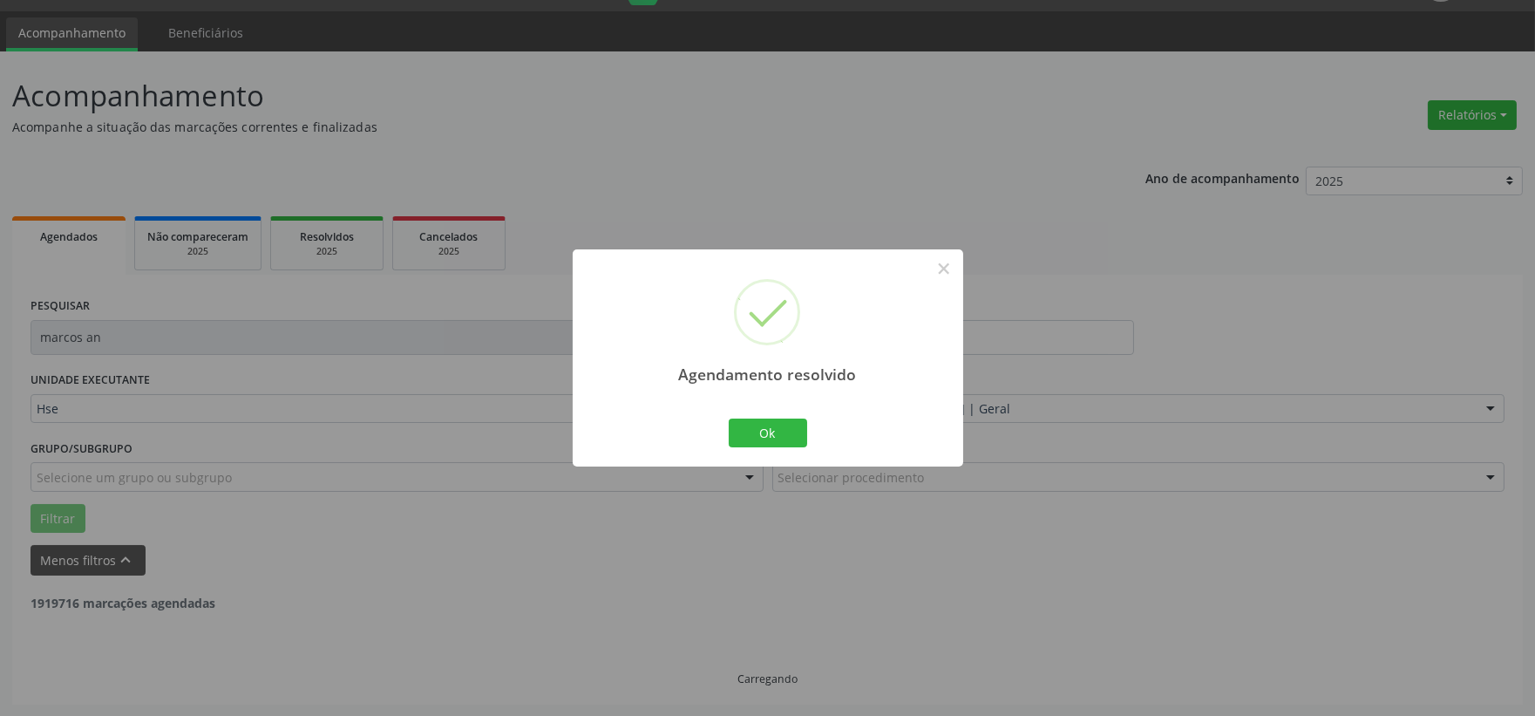
scroll to position [0, 0]
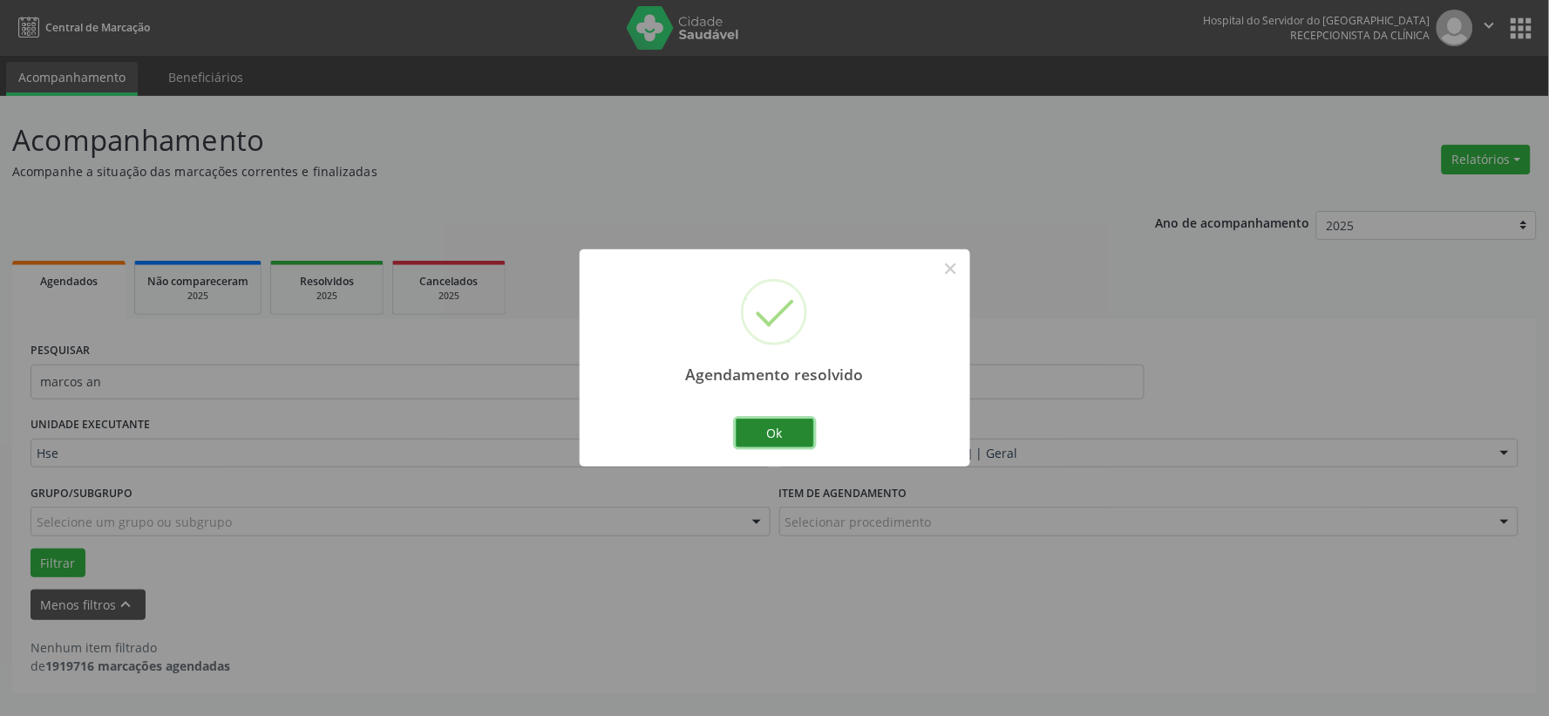
click at [783, 438] on button "Ok" at bounding box center [775, 433] width 78 height 30
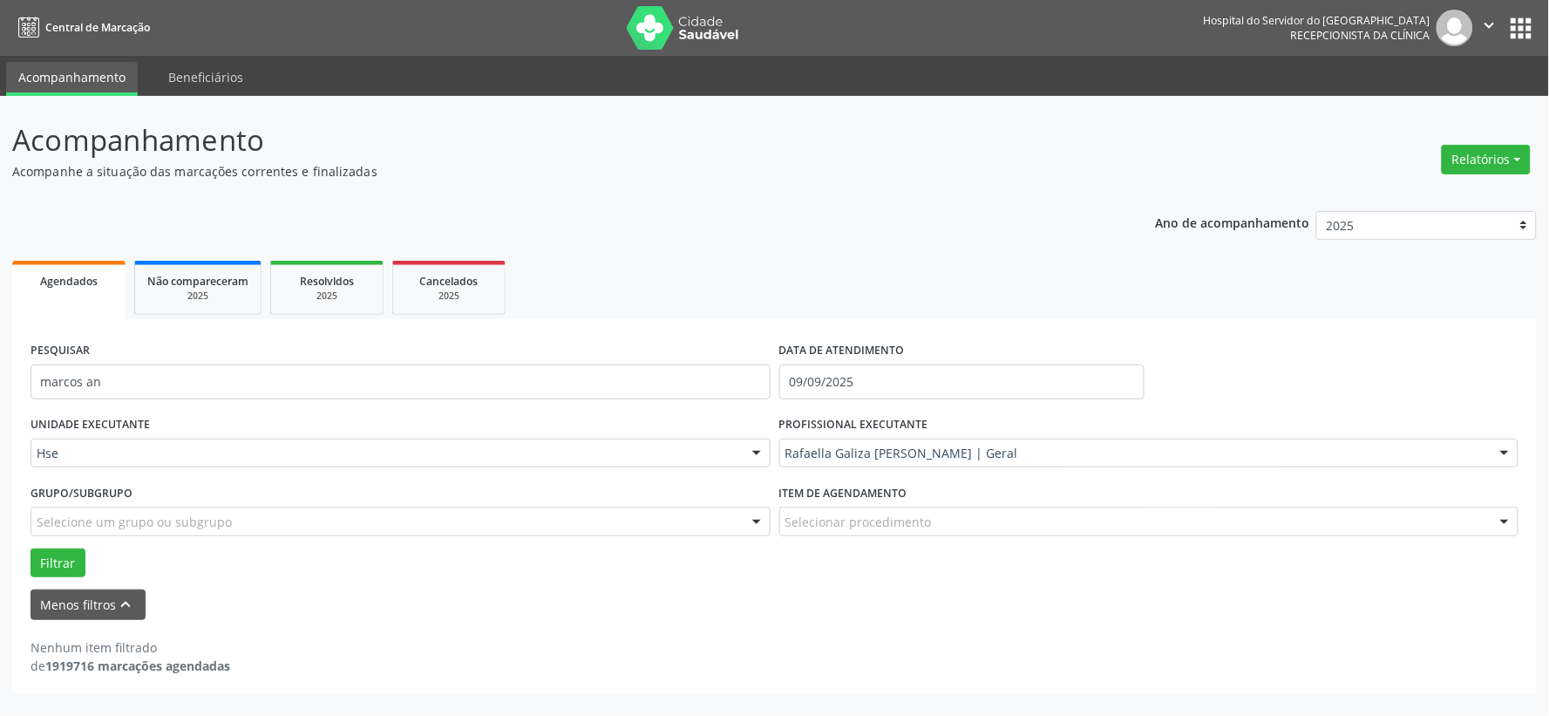
click at [571, 418] on div "UNIDADE EXECUTANTE Hse Todos as unidades Hse Nenhum resultado encontrado para: …" at bounding box center [400, 445] width 749 height 68
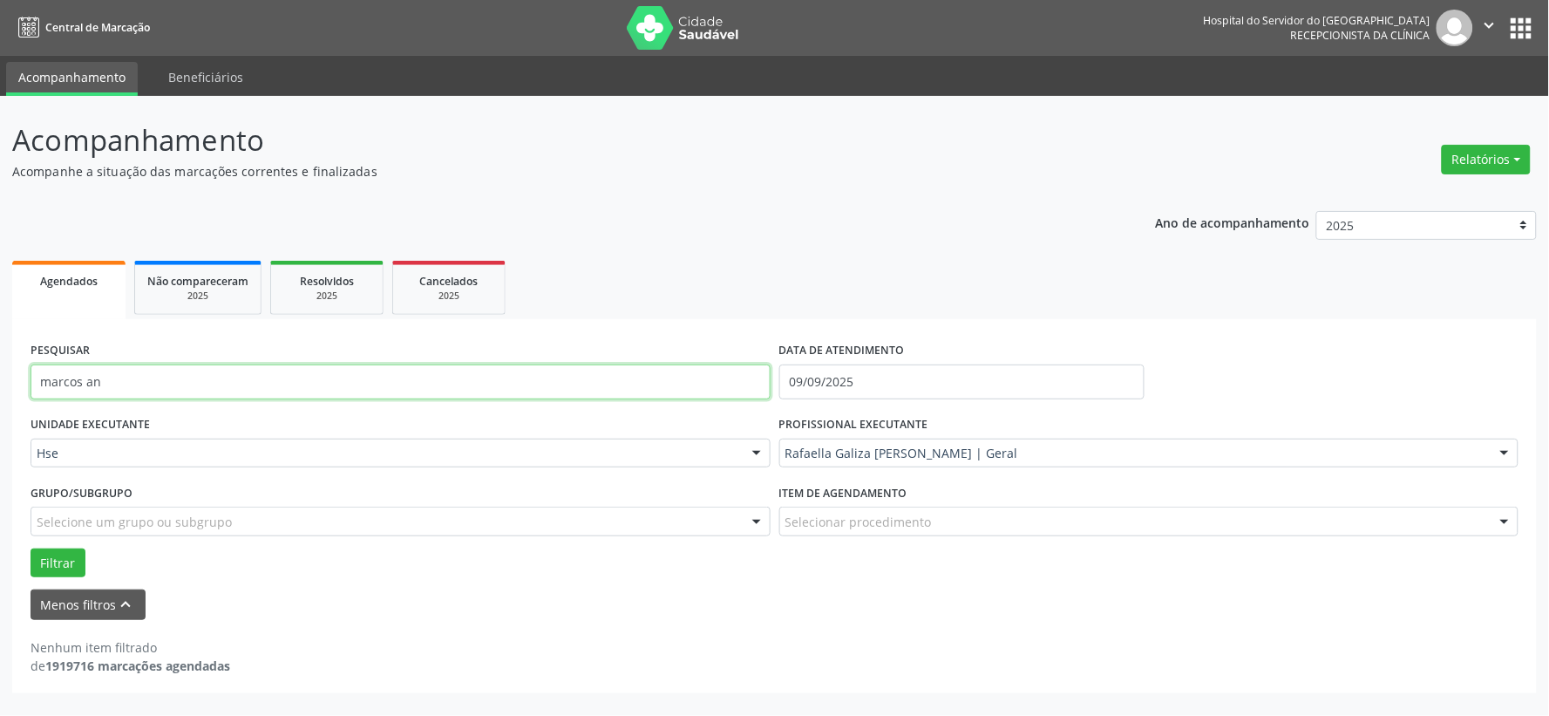
click at [590, 381] on input "marcos an" at bounding box center [401, 381] width 740 height 35
click at [31, 548] on button "Filtrar" at bounding box center [58, 563] width 55 height 30
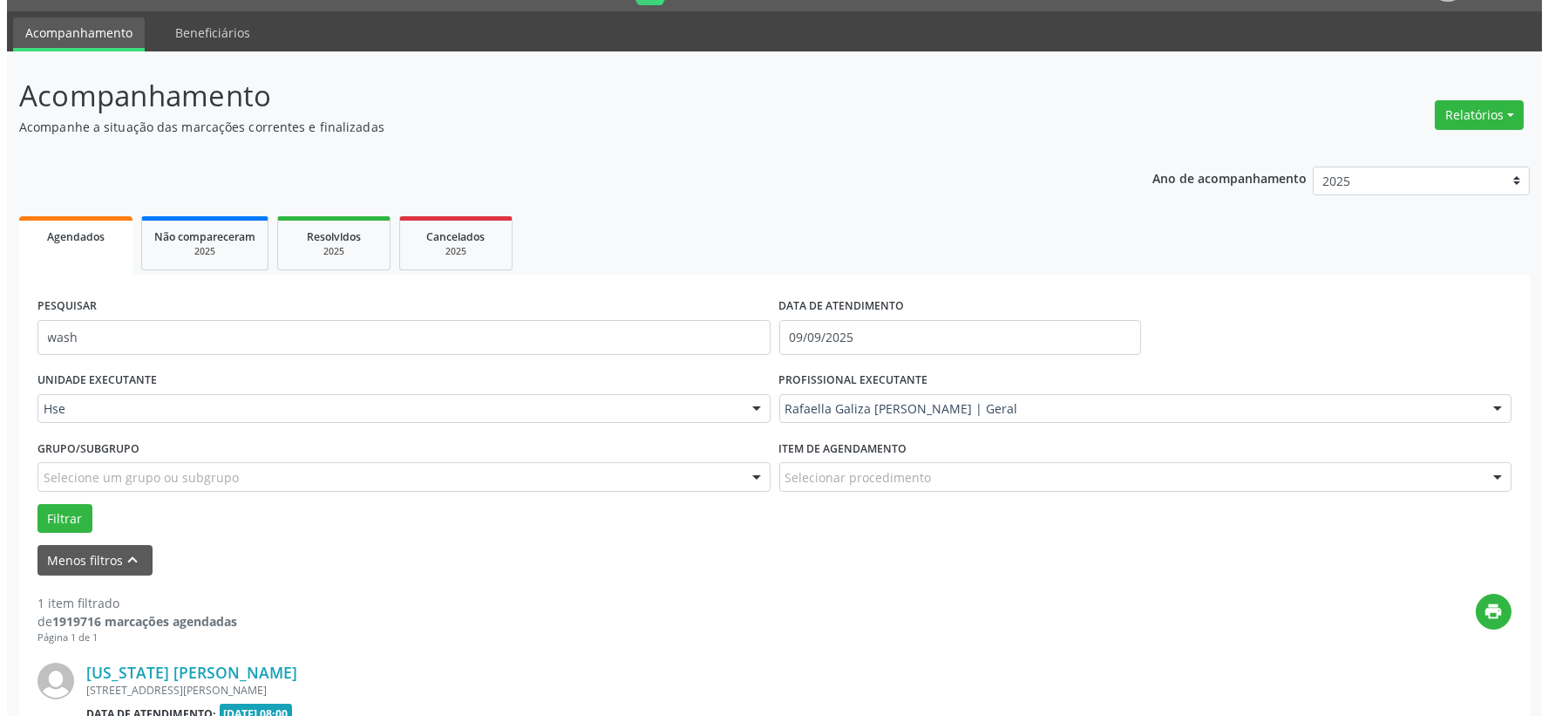
scroll to position [268, 0]
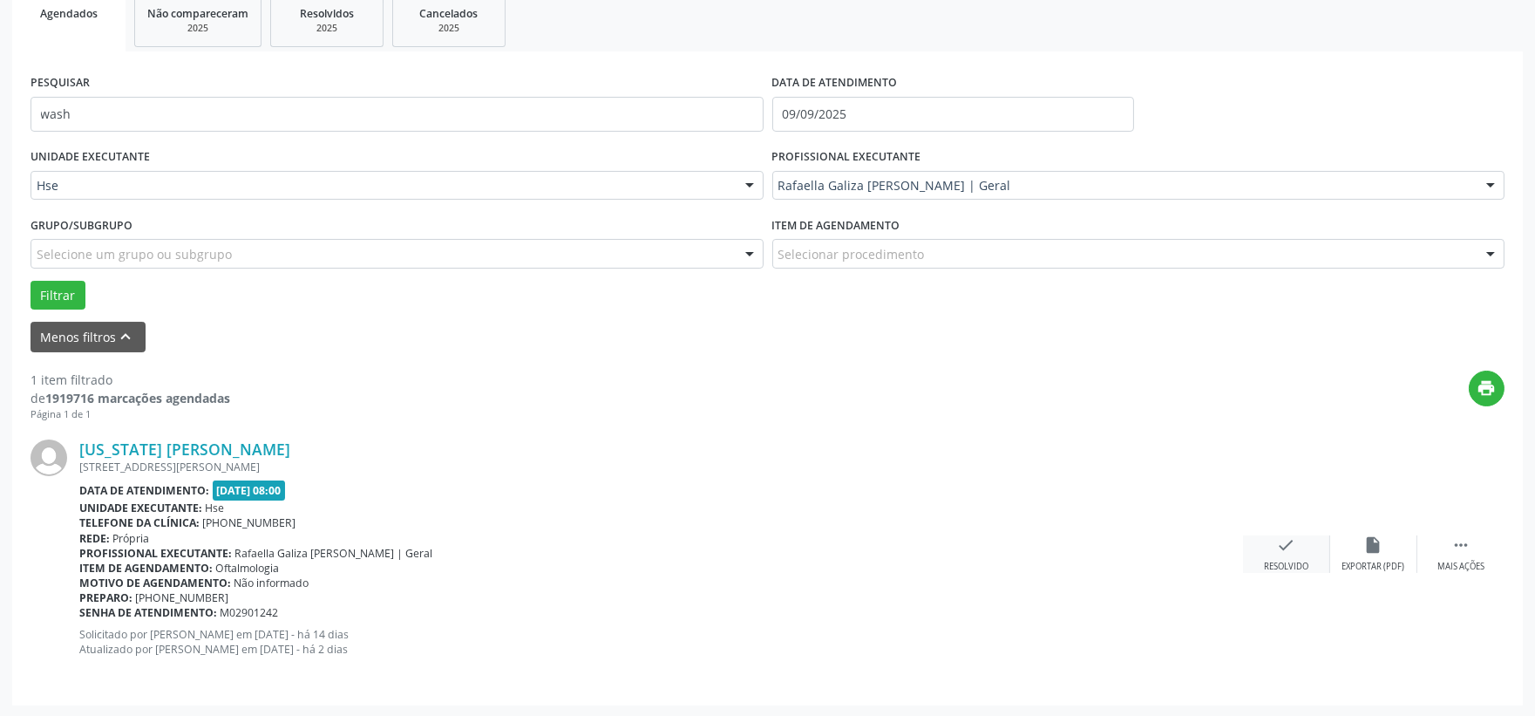
click at [1258, 559] on div "check Resolvido" at bounding box center [1286, 553] width 87 height 37
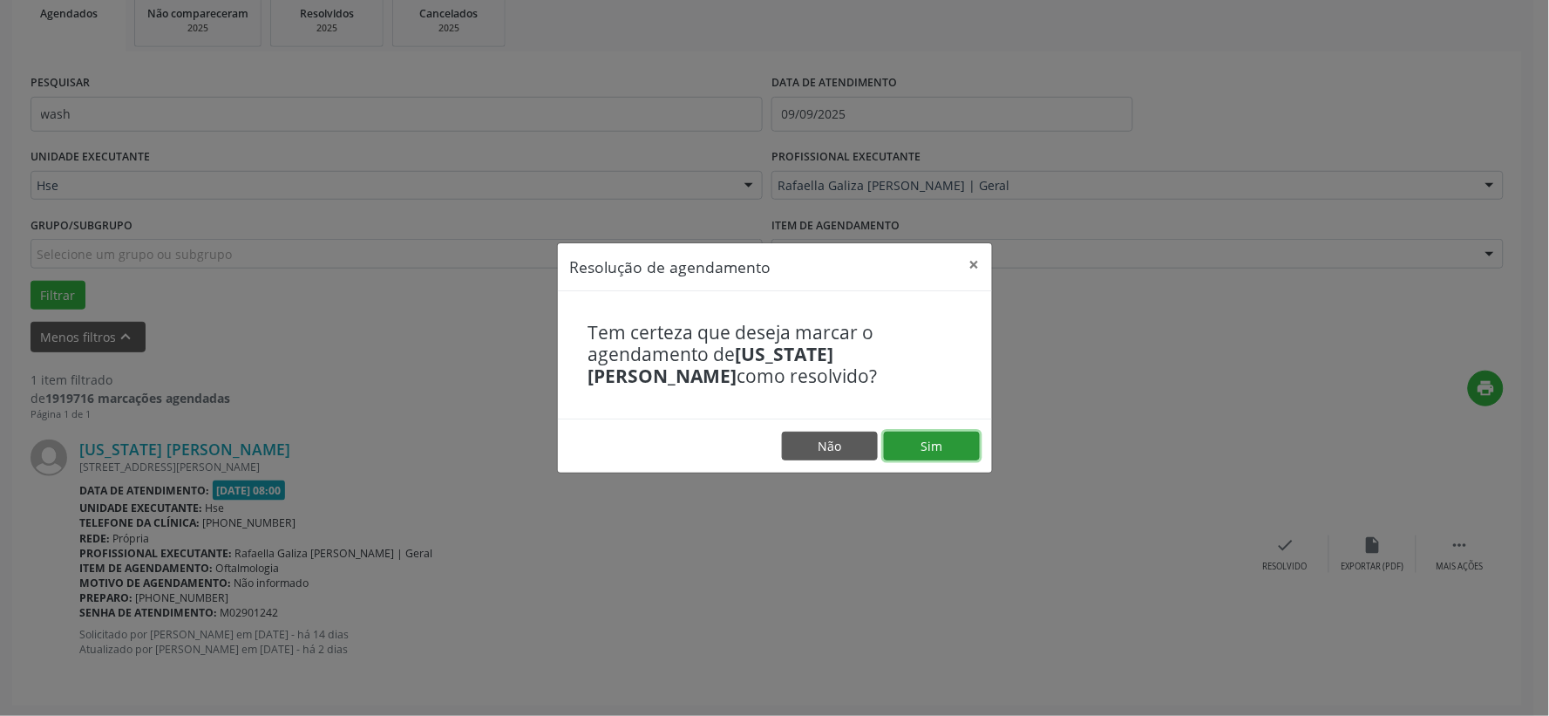
click at [953, 446] on button "Sim" at bounding box center [932, 446] width 96 height 30
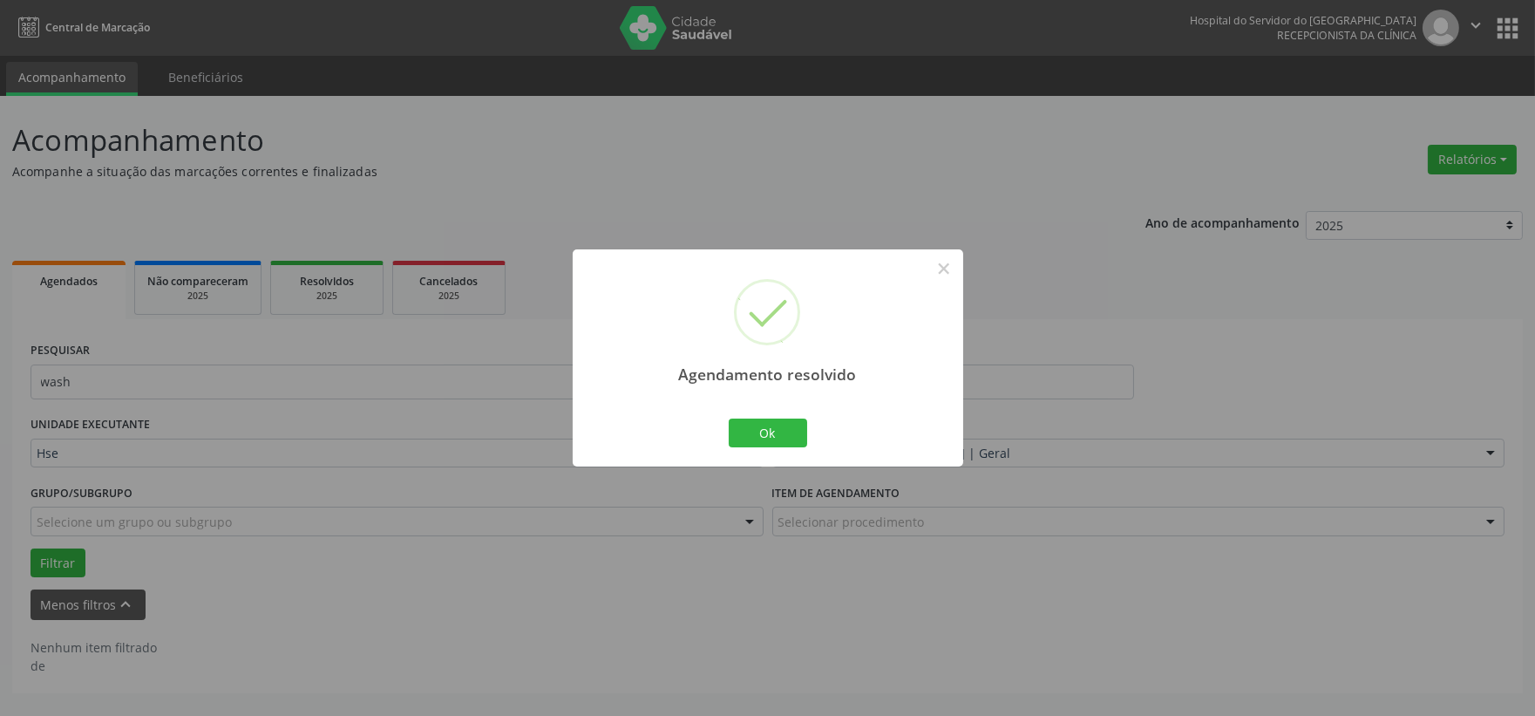
scroll to position [0, 0]
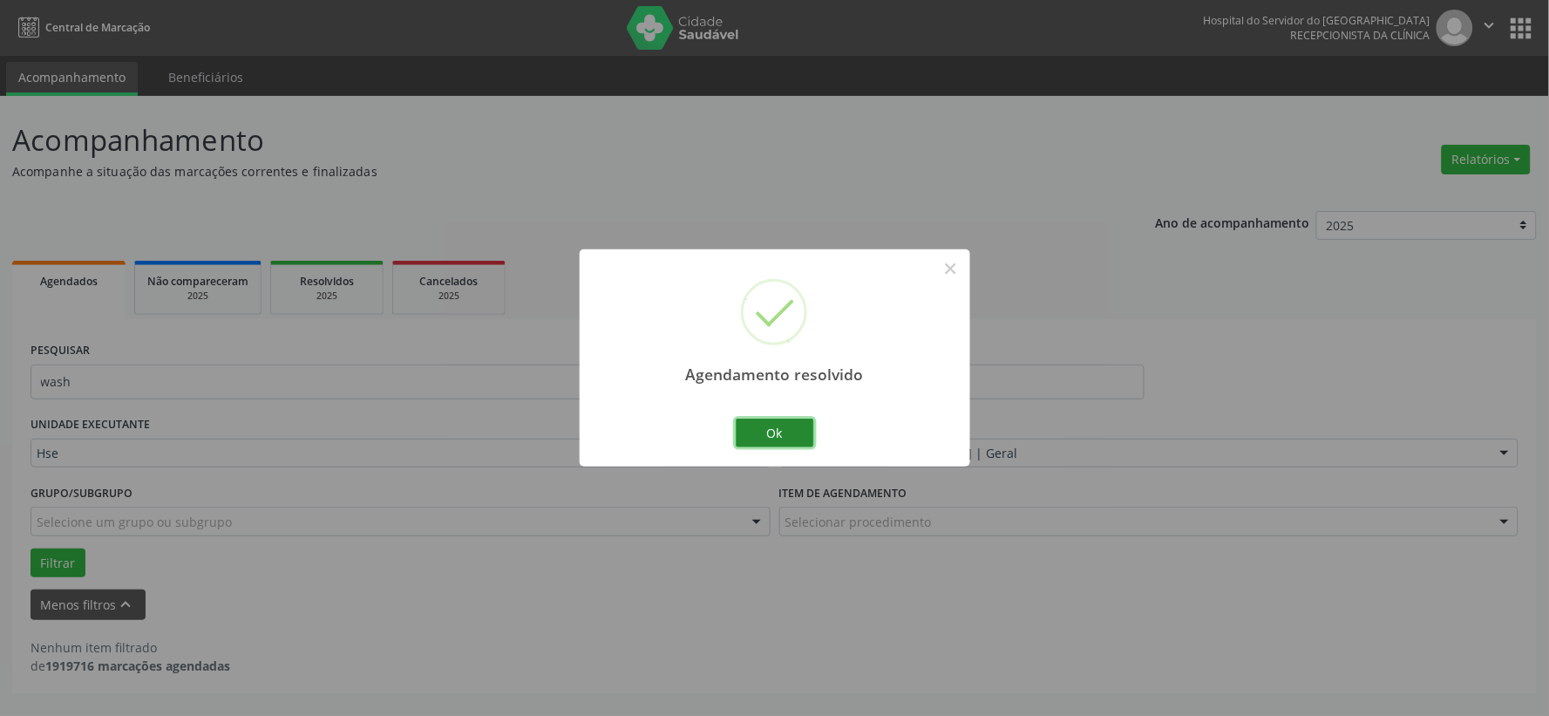
drag, startPoint x: 743, startPoint y: 433, endPoint x: 742, endPoint y: 416, distance: 17.5
click at [742, 433] on button "Ok" at bounding box center [775, 433] width 78 height 30
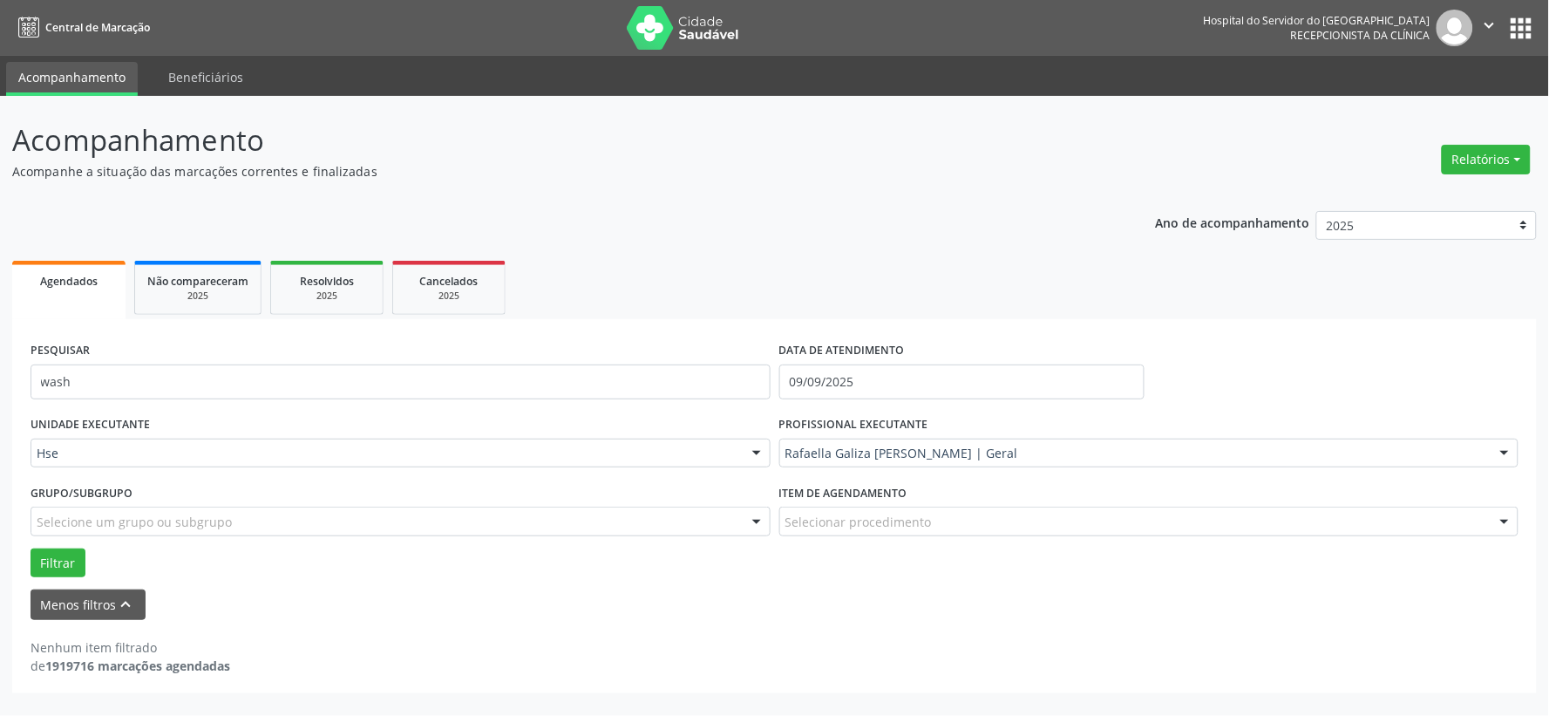
click at [738, 411] on div "UNIDADE EXECUTANTE Hse Todos as unidades Hse Nenhum resultado encontrado para: …" at bounding box center [400, 445] width 749 height 68
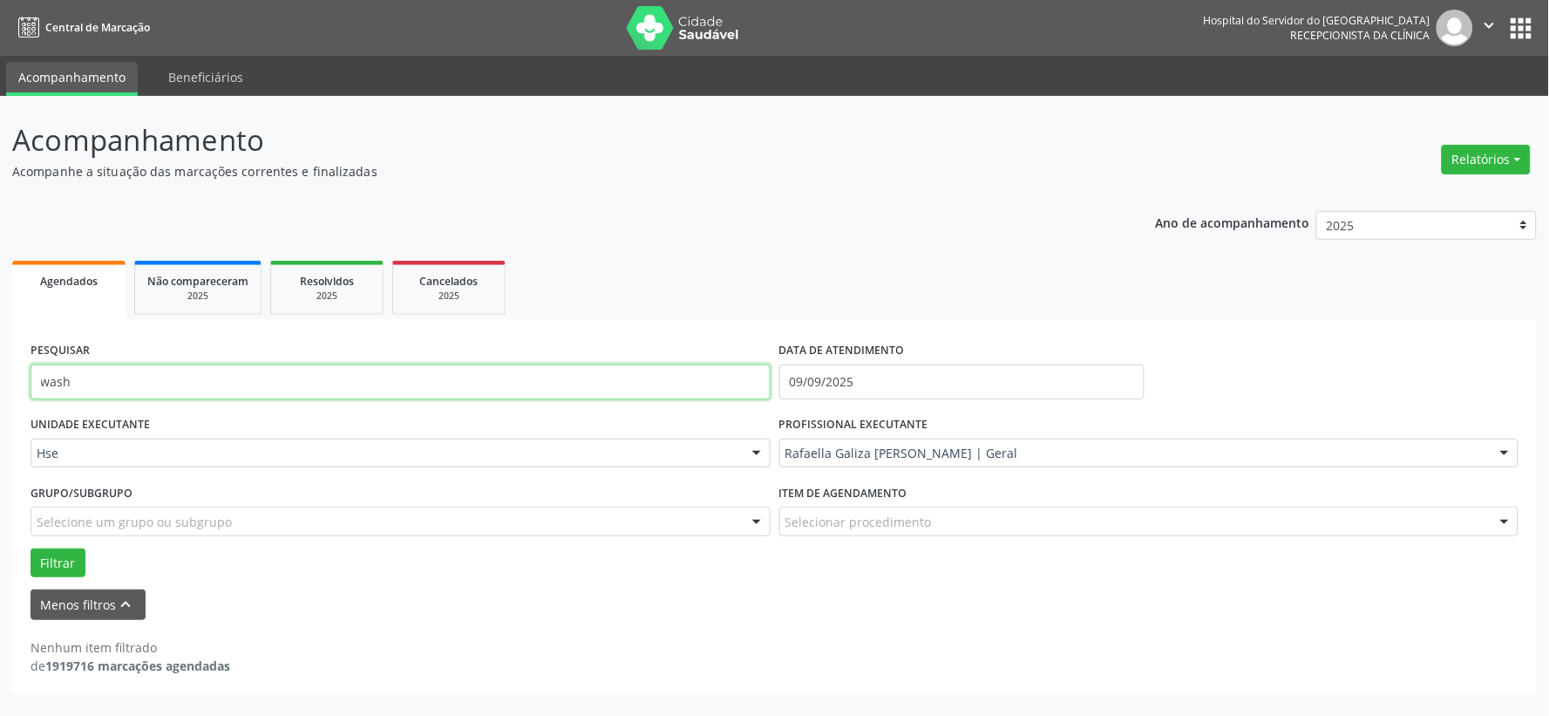
click at [747, 387] on input "wash" at bounding box center [401, 381] width 740 height 35
click at [31, 548] on button "Filtrar" at bounding box center [58, 563] width 55 height 30
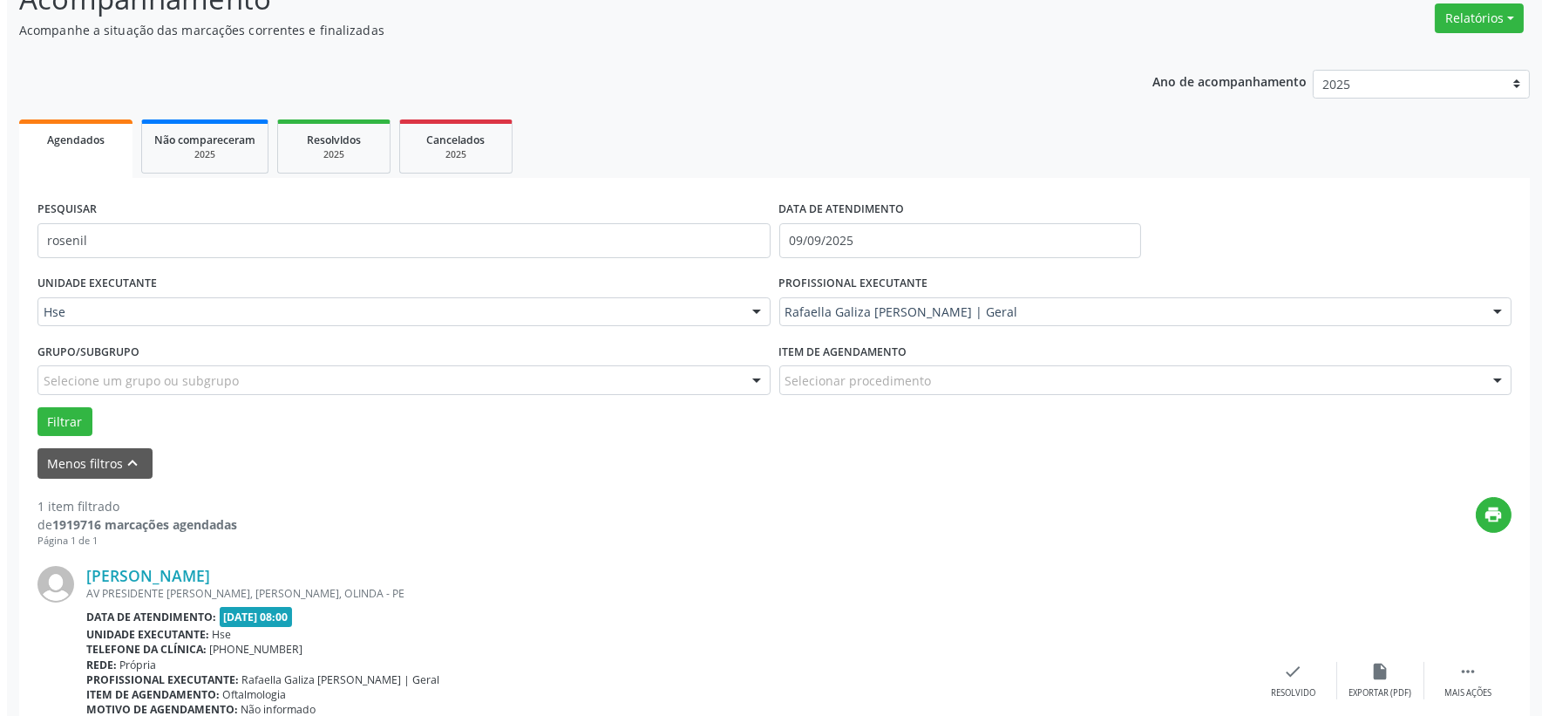
scroll to position [268, 0]
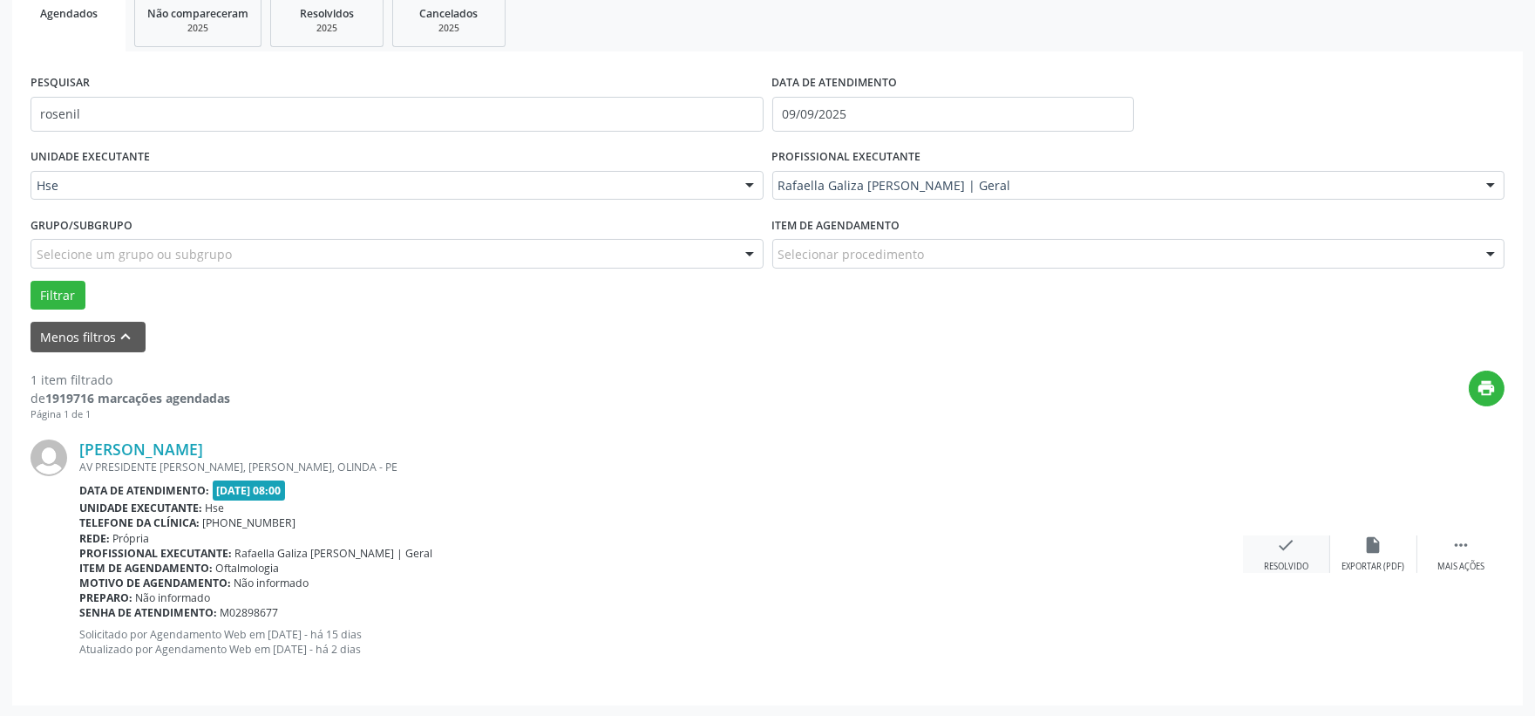
click at [1256, 537] on div "check Resolvido" at bounding box center [1286, 553] width 87 height 37
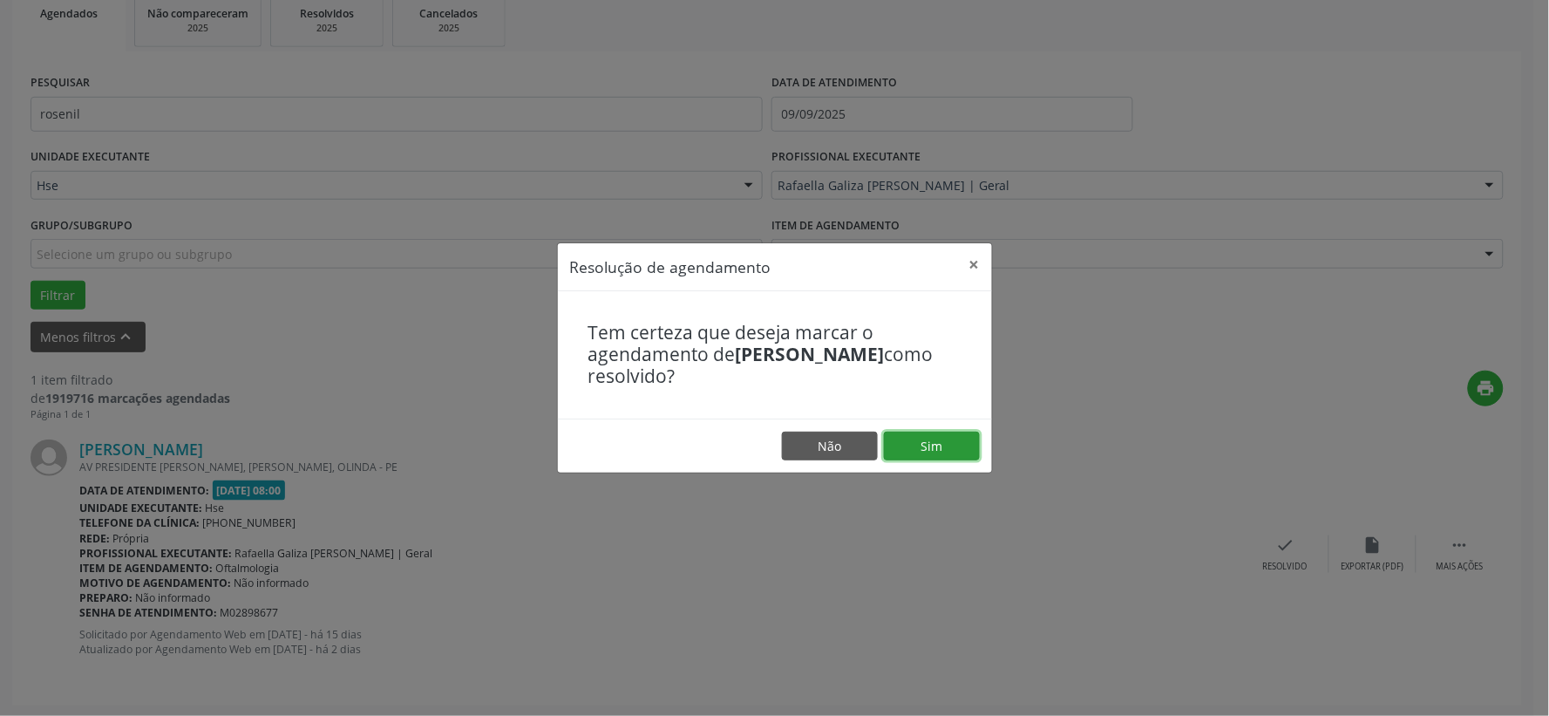
click at [935, 454] on button "Sim" at bounding box center [932, 446] width 96 height 30
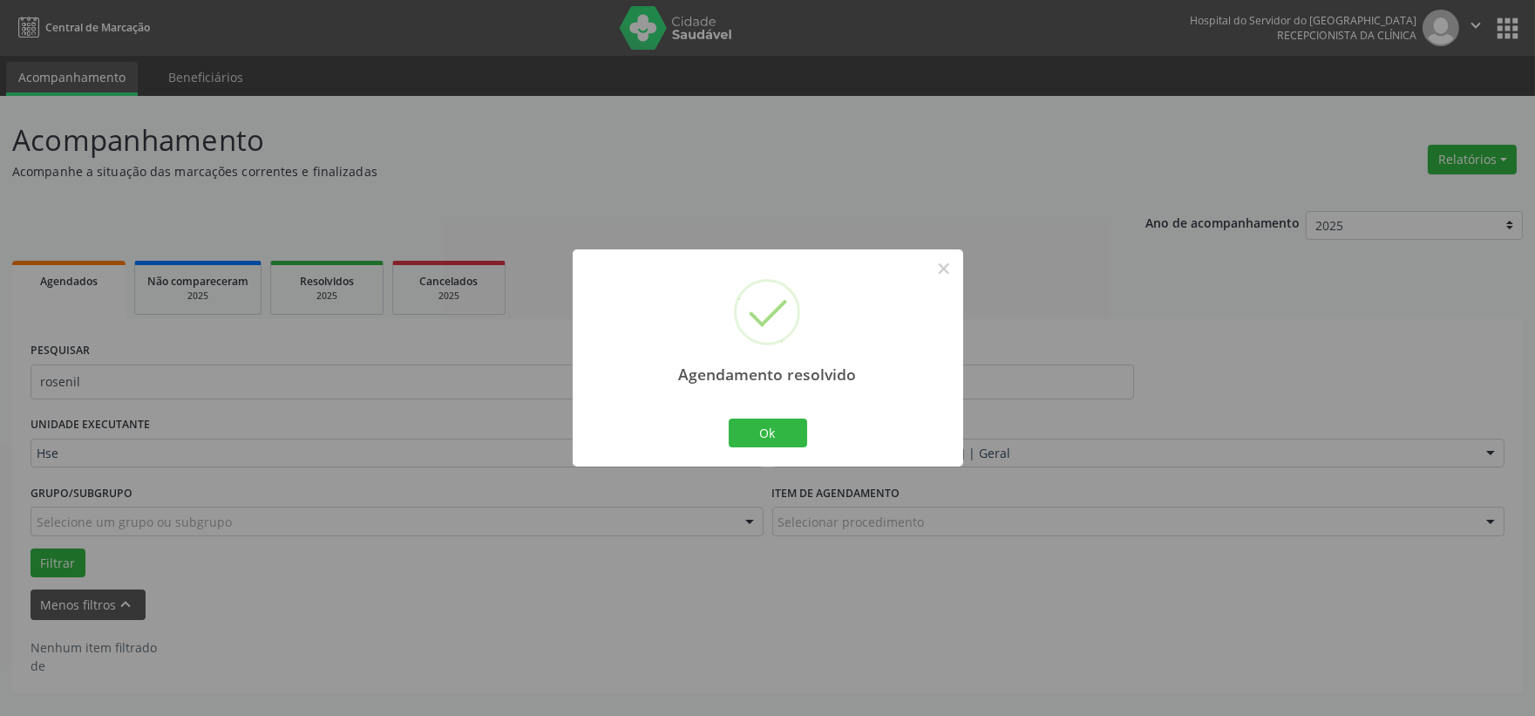
scroll to position [0, 0]
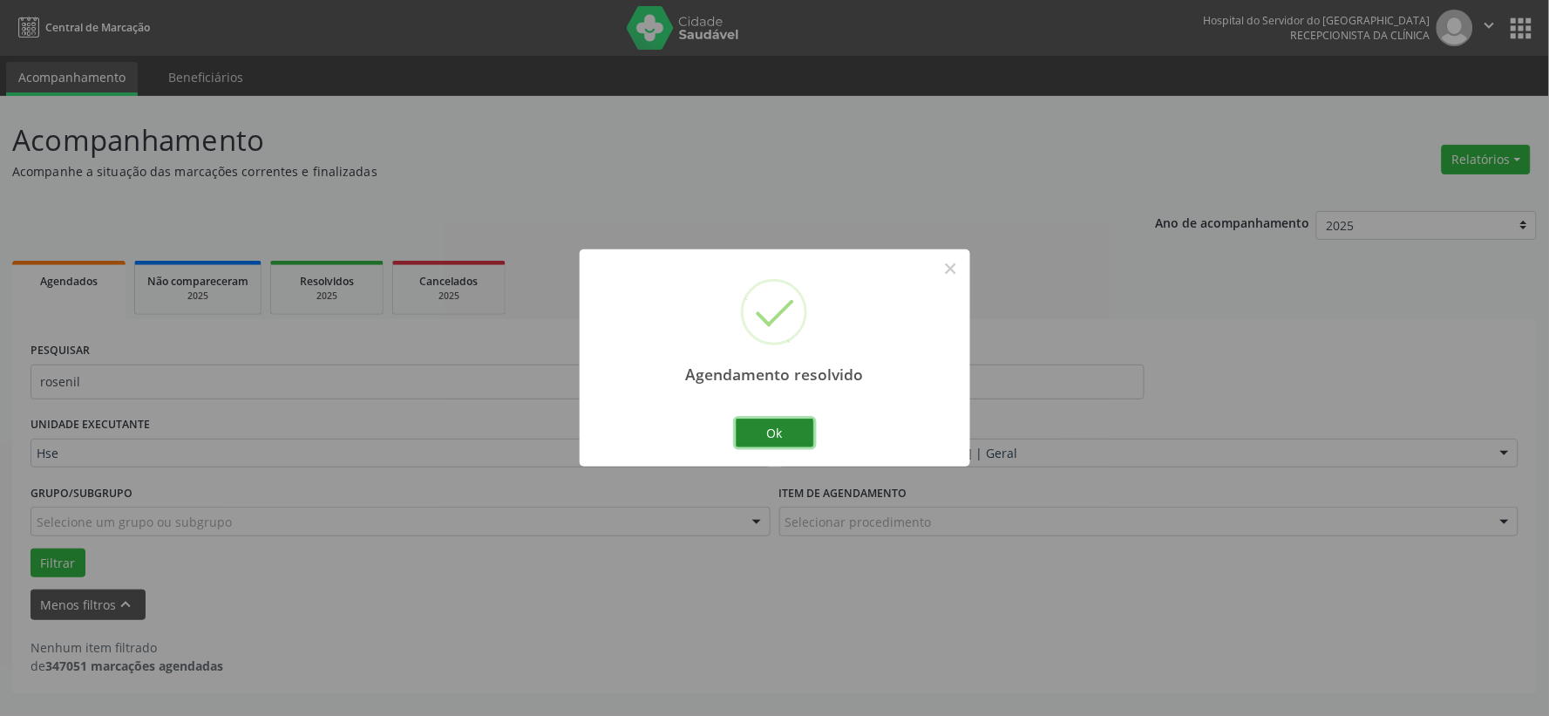
click at [776, 425] on button "Ok" at bounding box center [775, 433] width 78 height 30
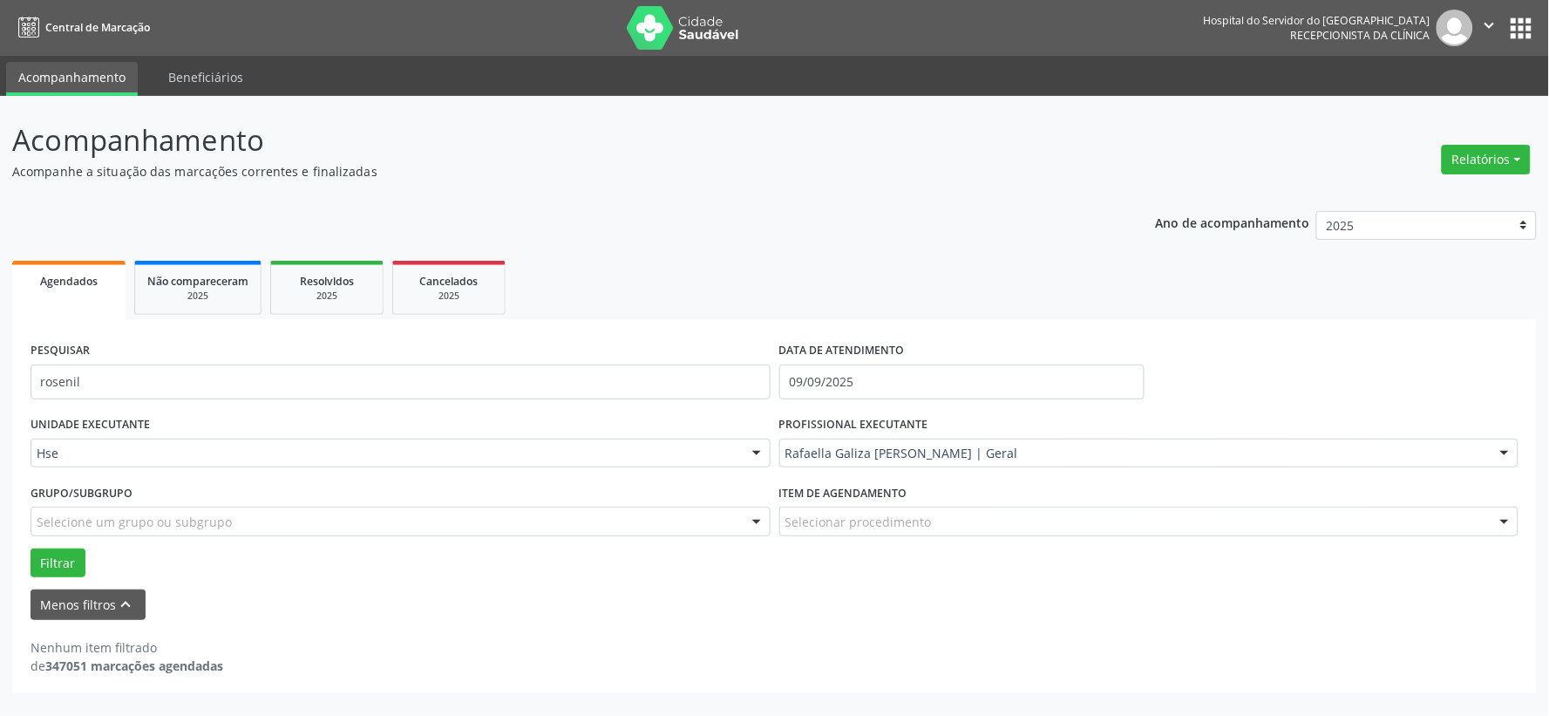
click at [703, 399] on div "PESQUISAR rosenil" at bounding box center [400, 374] width 749 height 74
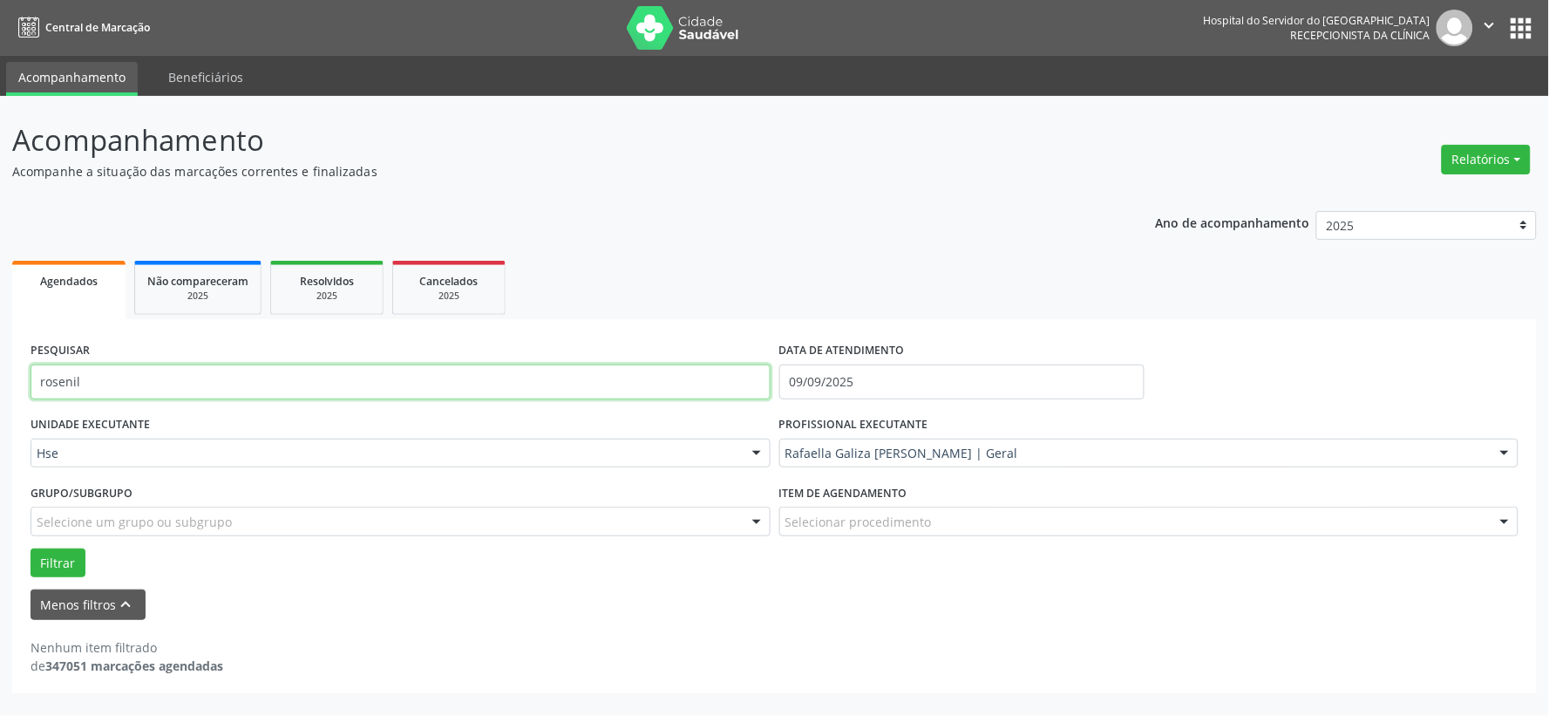
click at [711, 379] on input "rosenil" at bounding box center [401, 381] width 740 height 35
click at [31, 548] on button "Filtrar" at bounding box center [58, 563] width 55 height 30
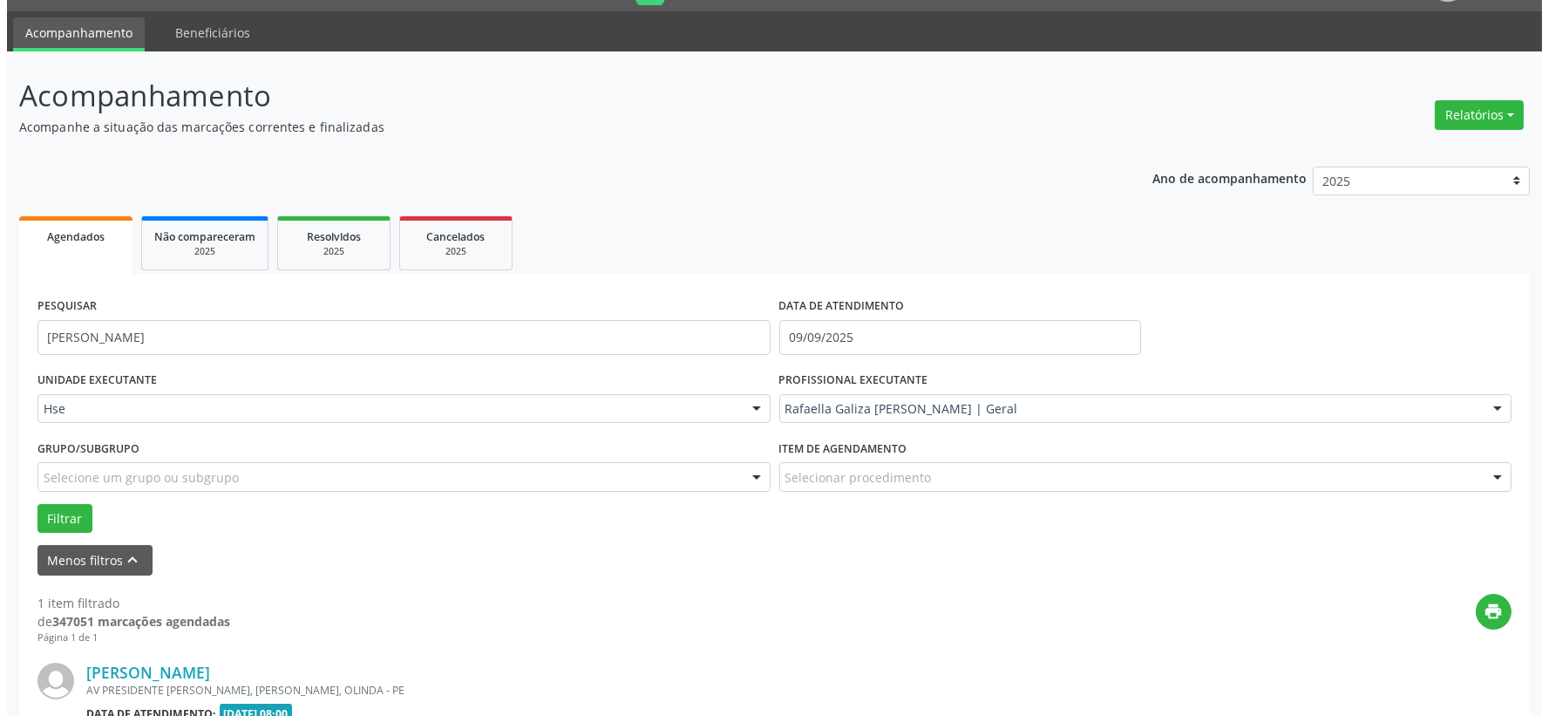
scroll to position [268, 0]
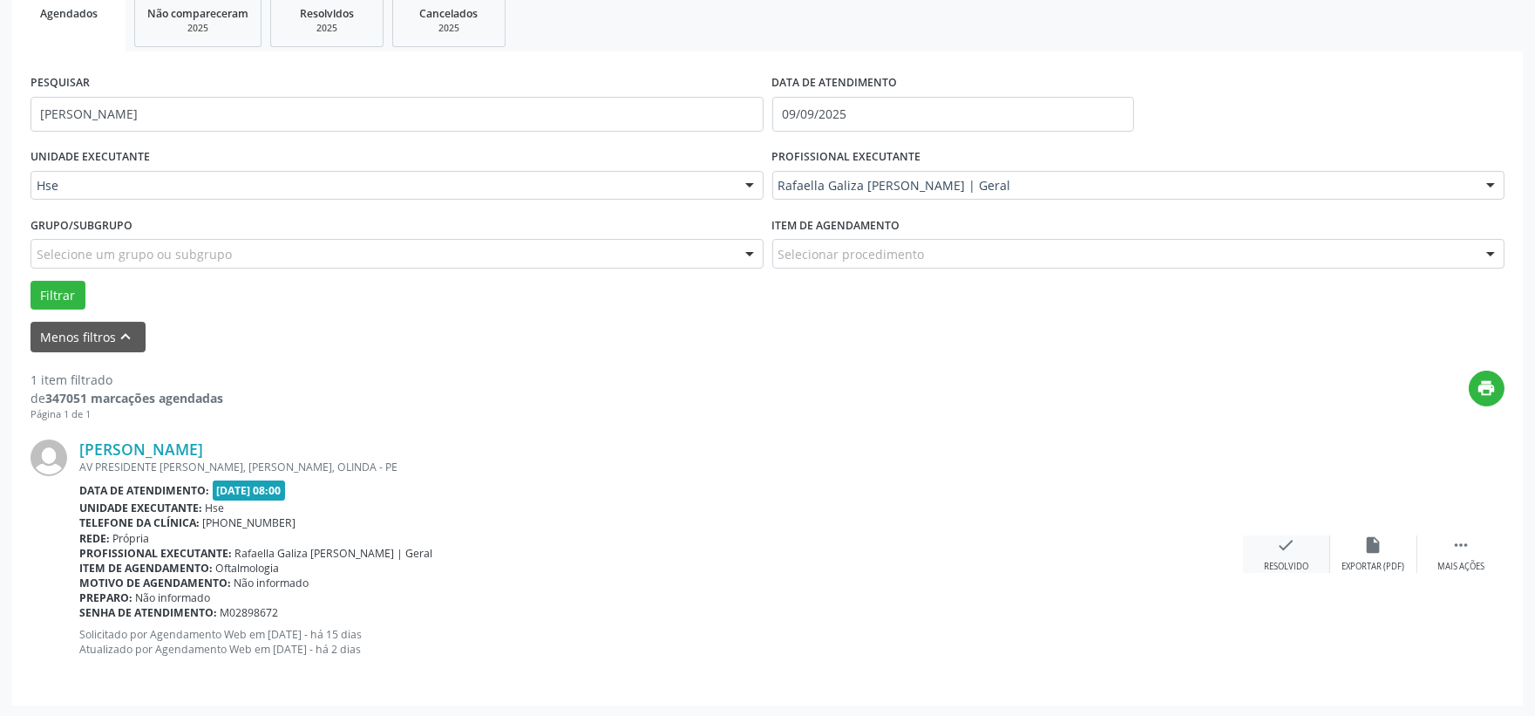
click at [1267, 546] on div "check Resolvido" at bounding box center [1286, 553] width 87 height 37
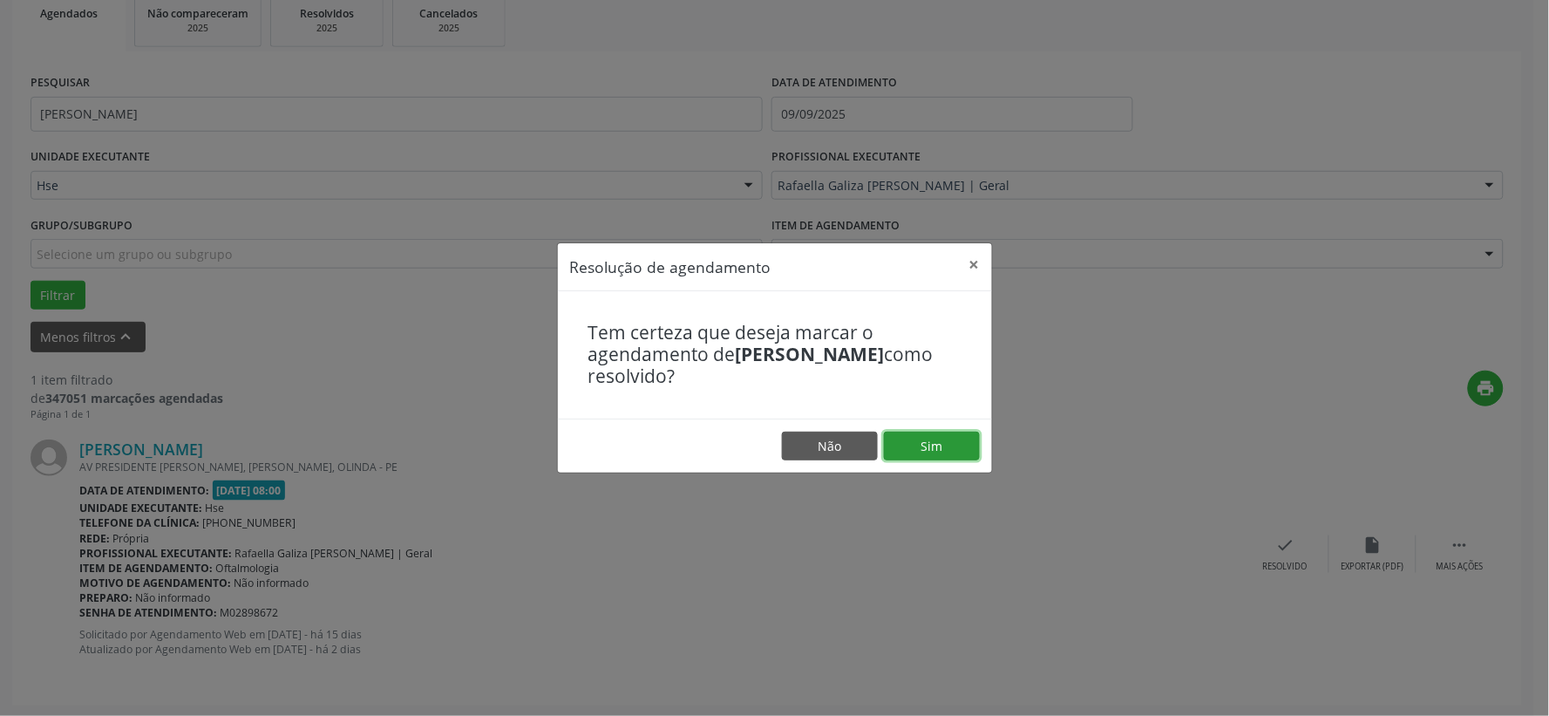
click at [911, 445] on button "Sim" at bounding box center [932, 446] width 96 height 30
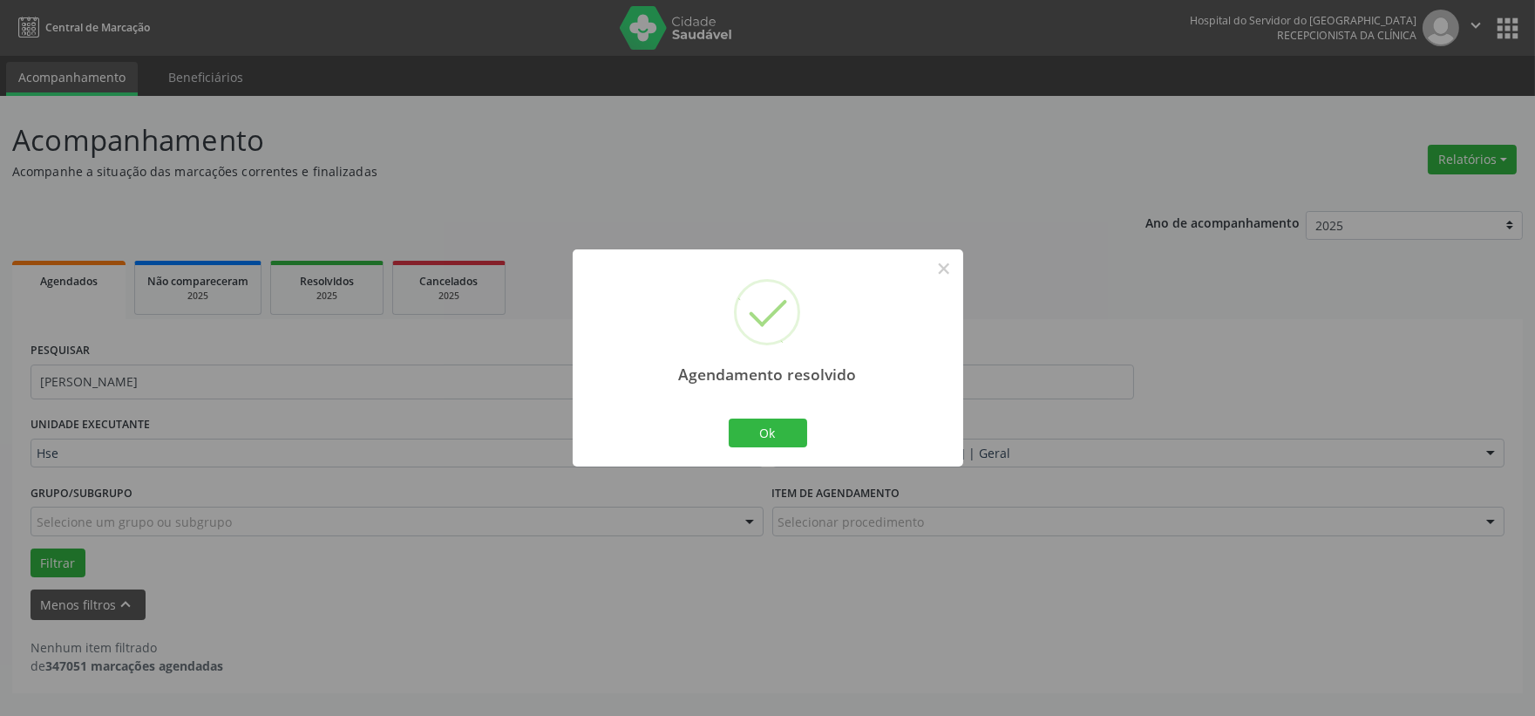
scroll to position [0, 0]
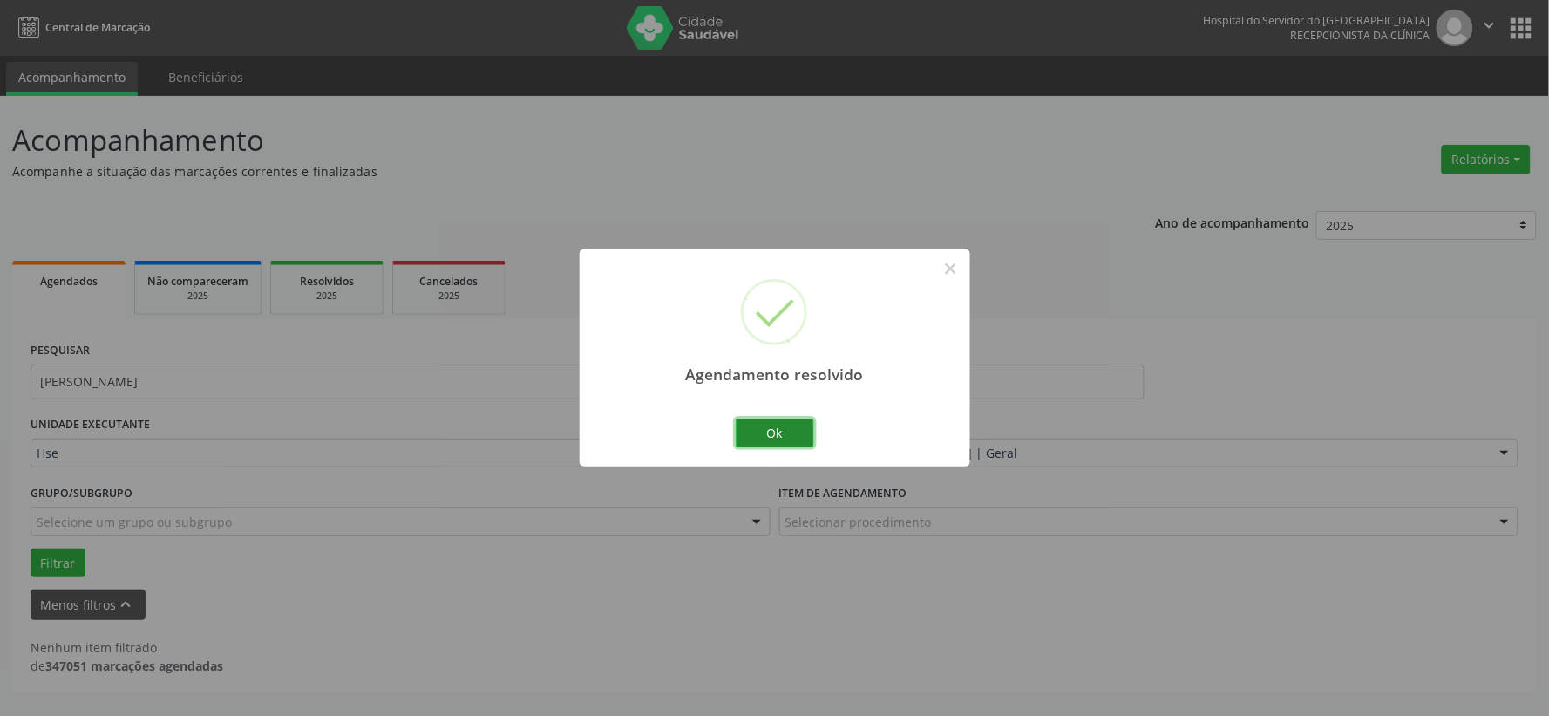
click at [806, 428] on button "Ok" at bounding box center [775, 433] width 78 height 30
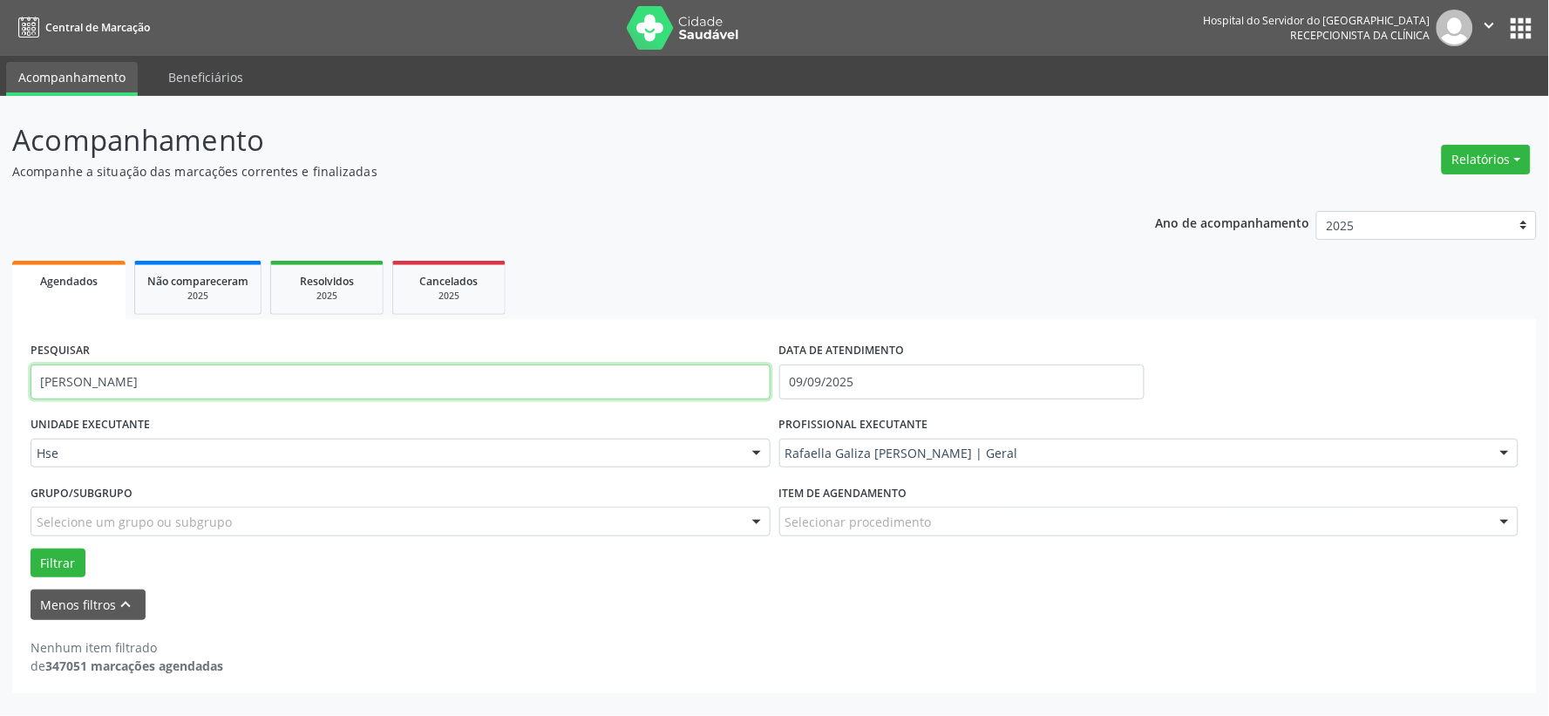
click at [713, 370] on input "[PERSON_NAME]" at bounding box center [401, 381] width 740 height 35
click at [31, 548] on button "Filtrar" at bounding box center [58, 563] width 55 height 30
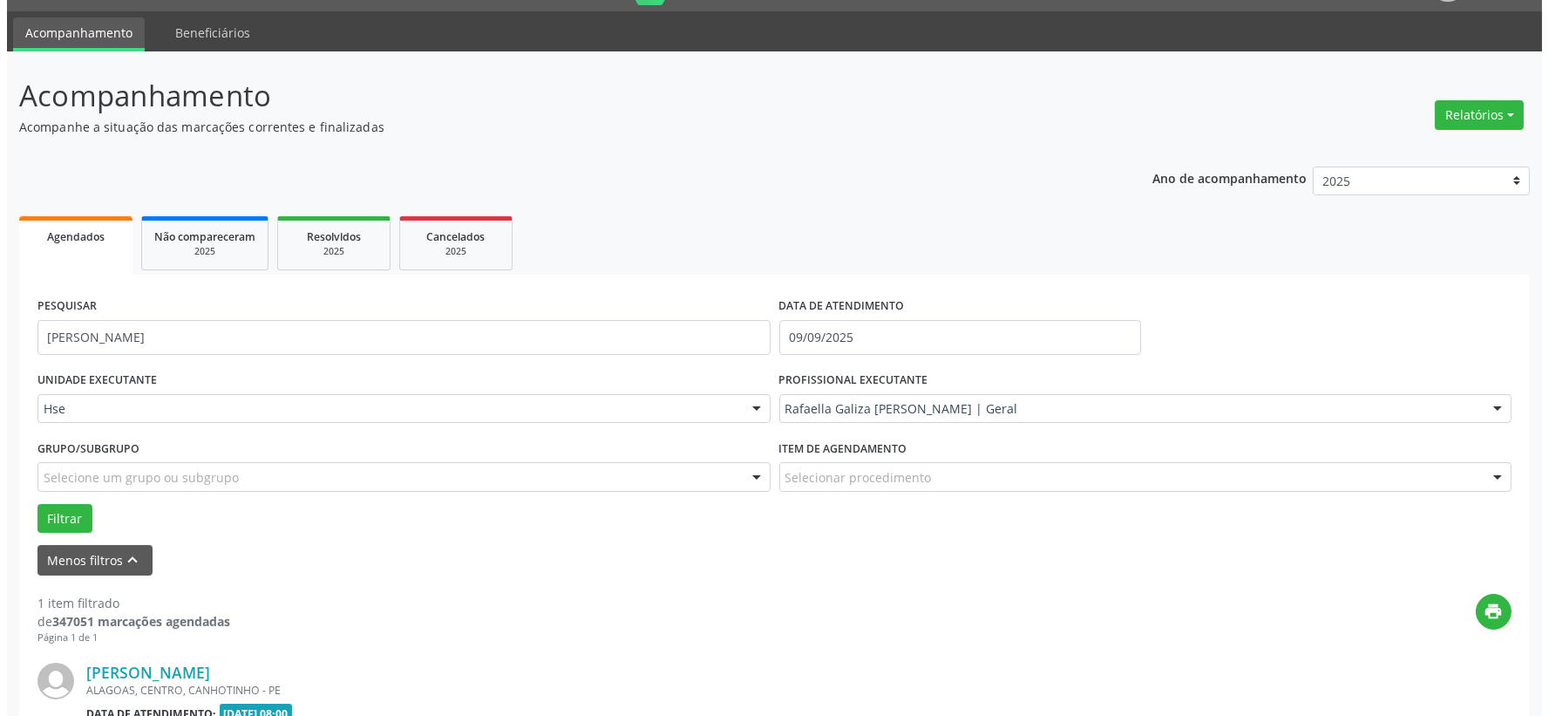
scroll to position [268, 0]
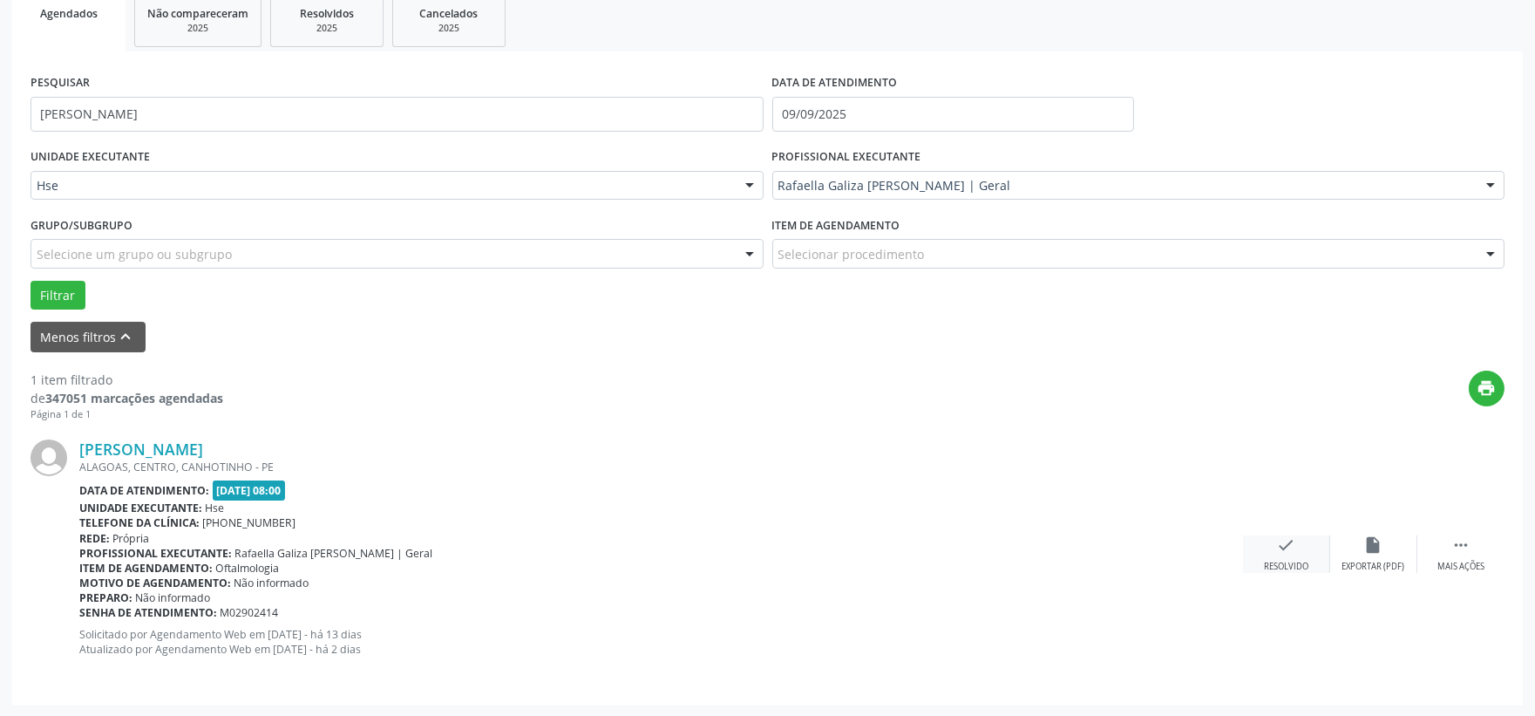
click at [1288, 550] on icon "check" at bounding box center [1286, 544] width 19 height 19
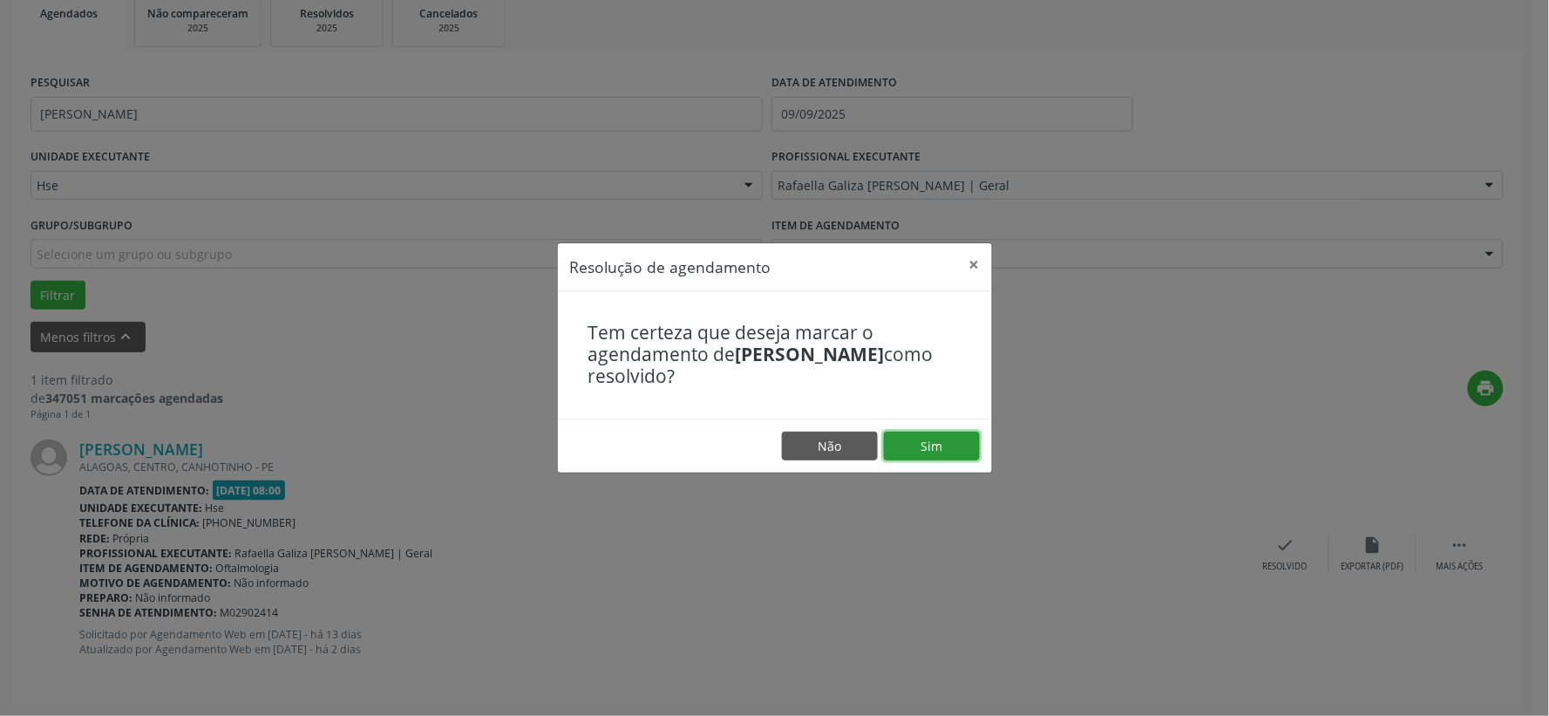
click at [939, 443] on button "Sim" at bounding box center [932, 446] width 96 height 30
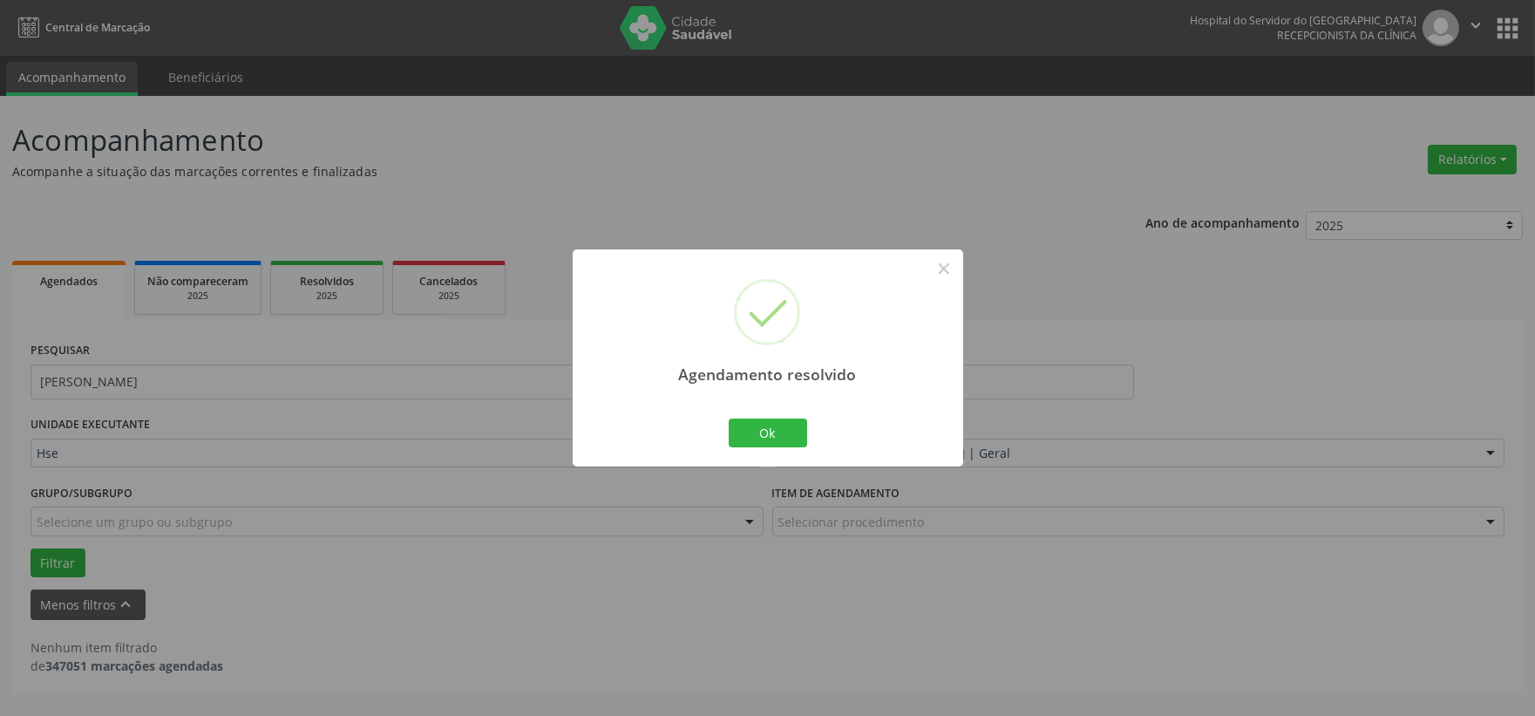
scroll to position [0, 0]
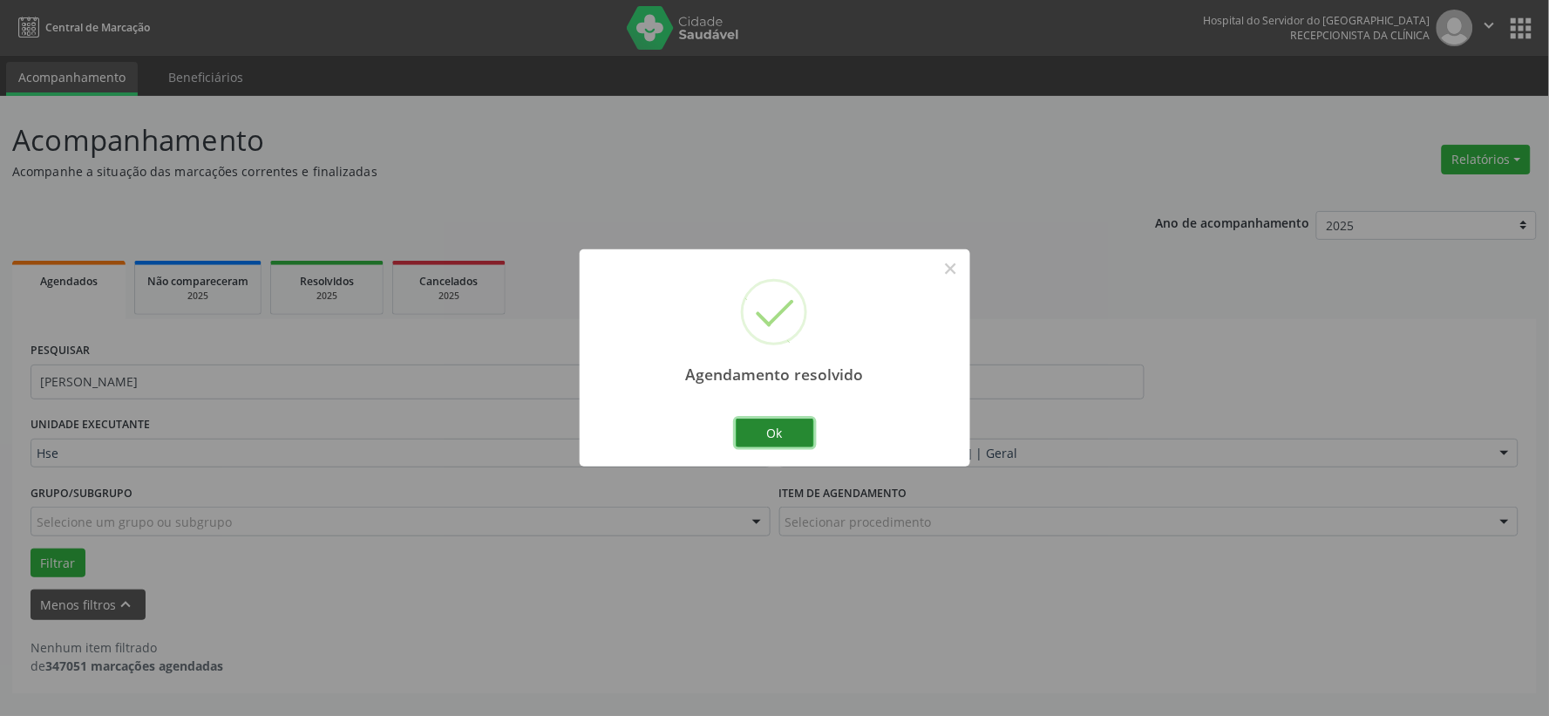
click at [796, 429] on button "Ok" at bounding box center [775, 433] width 78 height 30
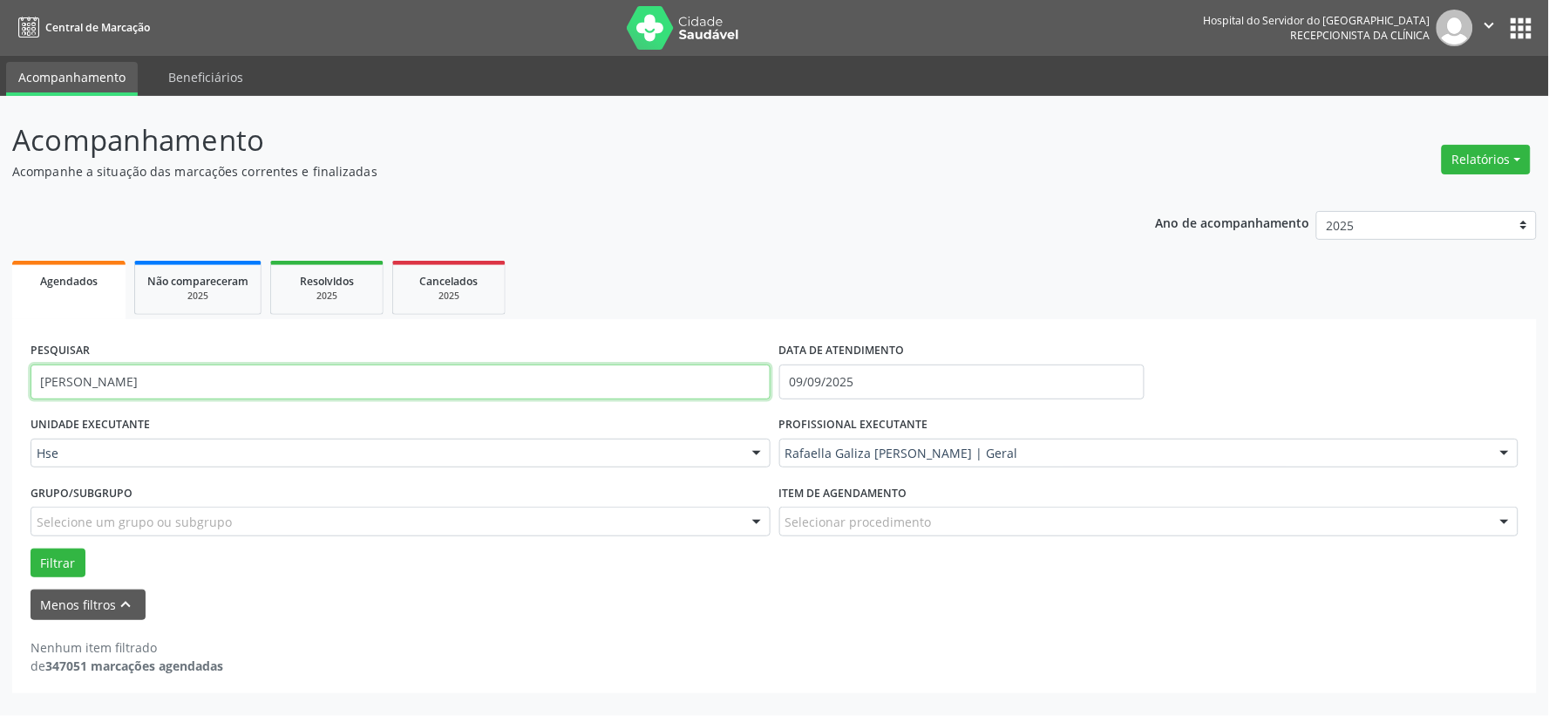
click at [658, 366] on input "[PERSON_NAME]" at bounding box center [401, 381] width 740 height 35
click at [658, 367] on input "[PERSON_NAME]" at bounding box center [401, 381] width 740 height 35
click at [31, 548] on button "Filtrar" at bounding box center [58, 563] width 55 height 30
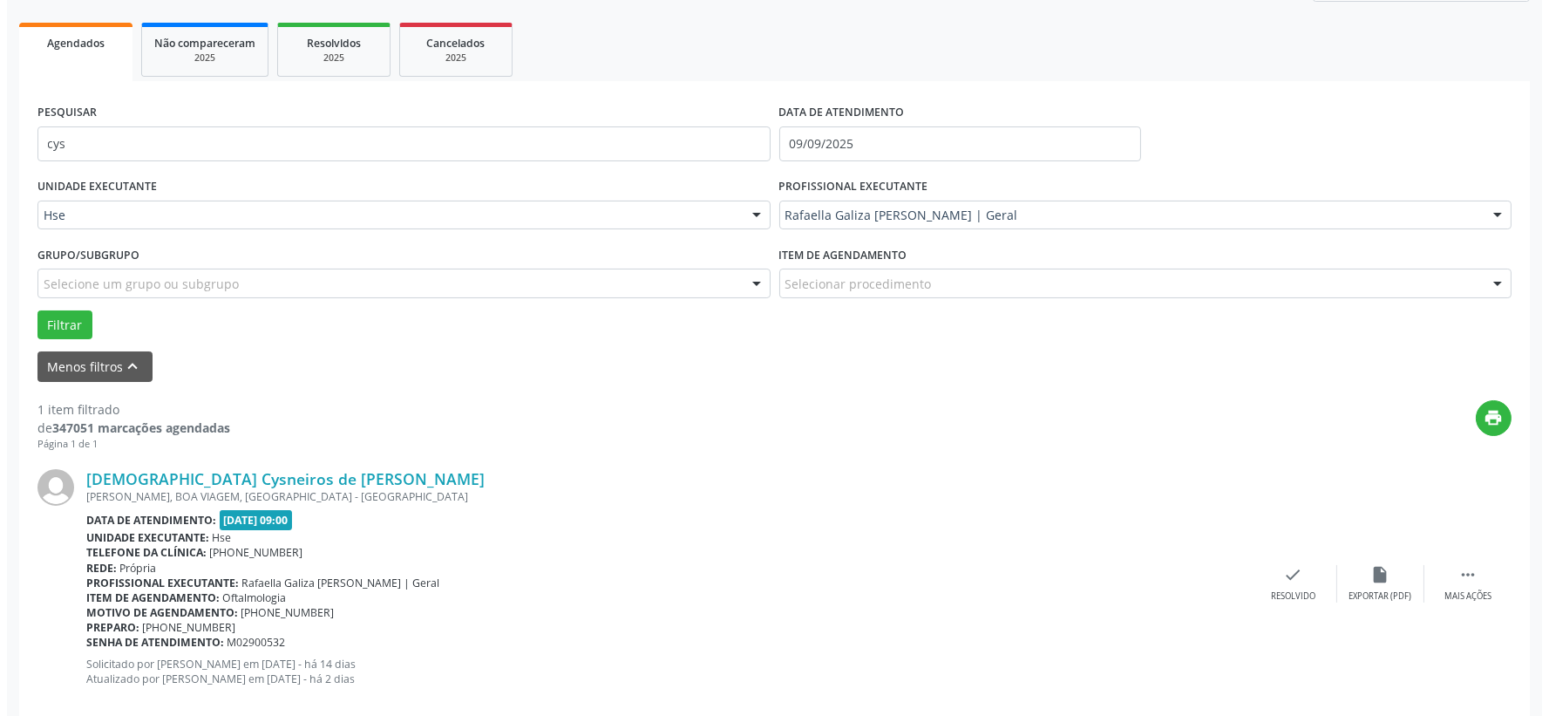
scroll to position [268, 0]
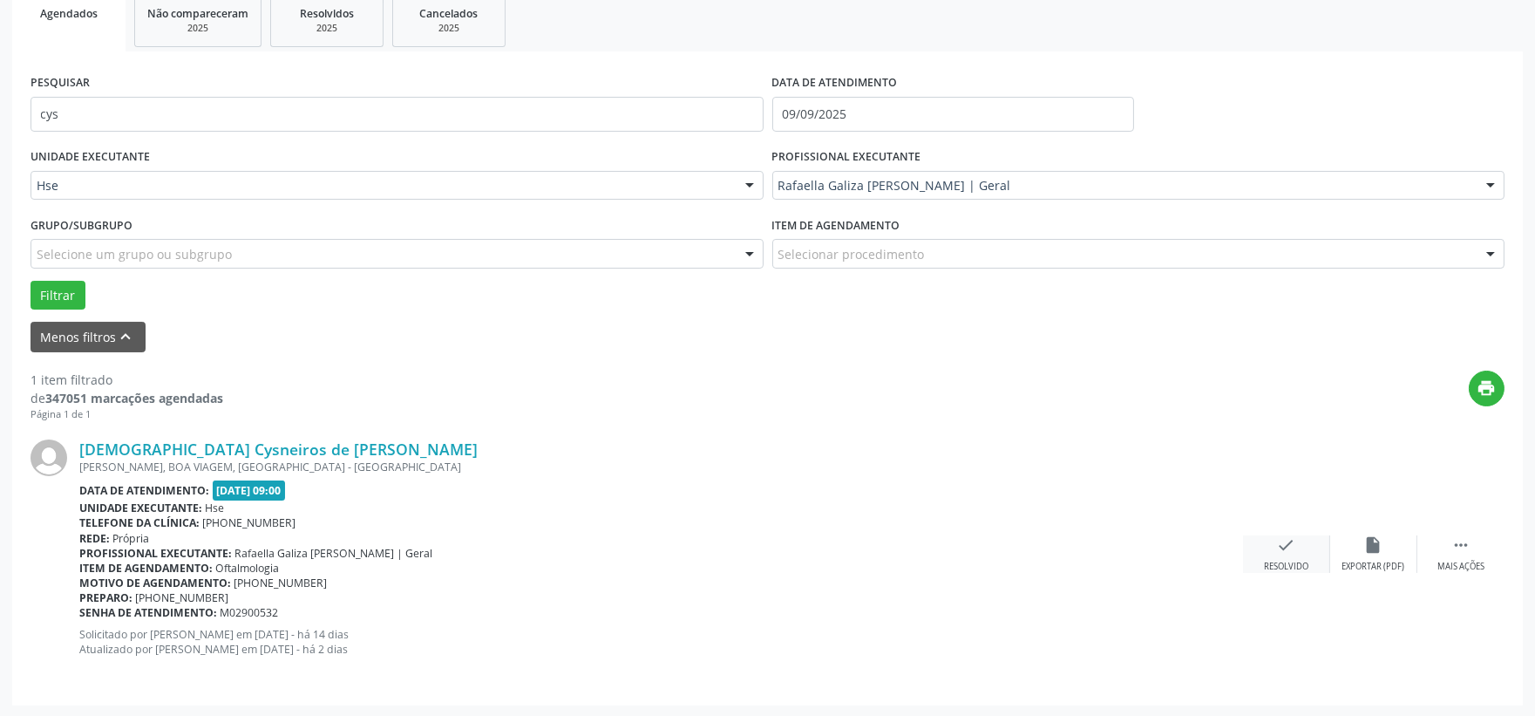
click at [1268, 553] on div "check Resolvido" at bounding box center [1286, 553] width 87 height 37
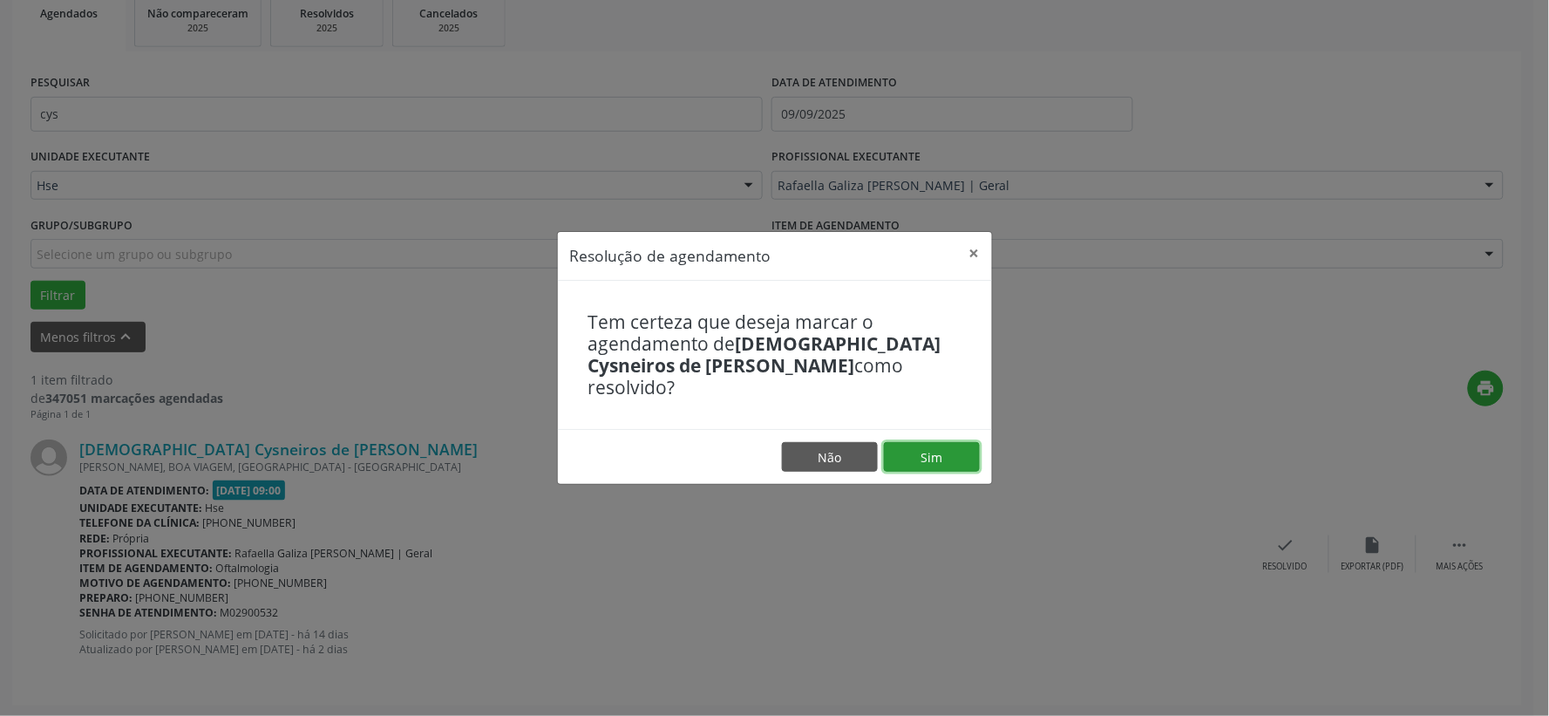
click at [929, 447] on button "Sim" at bounding box center [932, 457] width 96 height 30
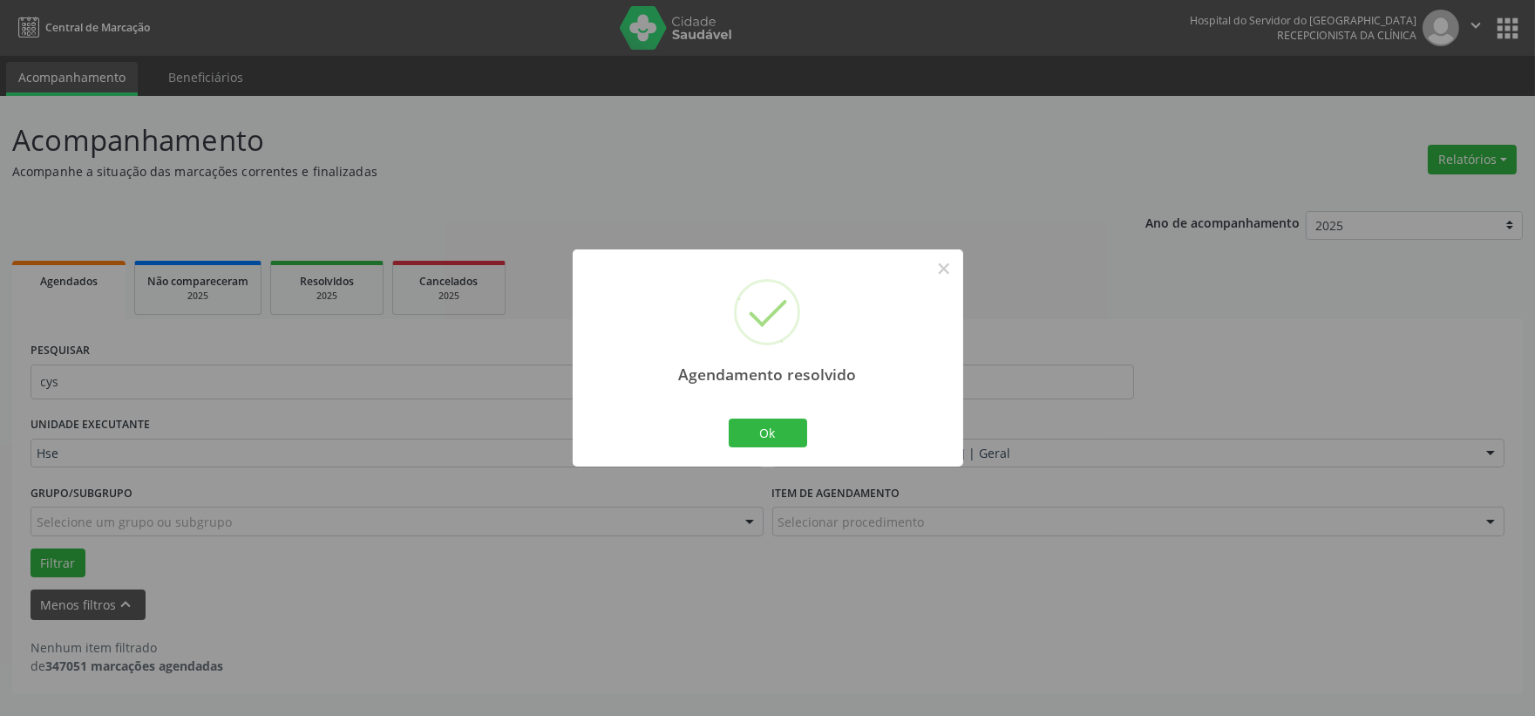
scroll to position [0, 0]
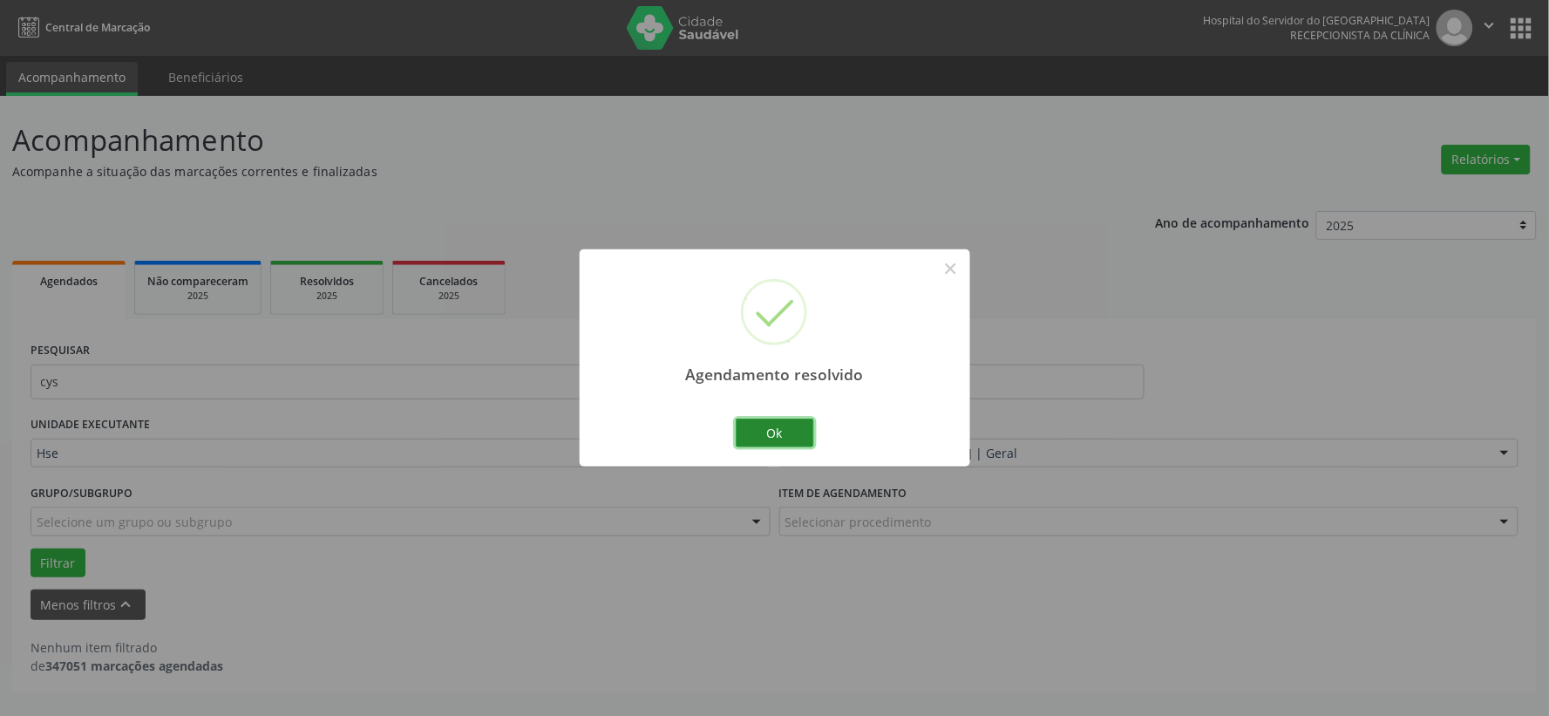
click at [783, 430] on button "Ok" at bounding box center [775, 433] width 78 height 30
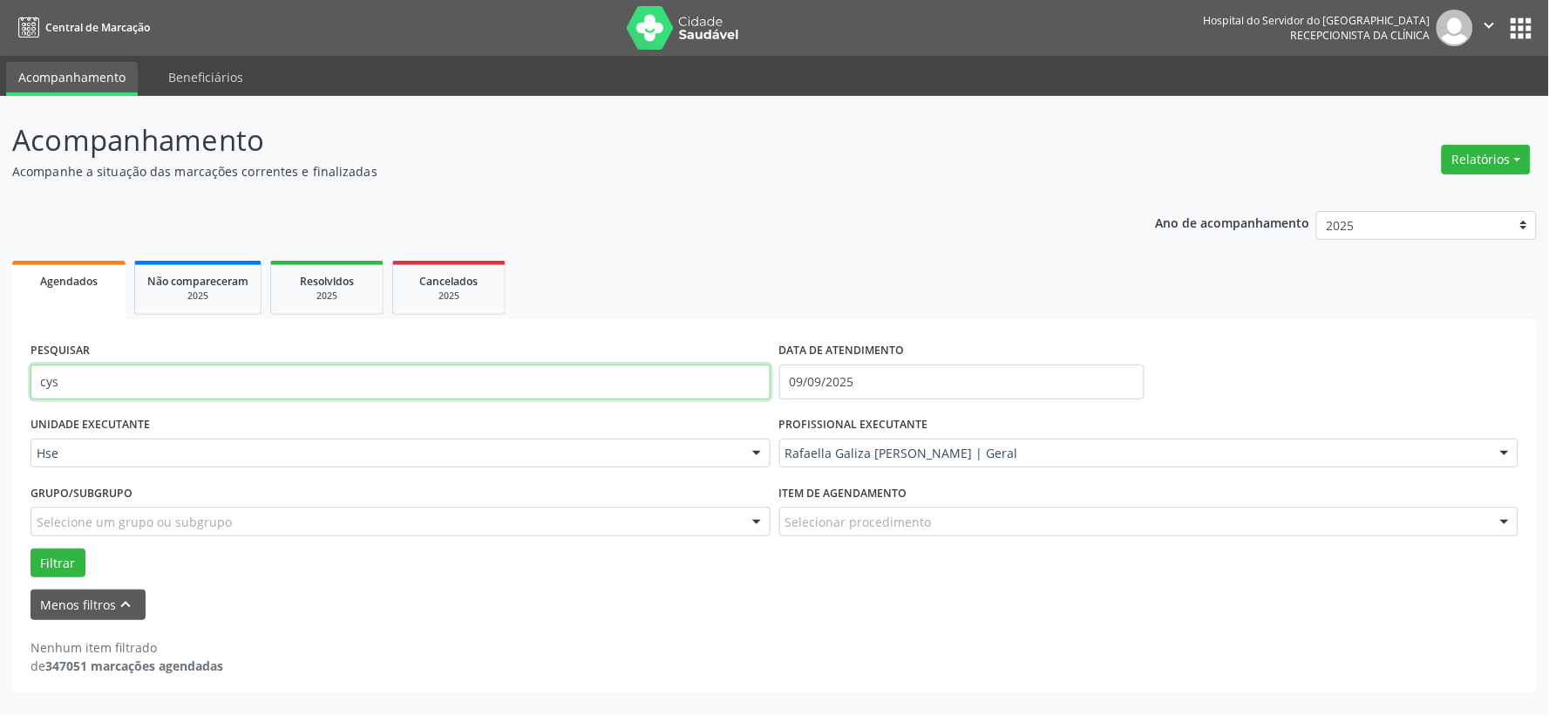
click at [641, 395] on input "cys" at bounding box center [401, 381] width 740 height 35
click at [639, 394] on input "cys" at bounding box center [401, 381] width 740 height 35
click at [31, 548] on button "Filtrar" at bounding box center [58, 563] width 55 height 30
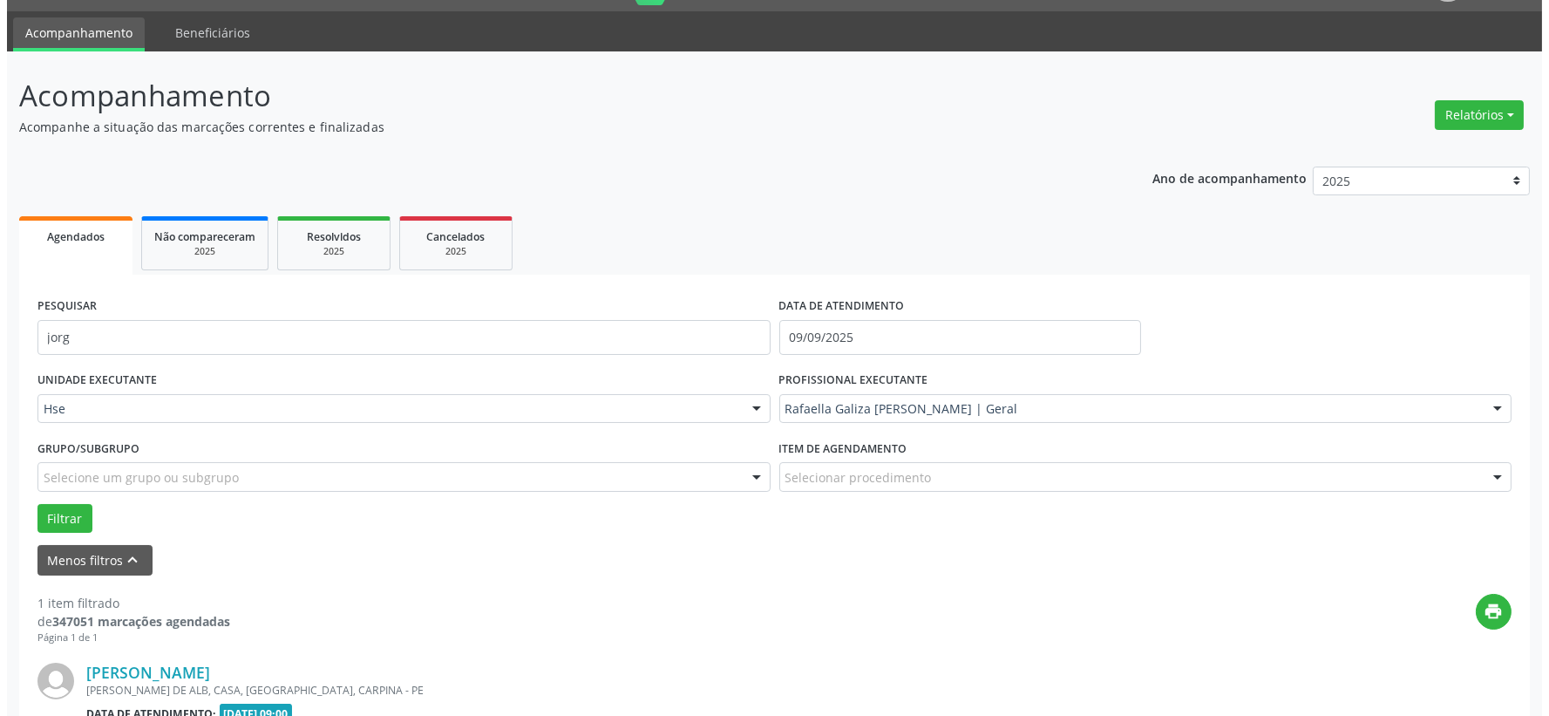
scroll to position [268, 0]
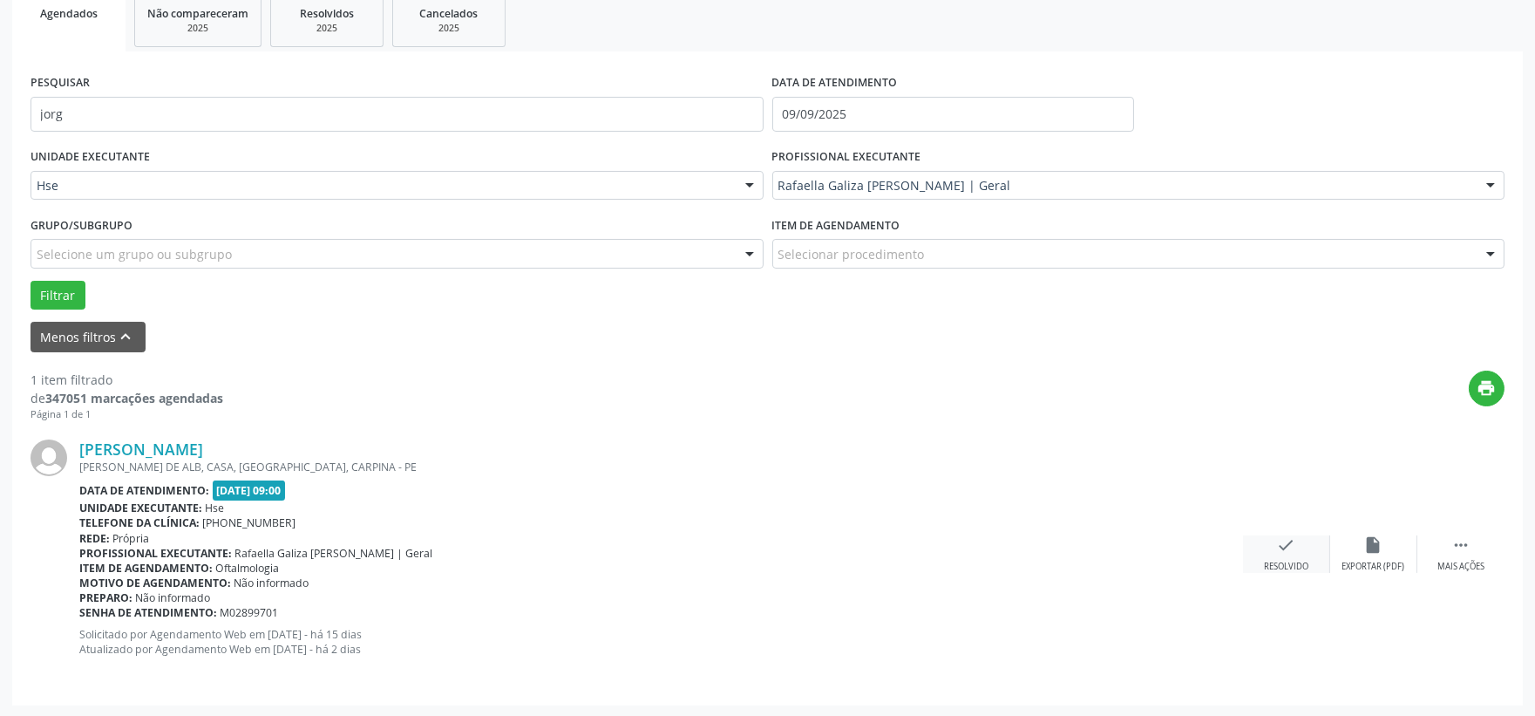
click at [1297, 562] on div "Resolvido" at bounding box center [1286, 566] width 44 height 12
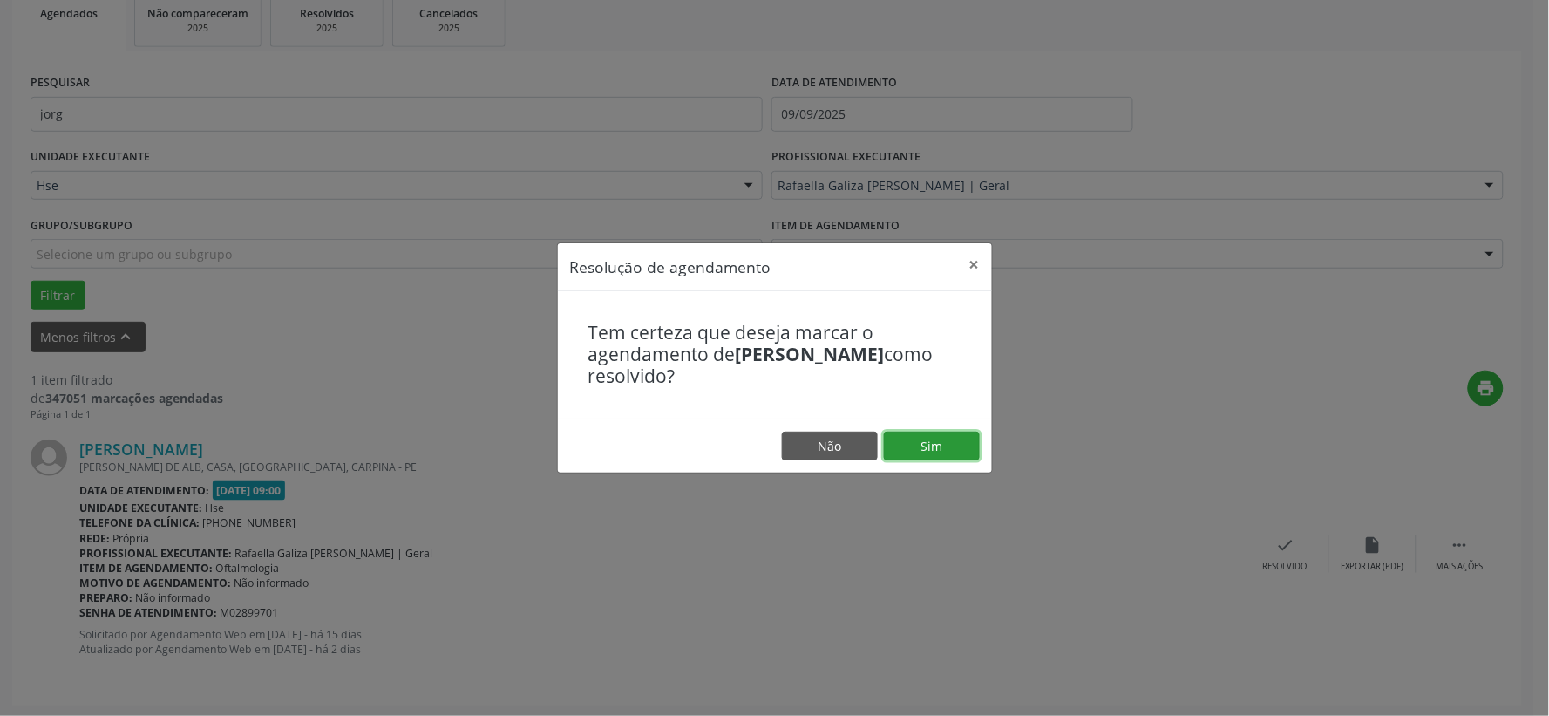
click at [960, 439] on button "Sim" at bounding box center [932, 446] width 96 height 30
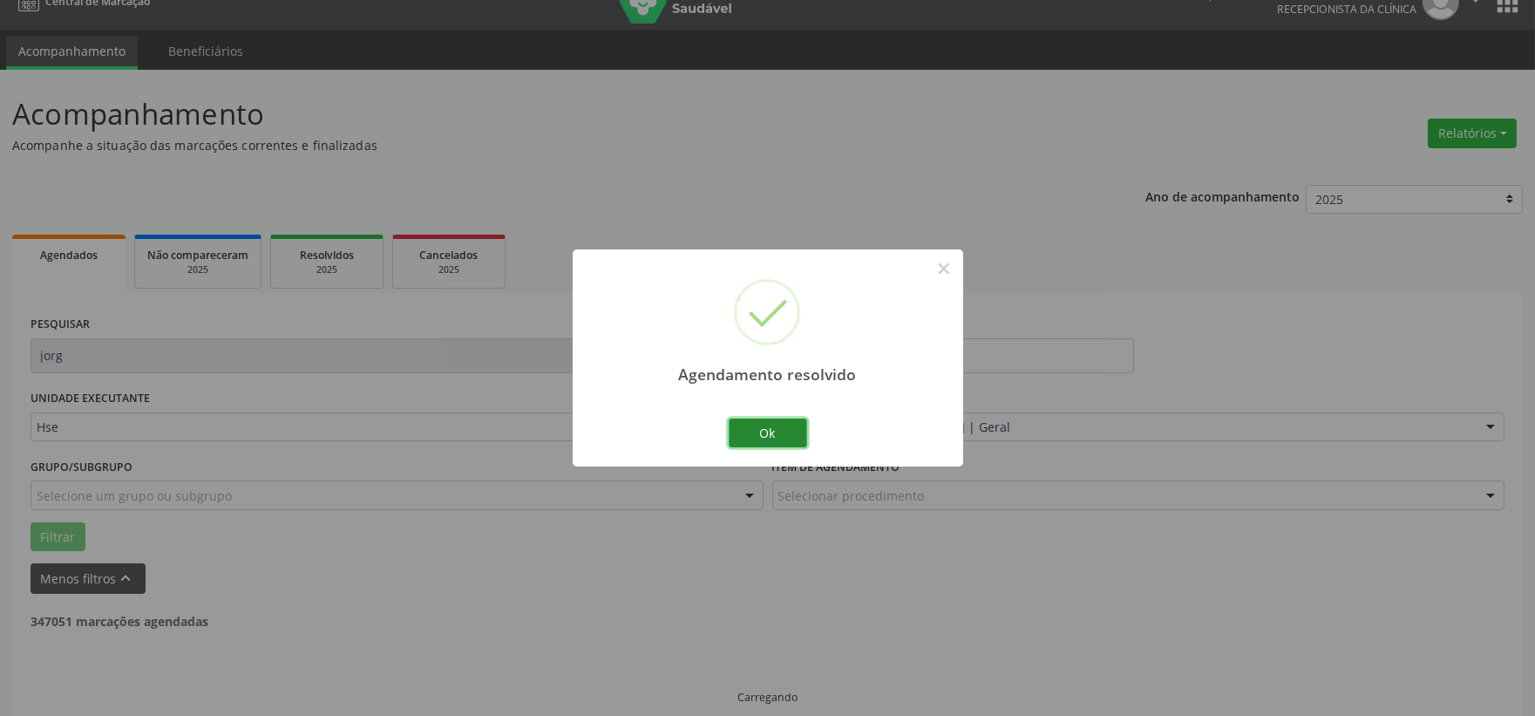
scroll to position [44, 0]
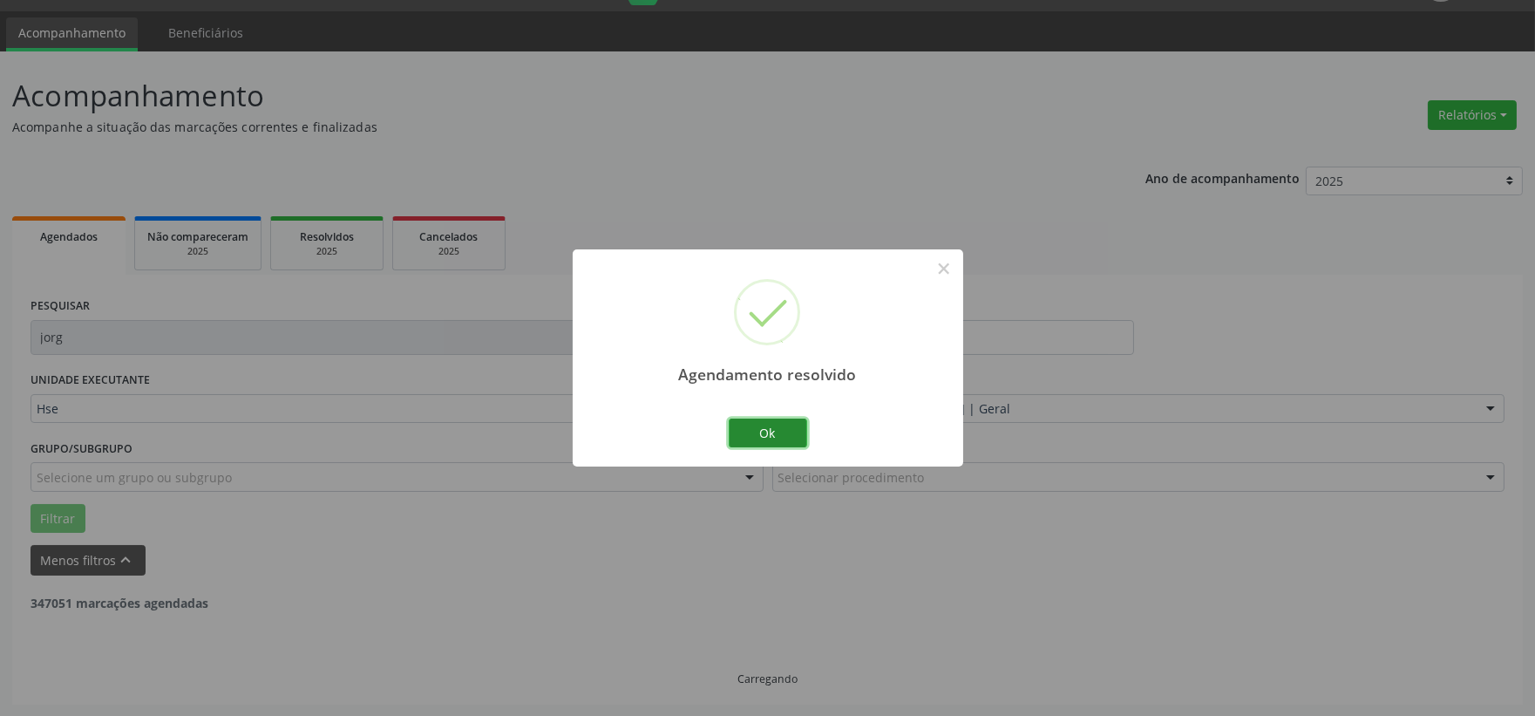
click at [756, 428] on button "Ok" at bounding box center [768, 433] width 78 height 30
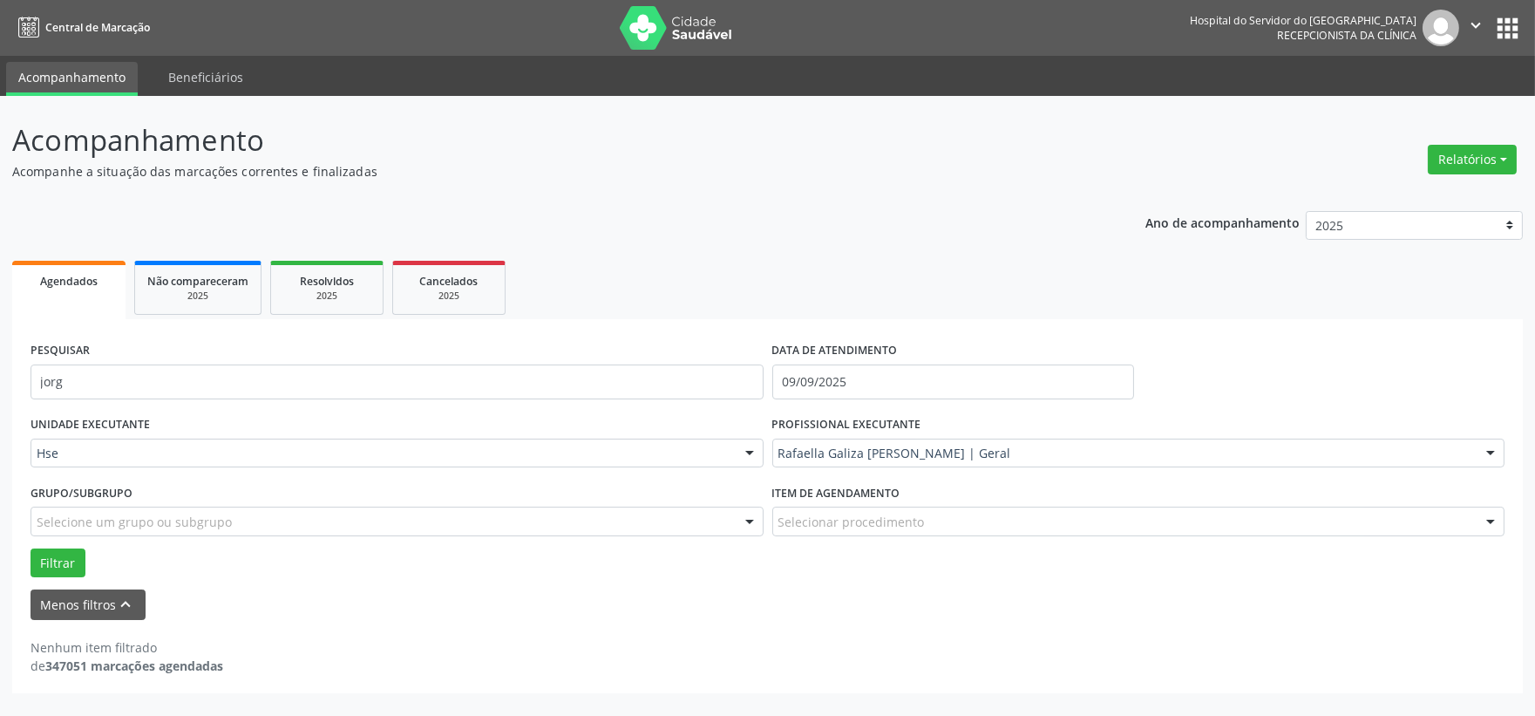
scroll to position [0, 0]
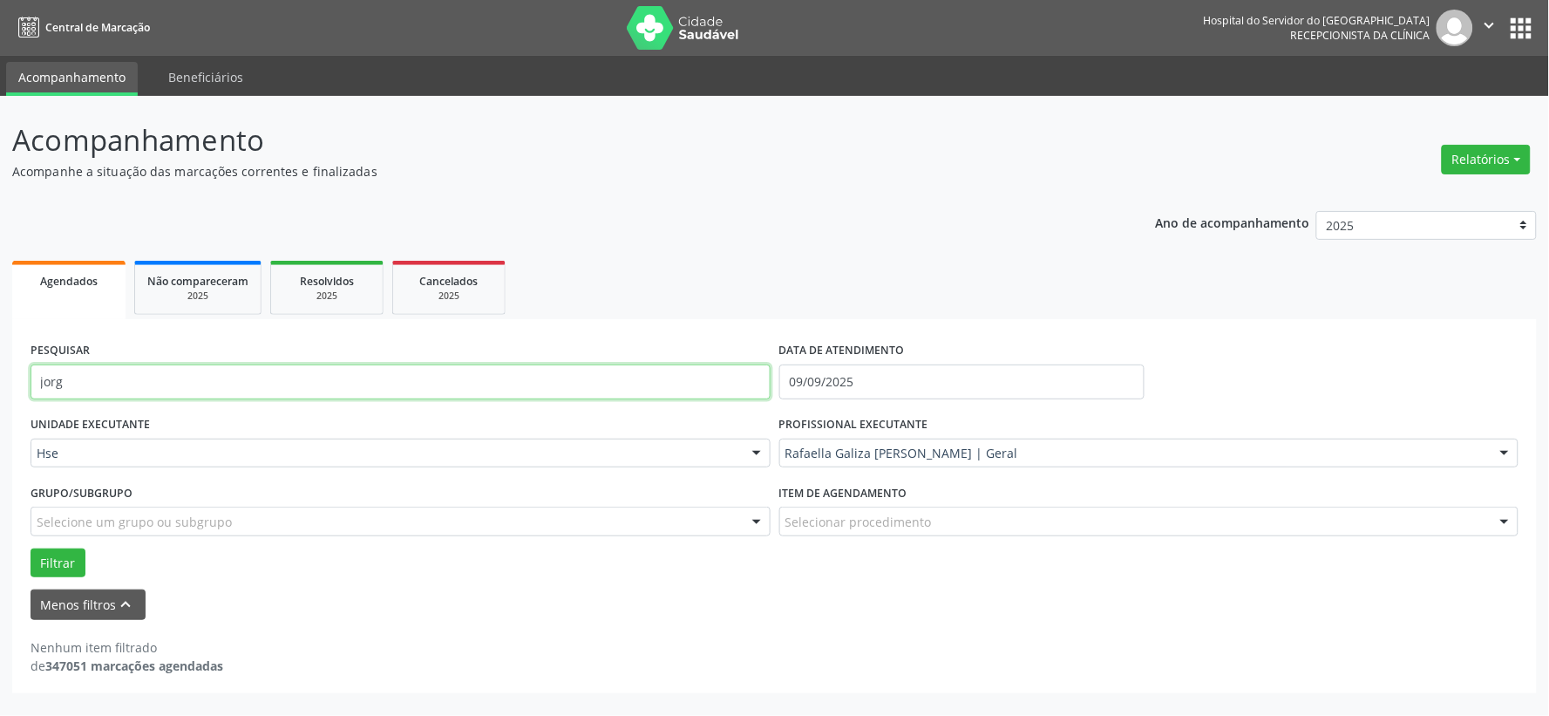
click at [511, 368] on input "jorg" at bounding box center [401, 381] width 740 height 35
click at [31, 548] on button "Filtrar" at bounding box center [58, 563] width 55 height 30
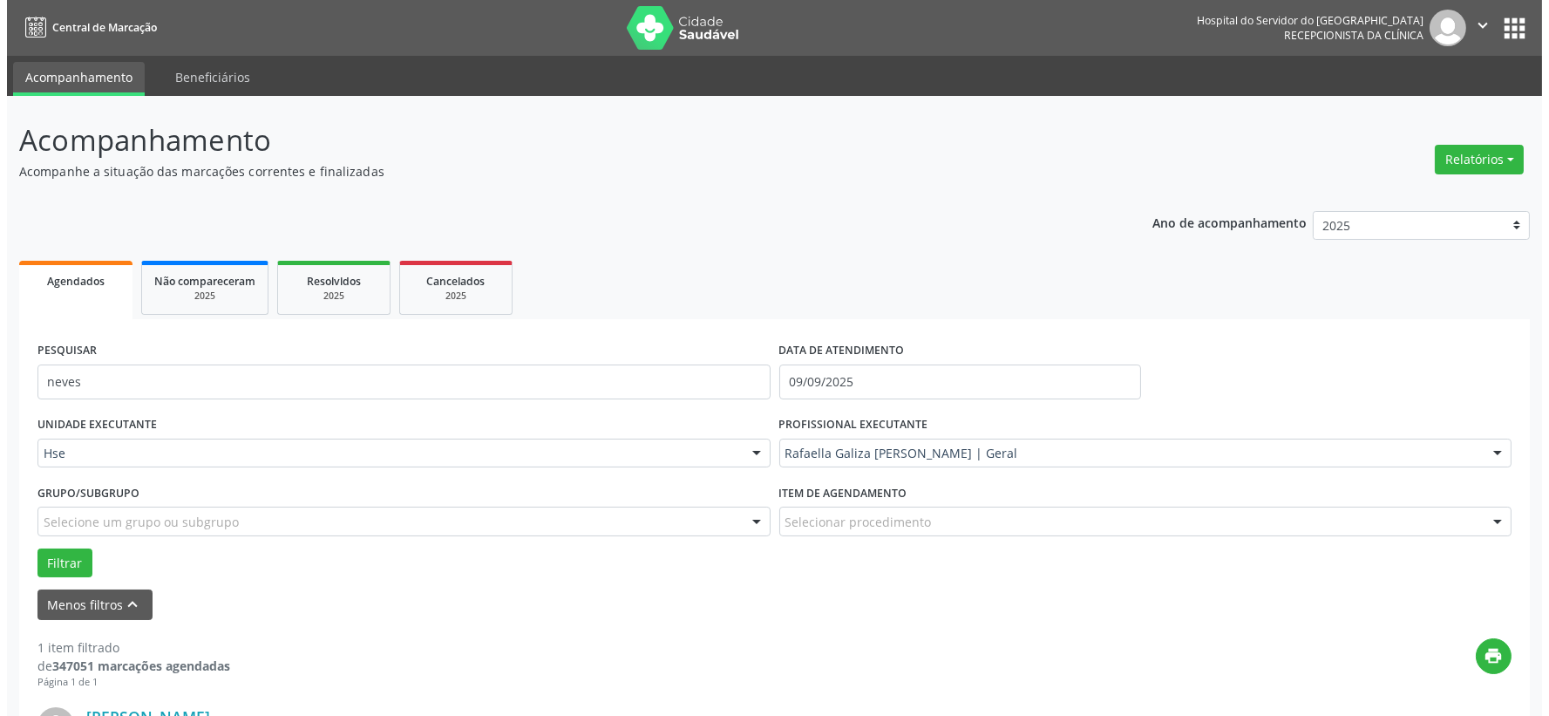
scroll to position [268, 0]
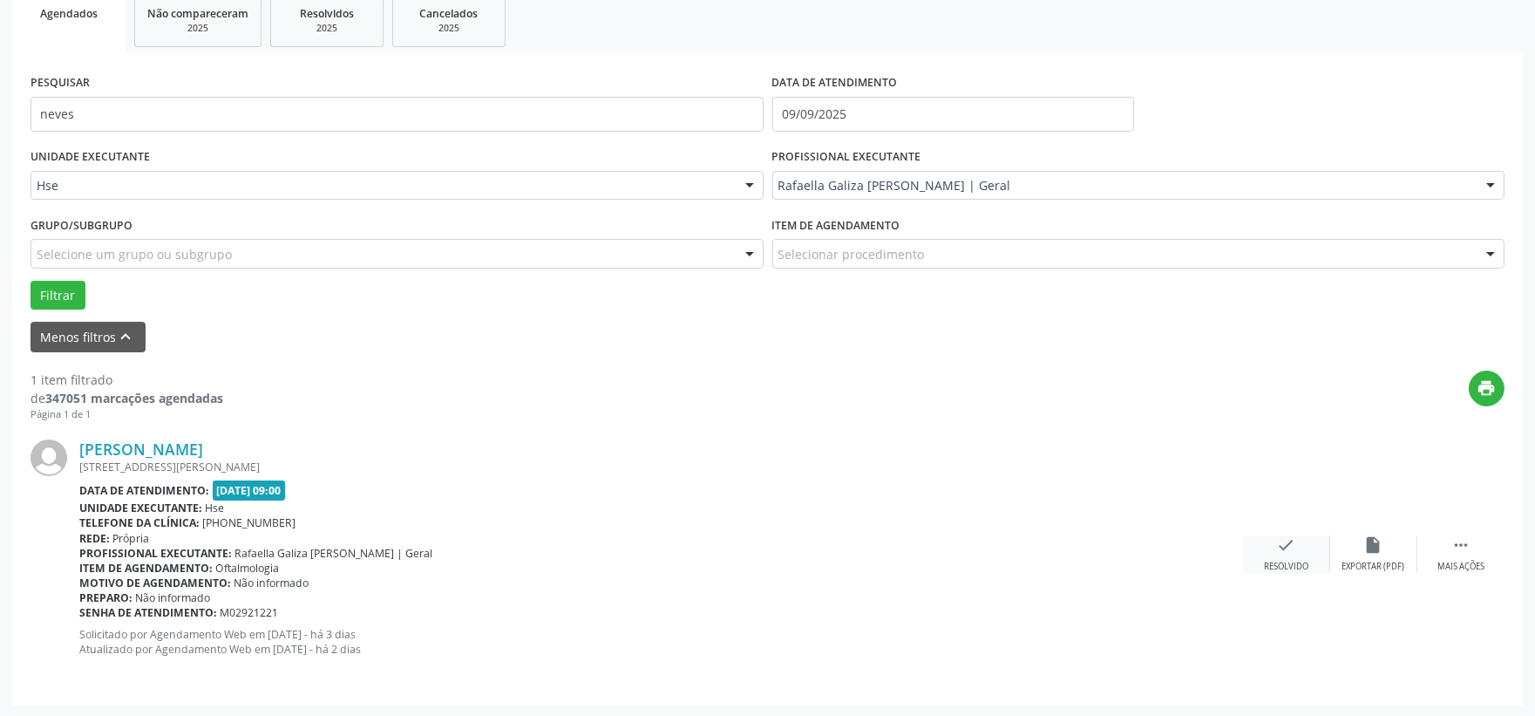
click at [1290, 544] on icon "check" at bounding box center [1286, 544] width 19 height 19
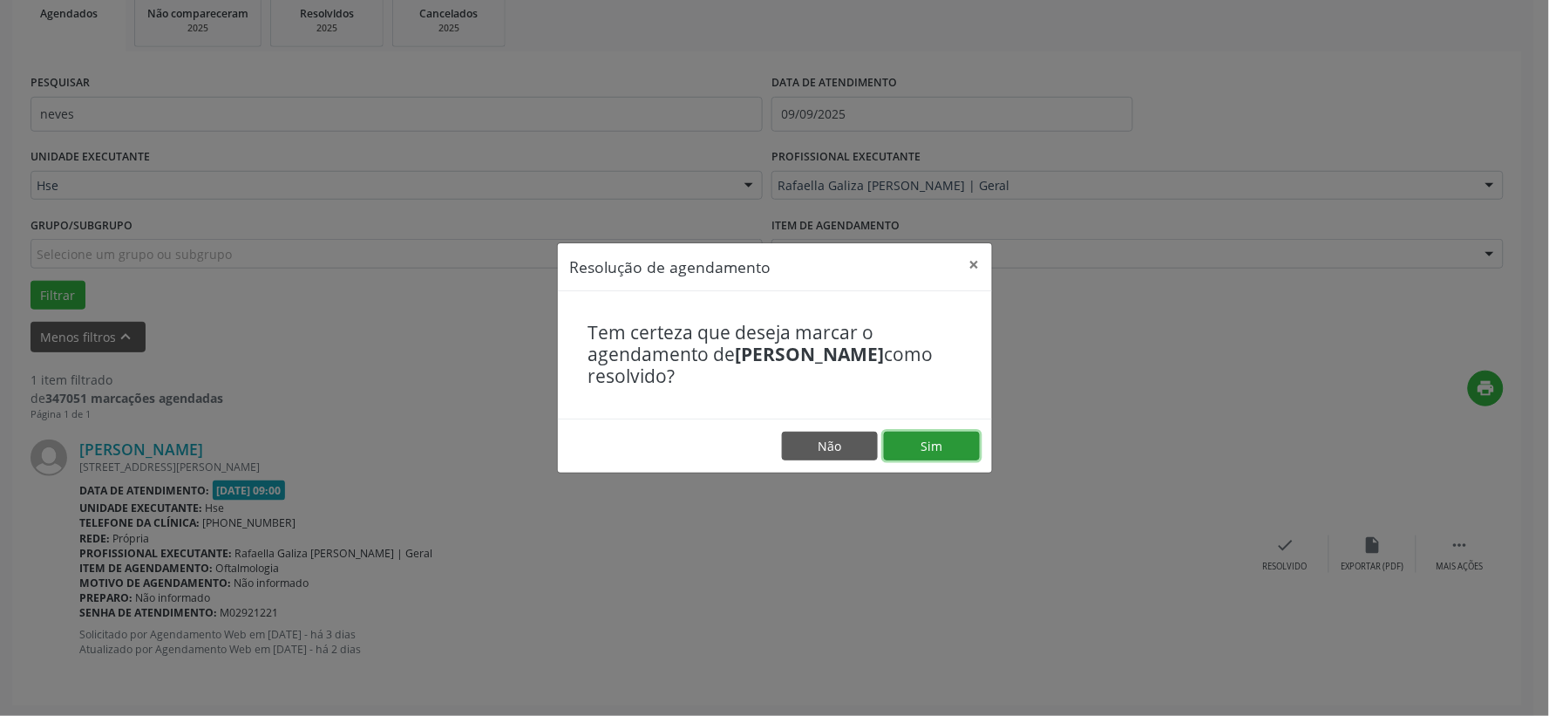
click at [956, 438] on button "Sim" at bounding box center [932, 446] width 96 height 30
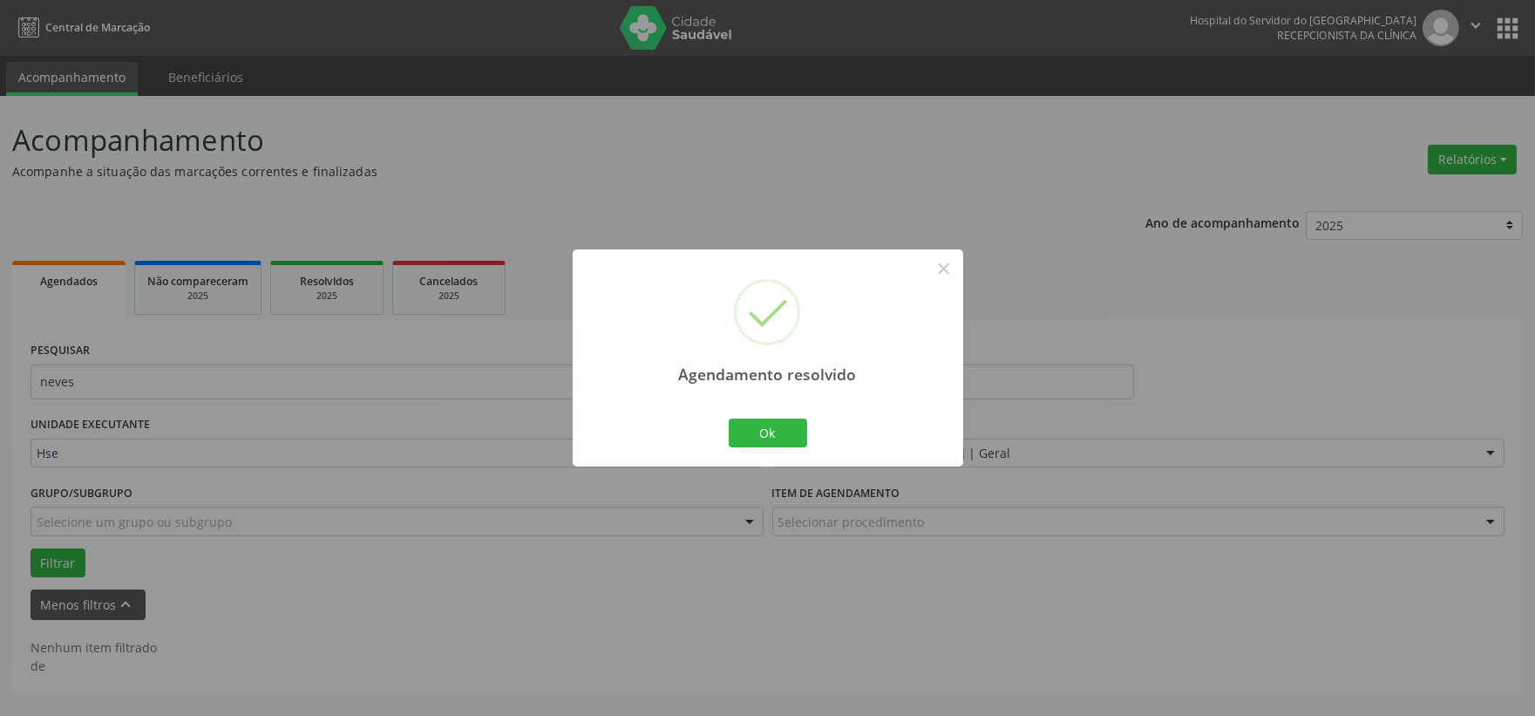
scroll to position [0, 0]
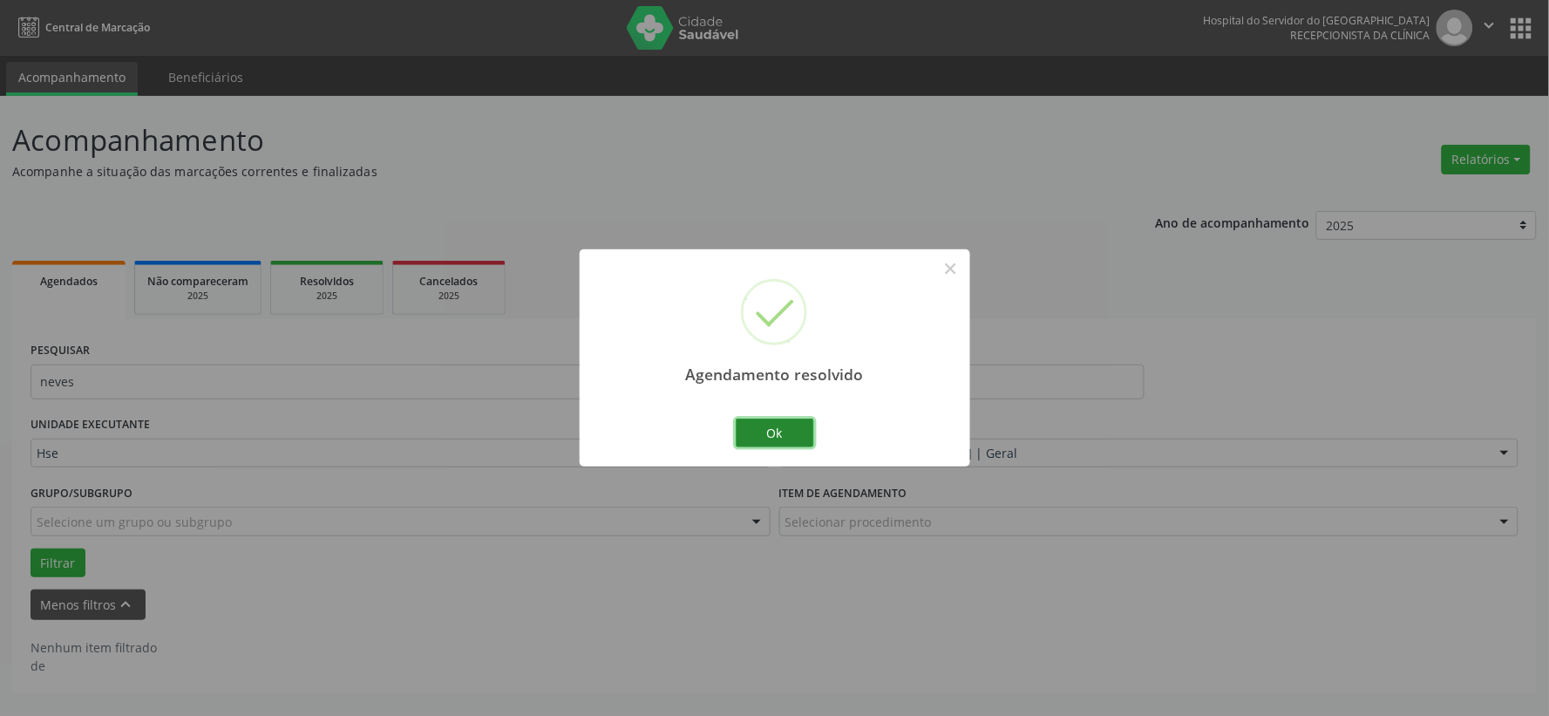
click at [781, 446] on button "Ok" at bounding box center [775, 433] width 78 height 30
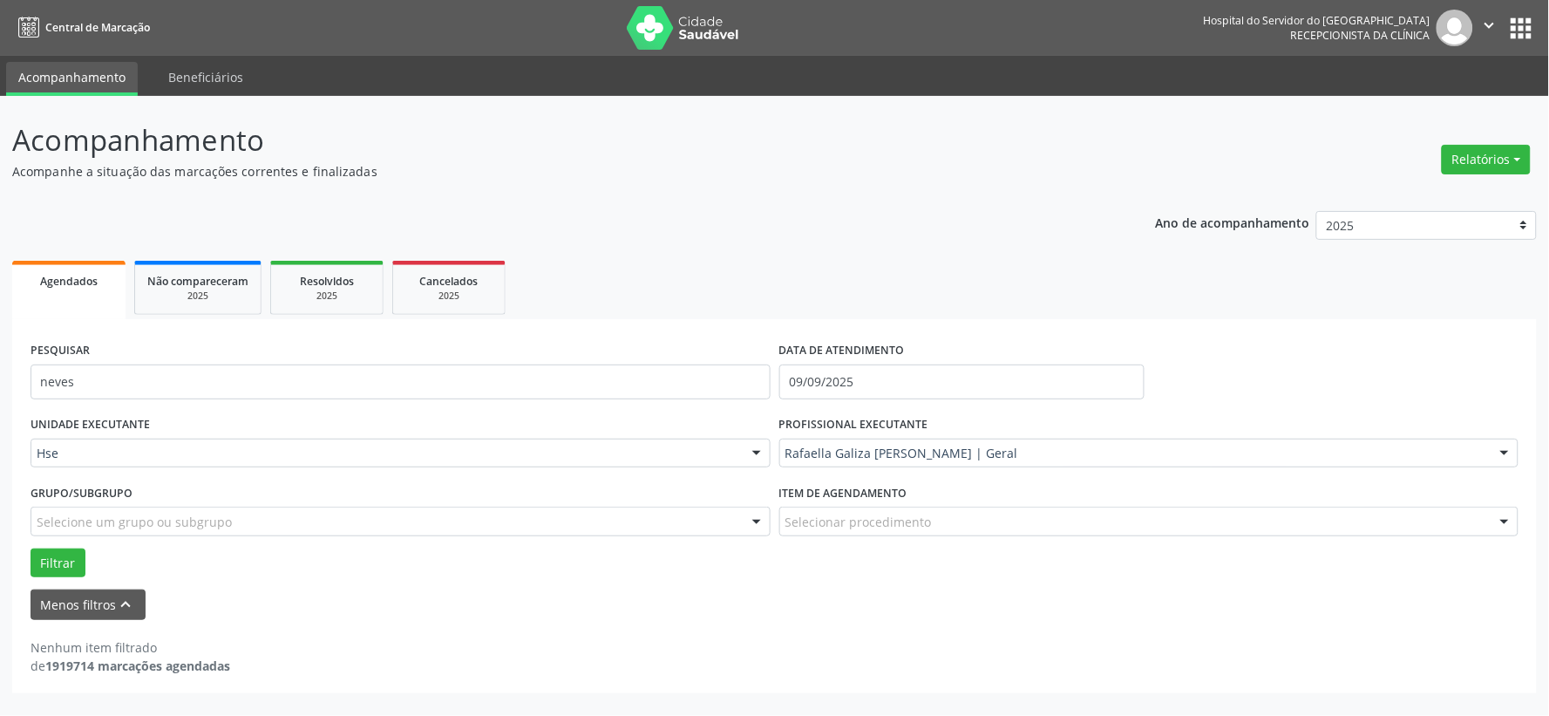
click at [262, 359] on div "PESQUISAR neves" at bounding box center [400, 374] width 749 height 74
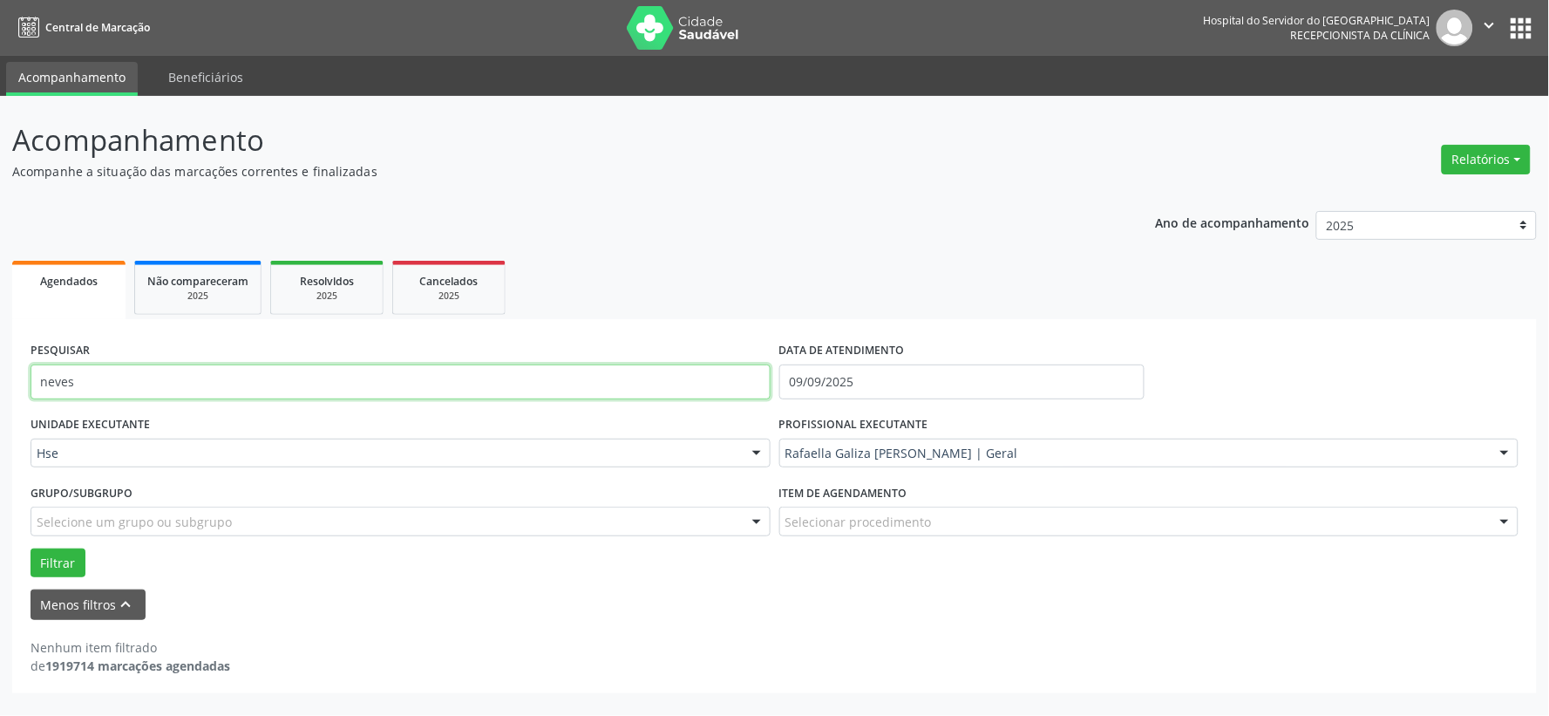
drag, startPoint x: 268, startPoint y: 373, endPoint x: 270, endPoint y: 390, distance: 16.8
click at [268, 375] on input "neves" at bounding box center [401, 381] width 740 height 35
click at [270, 390] on input "neves" at bounding box center [401, 381] width 740 height 35
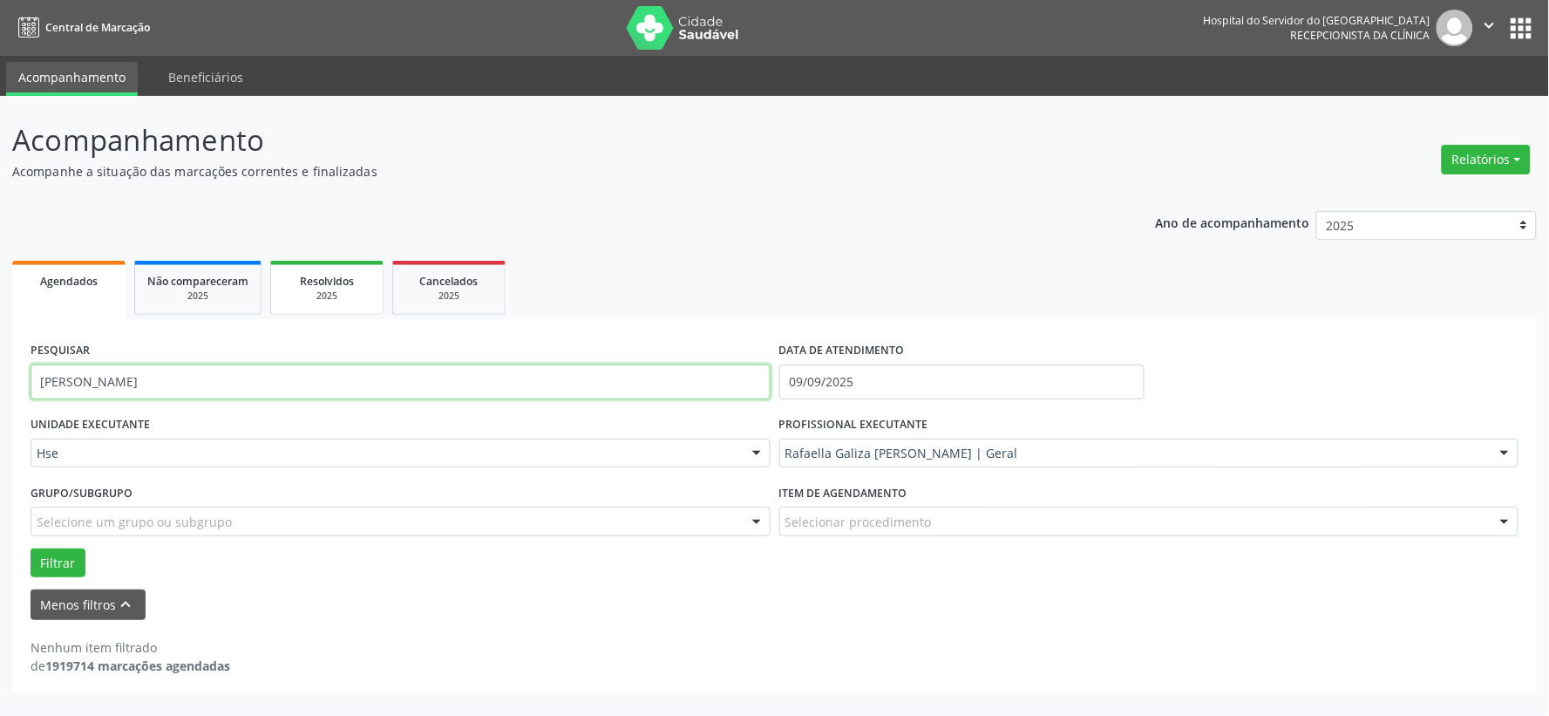
type input "[PERSON_NAME]"
click at [31, 548] on button "Filtrar" at bounding box center [58, 563] width 55 height 30
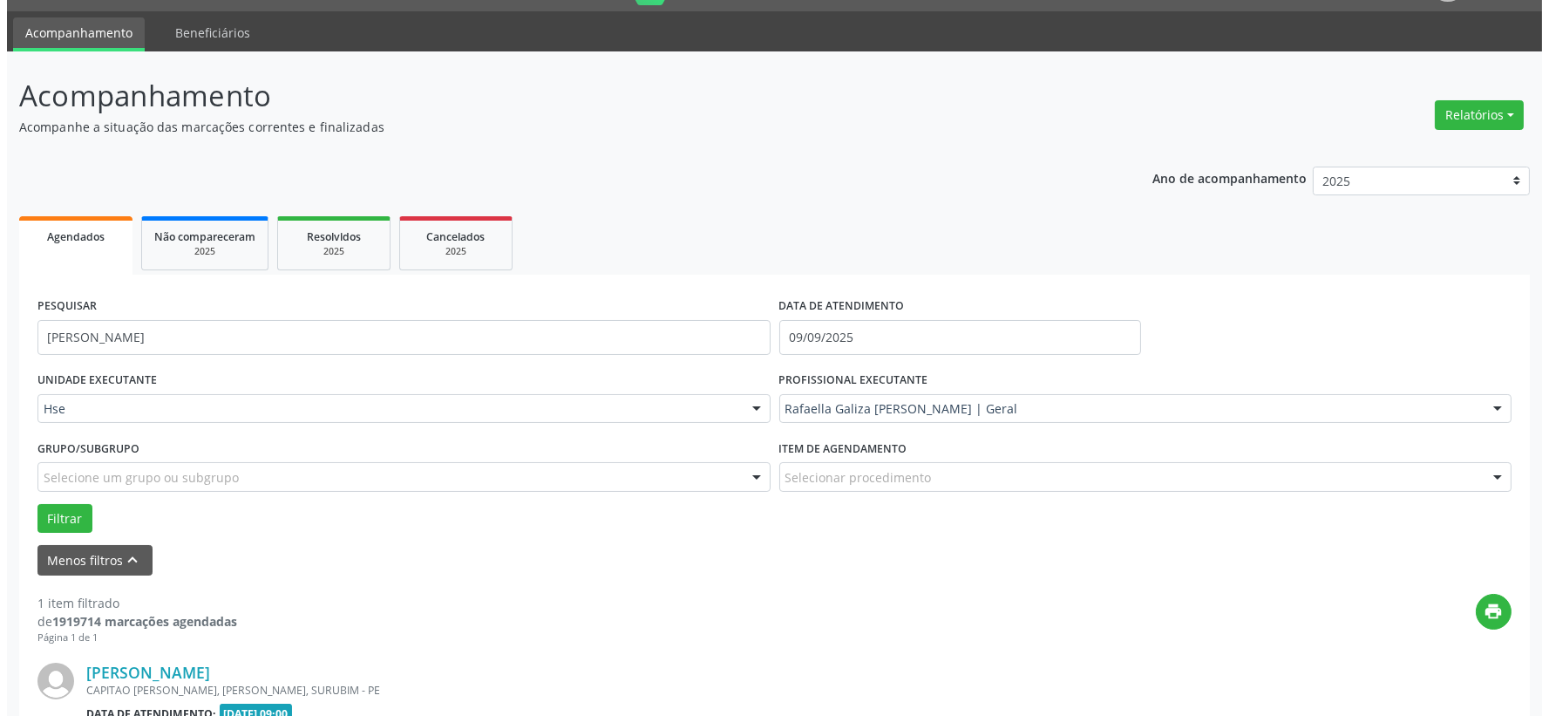
scroll to position [268, 0]
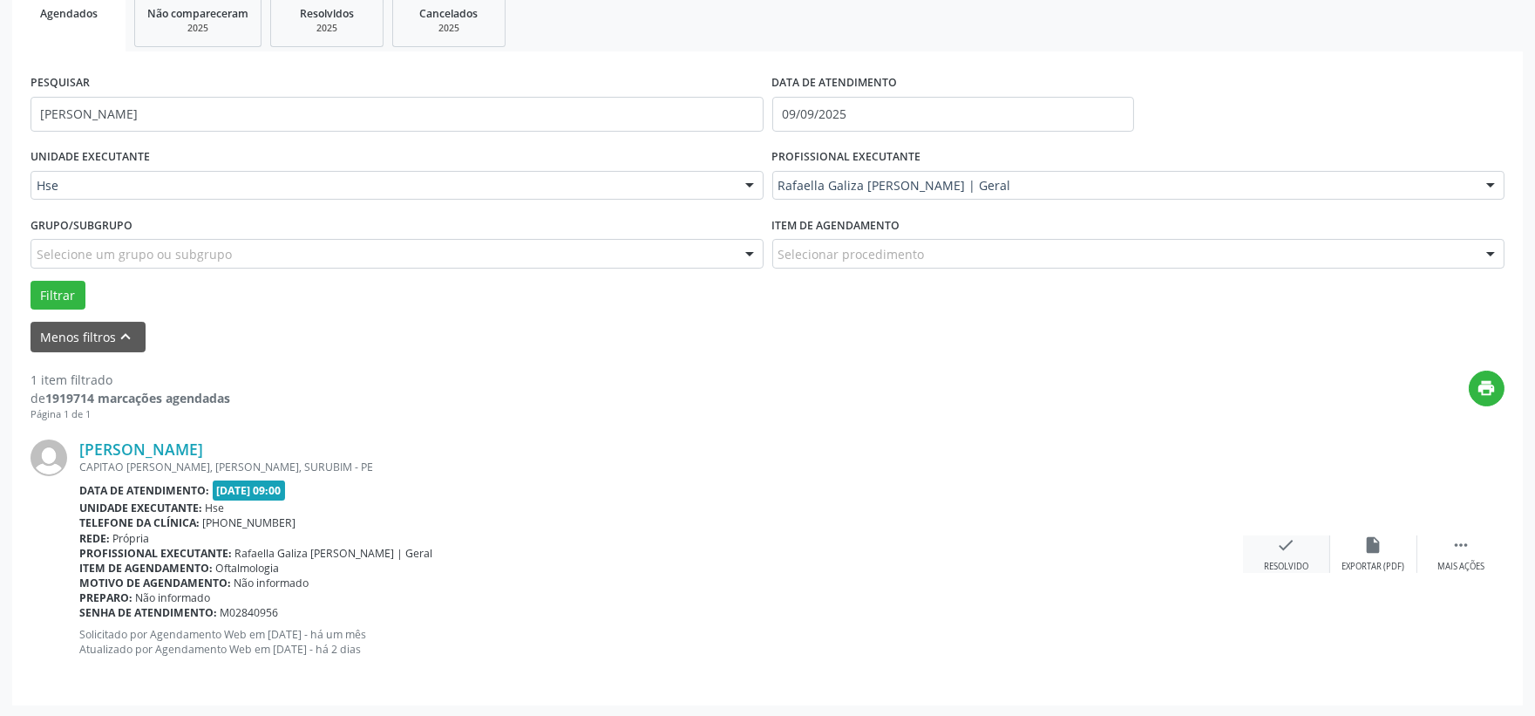
click at [1294, 547] on icon "check" at bounding box center [1286, 544] width 19 height 19
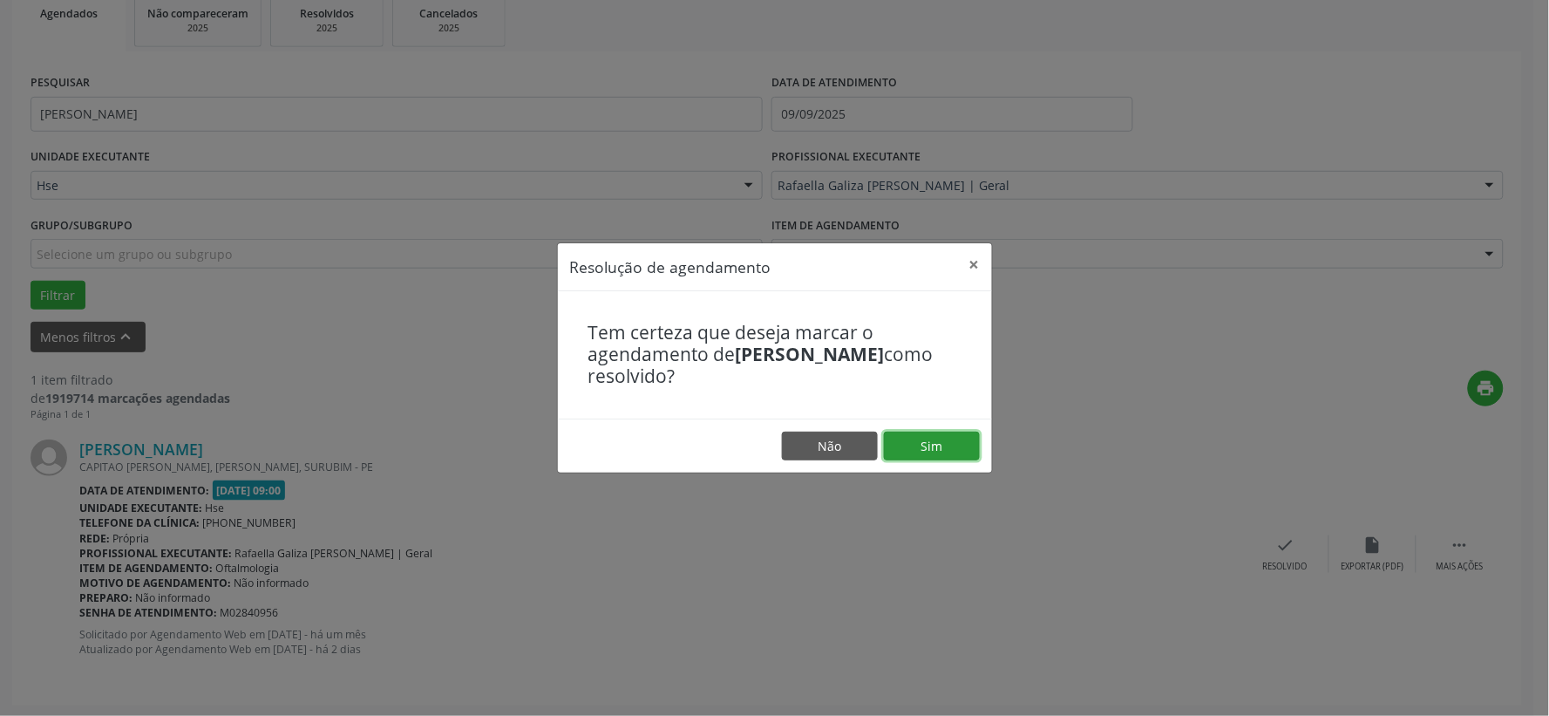
click at [937, 445] on button "Sim" at bounding box center [932, 446] width 96 height 30
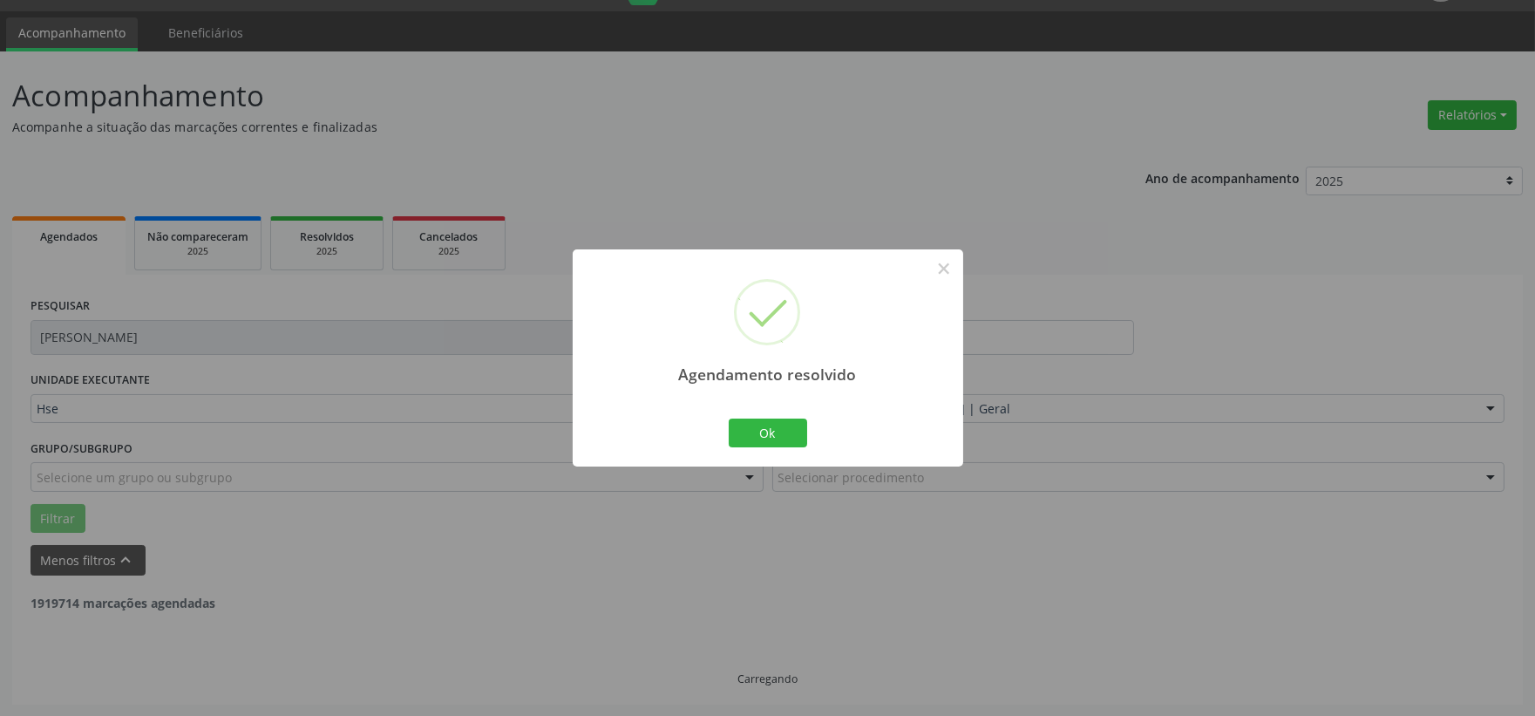
scroll to position [0, 0]
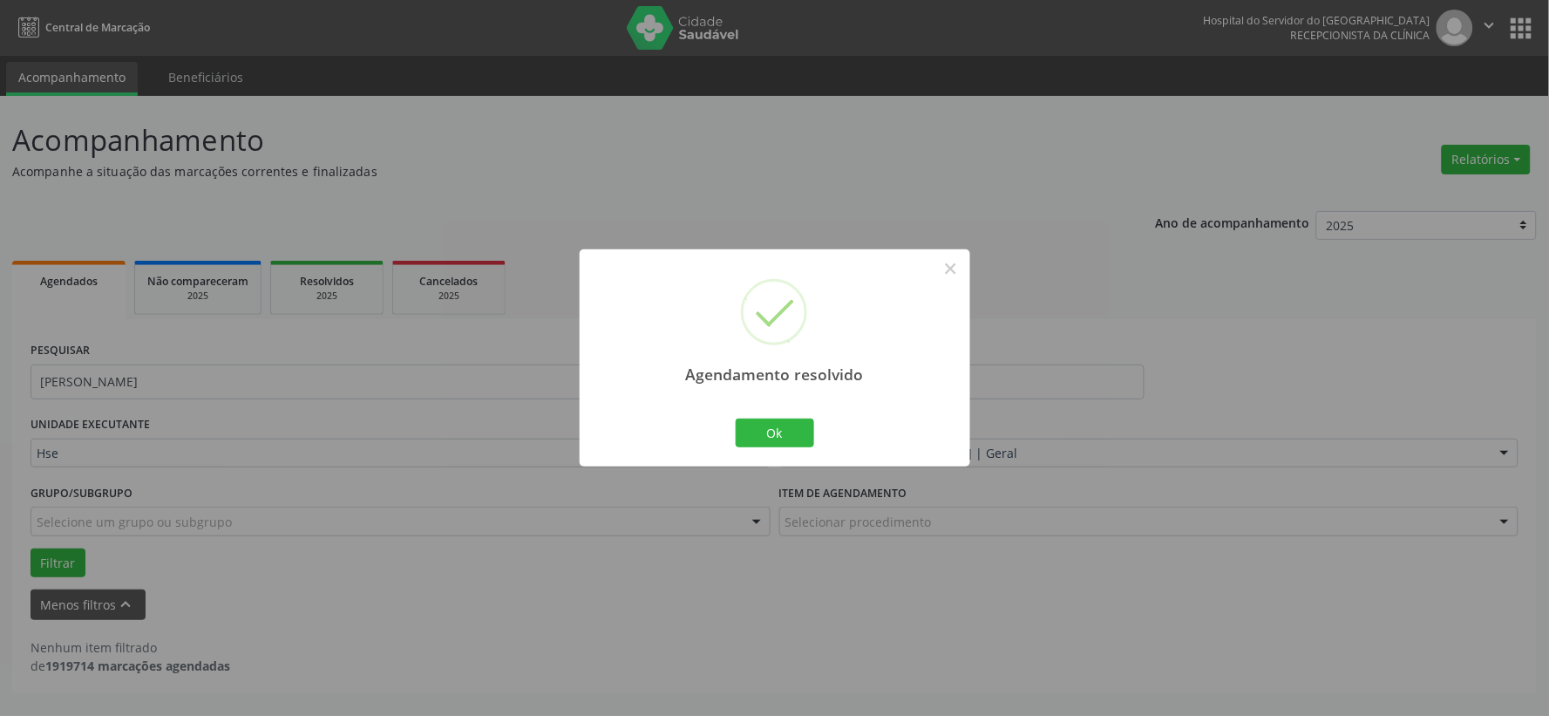
click at [771, 405] on div "Agendamento resolvido × Ok Cancel" at bounding box center [775, 357] width 390 height 217
click at [768, 445] on button "Ok" at bounding box center [775, 433] width 78 height 30
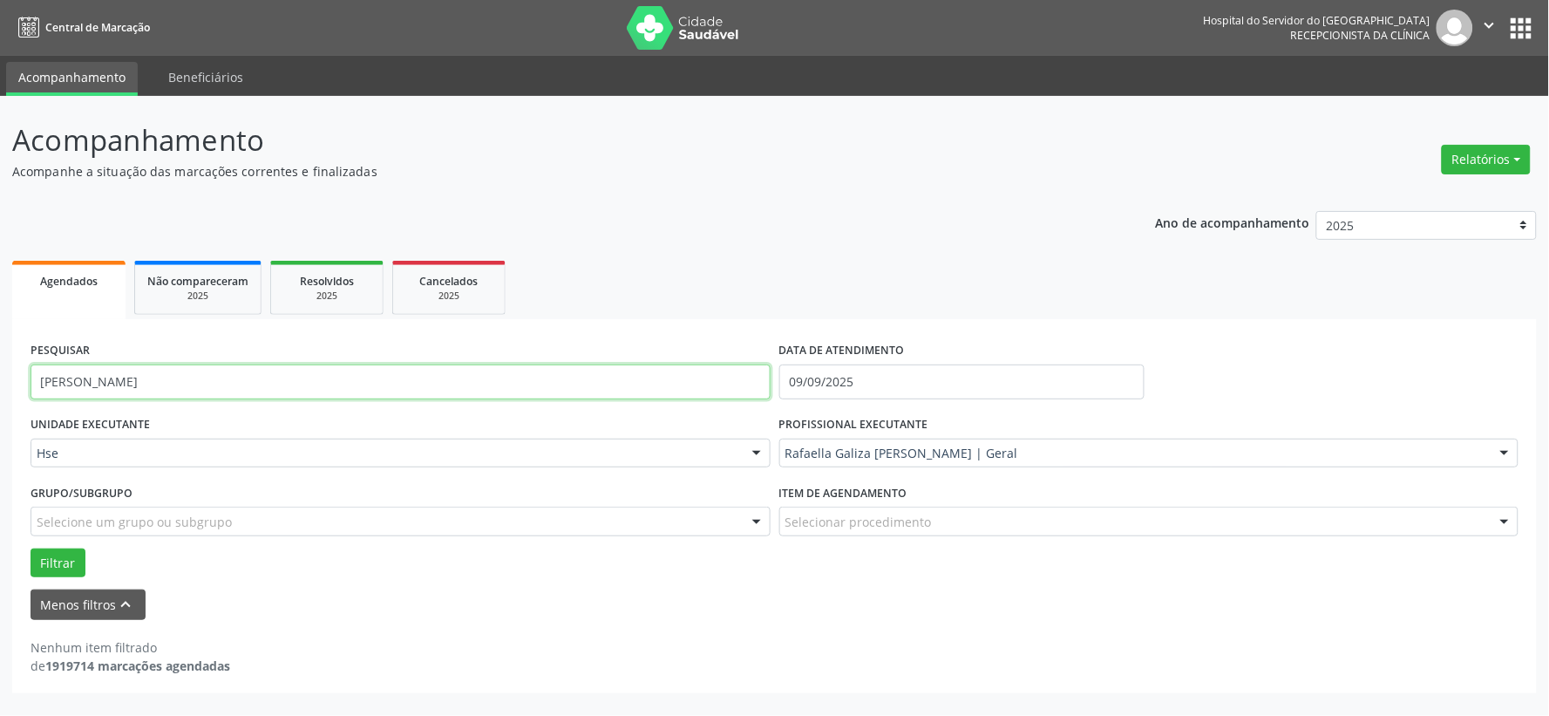
click at [384, 387] on input "[PERSON_NAME]" at bounding box center [401, 381] width 740 height 35
click at [31, 548] on button "Filtrar" at bounding box center [58, 563] width 55 height 30
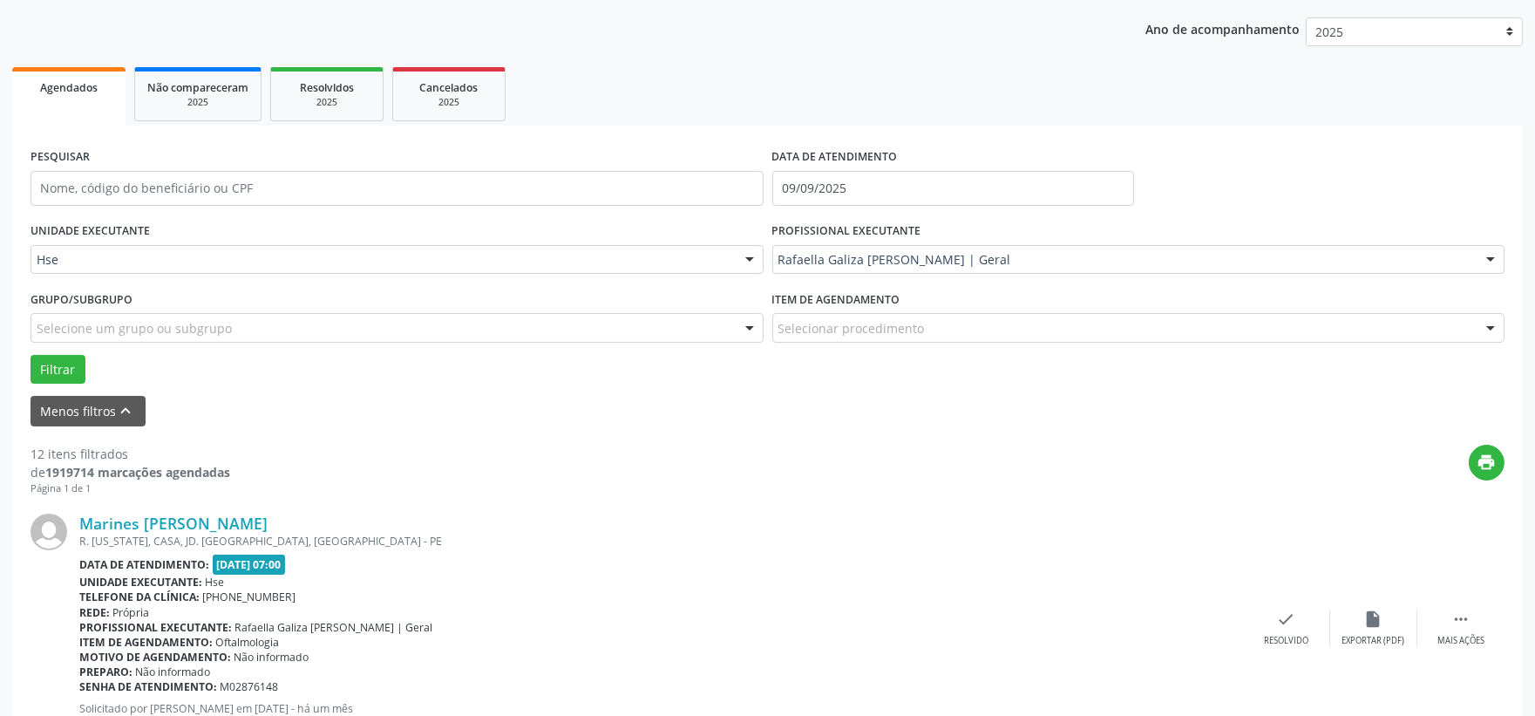
scroll to position [387, 0]
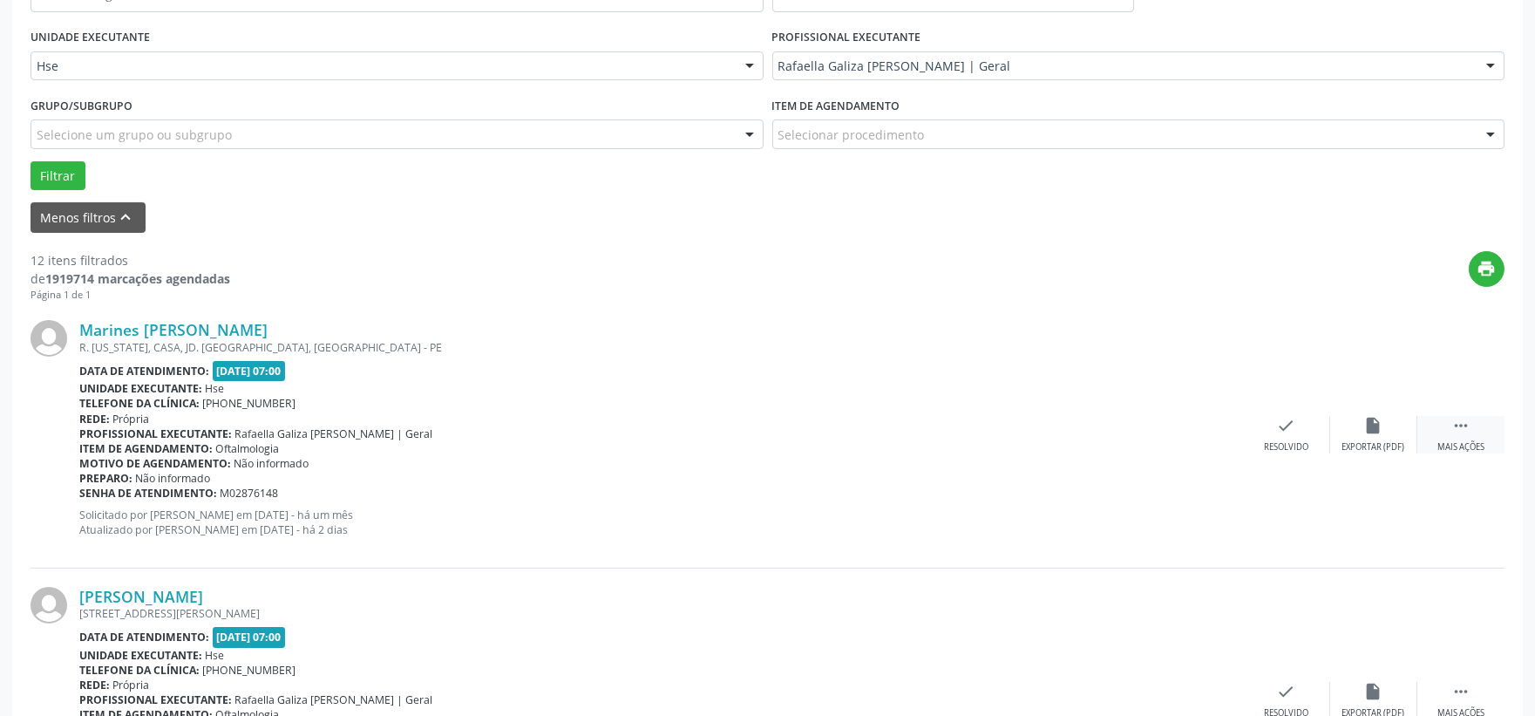
click at [1444, 416] on div " Mais ações" at bounding box center [1460, 434] width 87 height 37
click at [1391, 441] on div "Não compareceu" at bounding box center [1373, 447] width 74 height 12
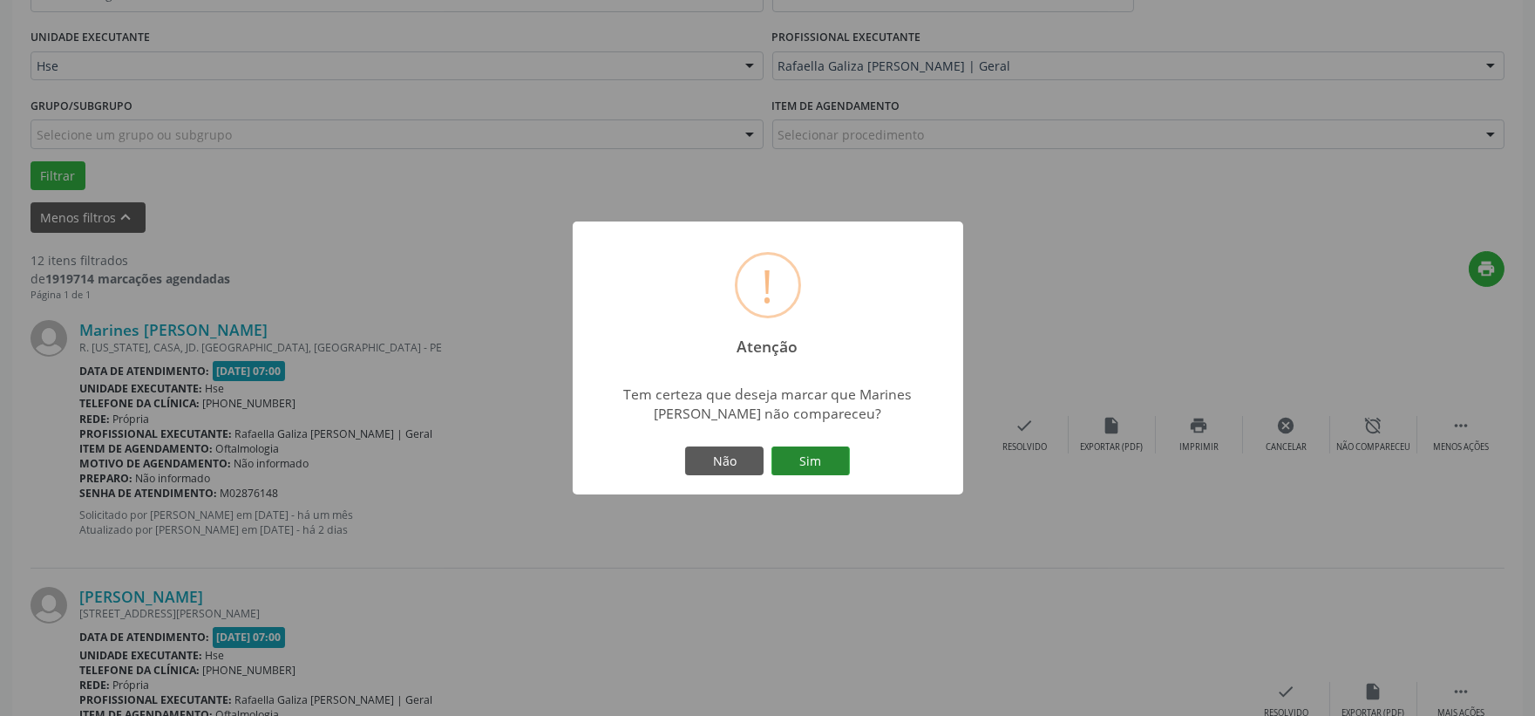
click at [799, 457] on button "Sim" at bounding box center [810, 461] width 78 height 30
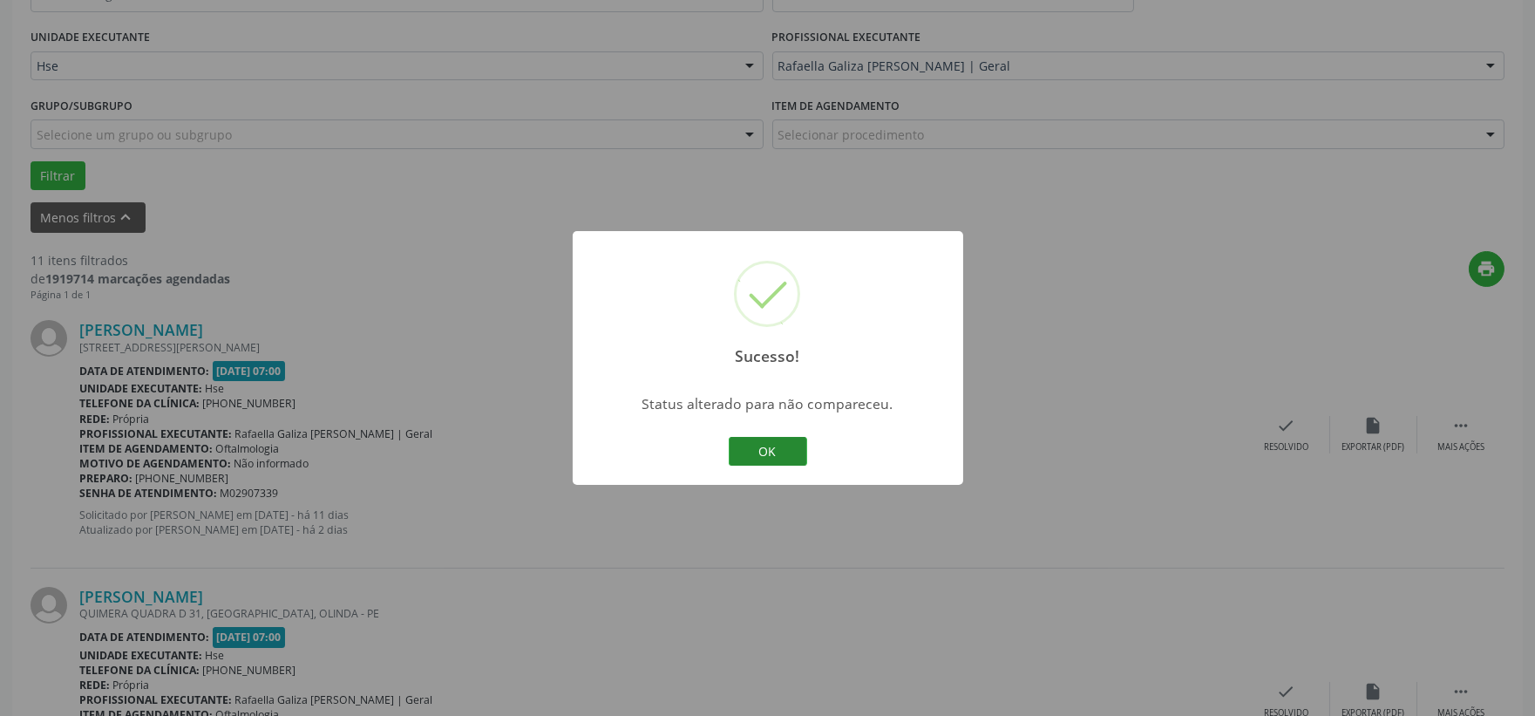
click at [759, 449] on button "OK" at bounding box center [768, 452] width 78 height 30
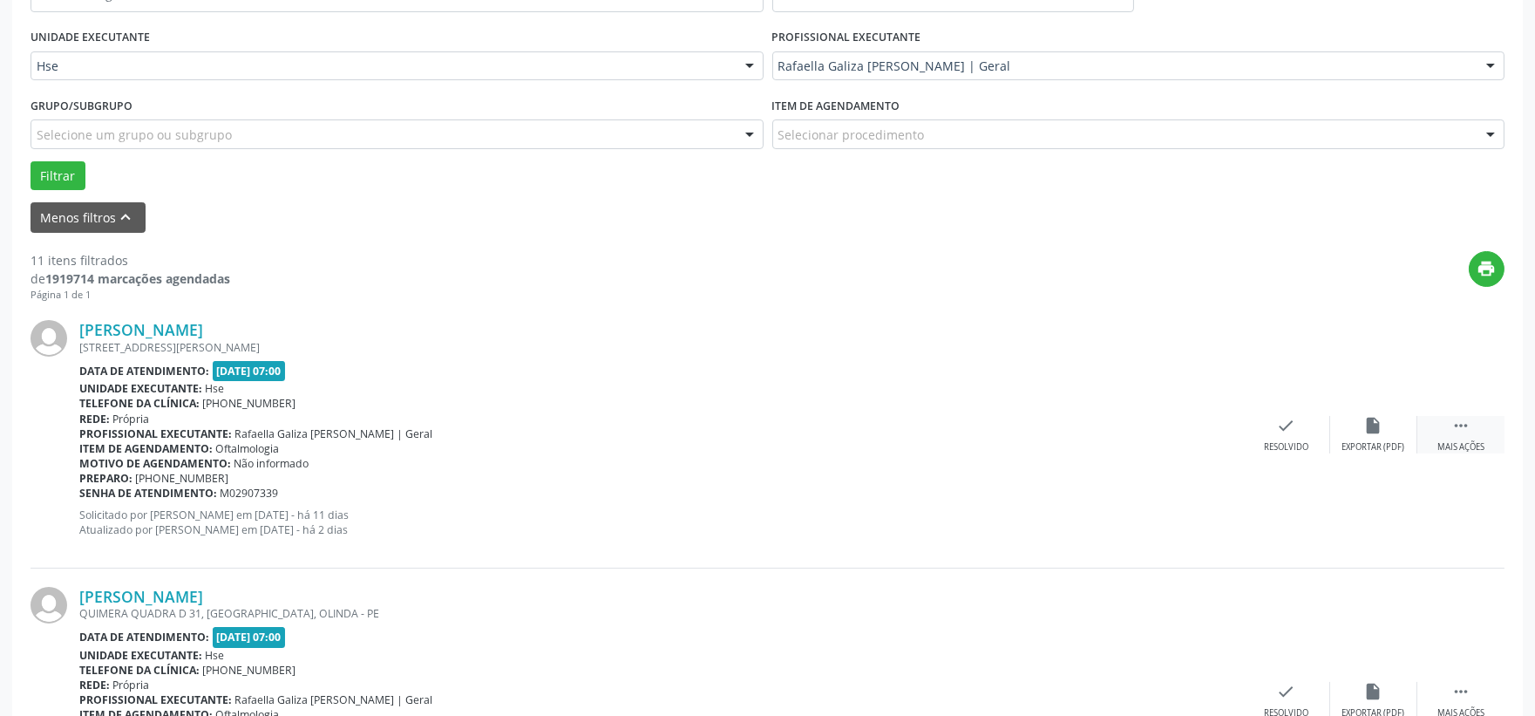
click at [1461, 428] on icon "" at bounding box center [1460, 425] width 19 height 19
click at [1383, 447] on div "Não compareceu" at bounding box center [1373, 447] width 74 height 12
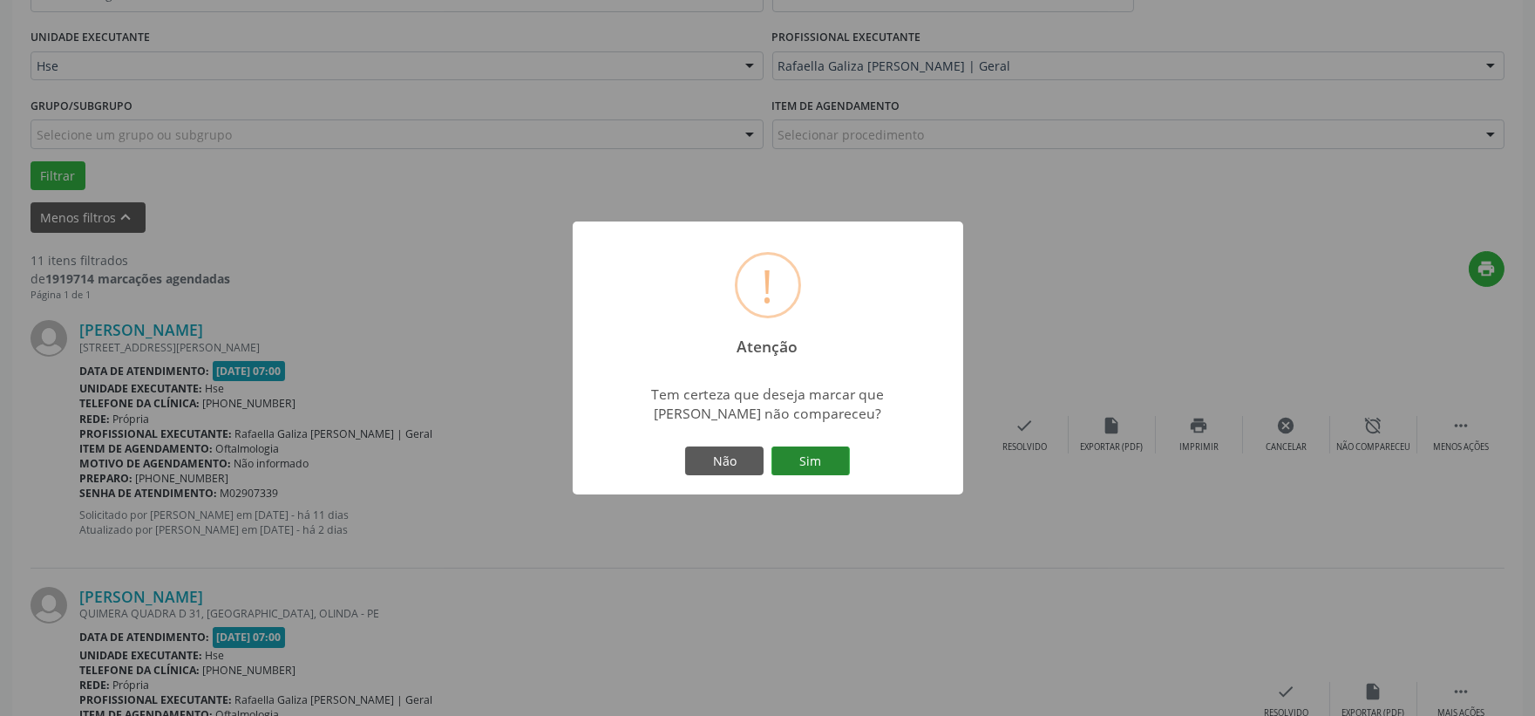
click at [828, 455] on button "Sim" at bounding box center [810, 461] width 78 height 30
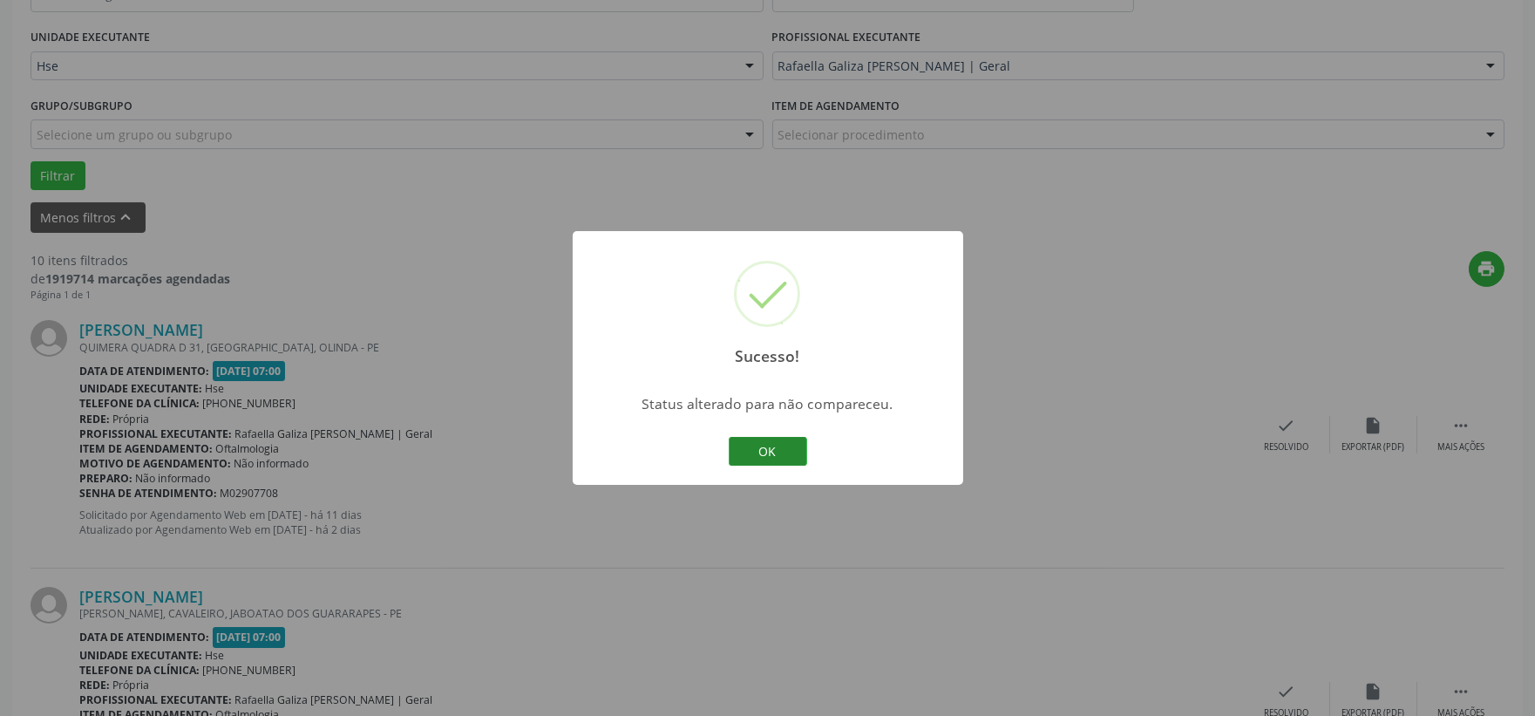
click at [770, 455] on button "OK" at bounding box center [768, 452] width 78 height 30
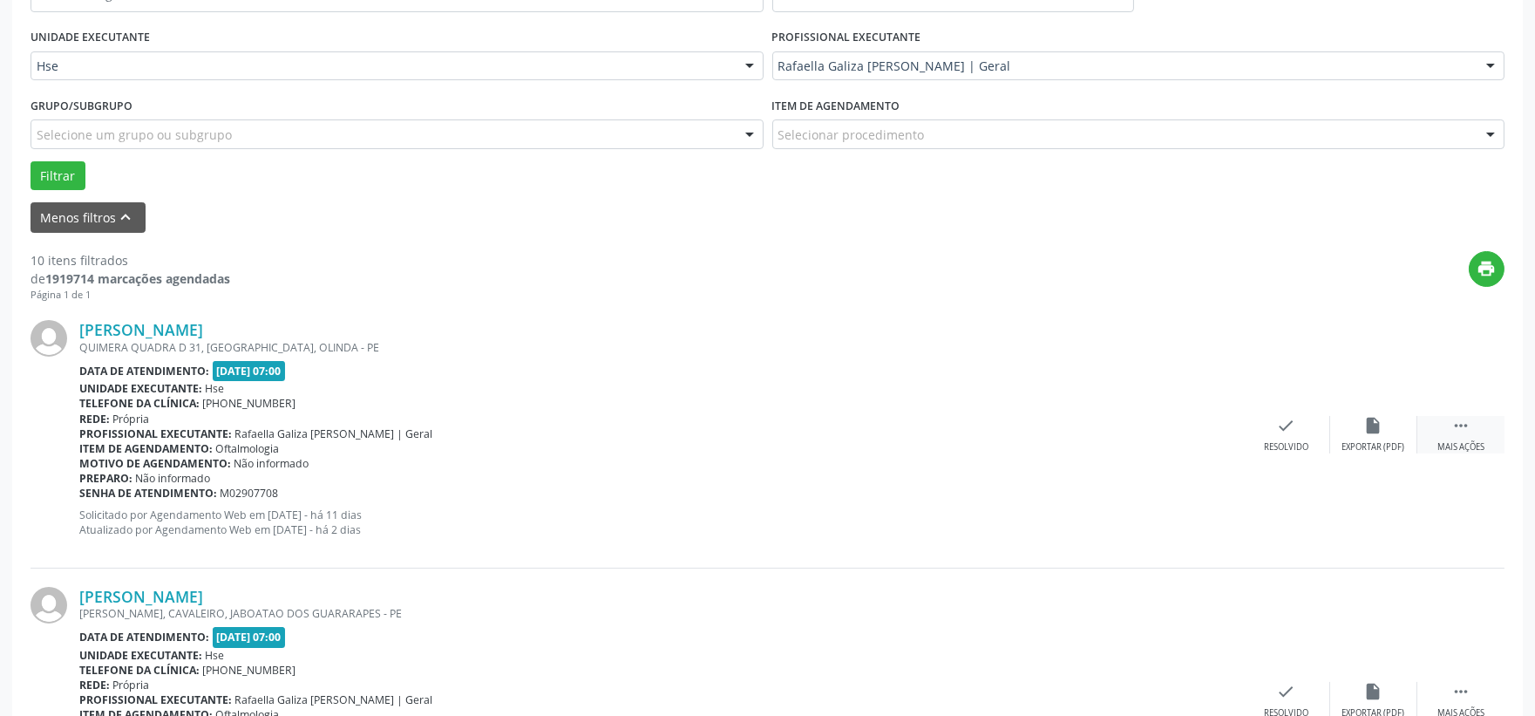
click at [1463, 438] on div " Mais ações" at bounding box center [1460, 434] width 87 height 37
click at [1371, 438] on div "alarm_off Não compareceu" at bounding box center [1373, 434] width 87 height 37
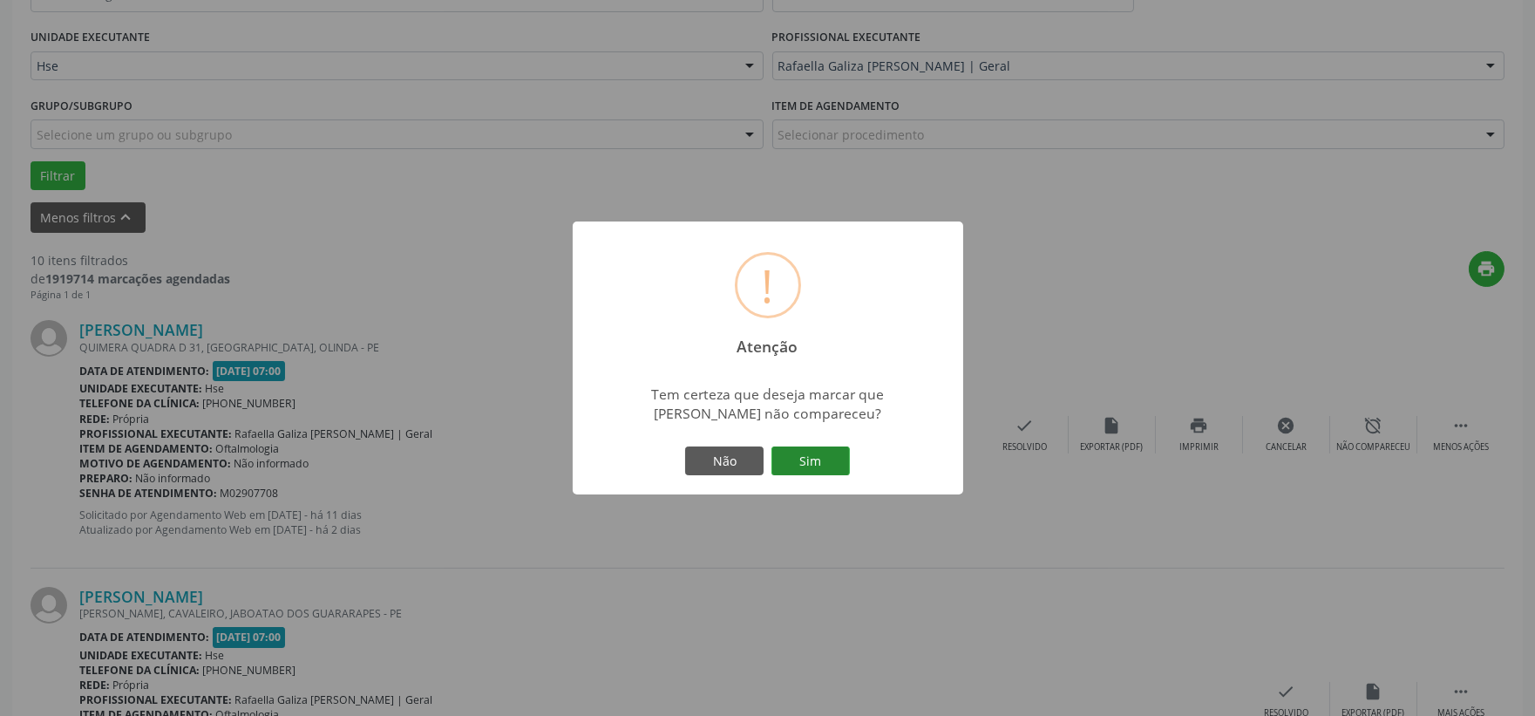
click at [822, 462] on button "Sim" at bounding box center [810, 461] width 78 height 30
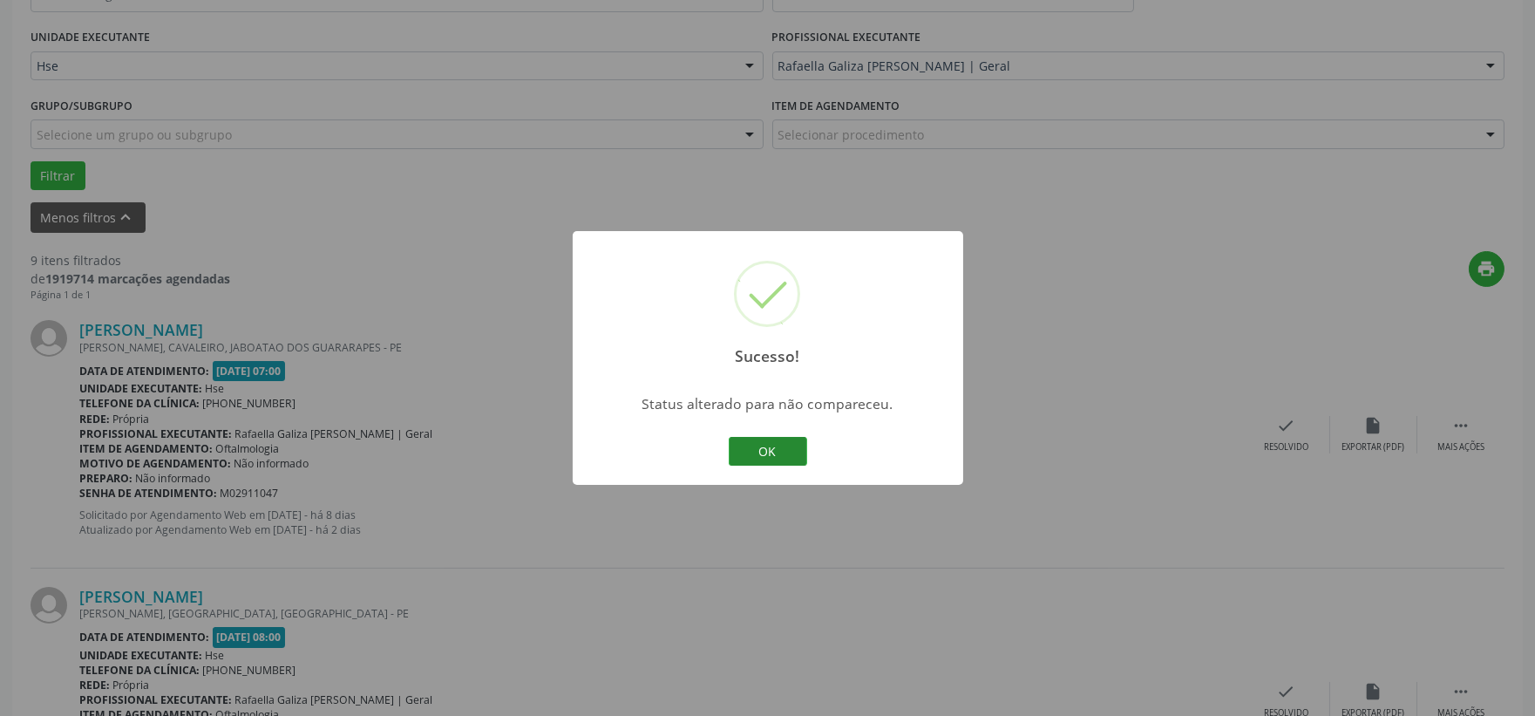
click at [777, 452] on button "OK" at bounding box center [768, 452] width 78 height 30
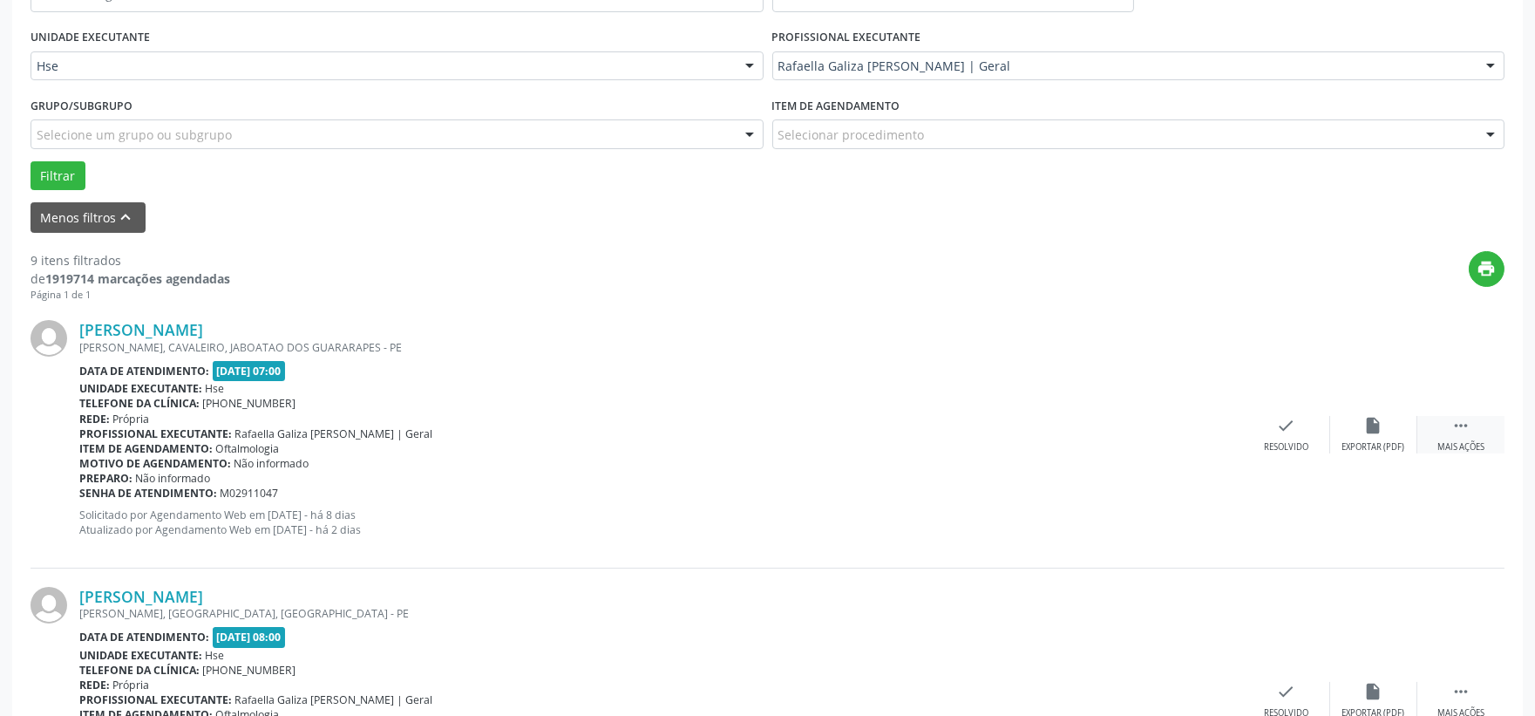
click at [1441, 429] on div " Mais ações" at bounding box center [1460, 434] width 87 height 37
click at [1400, 438] on div "alarm_off Não compareceu" at bounding box center [1373, 434] width 87 height 37
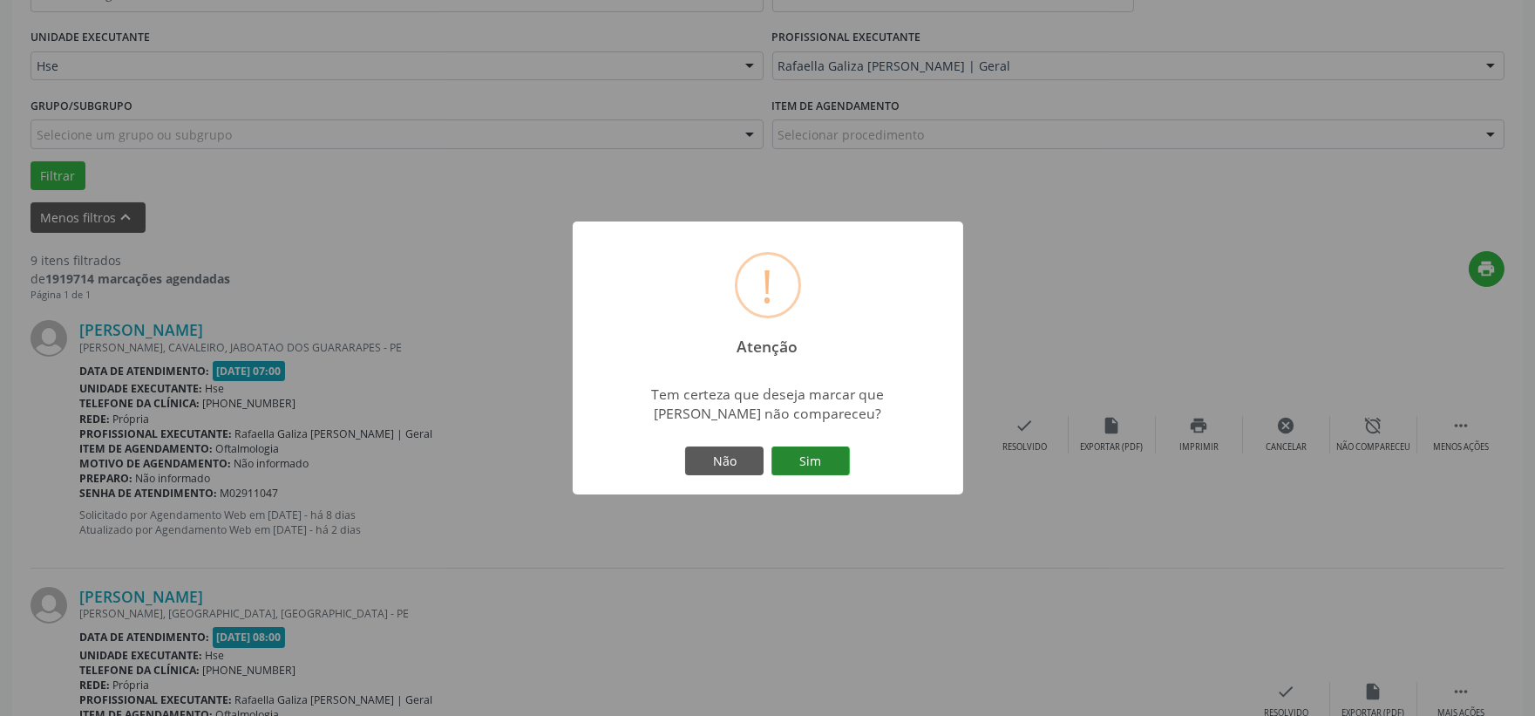
click at [796, 460] on button "Sim" at bounding box center [810, 461] width 78 height 30
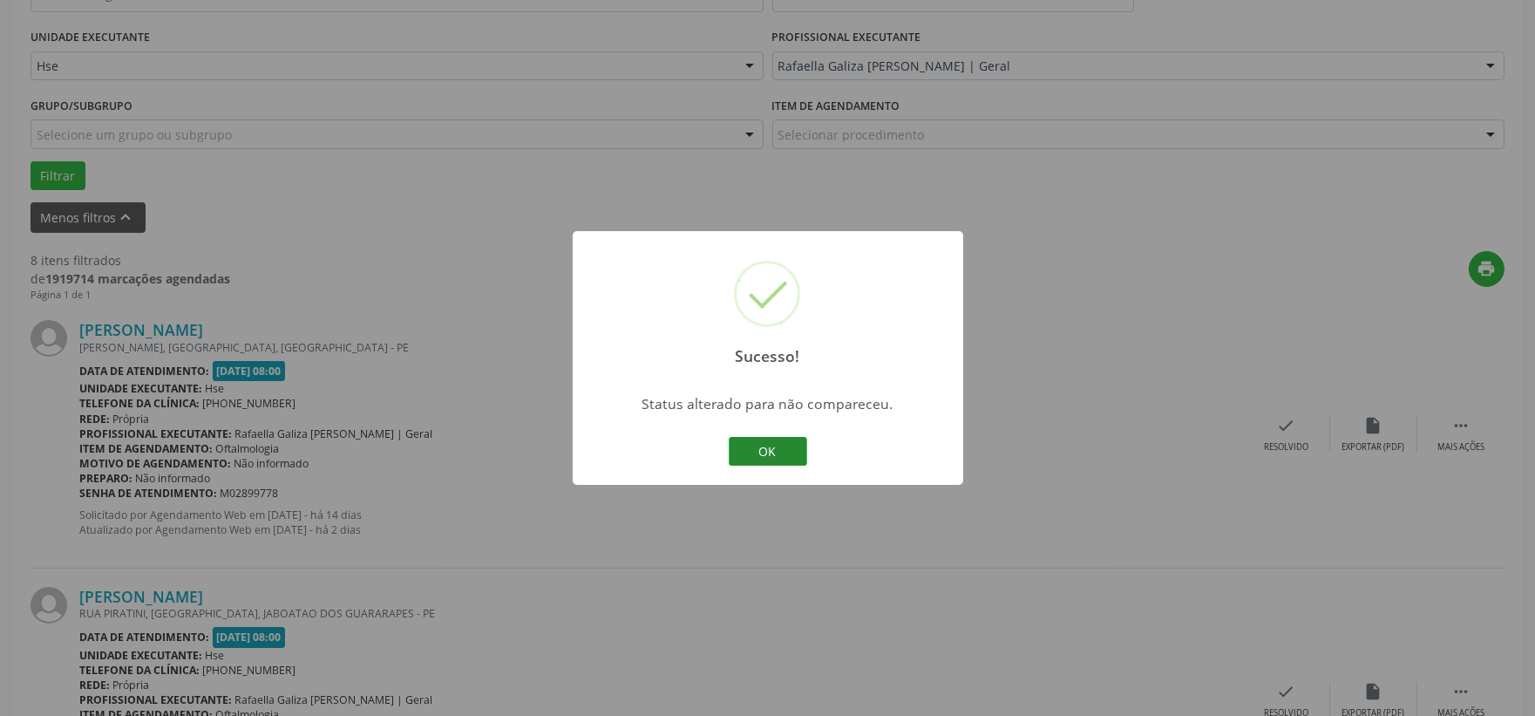
click at [788, 453] on button "OK" at bounding box center [768, 452] width 78 height 30
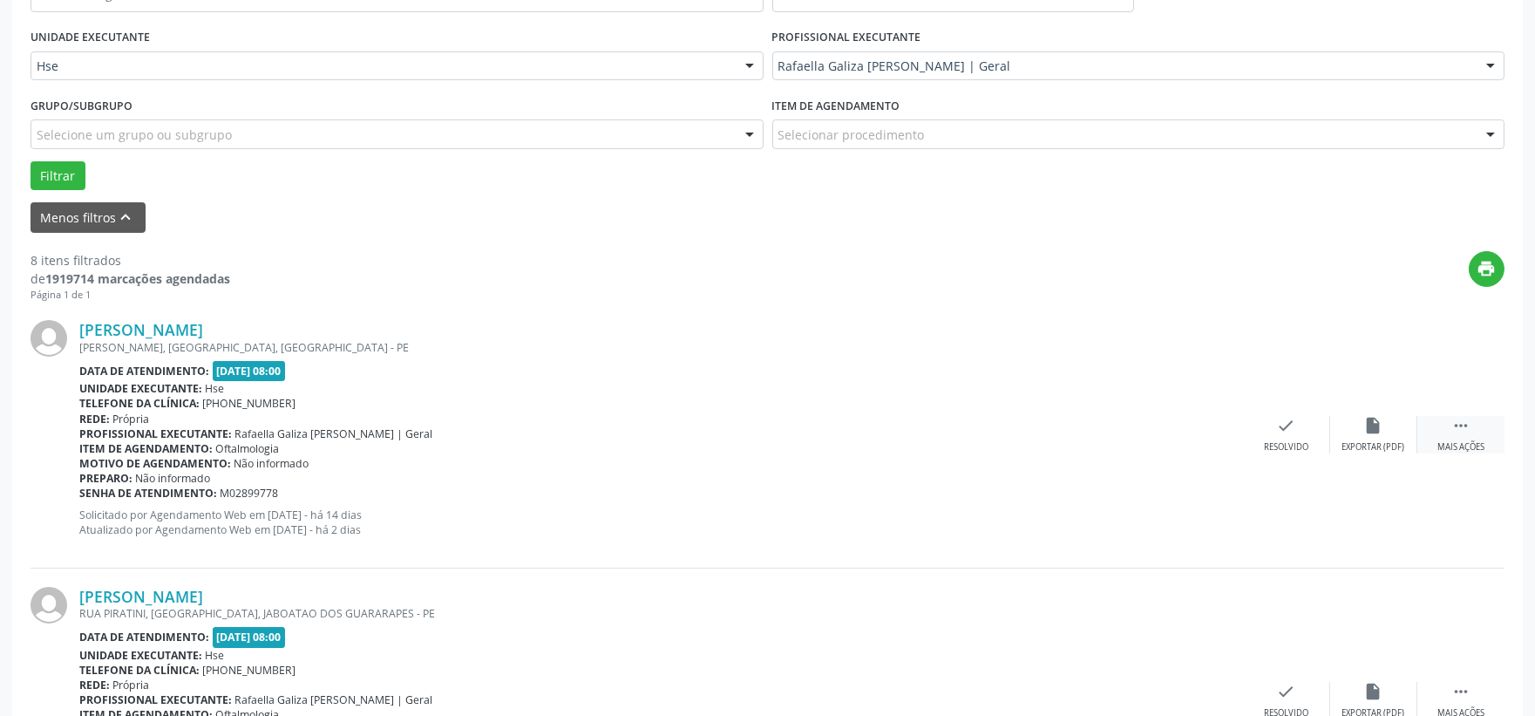
click at [1467, 424] on icon "" at bounding box center [1460, 425] width 19 height 19
click at [1389, 441] on div "Não compareceu" at bounding box center [1373, 447] width 74 height 12
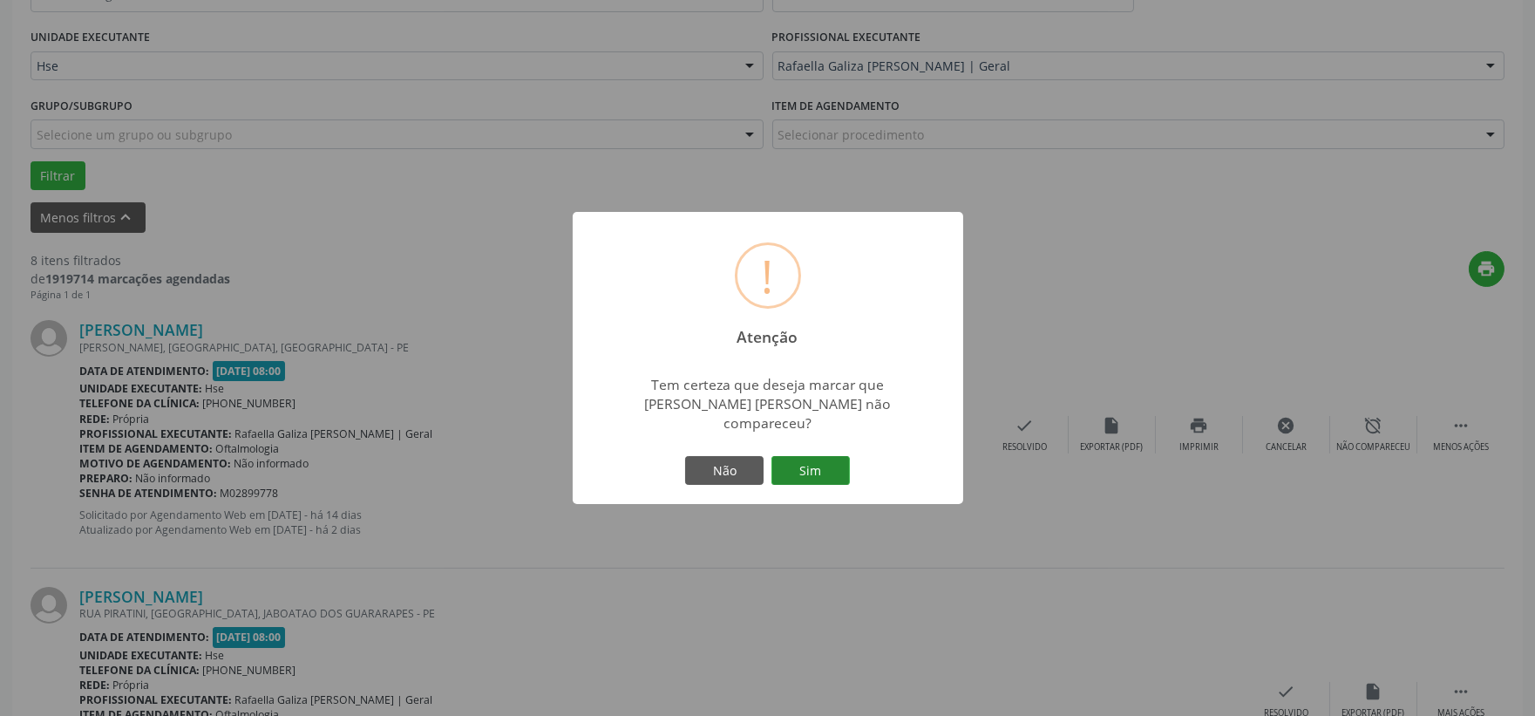
click at [824, 462] on button "Sim" at bounding box center [810, 471] width 78 height 30
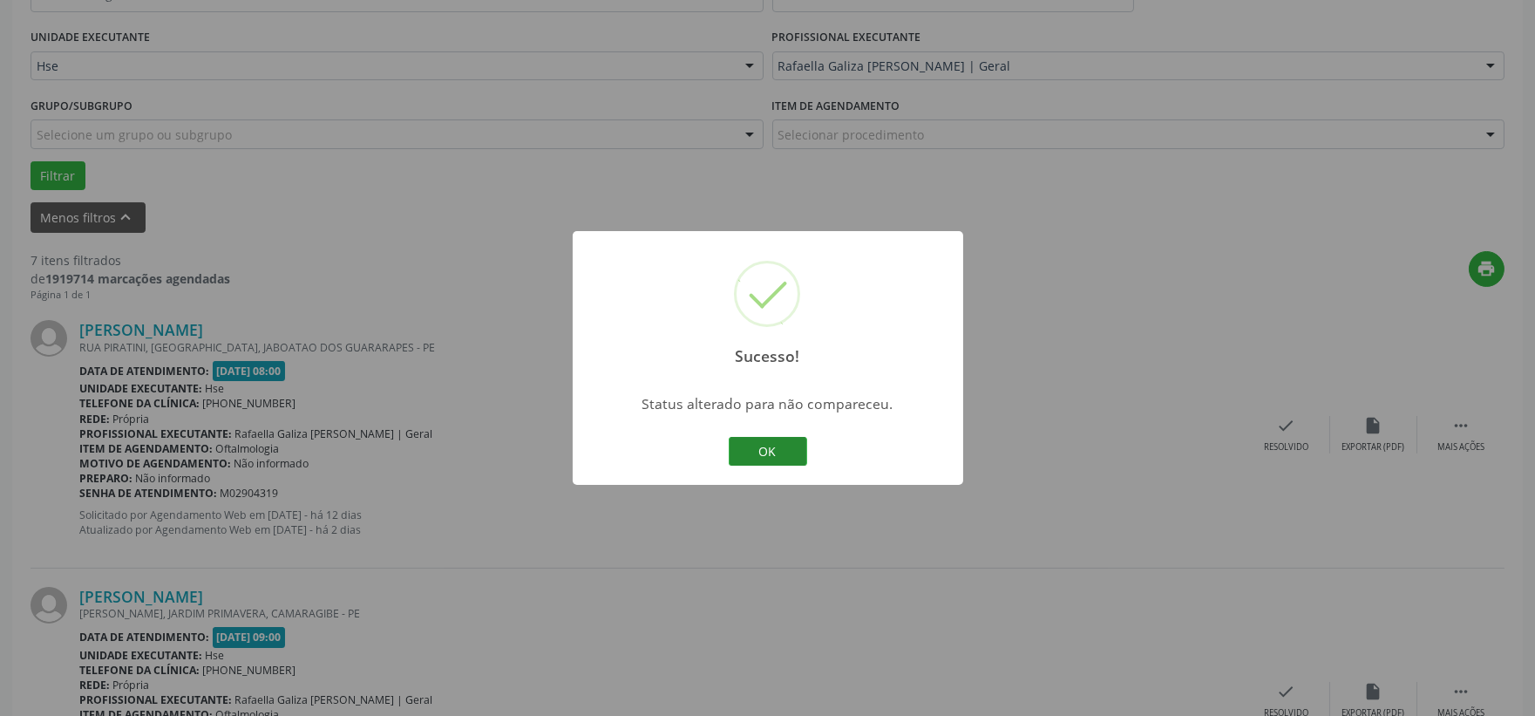
click at [752, 441] on button "OK" at bounding box center [768, 452] width 78 height 30
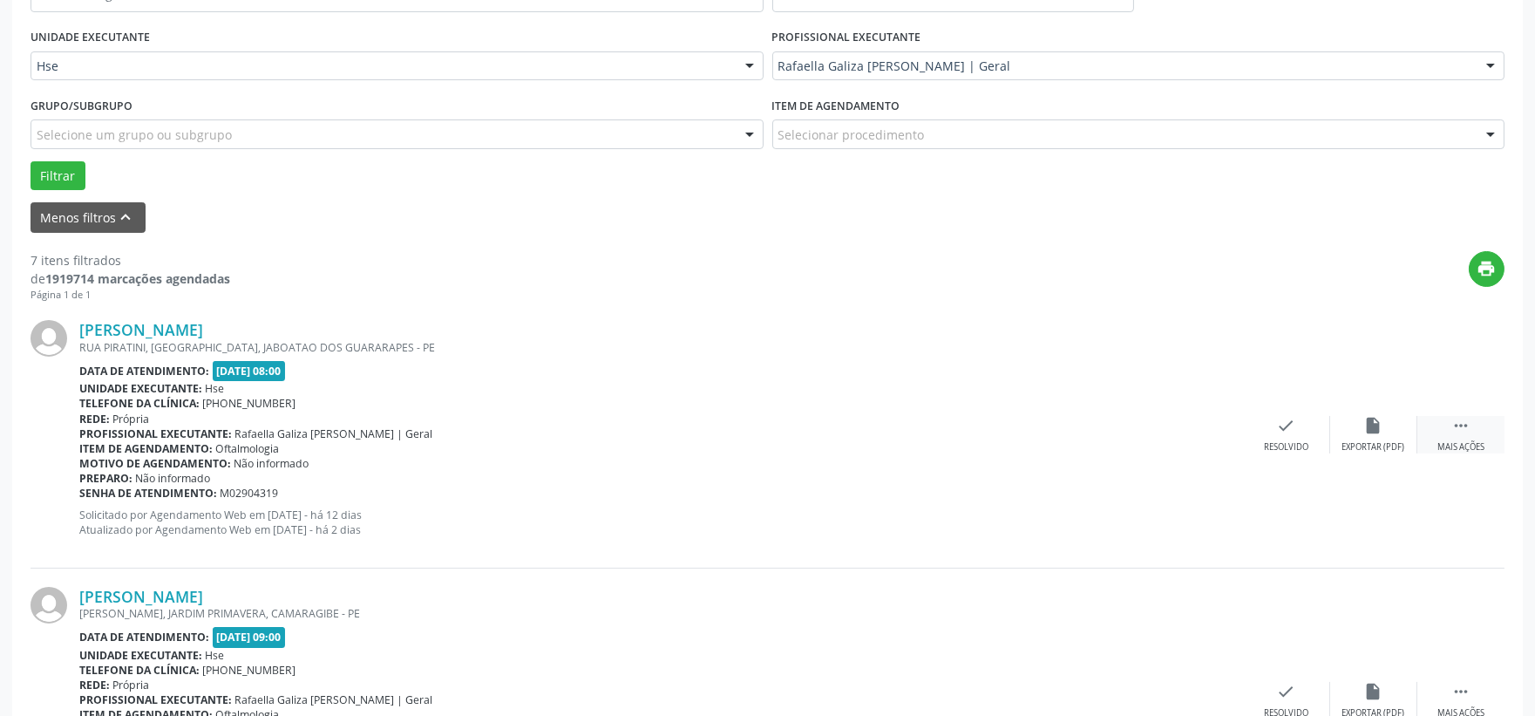
click at [1447, 416] on div " Mais ações" at bounding box center [1460, 434] width 87 height 37
click at [1381, 445] on div "Não compareceu" at bounding box center [1373, 447] width 74 height 12
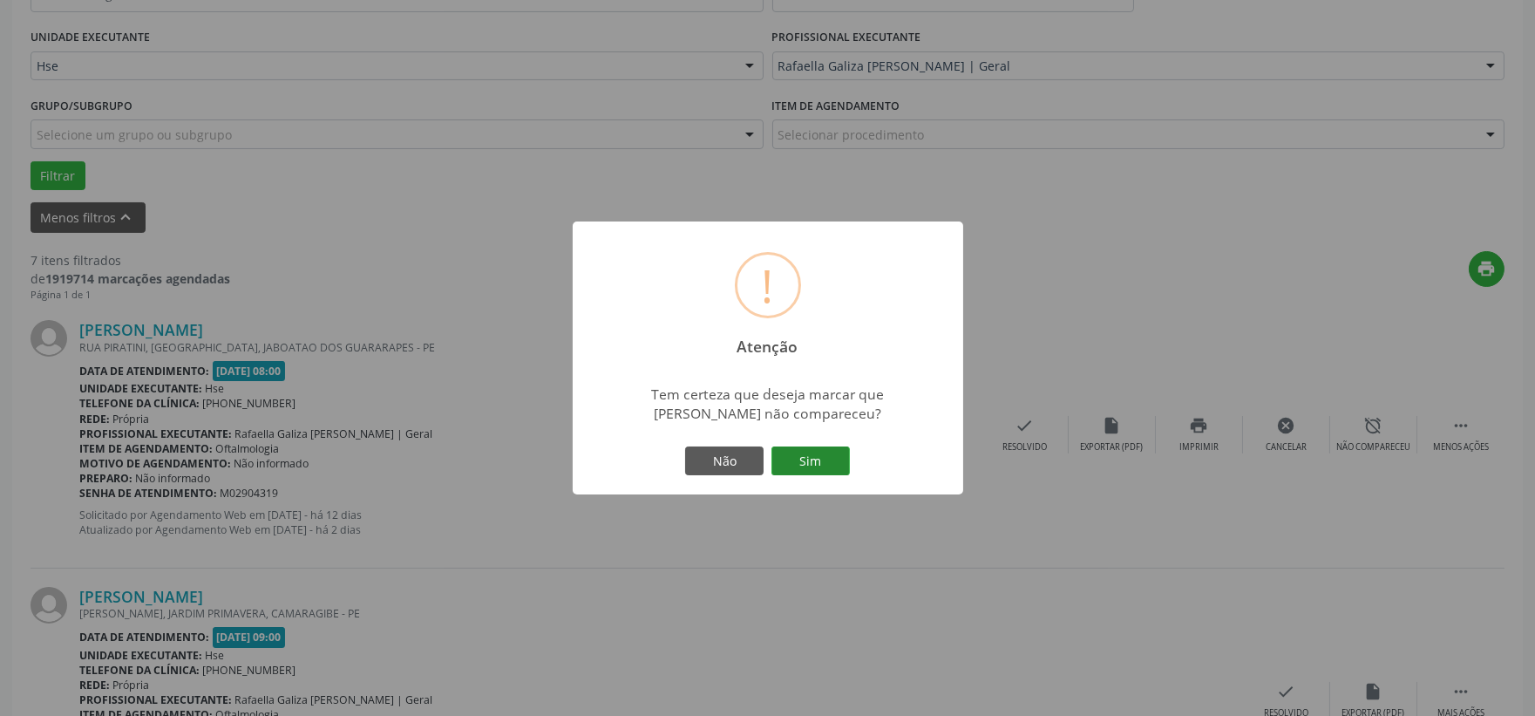
click at [823, 453] on button "Sim" at bounding box center [810, 461] width 78 height 30
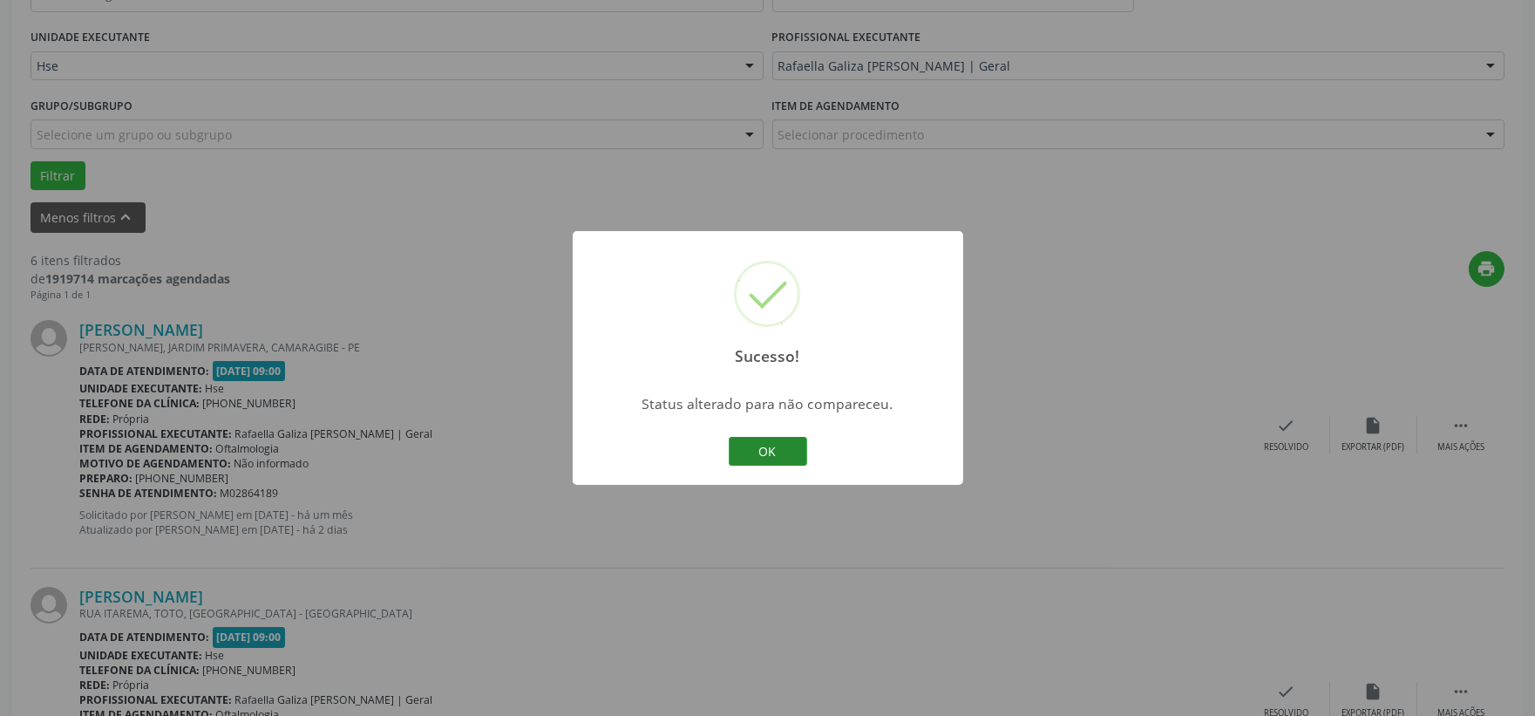
click at [779, 451] on button "OK" at bounding box center [768, 452] width 78 height 30
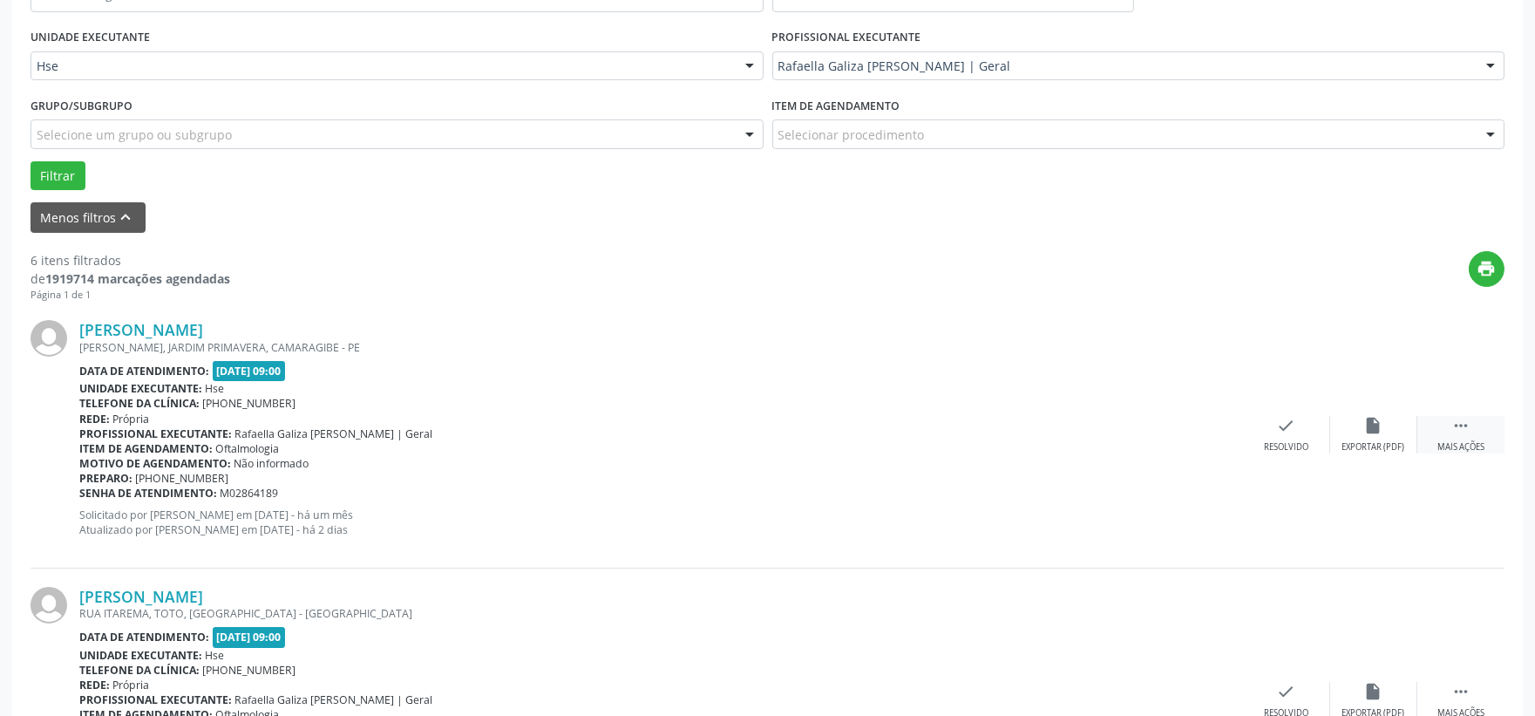
click at [1477, 424] on div " Mais ações" at bounding box center [1460, 434] width 87 height 37
click at [1373, 425] on icon "alarm_off" at bounding box center [1373, 425] width 19 height 19
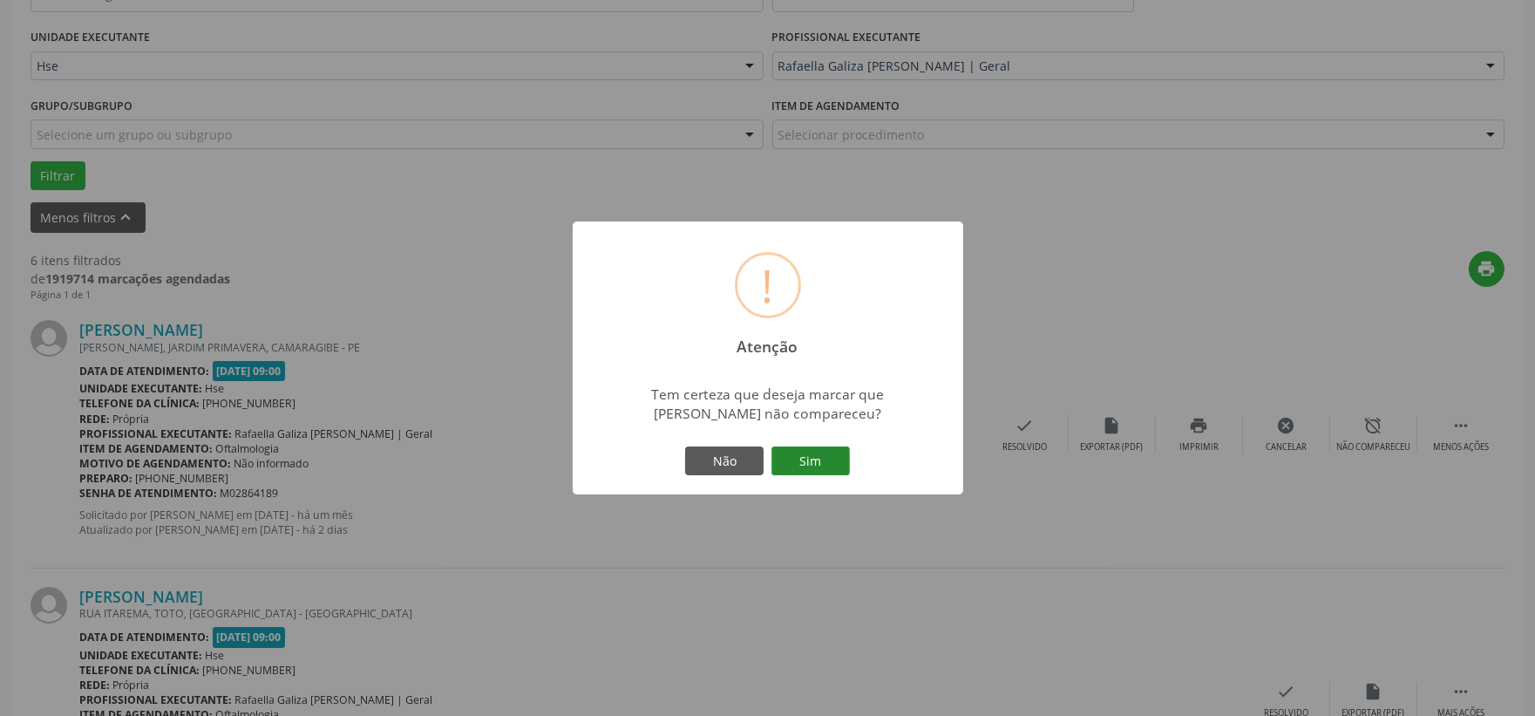
click at [833, 448] on button "Sim" at bounding box center [810, 461] width 78 height 30
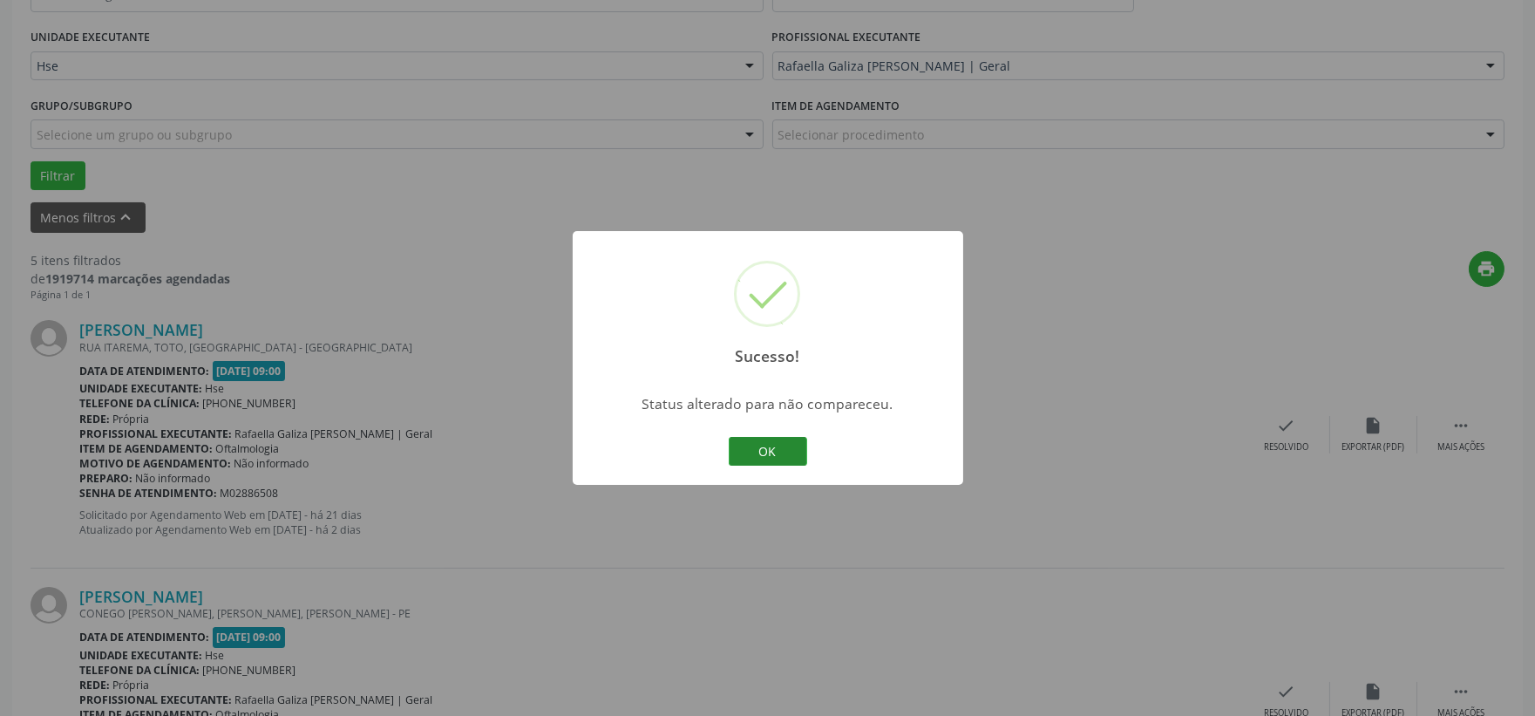
click at [768, 445] on button "OK" at bounding box center [768, 452] width 78 height 30
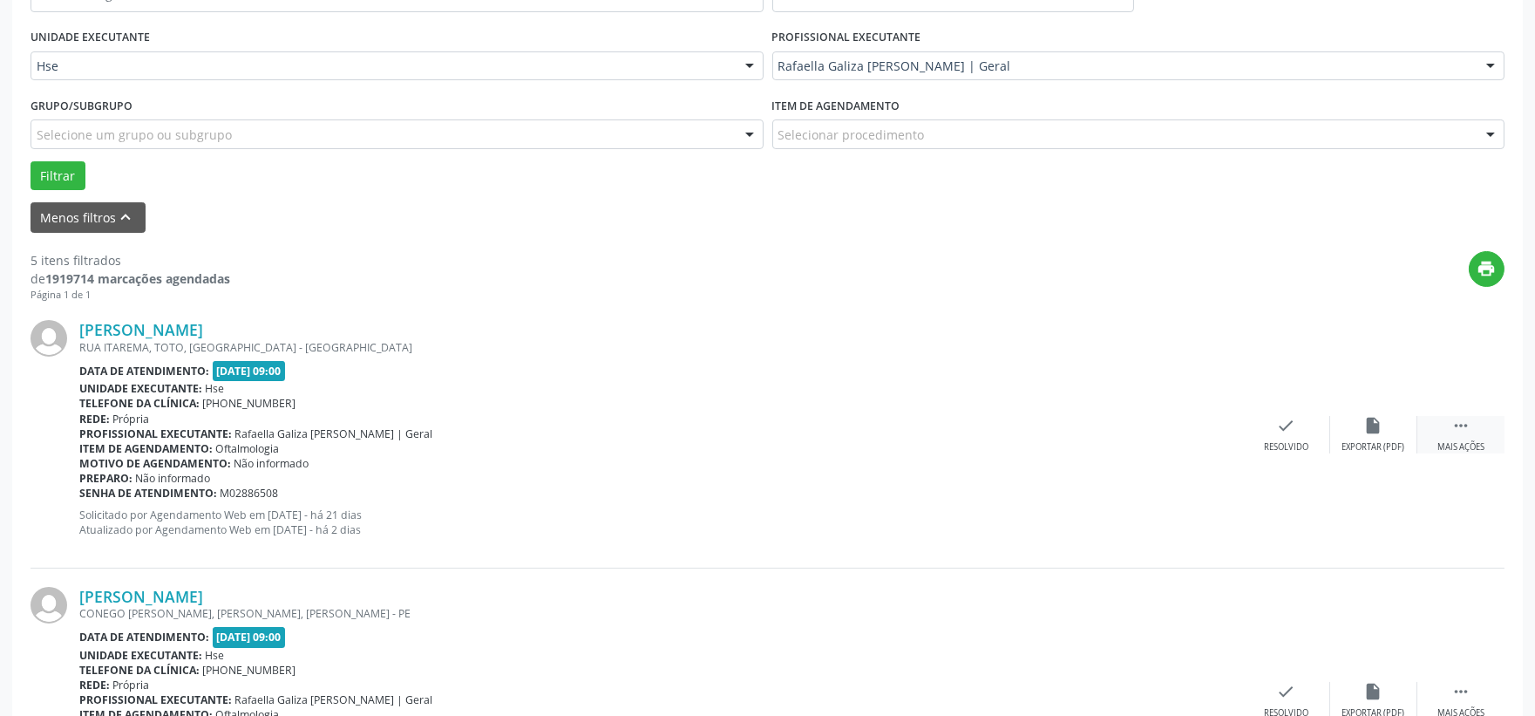
click at [1462, 438] on div " Mais ações" at bounding box center [1460, 434] width 87 height 37
click at [1389, 441] on div "Não compareceu" at bounding box center [1373, 447] width 74 height 12
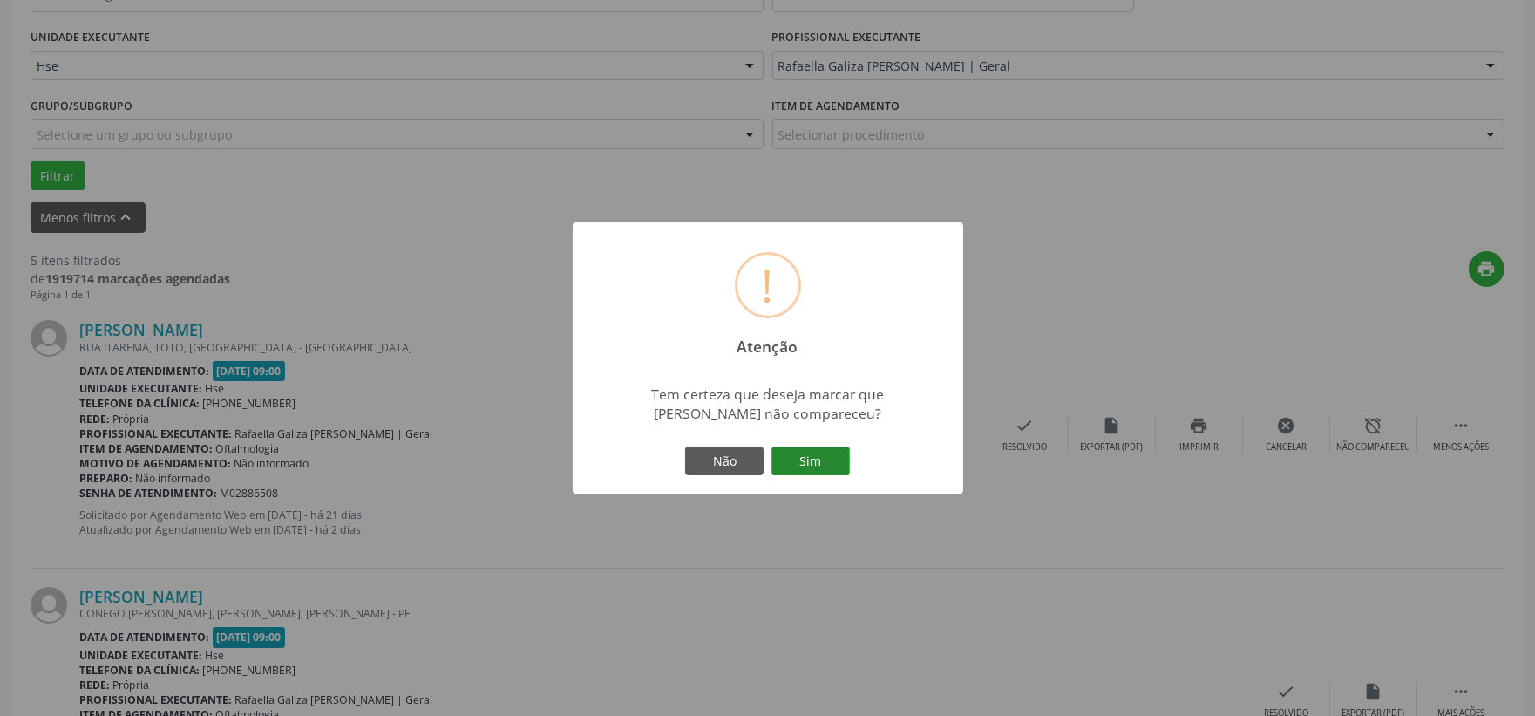
click at [789, 454] on button "Sim" at bounding box center [810, 461] width 78 height 30
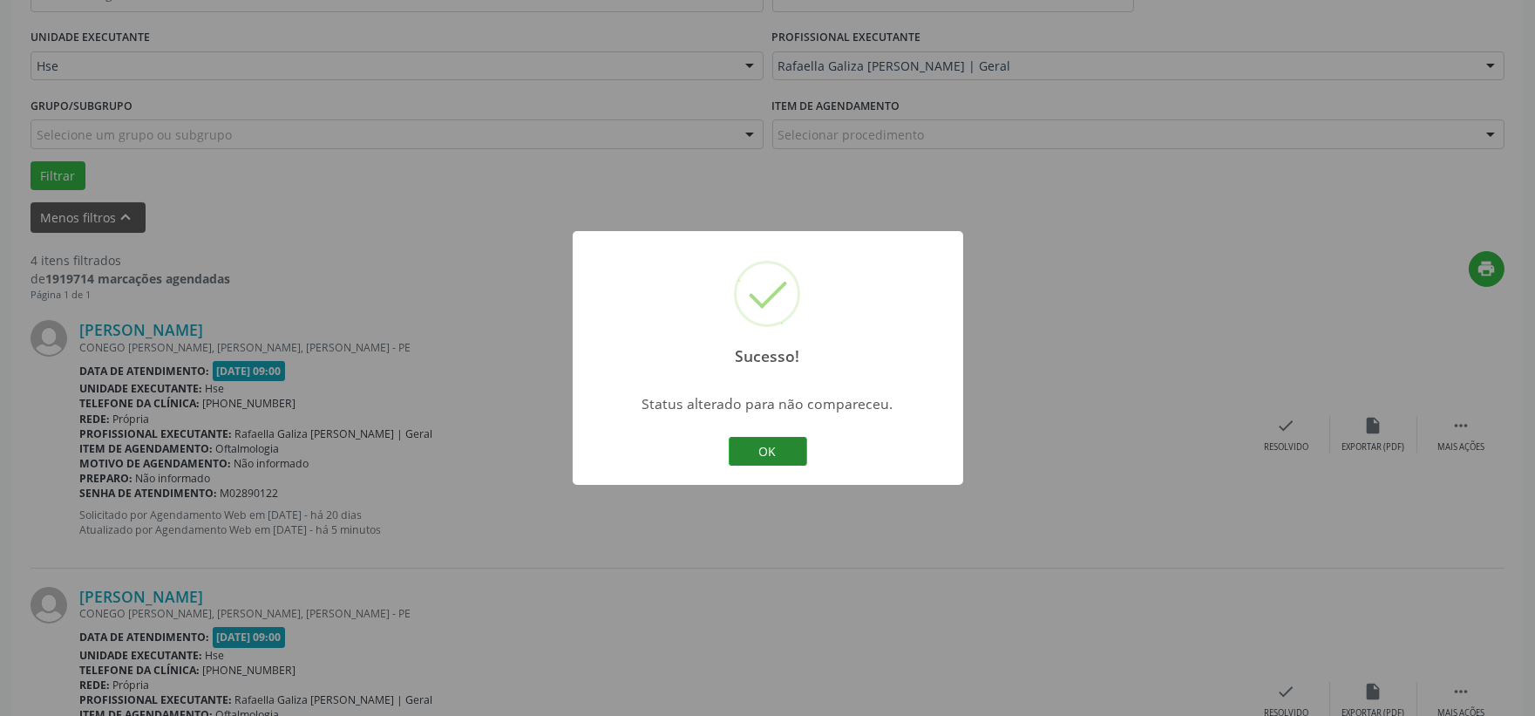
click at [771, 442] on button "OK" at bounding box center [768, 452] width 78 height 30
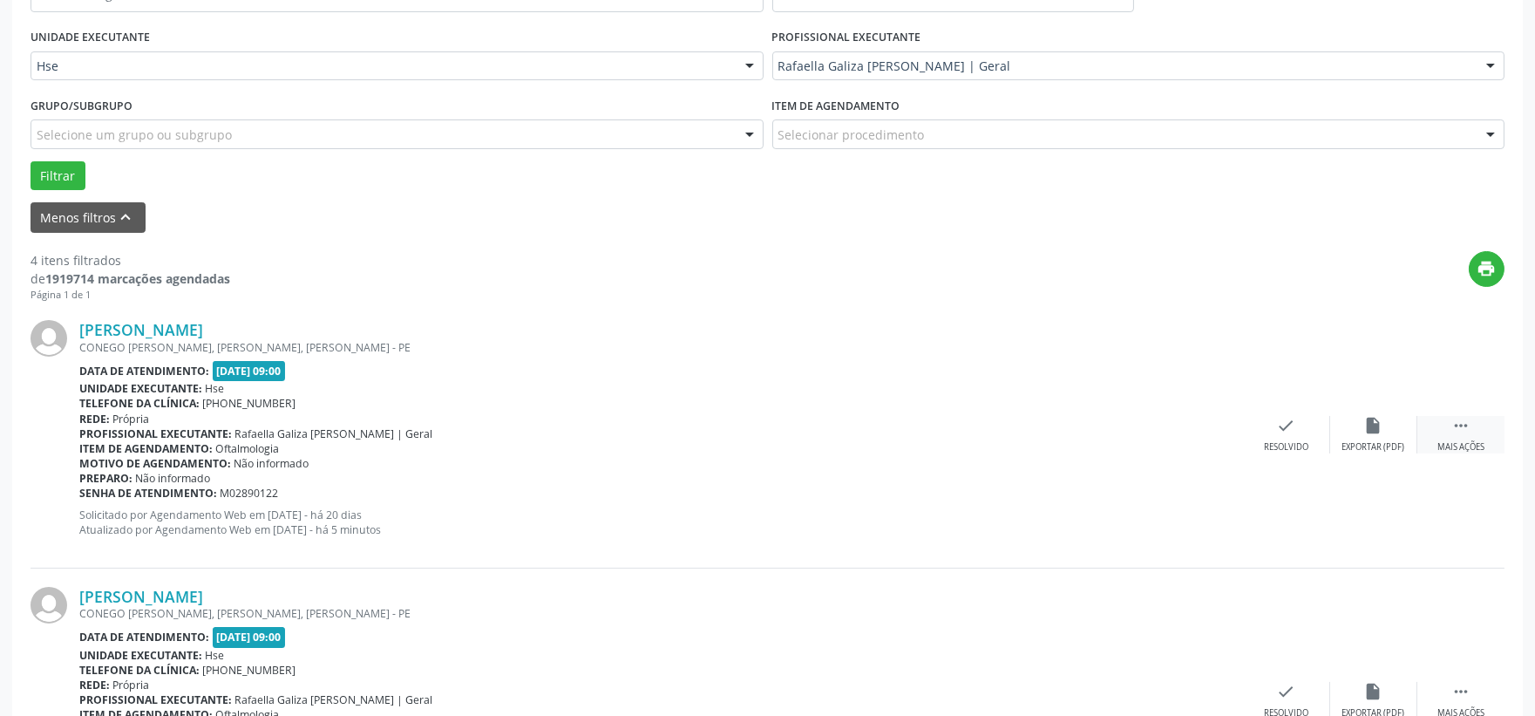
click at [1461, 421] on icon "" at bounding box center [1460, 425] width 19 height 19
click at [1364, 441] on div "Não compareceu" at bounding box center [1373, 447] width 74 height 12
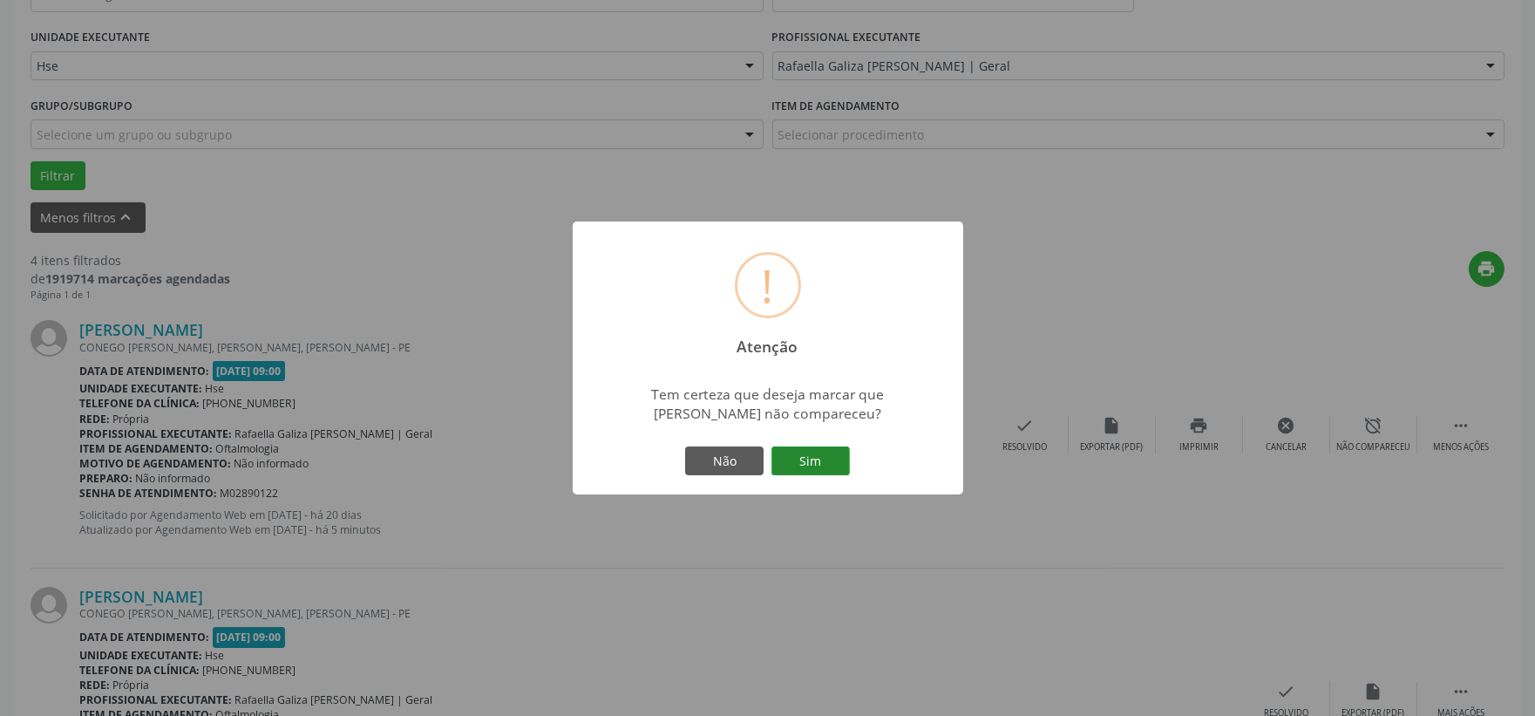
click at [829, 468] on button "Sim" at bounding box center [810, 461] width 78 height 30
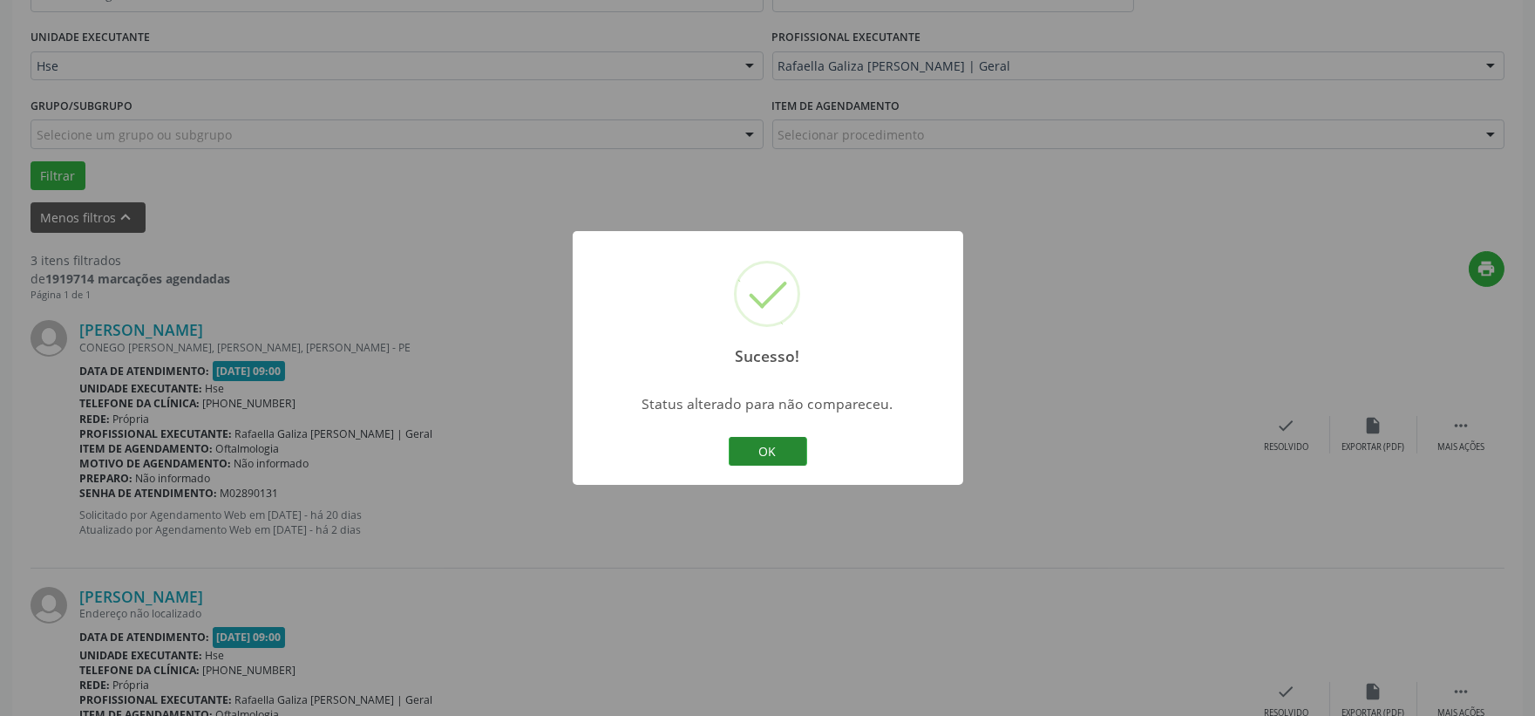
click at [769, 452] on button "OK" at bounding box center [768, 452] width 78 height 30
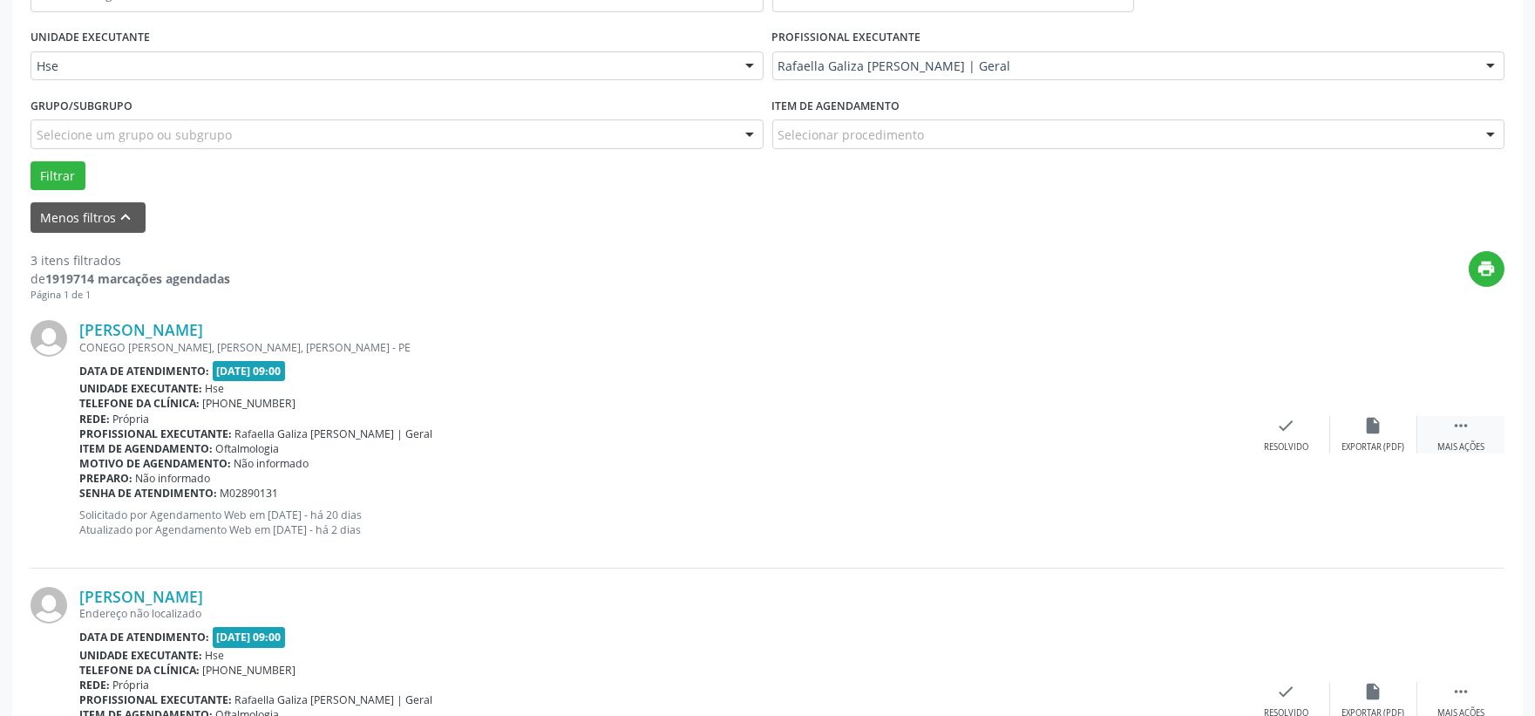
click at [1466, 419] on icon "" at bounding box center [1460, 425] width 19 height 19
click at [1362, 445] on div "Não compareceu" at bounding box center [1373, 447] width 74 height 12
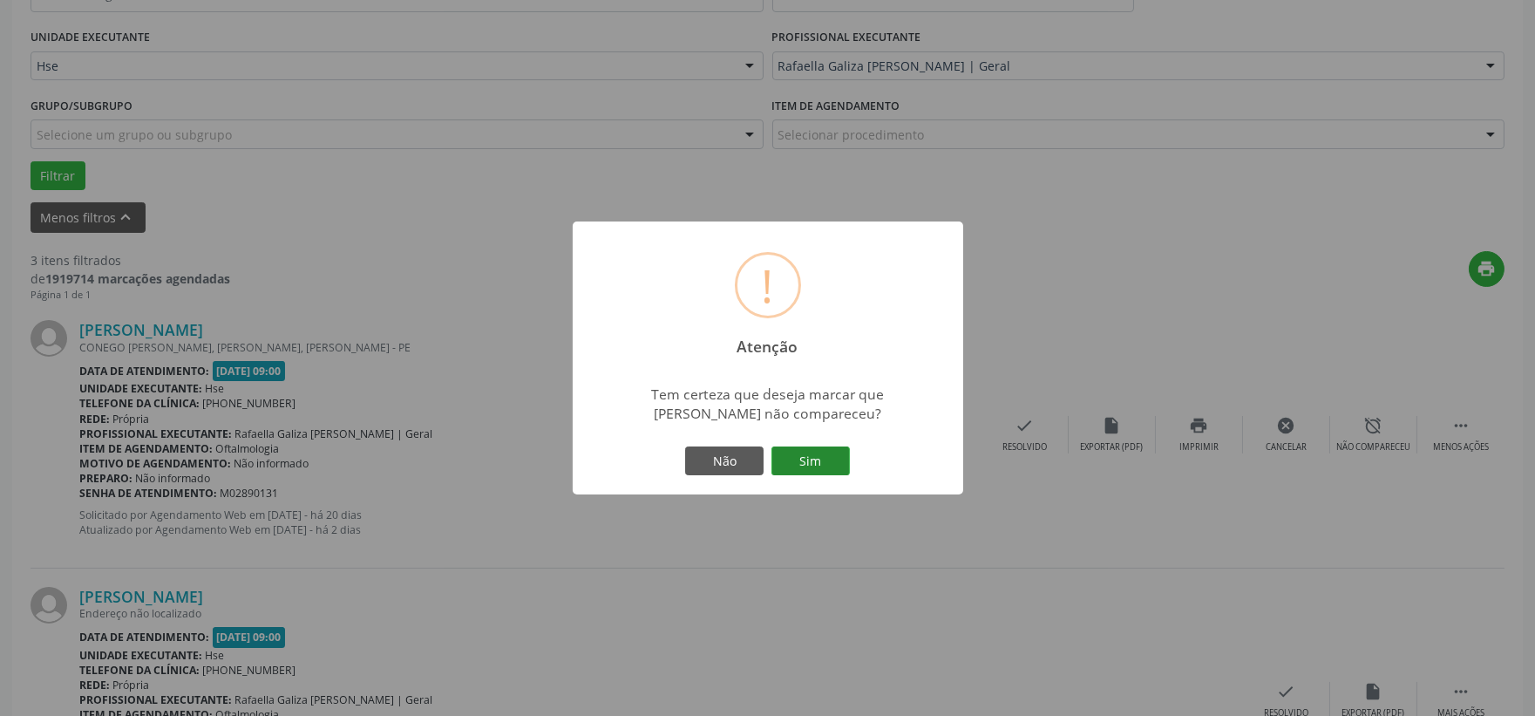
click at [787, 458] on button "Sim" at bounding box center [810, 461] width 78 height 30
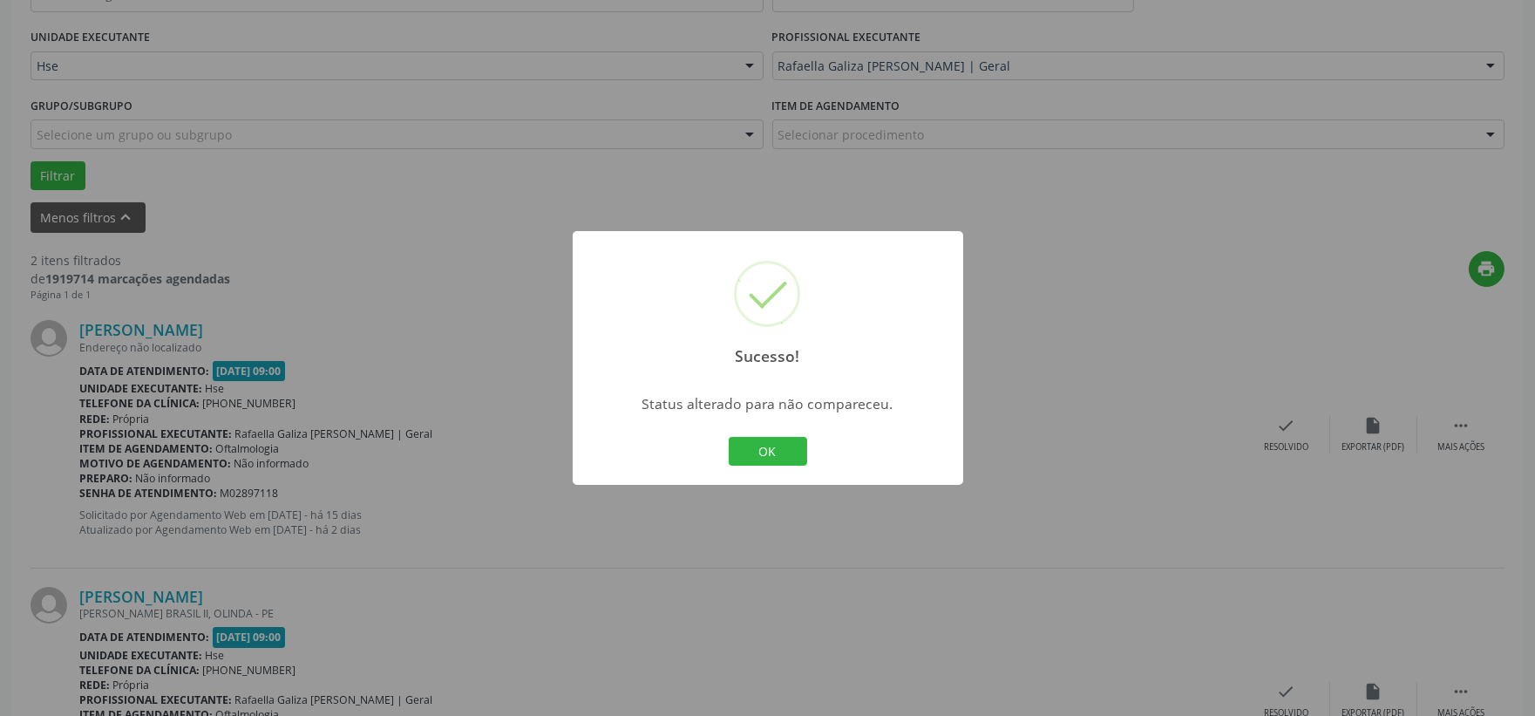
click at [787, 458] on button "OK" at bounding box center [768, 452] width 78 height 30
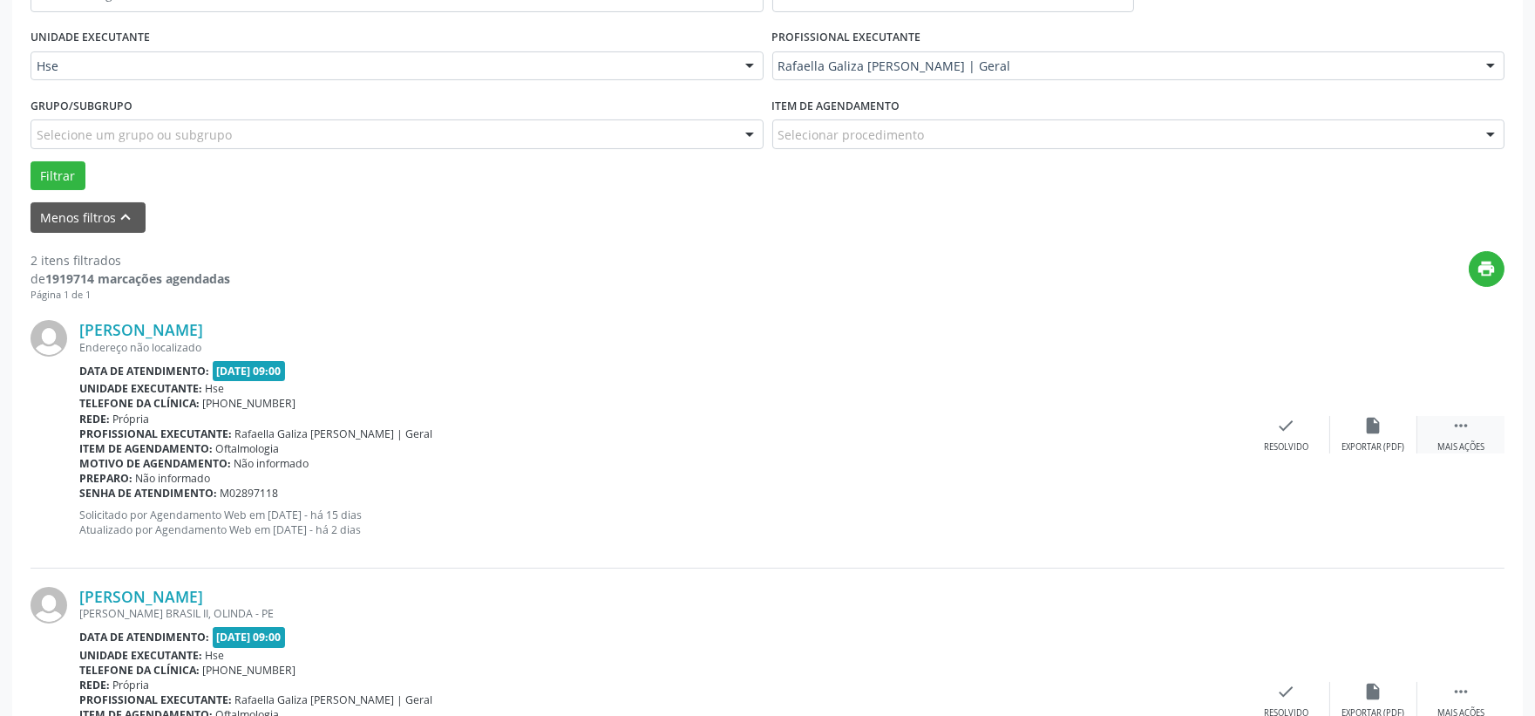
click at [1468, 441] on div "Mais ações" at bounding box center [1460, 447] width 47 height 12
click at [1343, 445] on div "Não compareceu" at bounding box center [1373, 447] width 74 height 12
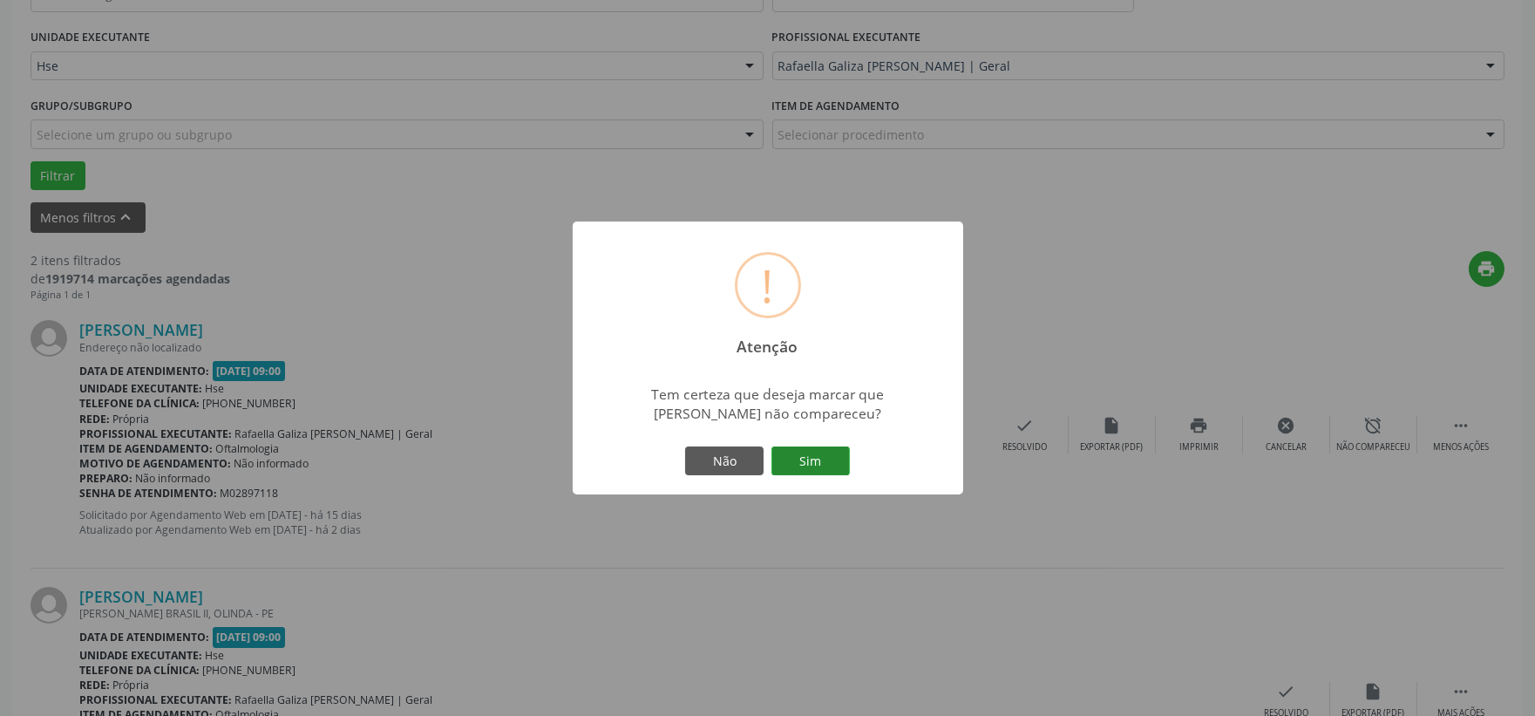
click at [800, 463] on button "Sim" at bounding box center [810, 461] width 78 height 30
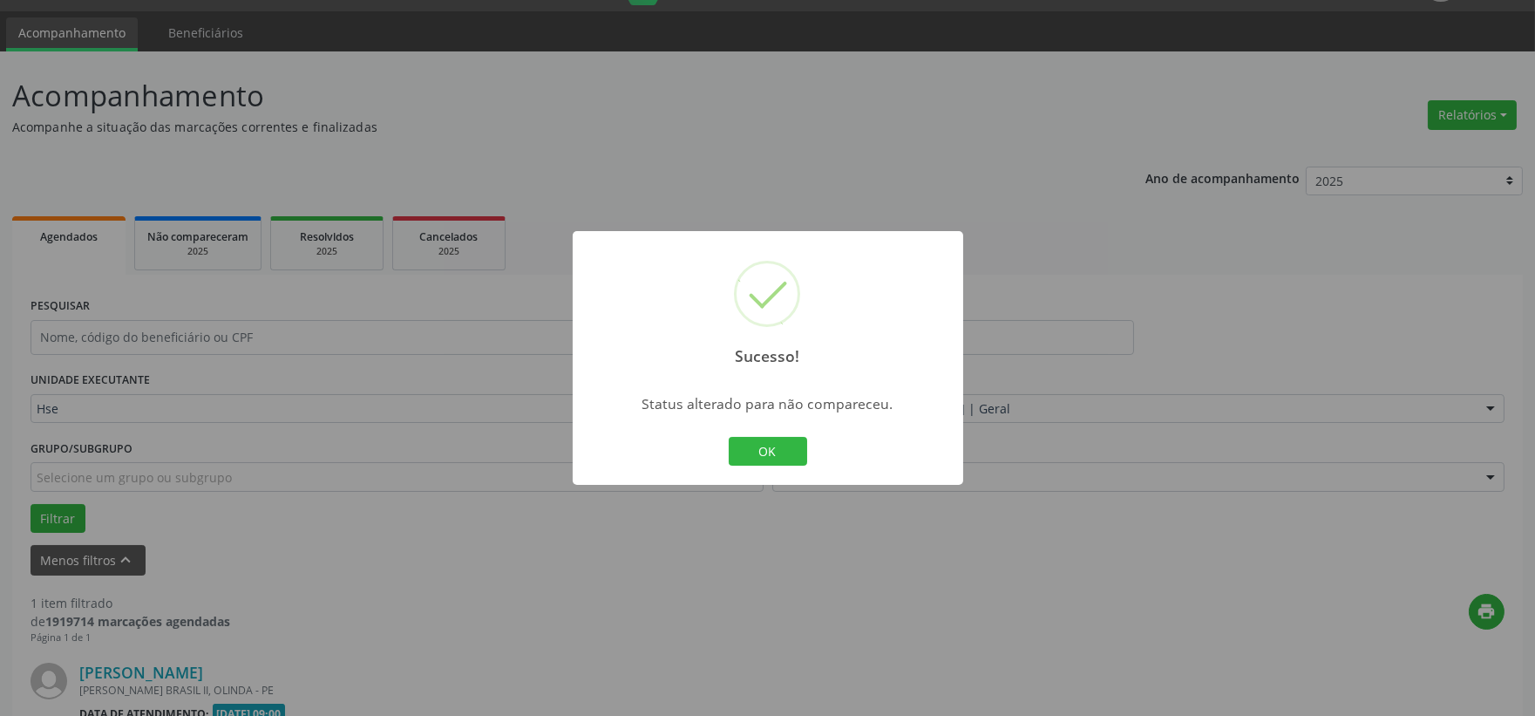
scroll to position [268, 0]
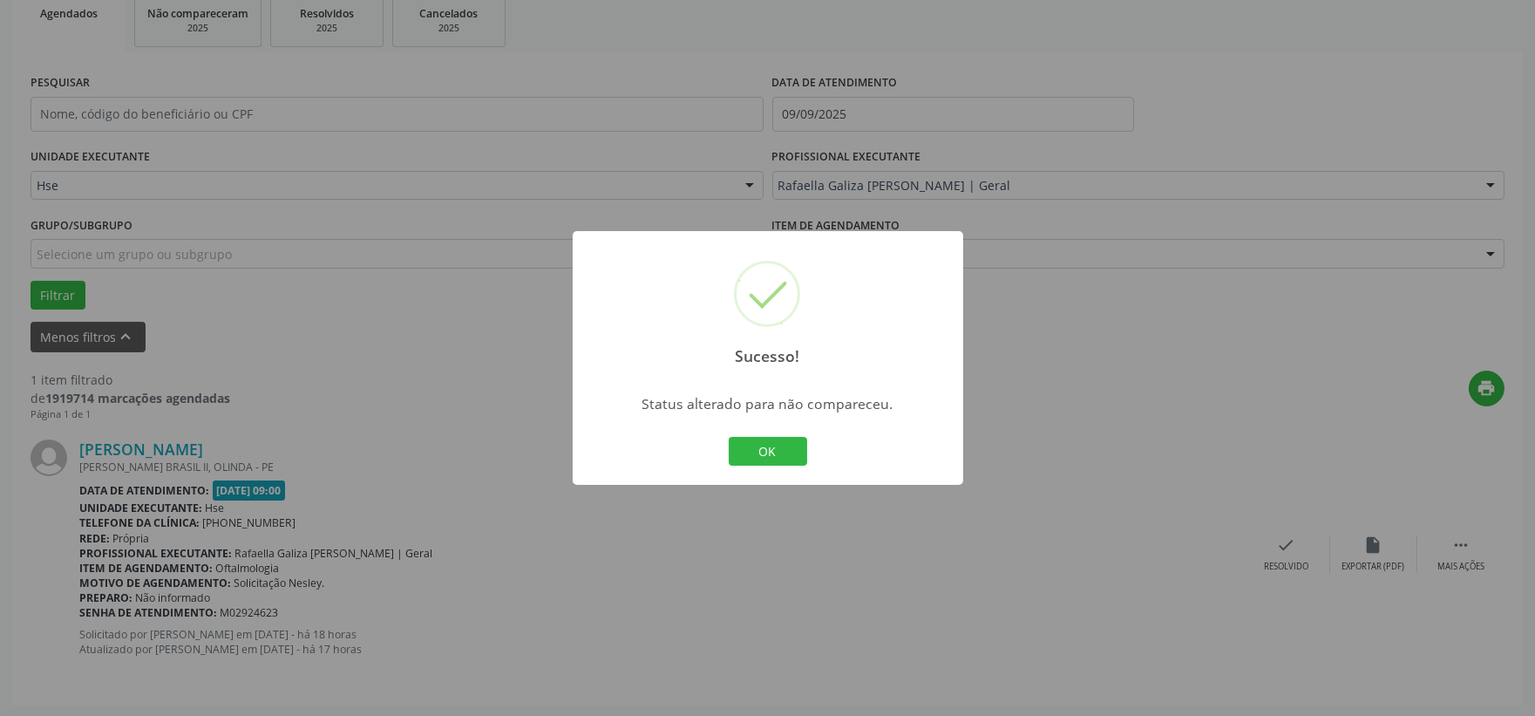
click at [800, 463] on button "OK" at bounding box center [768, 452] width 78 height 30
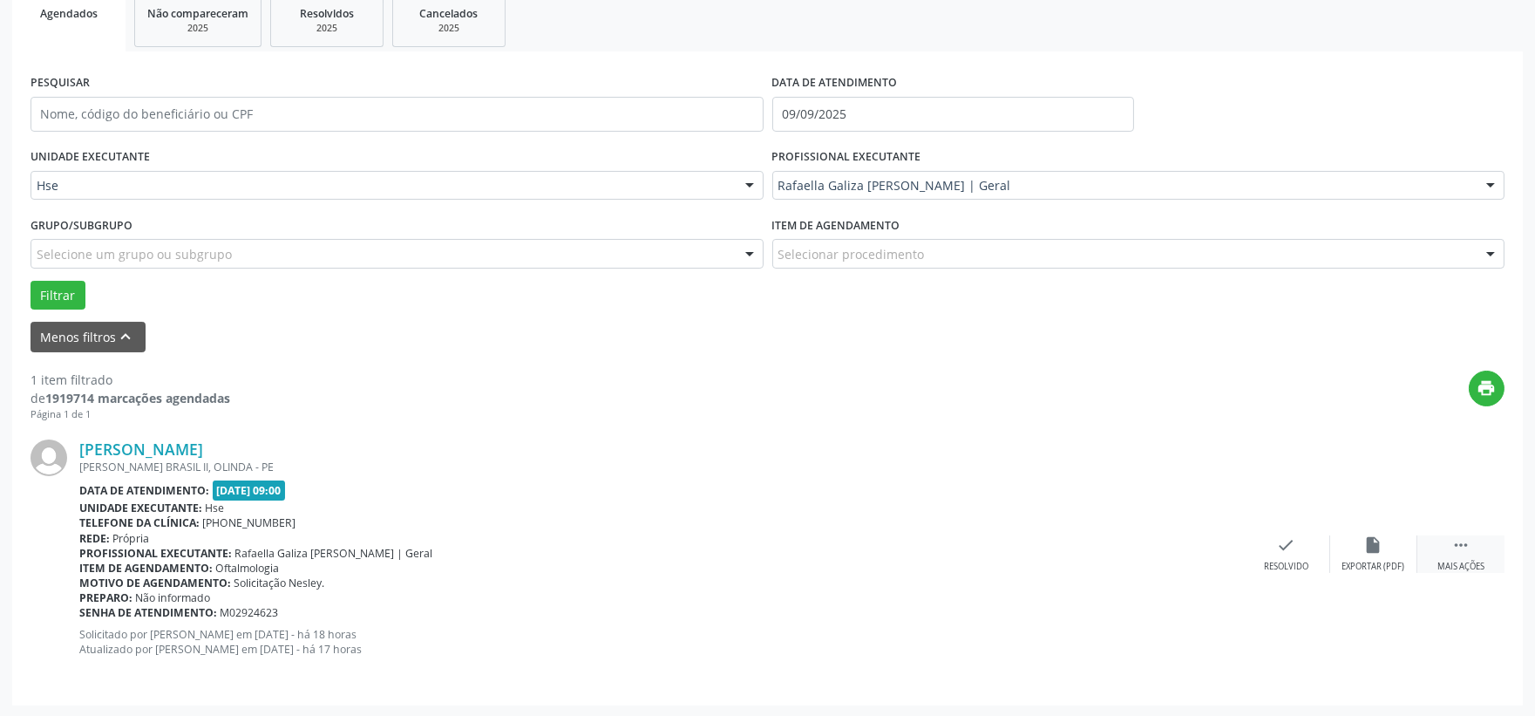
click at [1449, 550] on div " Mais ações" at bounding box center [1460, 553] width 87 height 37
click at [1375, 553] on icon "alarm_off" at bounding box center [1373, 544] width 19 height 19
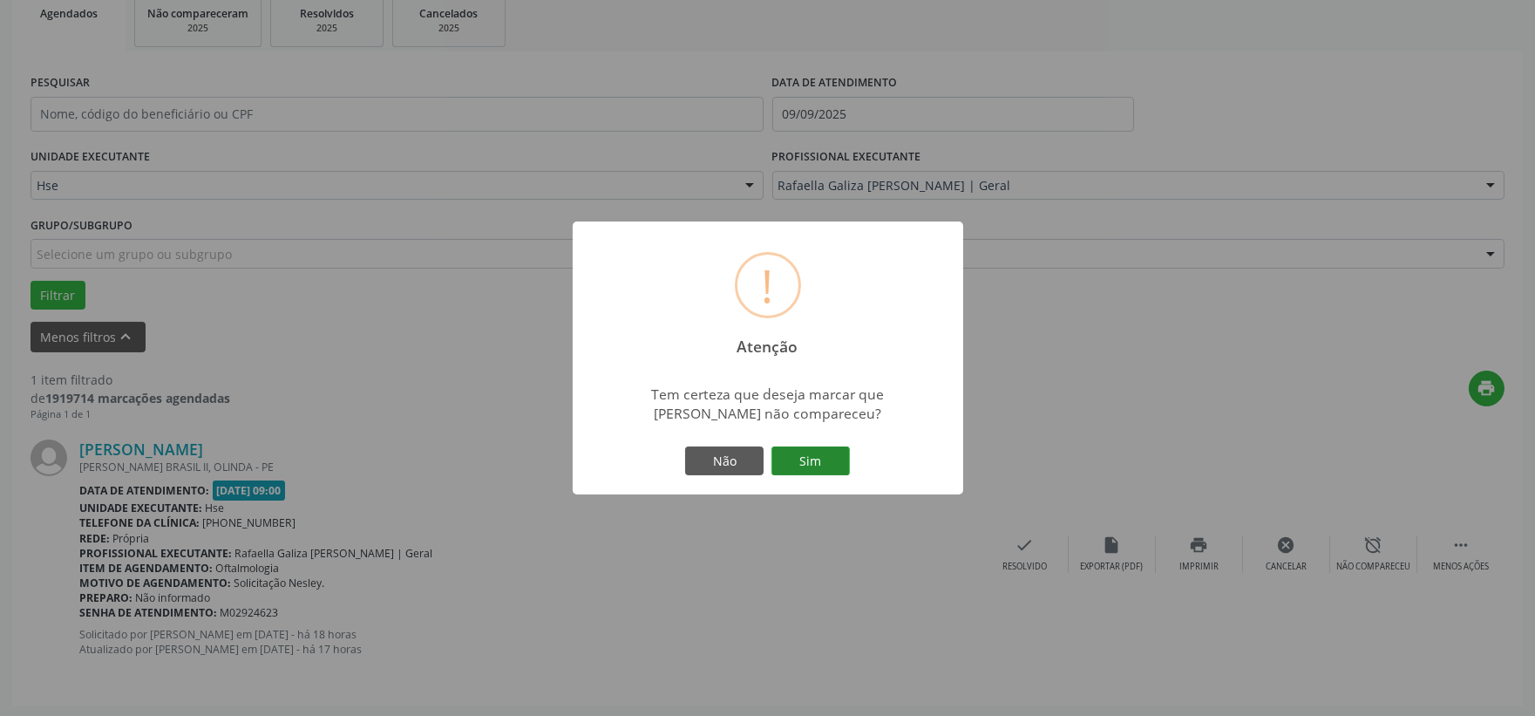
click at [812, 465] on button "Sim" at bounding box center [810, 461] width 78 height 30
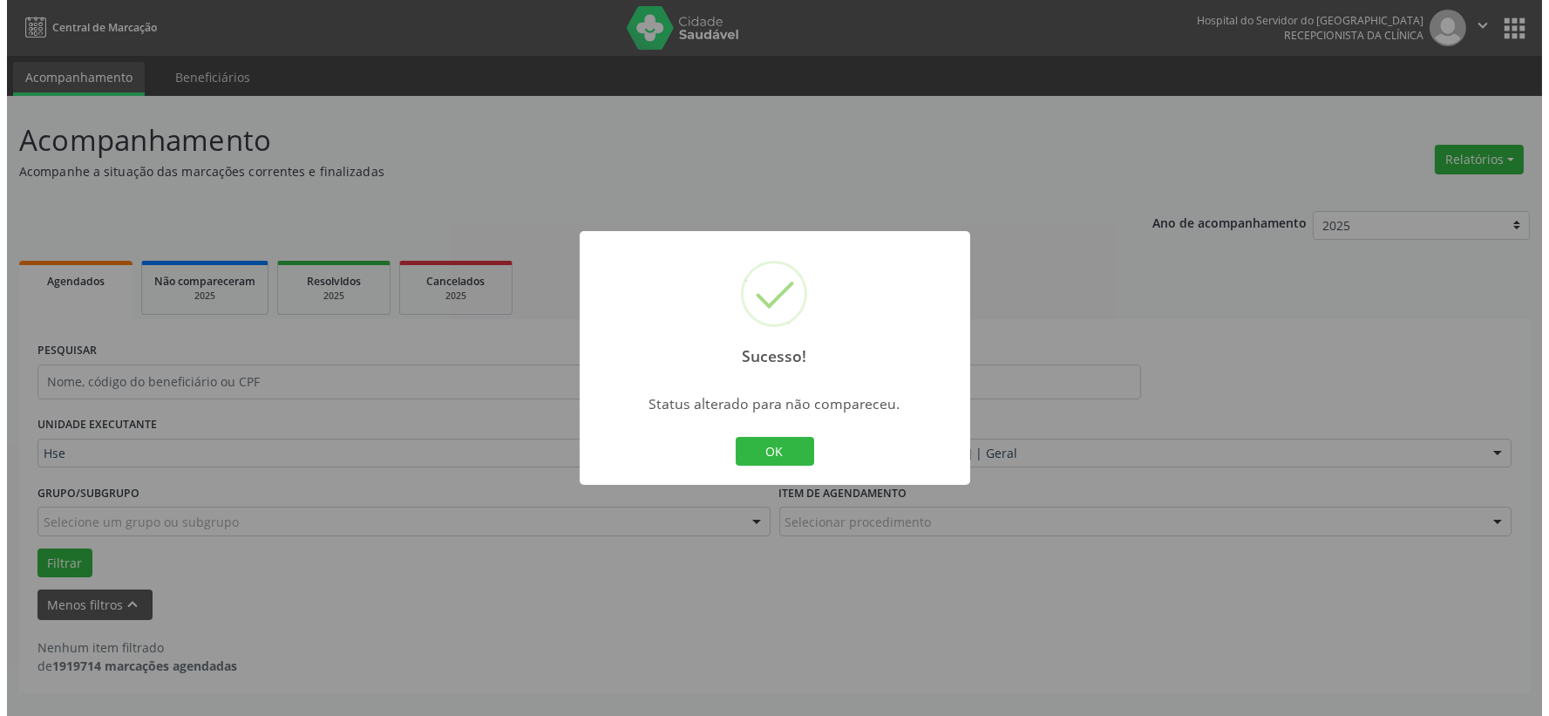
scroll to position [0, 0]
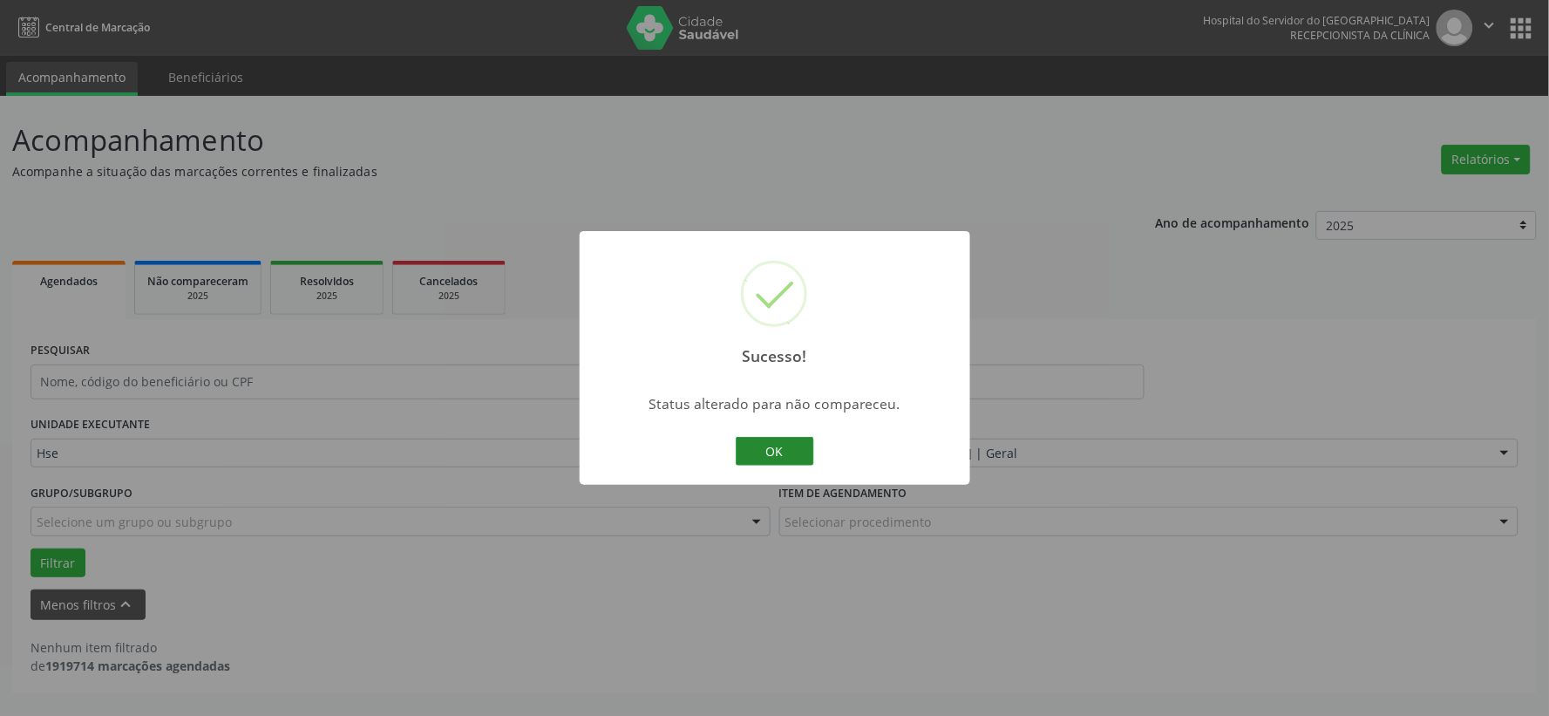
click at [799, 455] on button "OK" at bounding box center [775, 452] width 78 height 30
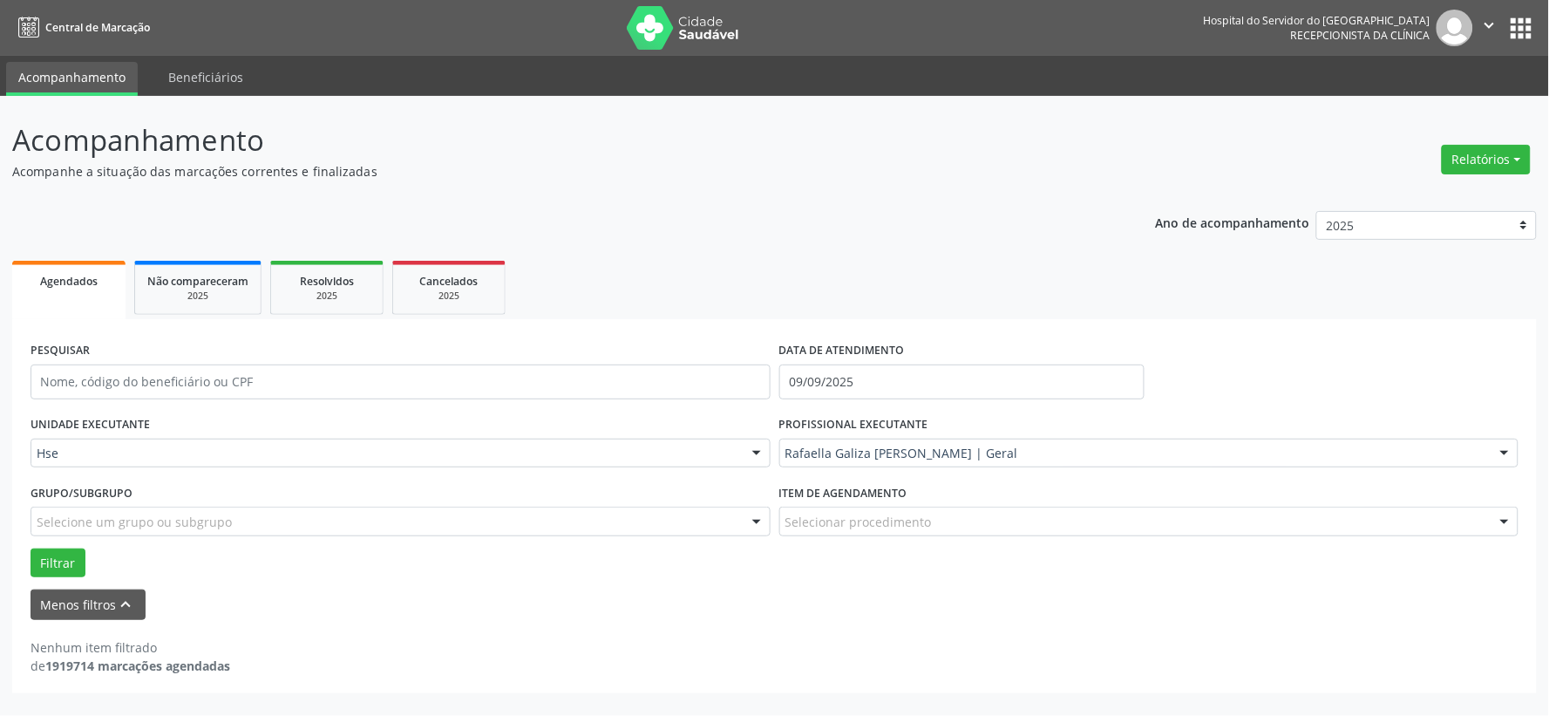
click at [685, 44] on img at bounding box center [683, 28] width 113 height 44
